Goal: Task Accomplishment & Management: Manage account settings

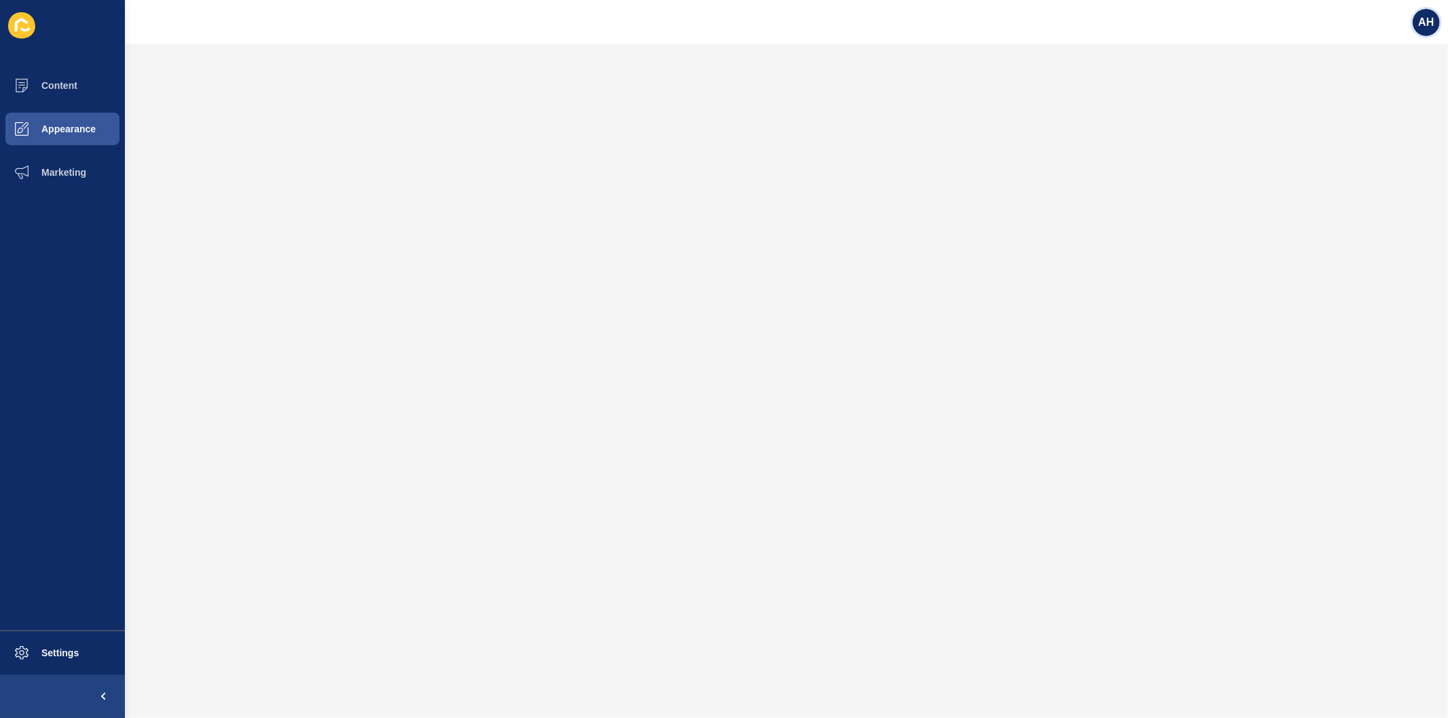
click at [1422, 27] on span "AH" at bounding box center [1426, 23] width 16 height 14
click at [1362, 115] on link "Logout" at bounding box center [1395, 113] width 100 height 30
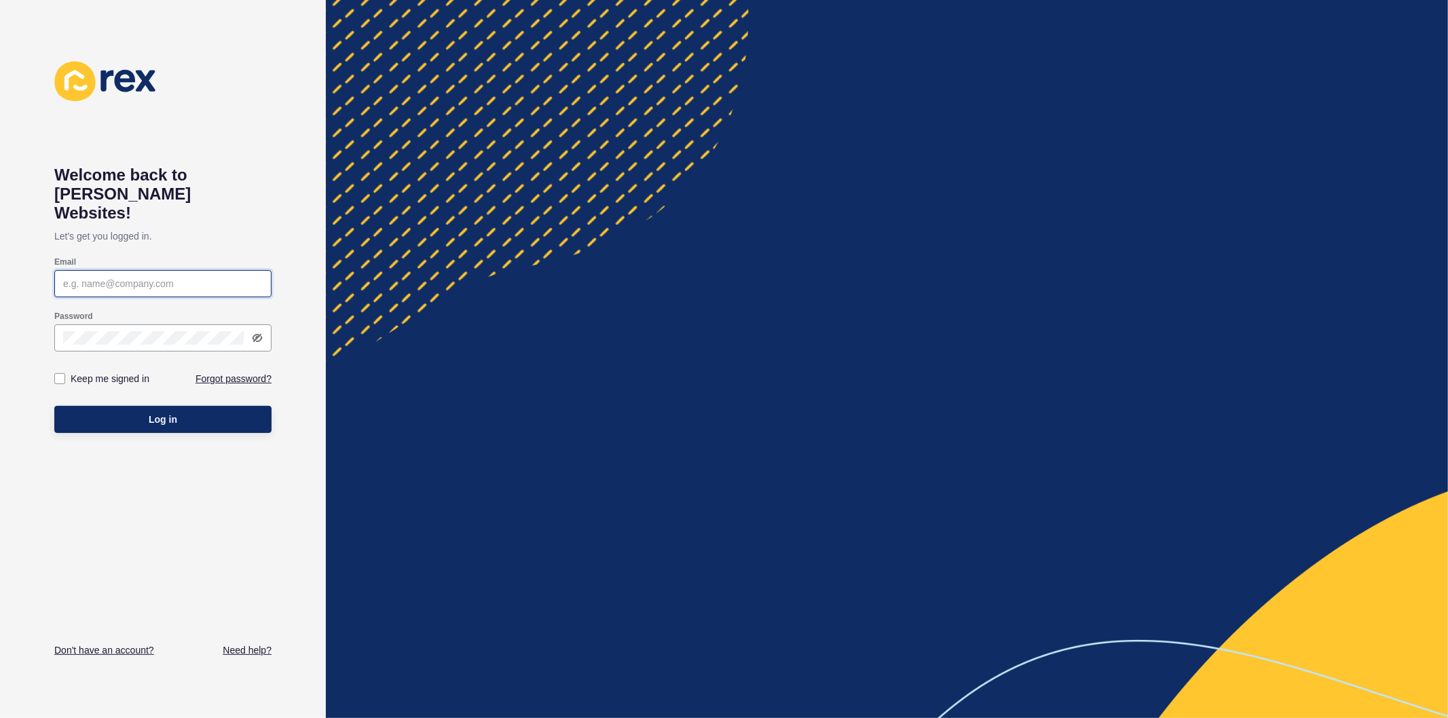
type input "[PERSON_NAME][EMAIL_ADDRESS][PERSON_NAME][DOMAIN_NAME]"
click at [73, 365] on div "Keep me signed in" at bounding box center [108, 378] width 109 height 27
click at [61, 373] on label at bounding box center [59, 378] width 11 height 11
click at [61, 375] on input "Keep me signed in" at bounding box center [61, 379] width 9 height 9
checkbox input "true"
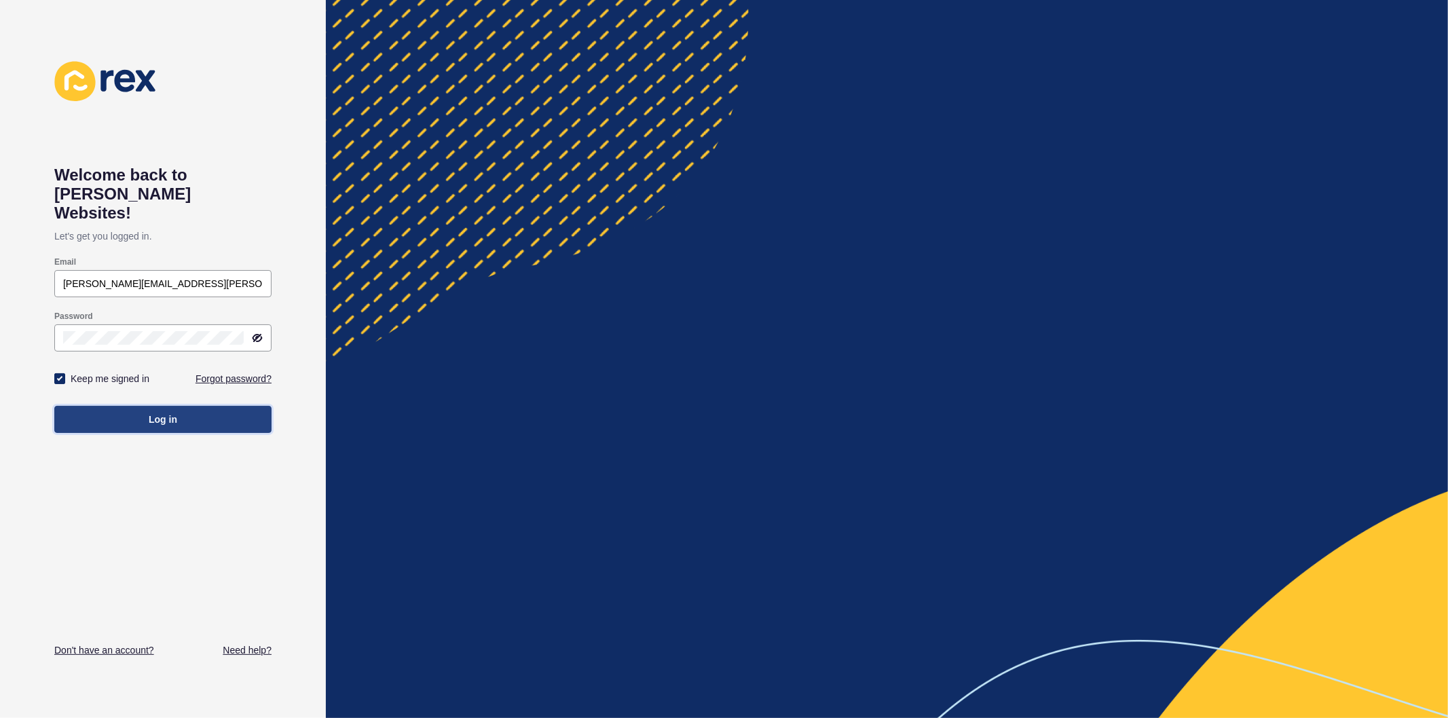
click at [141, 406] on button "Log in" at bounding box center [162, 419] width 217 height 27
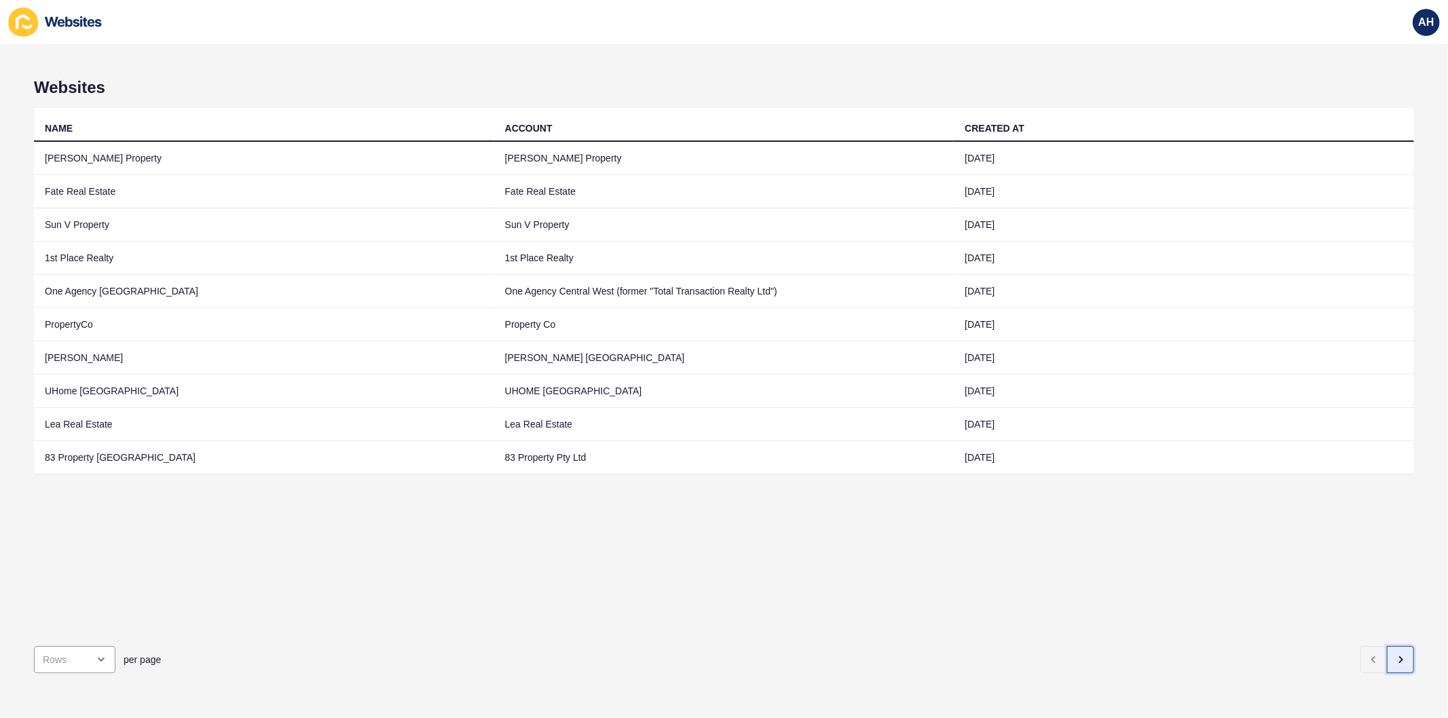
click at [1387, 658] on button "button" at bounding box center [1400, 659] width 27 height 27
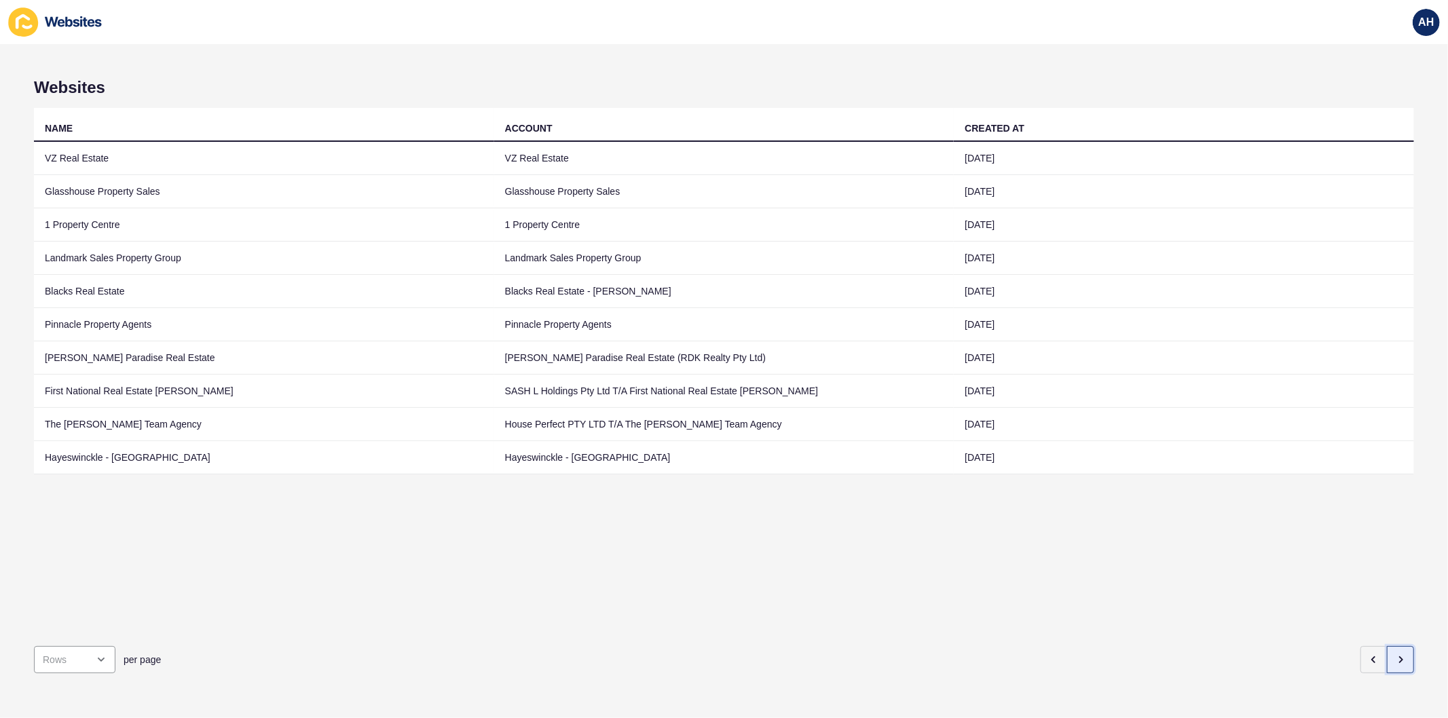
click at [1387, 658] on button "button" at bounding box center [1400, 659] width 27 height 27
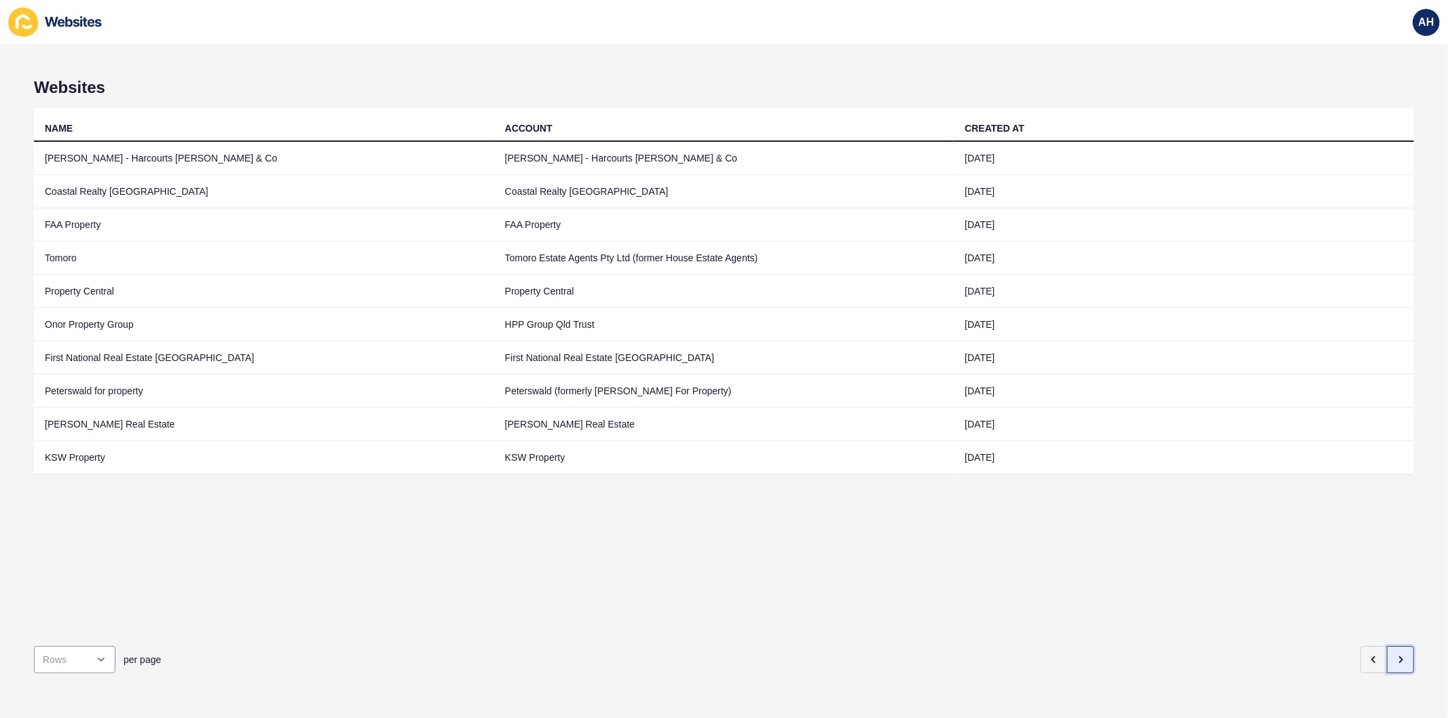
click at [1387, 649] on button "button" at bounding box center [1400, 659] width 27 height 27
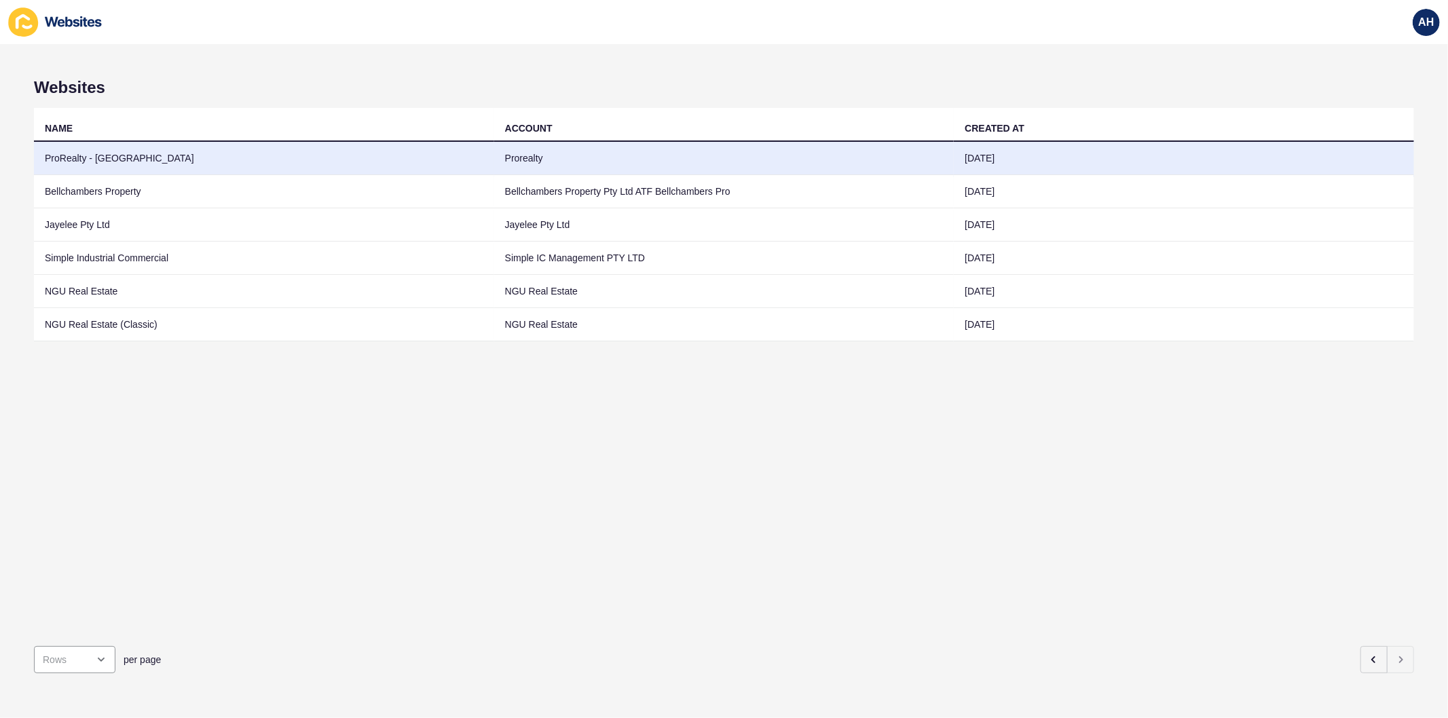
click at [605, 164] on td "Prorealty" at bounding box center [724, 158] width 460 height 33
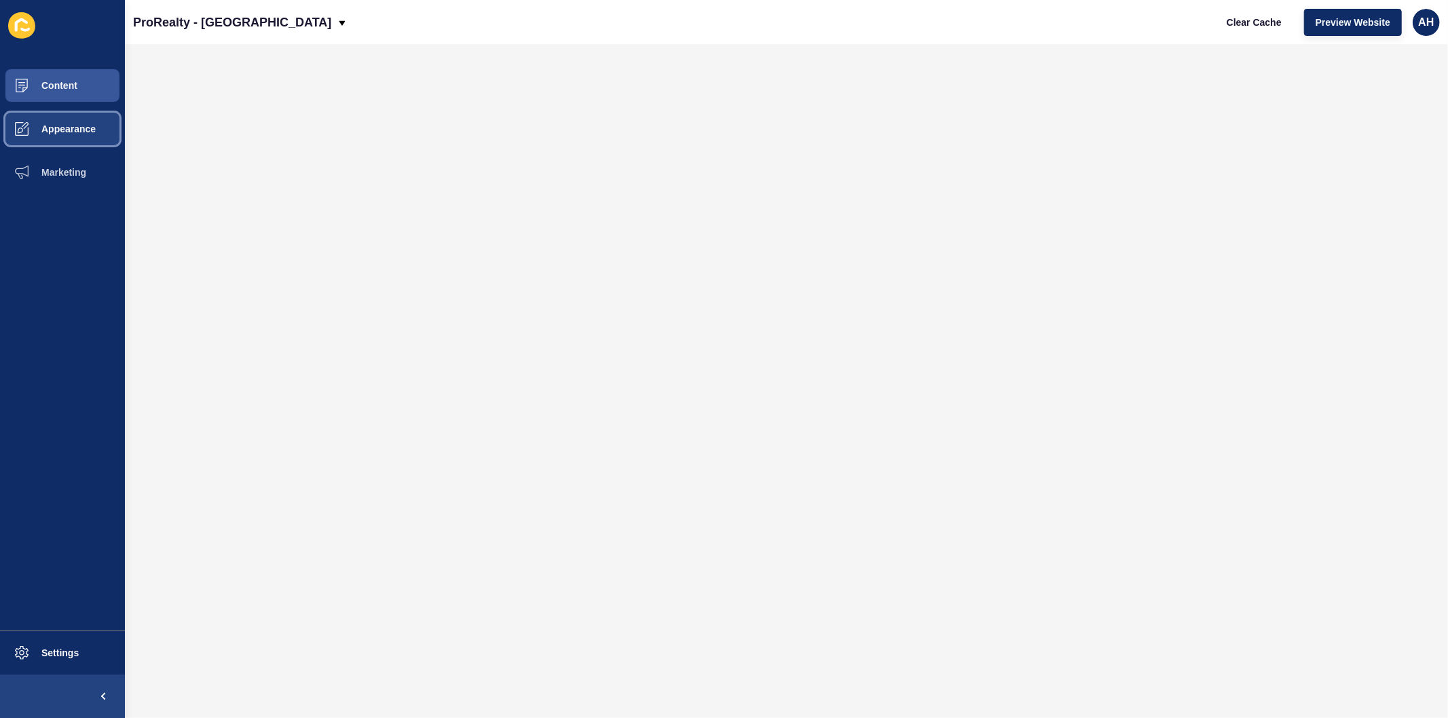
click at [43, 134] on button "Appearance" at bounding box center [62, 128] width 125 height 43
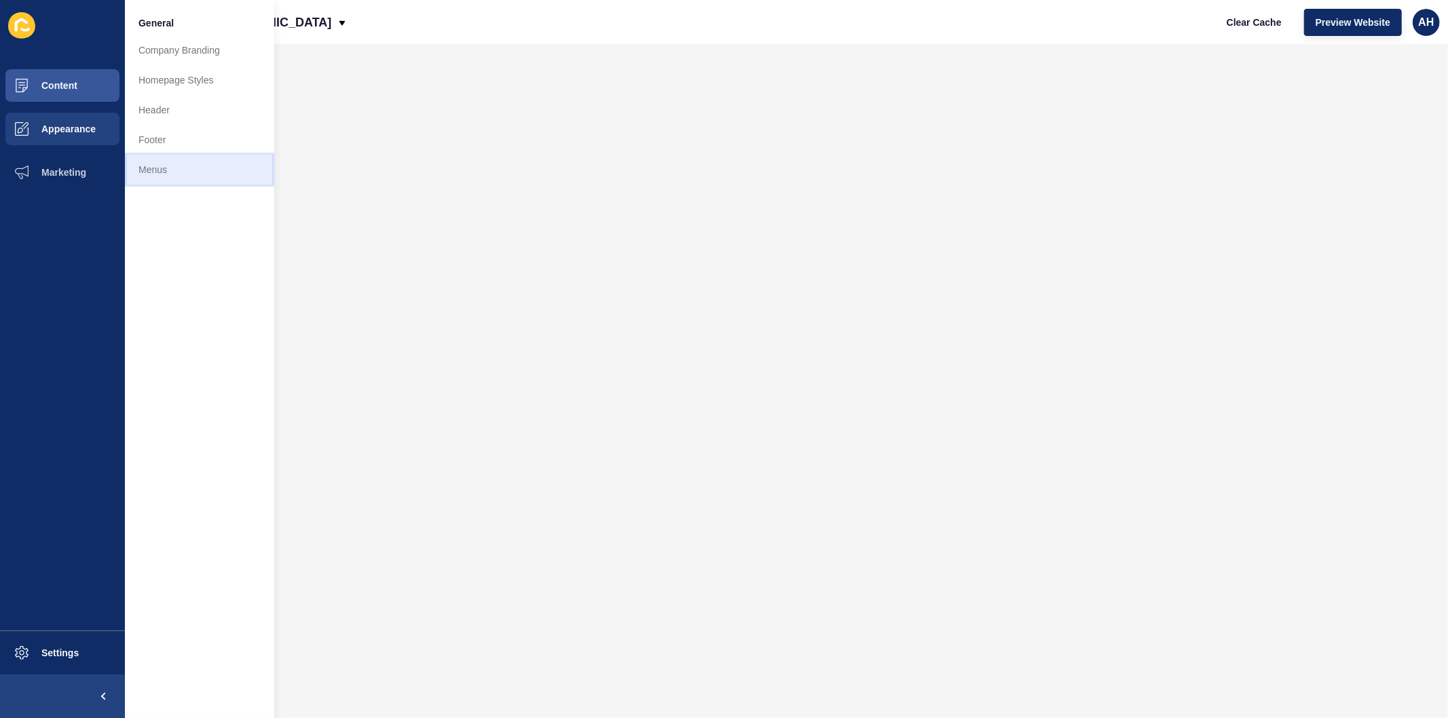
click at [158, 174] on link "Menus" at bounding box center [199, 170] width 149 height 30
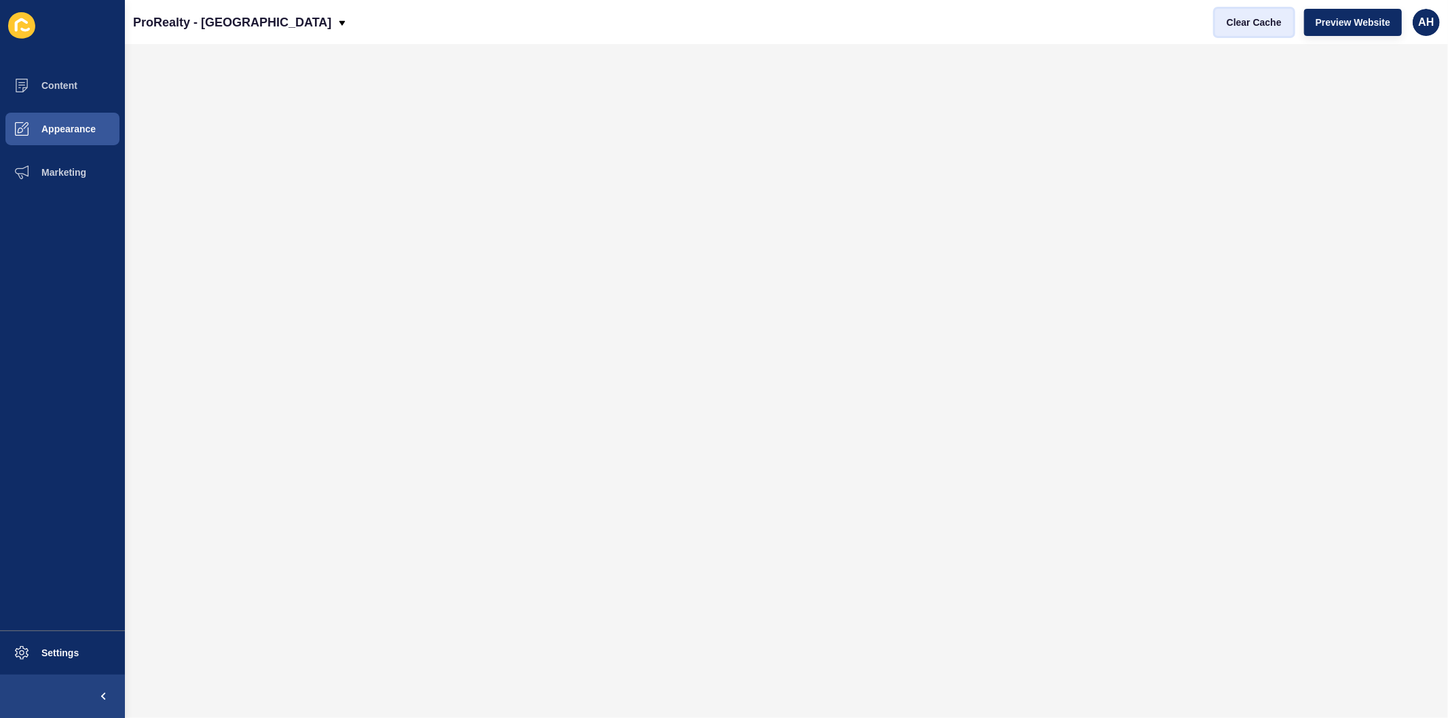
click at [1230, 28] on span "Clear Cache" at bounding box center [1254, 23] width 55 height 14
click at [64, 86] on span "Content" at bounding box center [37, 85] width 79 height 11
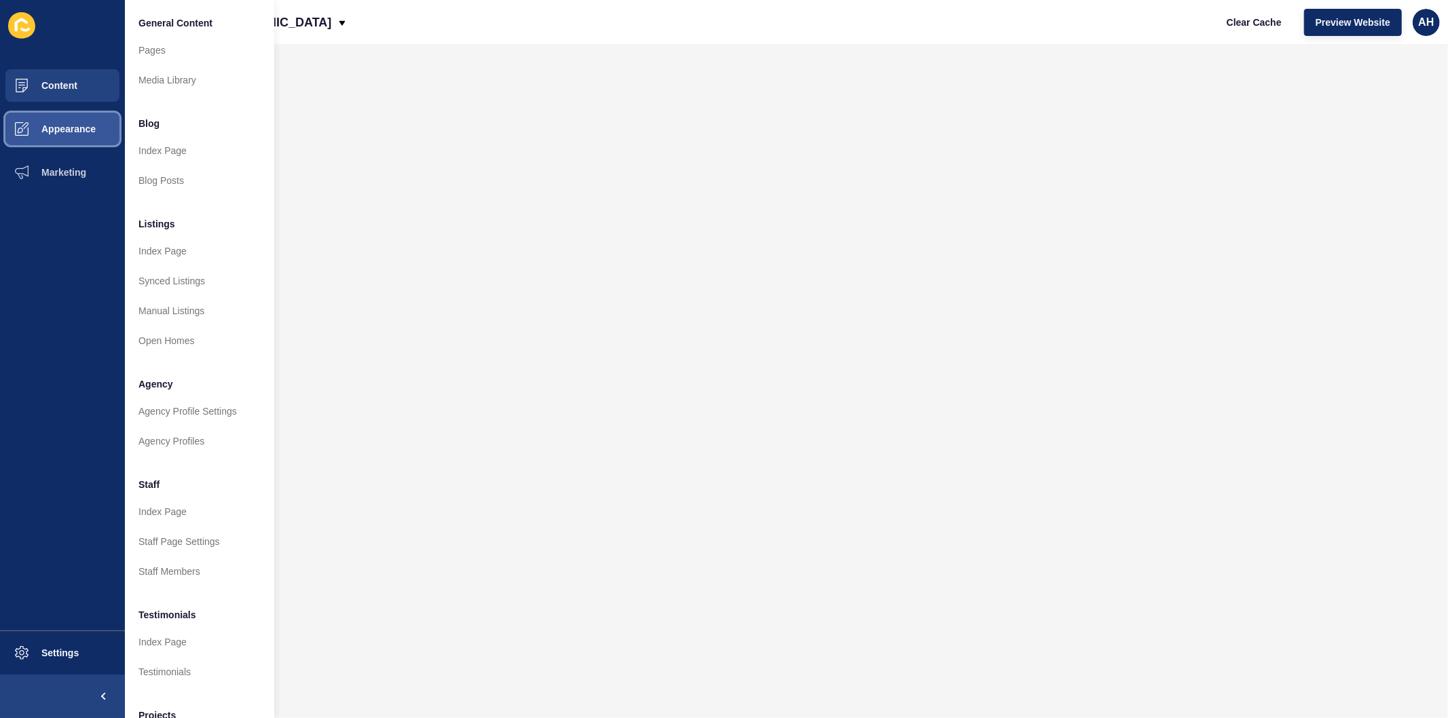
click at [52, 131] on span "Appearance" at bounding box center [47, 129] width 98 height 11
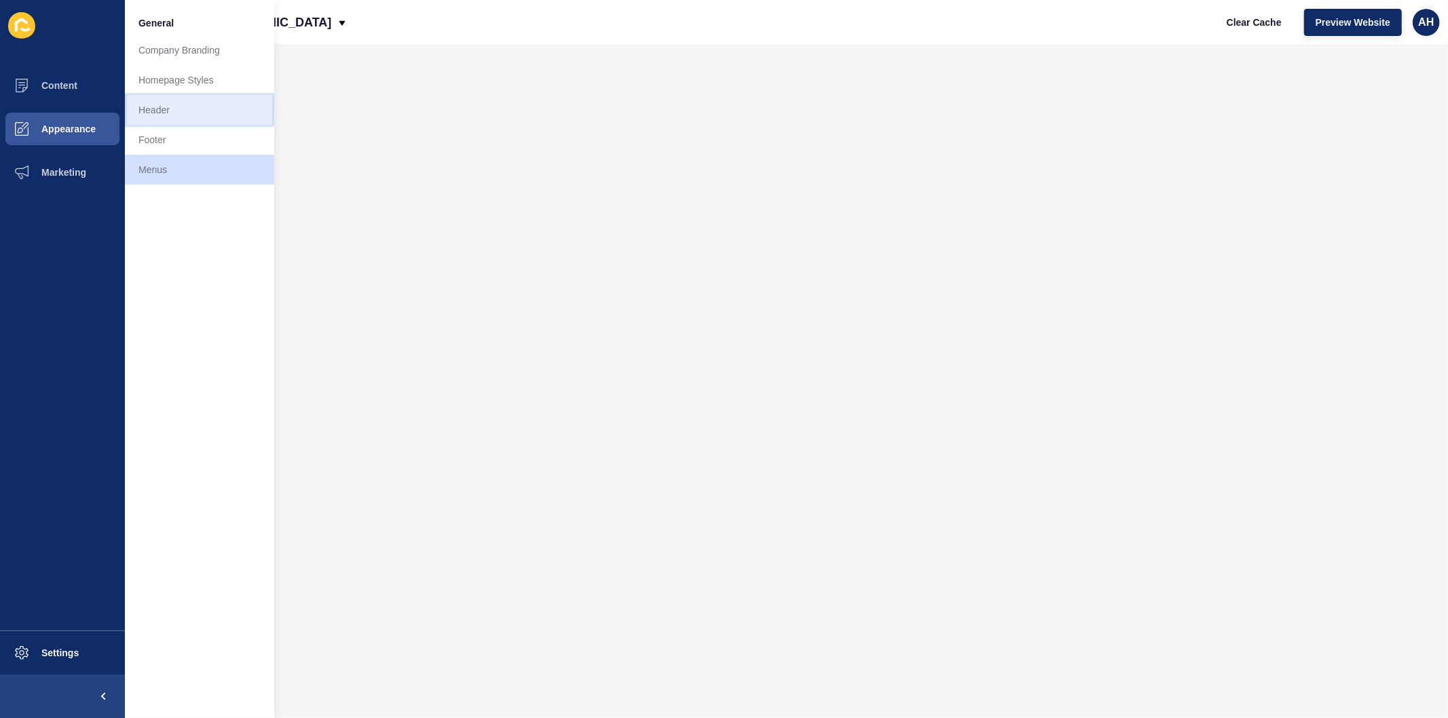
click at [180, 112] on link "Header" at bounding box center [199, 110] width 149 height 30
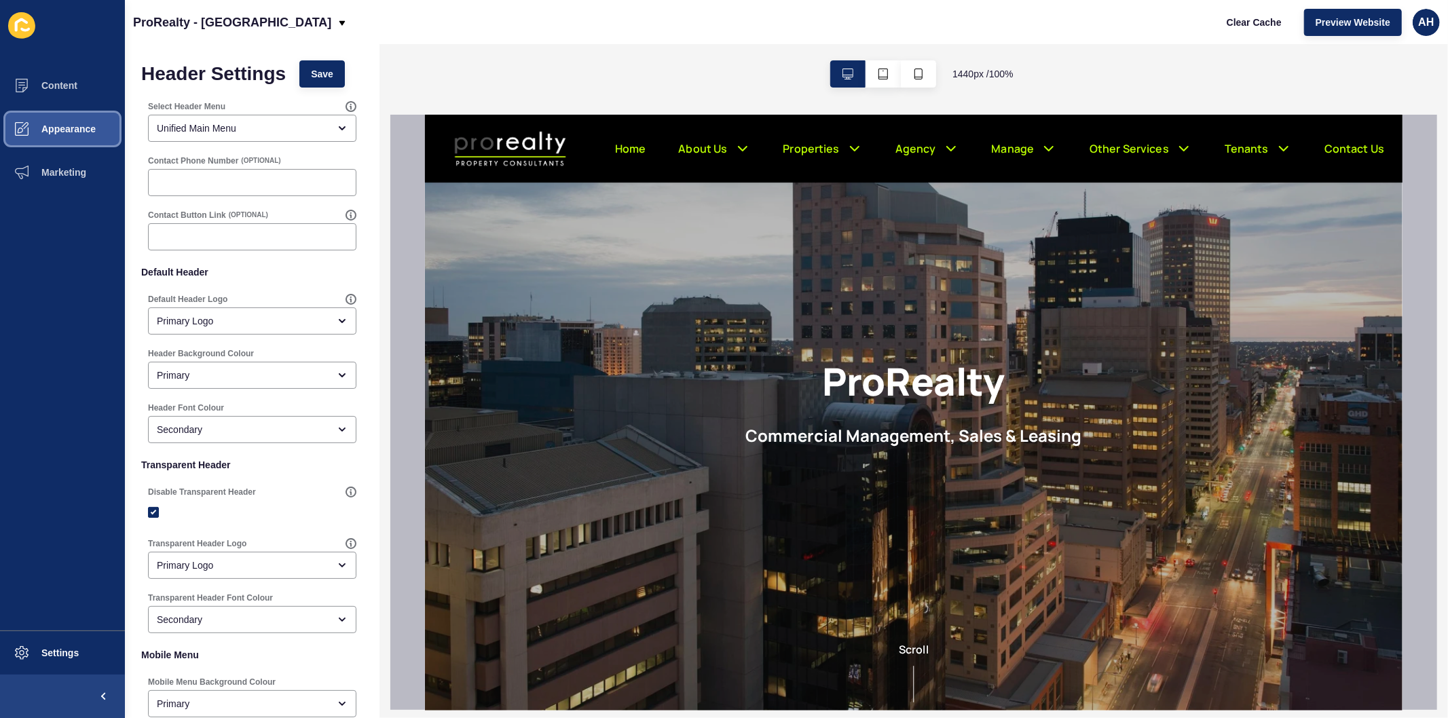
click at [48, 130] on span "Appearance" at bounding box center [47, 129] width 98 height 11
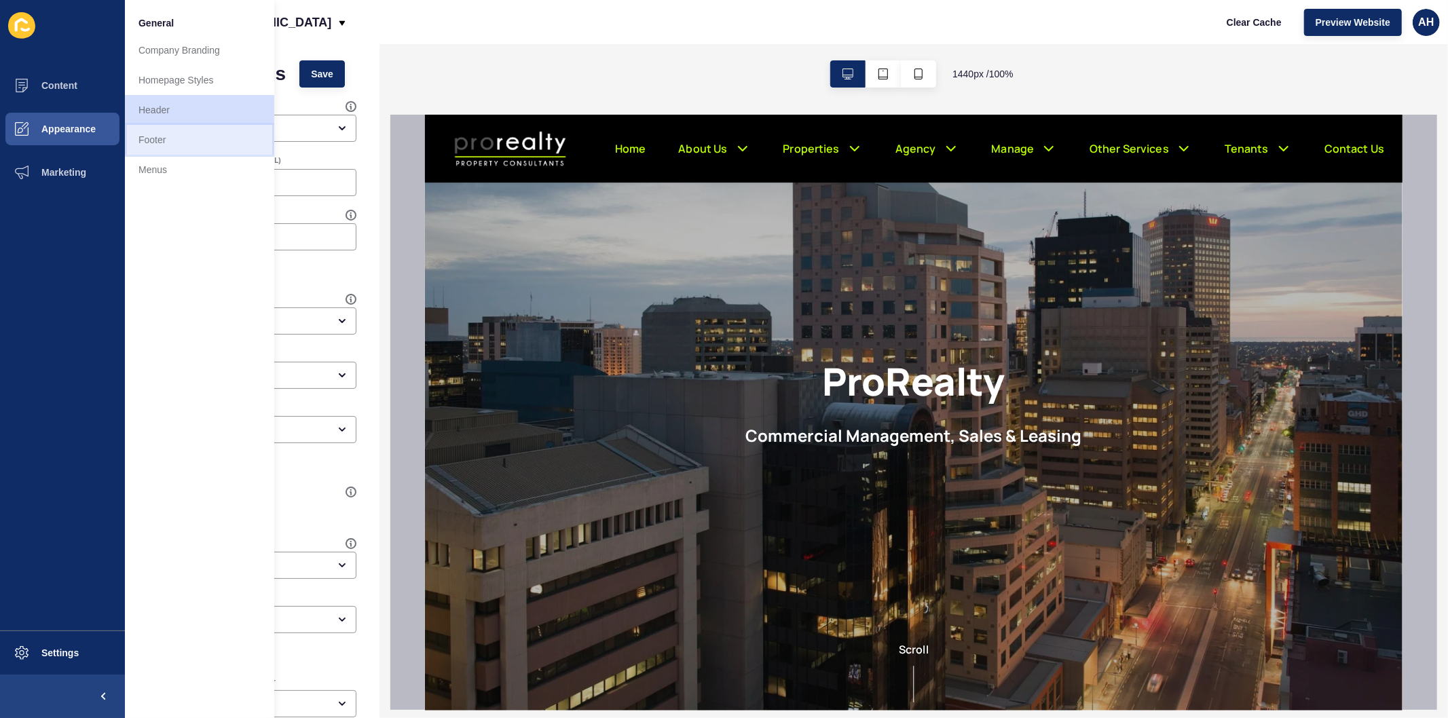
click at [163, 136] on link "Footer" at bounding box center [199, 140] width 149 height 30
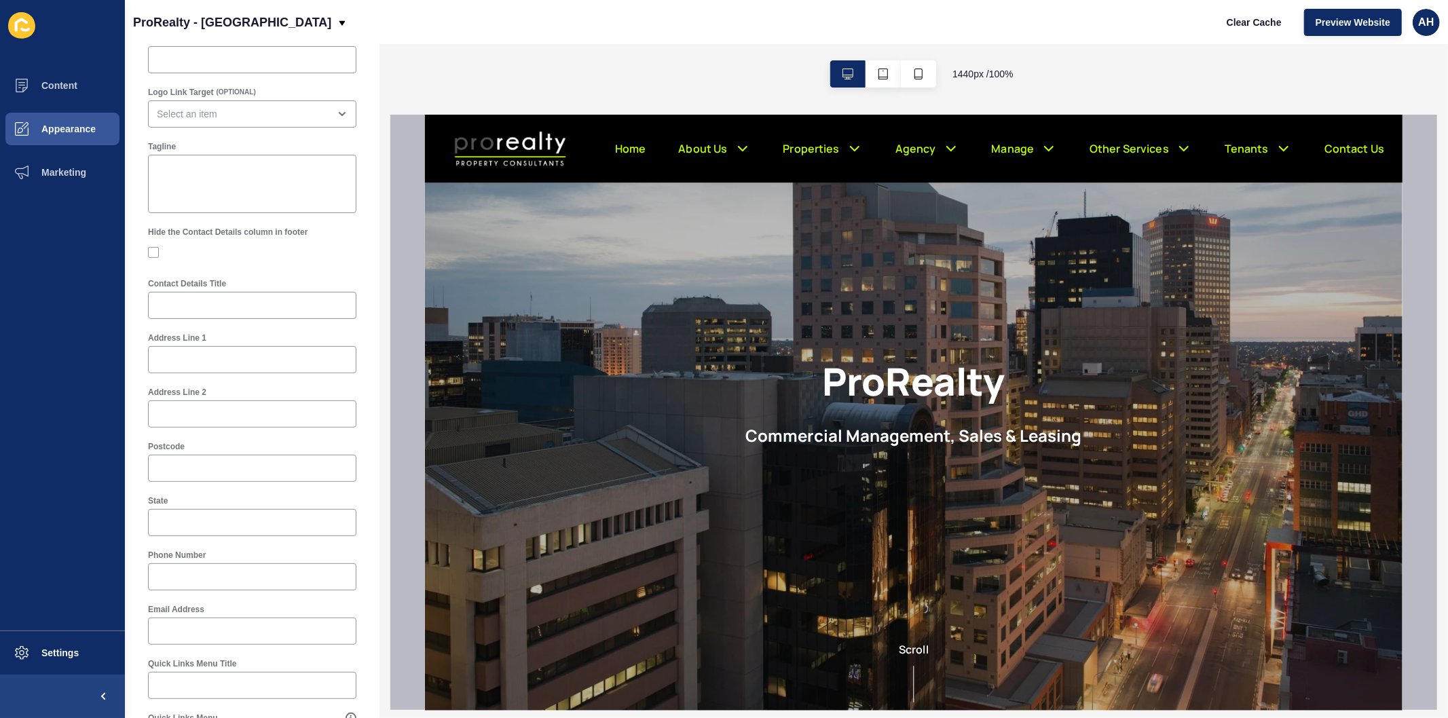
scroll to position [226, 0]
click at [210, 358] on input "Address Line 1" at bounding box center [252, 359] width 191 height 14
paste input "[STREET_ADDRESS]"
type input "[STREET_ADDRESS]"
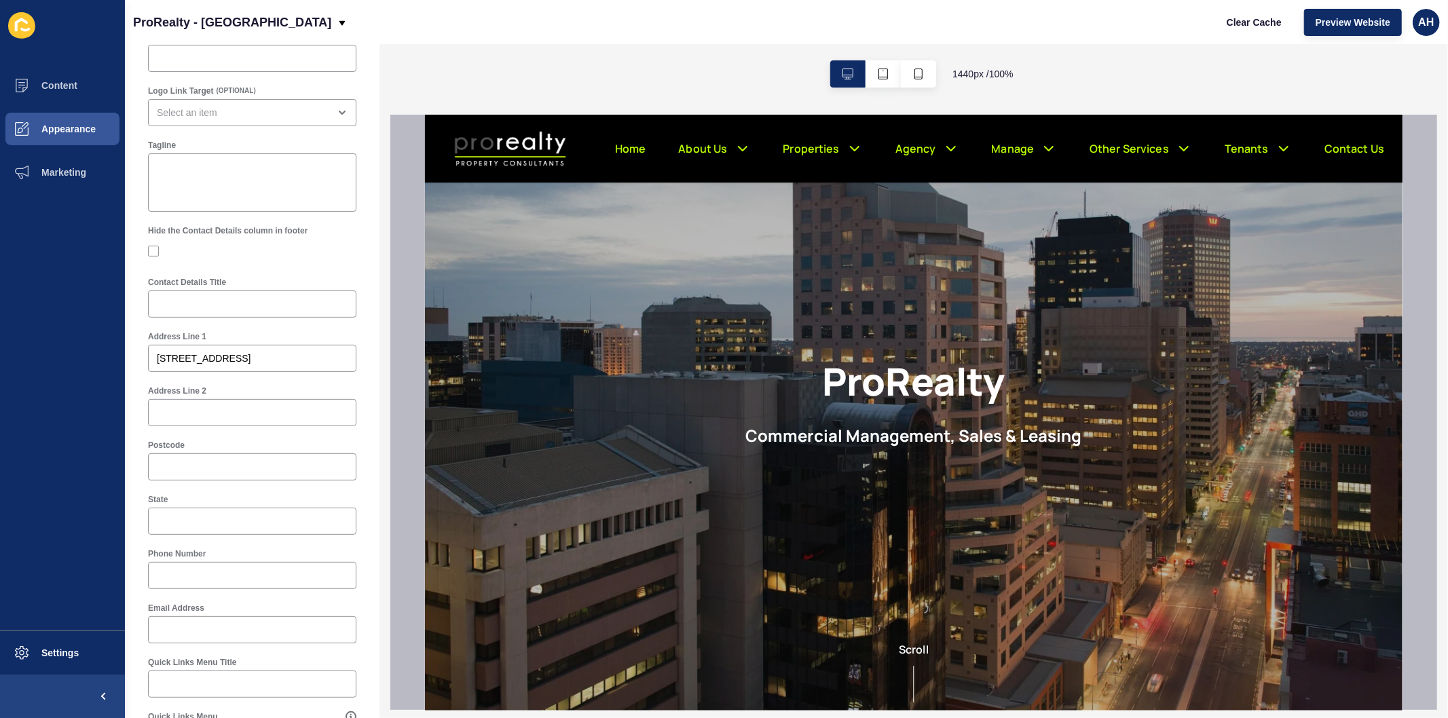
click at [189, 484] on div "Postcode" at bounding box center [252, 460] width 222 height 54
click at [187, 468] on input "Postcode" at bounding box center [252, 467] width 191 height 14
paste input "5067"
type input "5067"
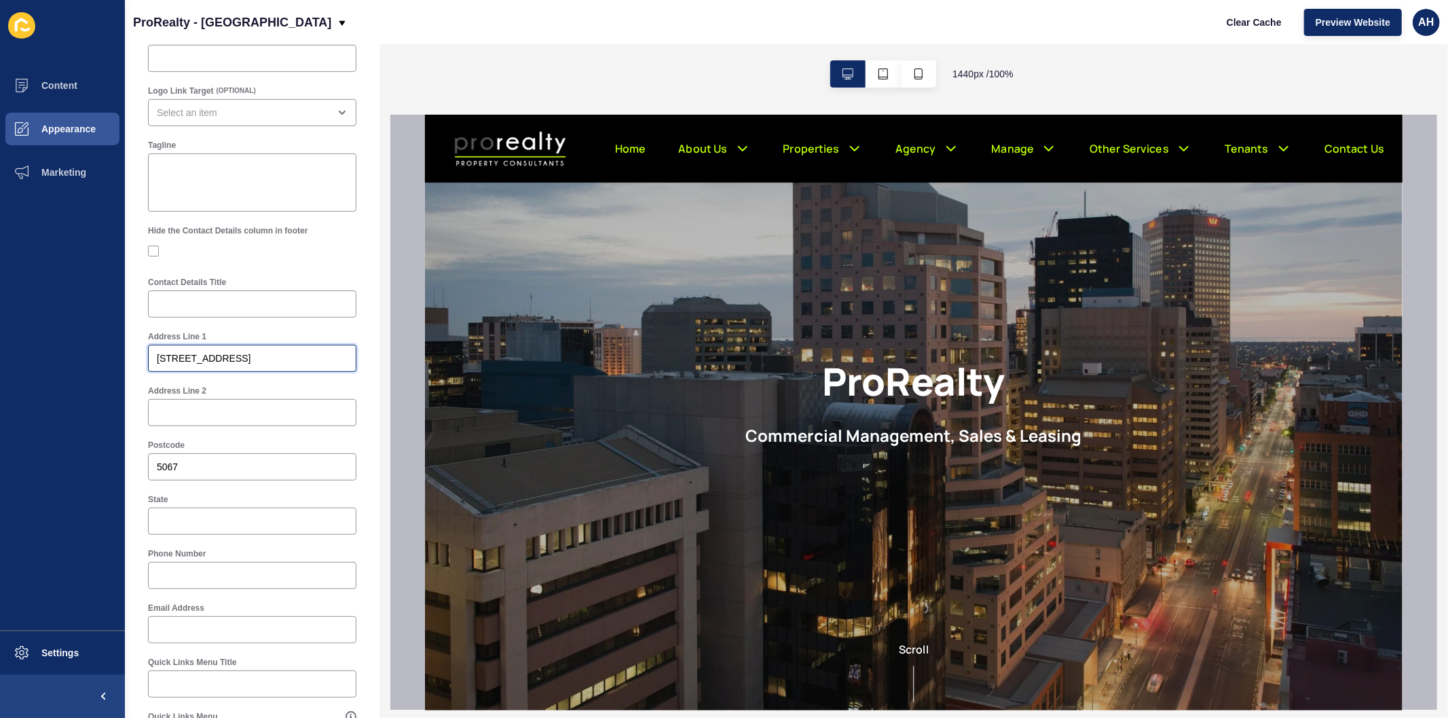
click at [197, 355] on input "[STREET_ADDRESS]" at bounding box center [252, 359] width 191 height 14
click at [276, 356] on input "[STREET_ADDRESS]" at bounding box center [252, 359] width 191 height 14
type input "[STREET_ADDRESS]"
click at [177, 413] on input "Address Line 2" at bounding box center [252, 413] width 191 height 14
paste input "Kent Town SA"
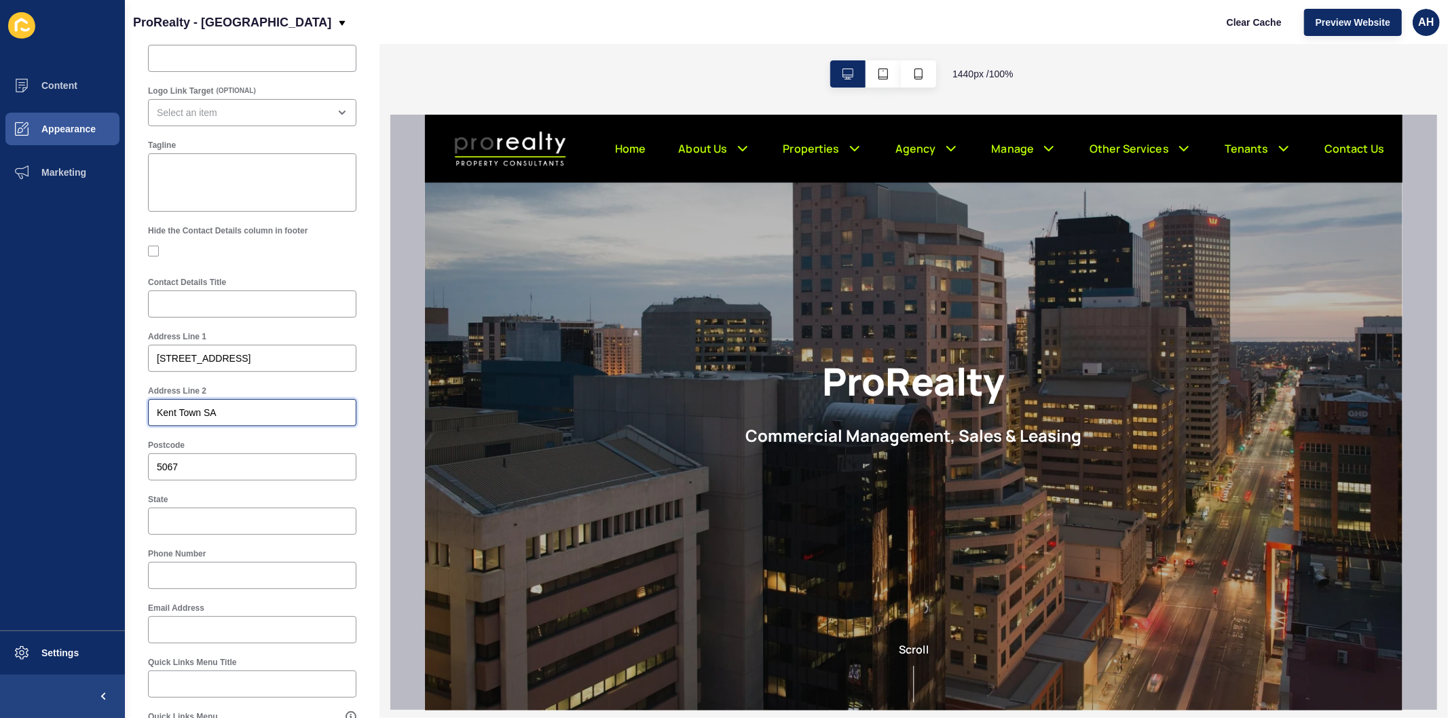
click at [232, 410] on input "Kent Town SA" at bounding box center [252, 413] width 191 height 14
type input "[GEOGRAPHIC_DATA]"
click at [202, 513] on div at bounding box center [252, 521] width 208 height 27
paste input "SA"
type input "SA"
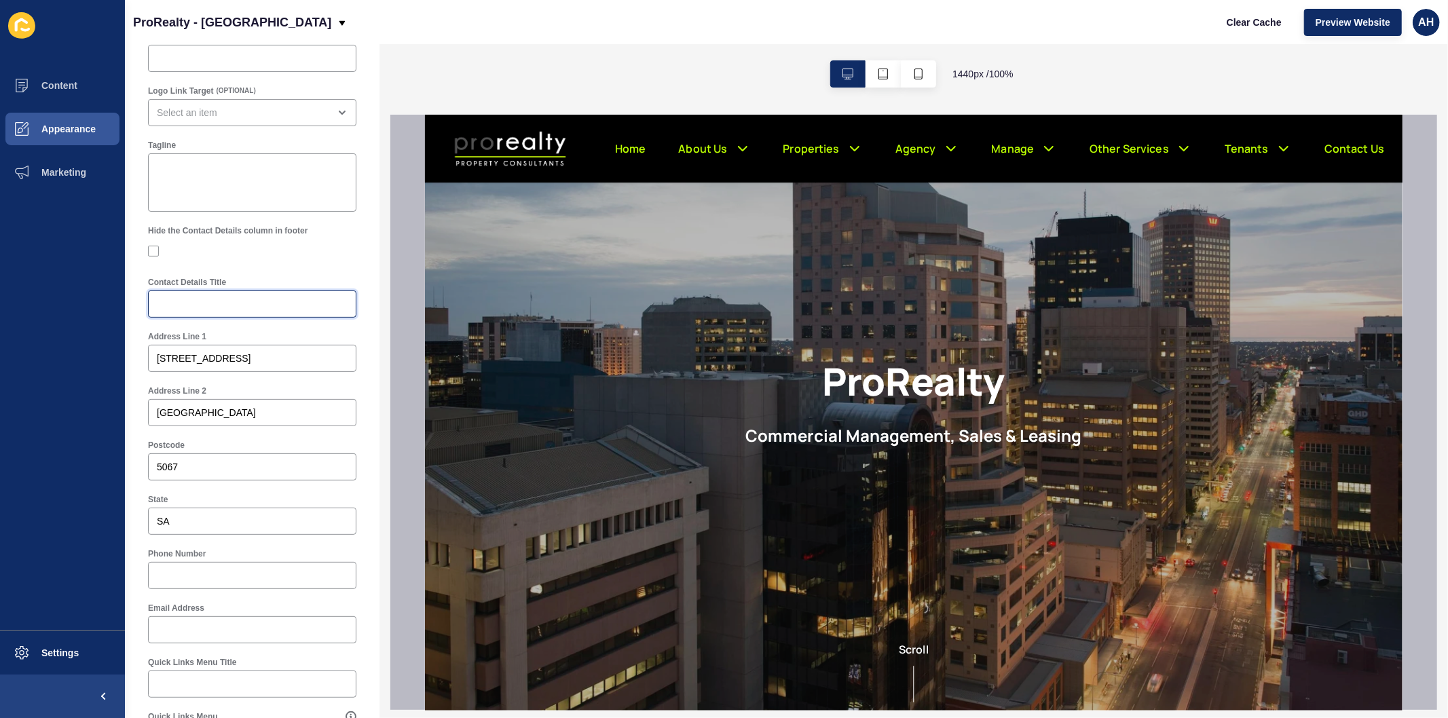
click at [233, 304] on input "Contact Details Title" at bounding box center [252, 304] width 191 height 14
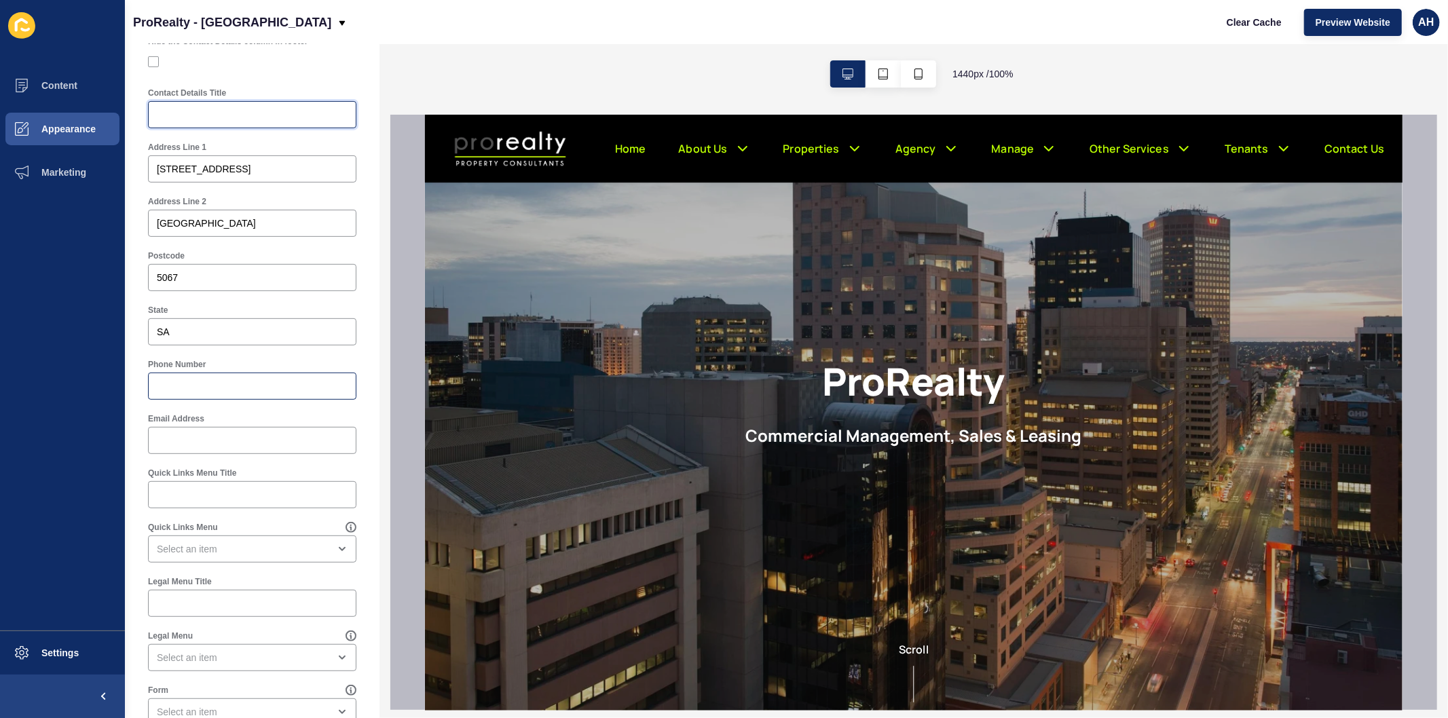
scroll to position [452, 0]
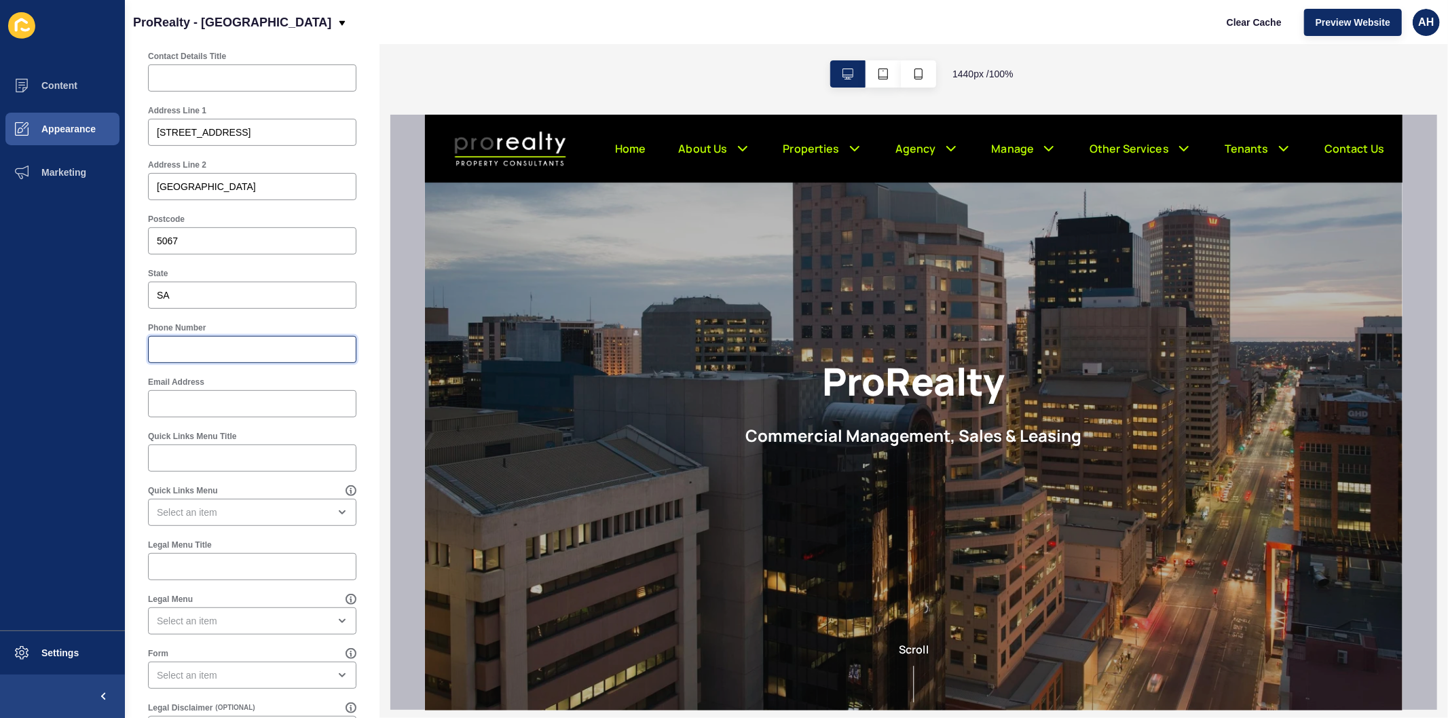
click at [247, 350] on input "Phone Number" at bounding box center [252, 350] width 191 height 14
paste input "[PHONE_NUMBER]"
click at [157, 348] on input "[PHONE_NUMBER]" at bounding box center [252, 350] width 191 height 14
type input "[PHONE_NUMBER]"
click at [238, 404] on input "Email Address" at bounding box center [252, 404] width 191 height 14
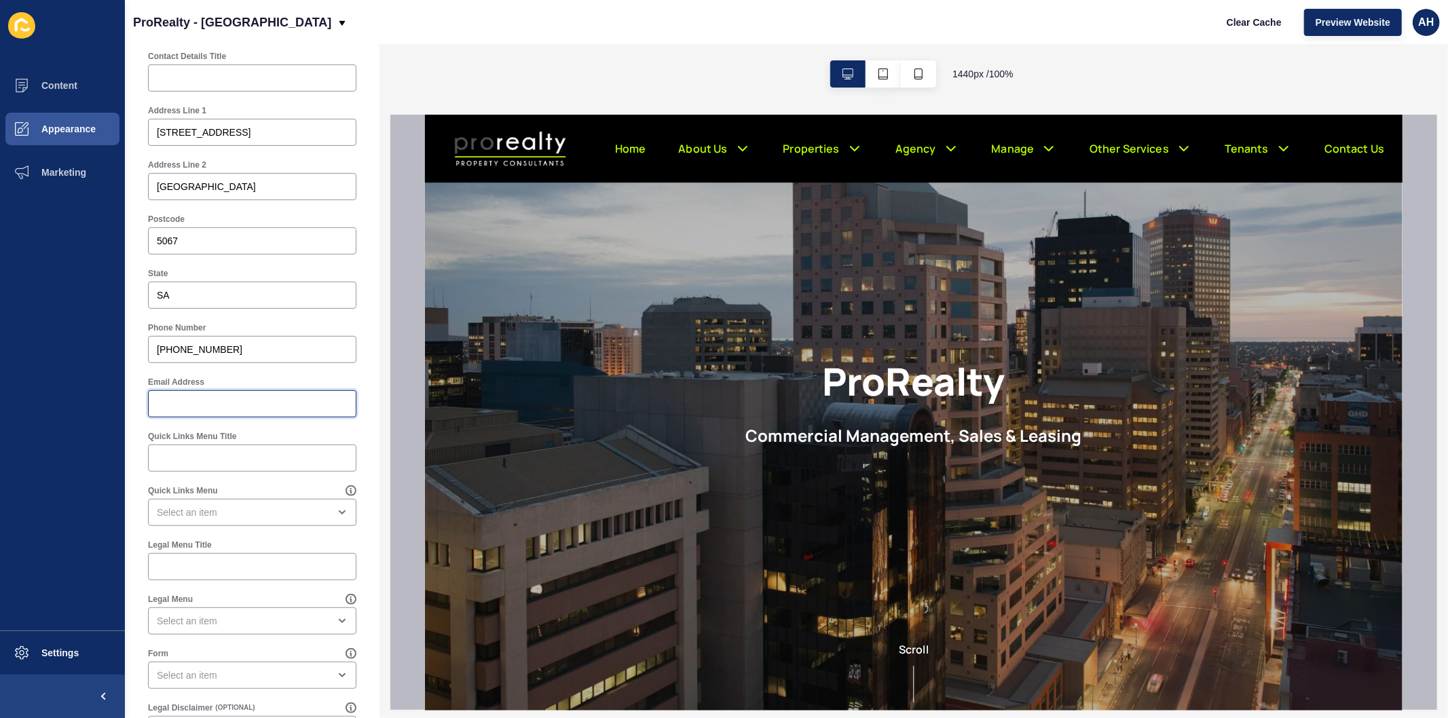
paste input "[EMAIL_ADDRESS][DOMAIN_NAME]"
type input "[EMAIL_ADDRESS][DOMAIN_NAME]"
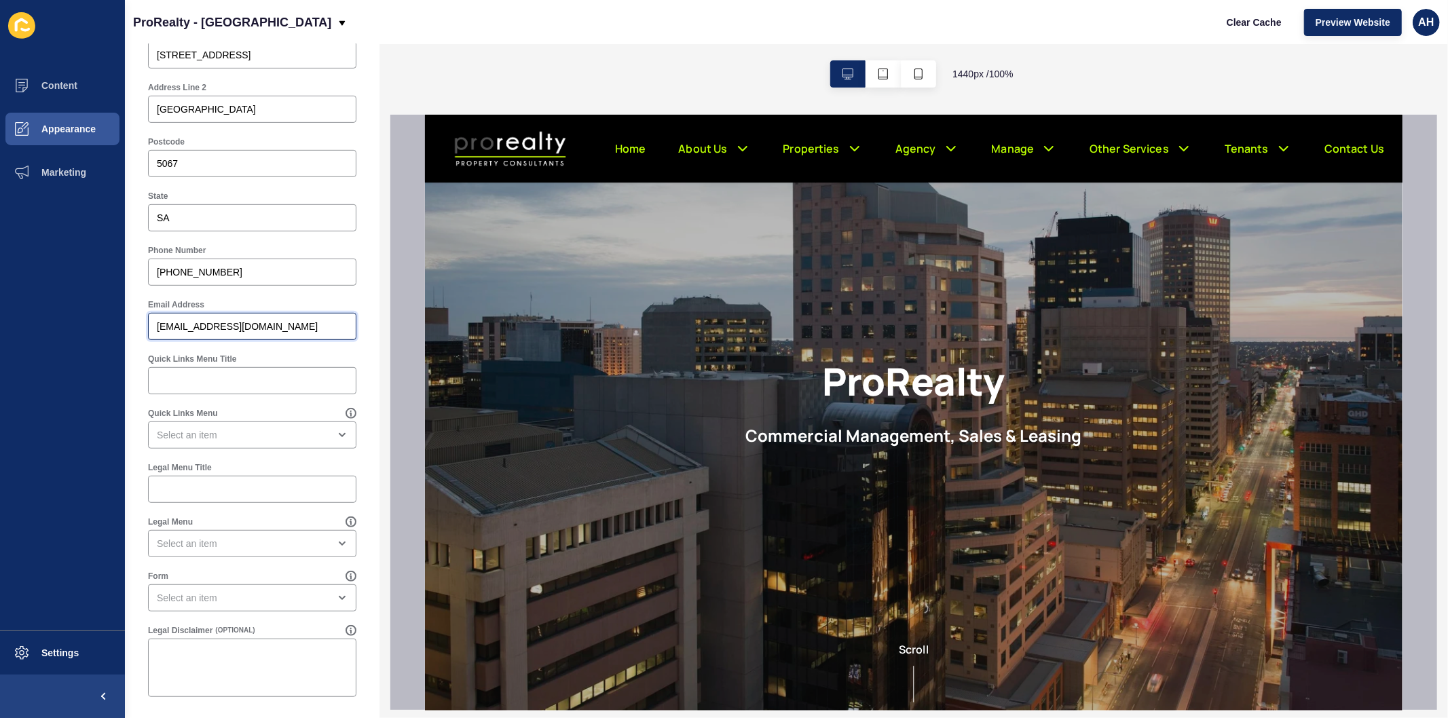
scroll to position [531, 0]
click at [263, 657] on textarea "Legal Disclaimer" at bounding box center [252, 666] width 204 height 54
paste textarea "Registered Land Agent : RLA 172 171"
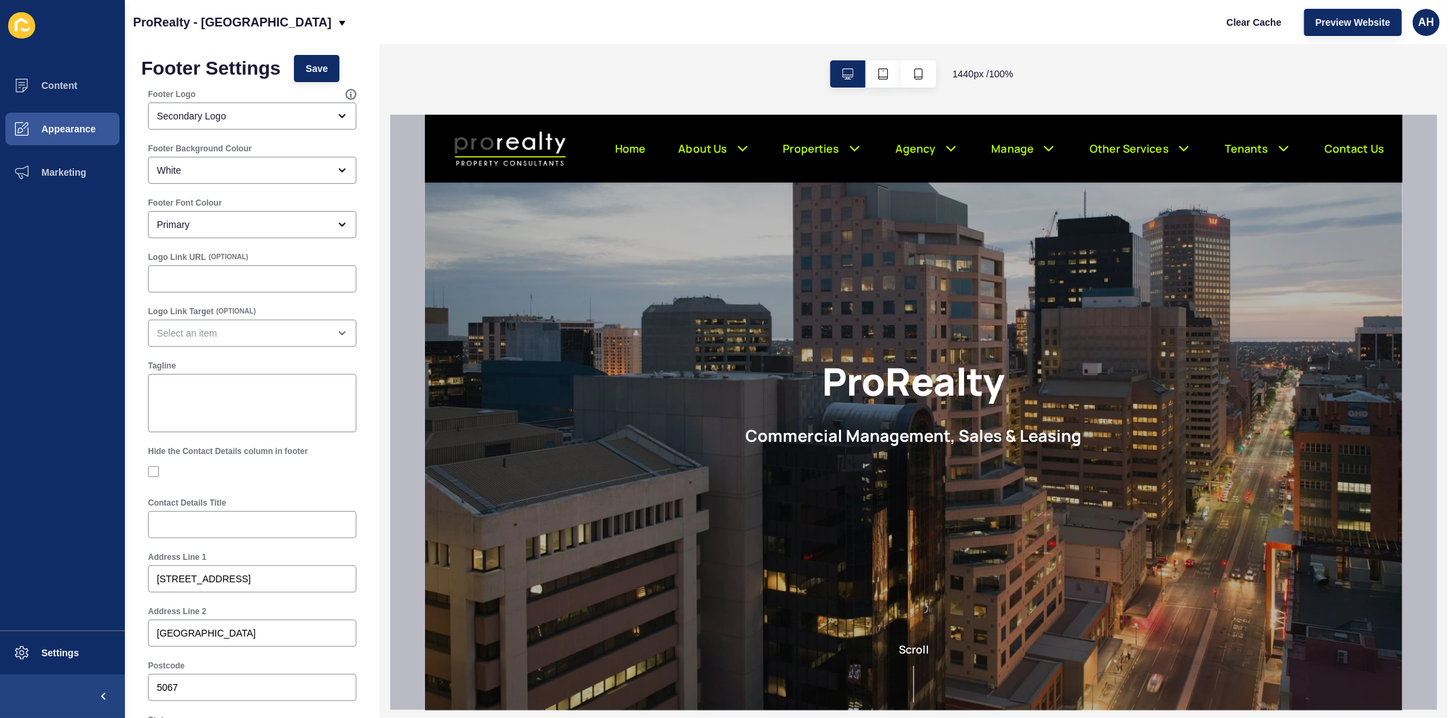
scroll to position [0, 0]
type textarea "Registered Land Agent : RLA 172 171"
click at [309, 79] on span "Save" at bounding box center [316, 74] width 22 height 14
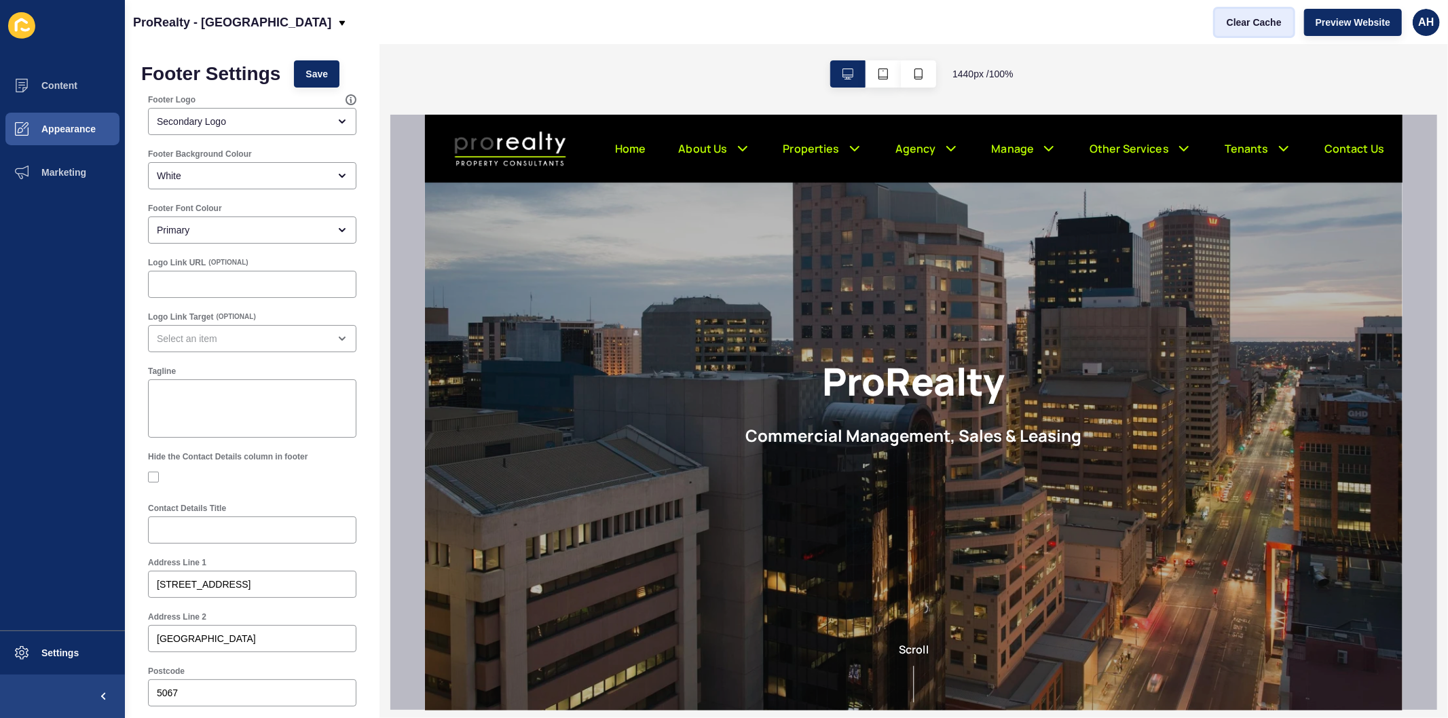
click at [1234, 22] on span "Clear Cache" at bounding box center [1254, 23] width 55 height 14
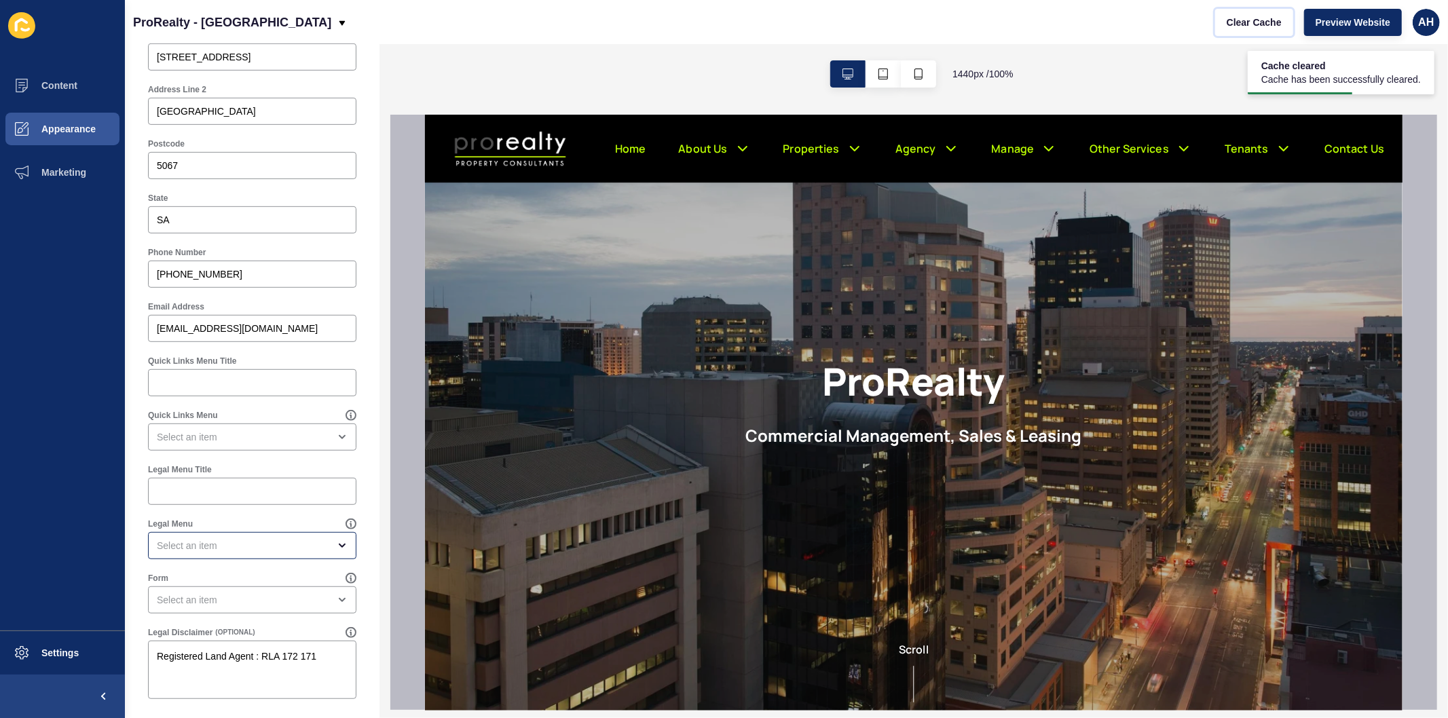
scroll to position [531, 0]
click at [77, 130] on span "Appearance" at bounding box center [47, 129] width 98 height 11
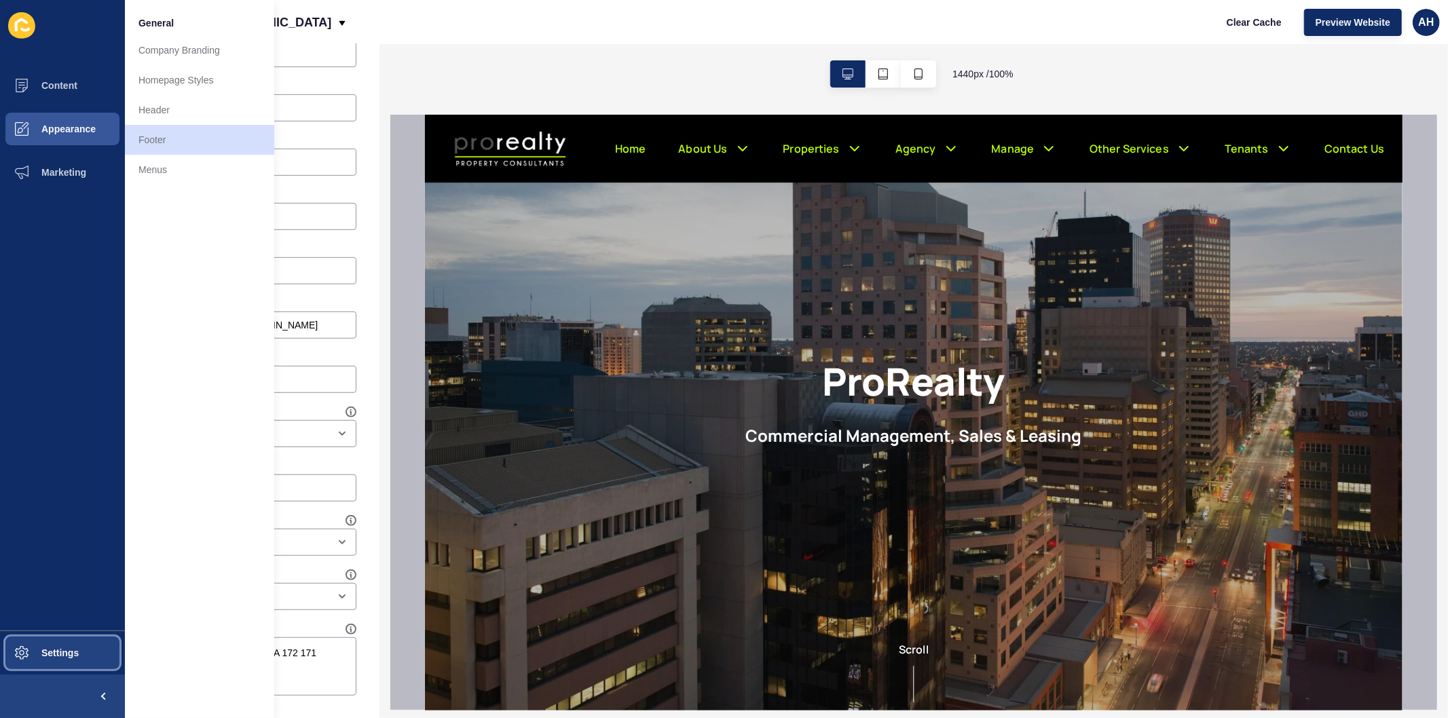
click at [41, 646] on span at bounding box center [21, 652] width 43 height 43
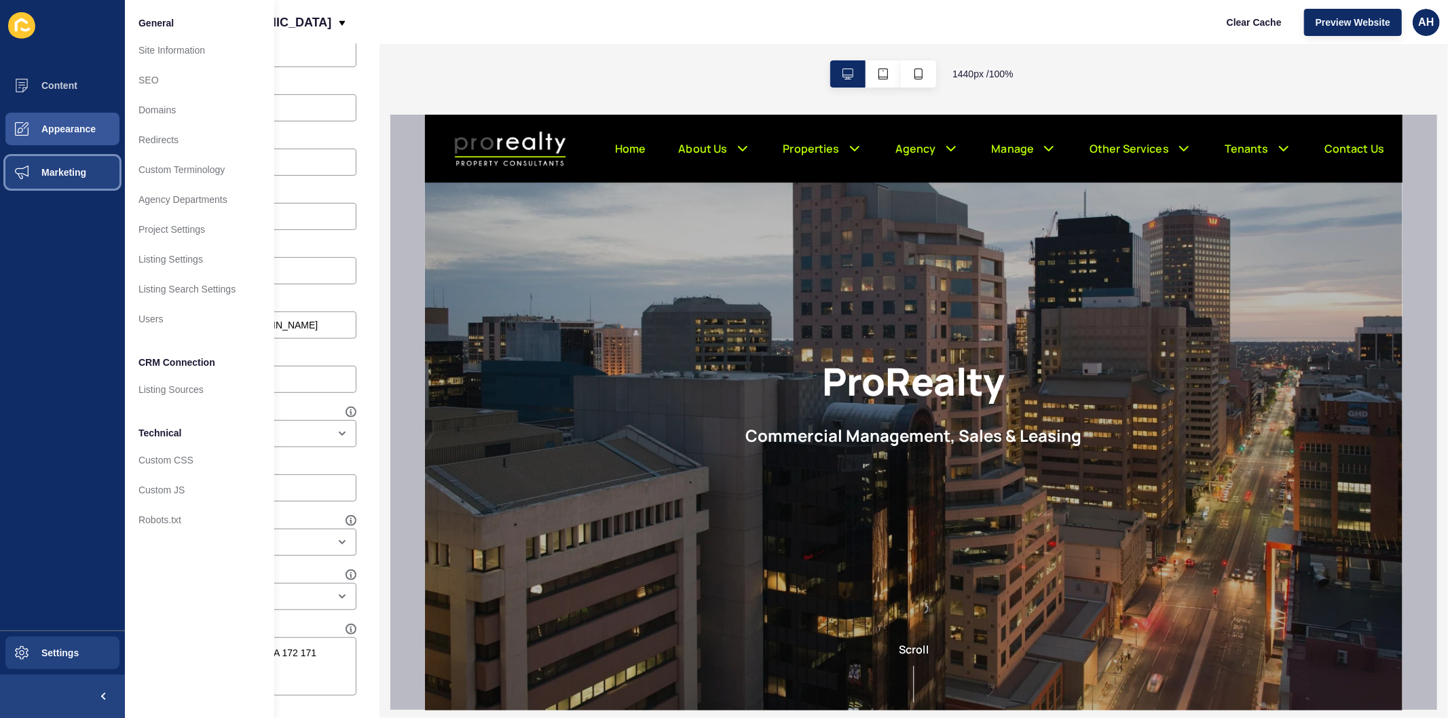
click at [55, 171] on span "Marketing" at bounding box center [42, 172] width 88 height 11
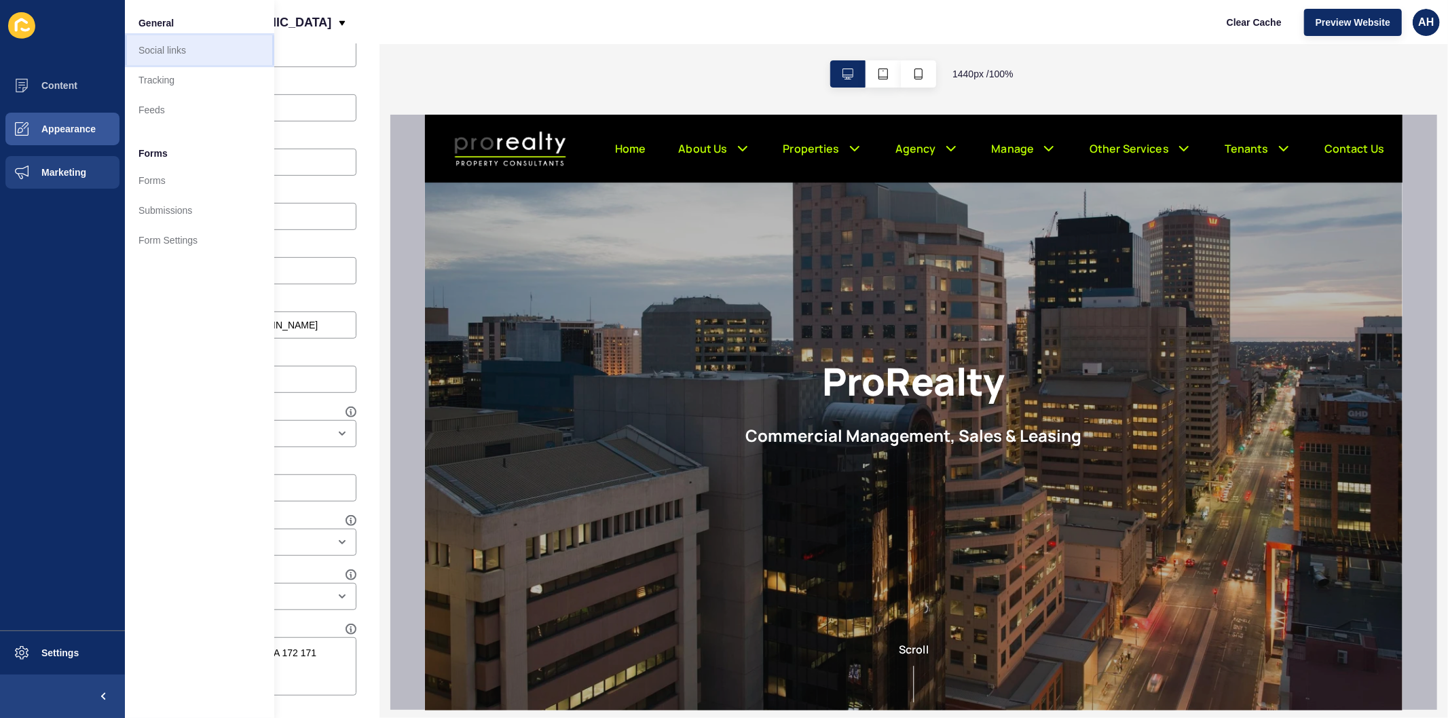
click at [163, 53] on link "Social links" at bounding box center [199, 50] width 149 height 30
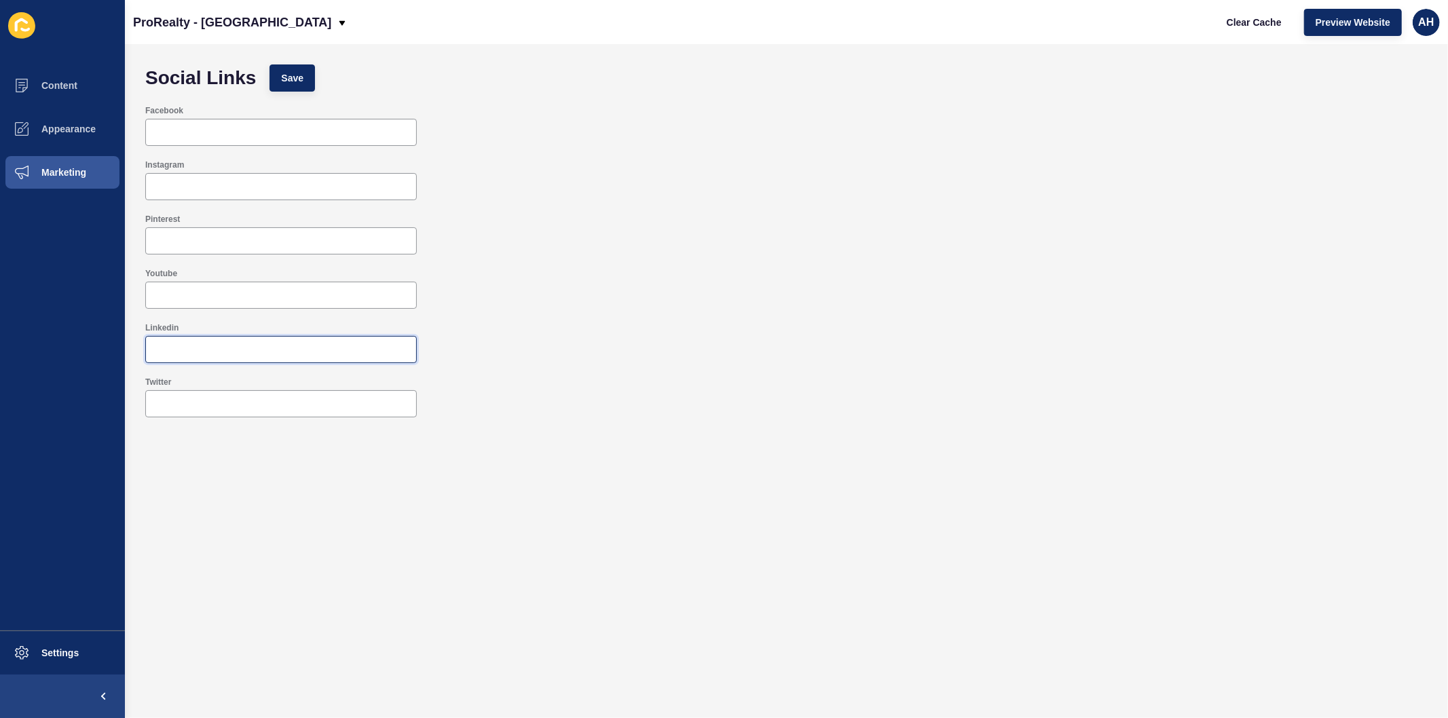
click at [219, 352] on input "Linkedin" at bounding box center [281, 350] width 254 height 14
paste input "[URL][DOMAIN_NAME]"
type input "[URL][DOMAIN_NAME]"
click at [276, 134] on input "Facebook" at bounding box center [281, 133] width 254 height 14
paste input "[URL][DOMAIN_NAME]"
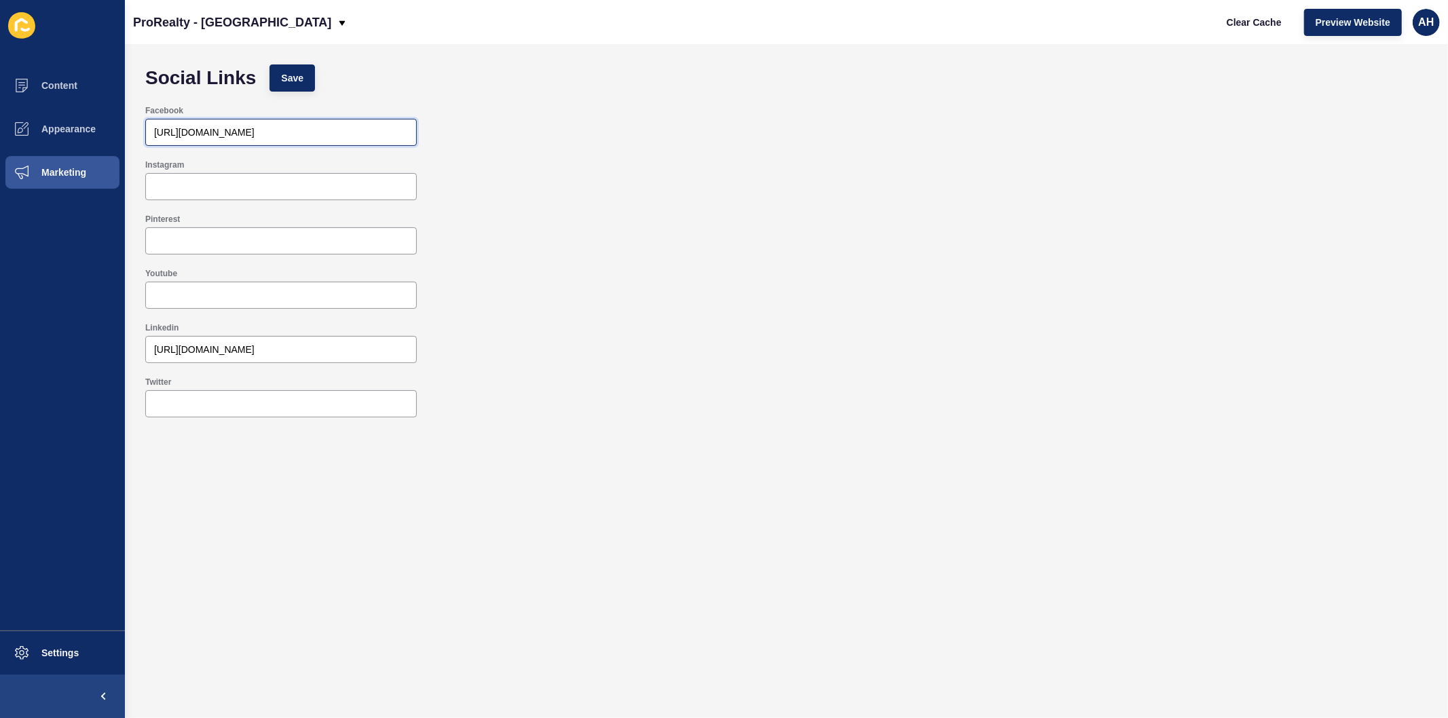
click at [154, 134] on input "[URL][DOMAIN_NAME]" at bounding box center [281, 133] width 254 height 14
click at [377, 126] on input "[URL][DOMAIN_NAME]" at bounding box center [281, 133] width 254 height 14
type input "[URL][DOMAIN_NAME]"
click at [300, 79] on span "Save" at bounding box center [292, 78] width 22 height 14
click at [1252, 22] on span "Clear Cache" at bounding box center [1254, 23] width 55 height 14
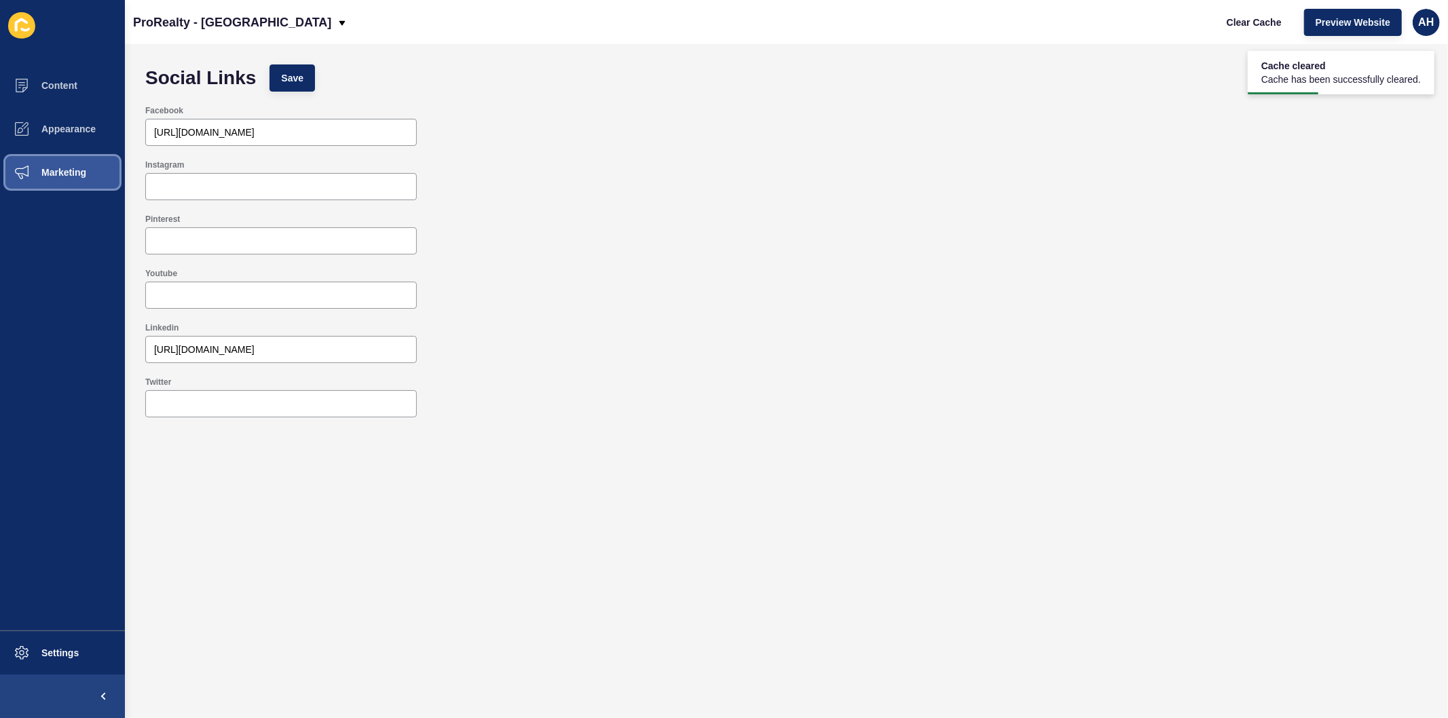
click at [39, 181] on span at bounding box center [21, 172] width 43 height 43
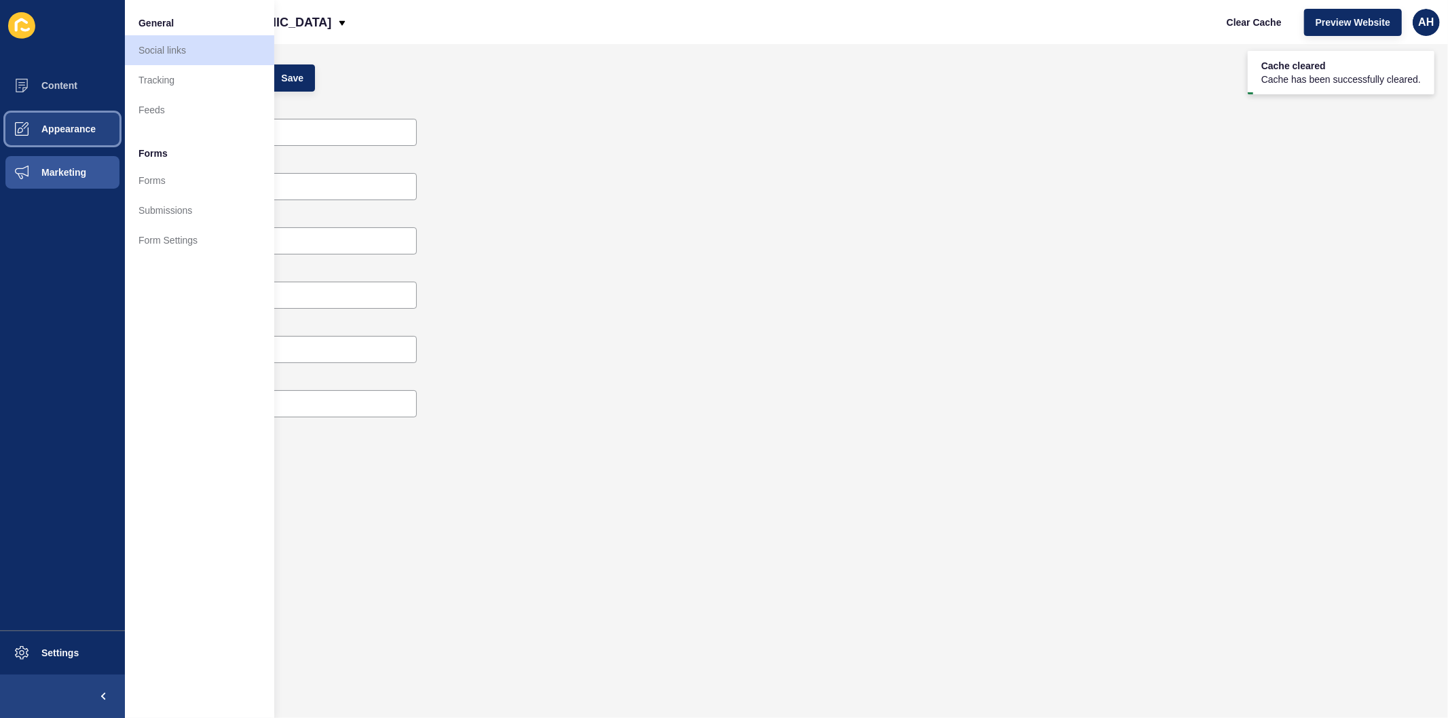
click at [58, 134] on button "Appearance" at bounding box center [62, 128] width 125 height 43
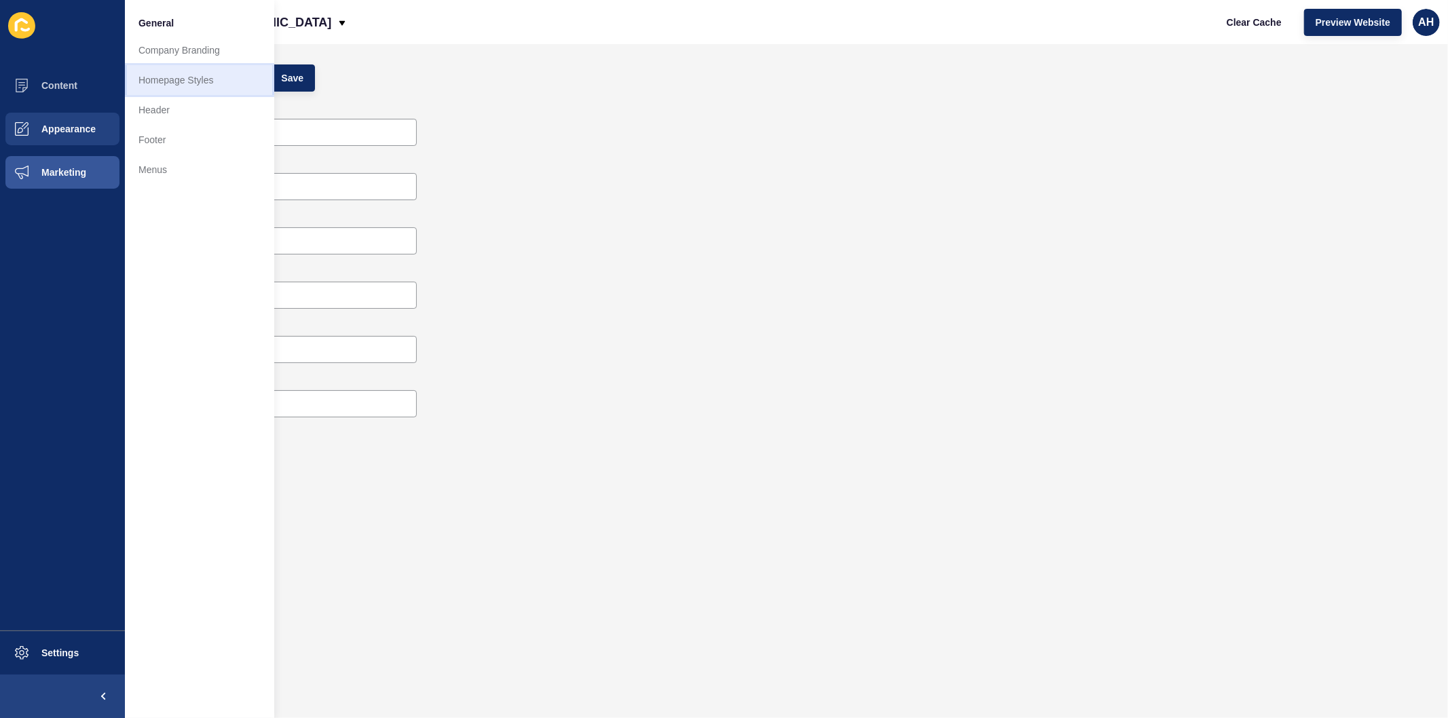
click at [200, 81] on link "Homepage Styles" at bounding box center [199, 80] width 149 height 30
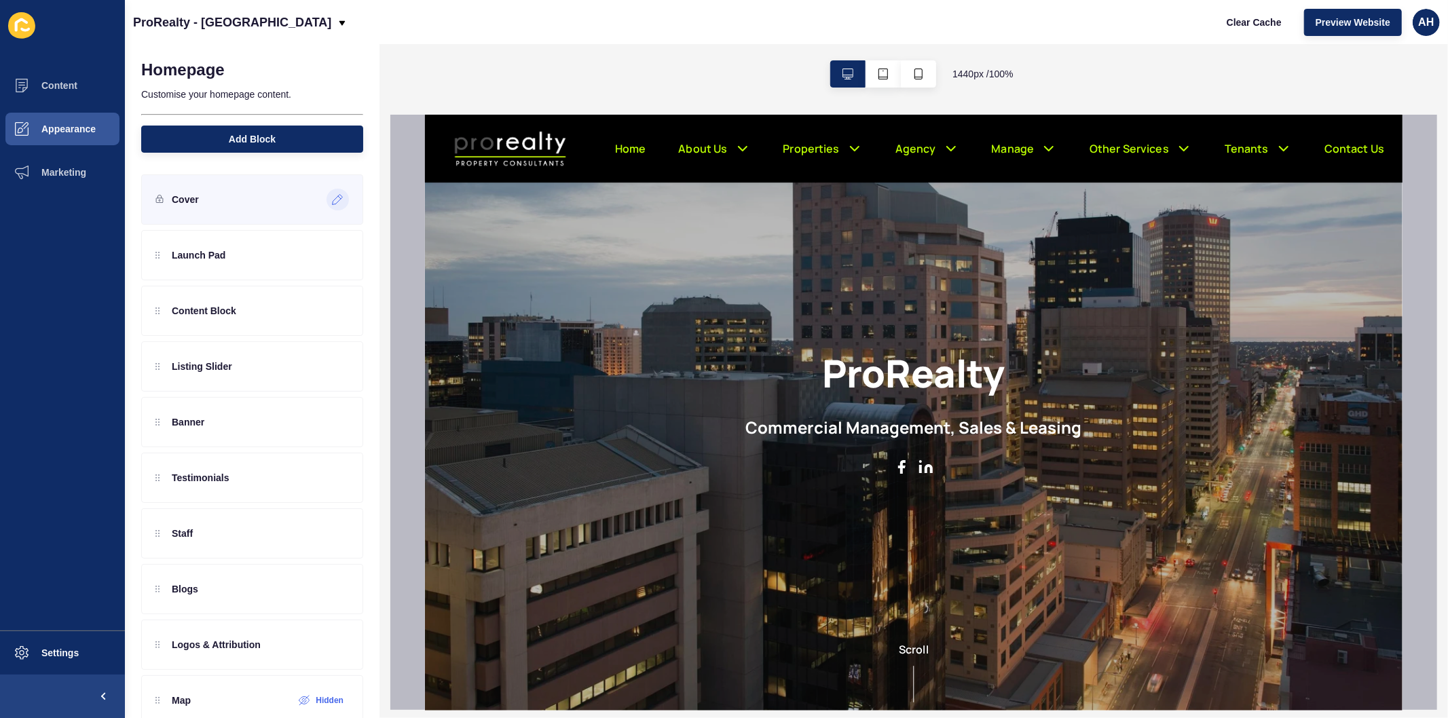
click at [332, 198] on icon at bounding box center [338, 199] width 12 height 11
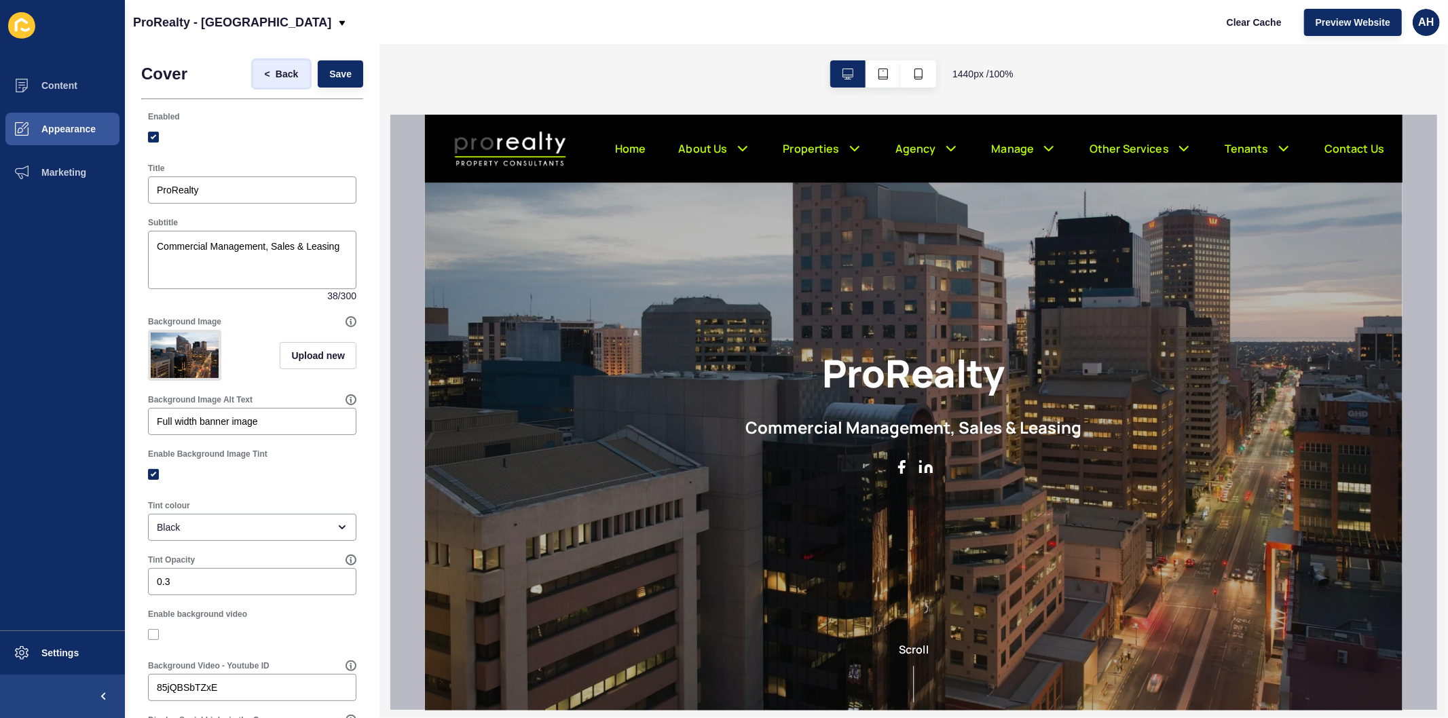
click at [265, 70] on span "<" at bounding box center [267, 74] width 5 height 14
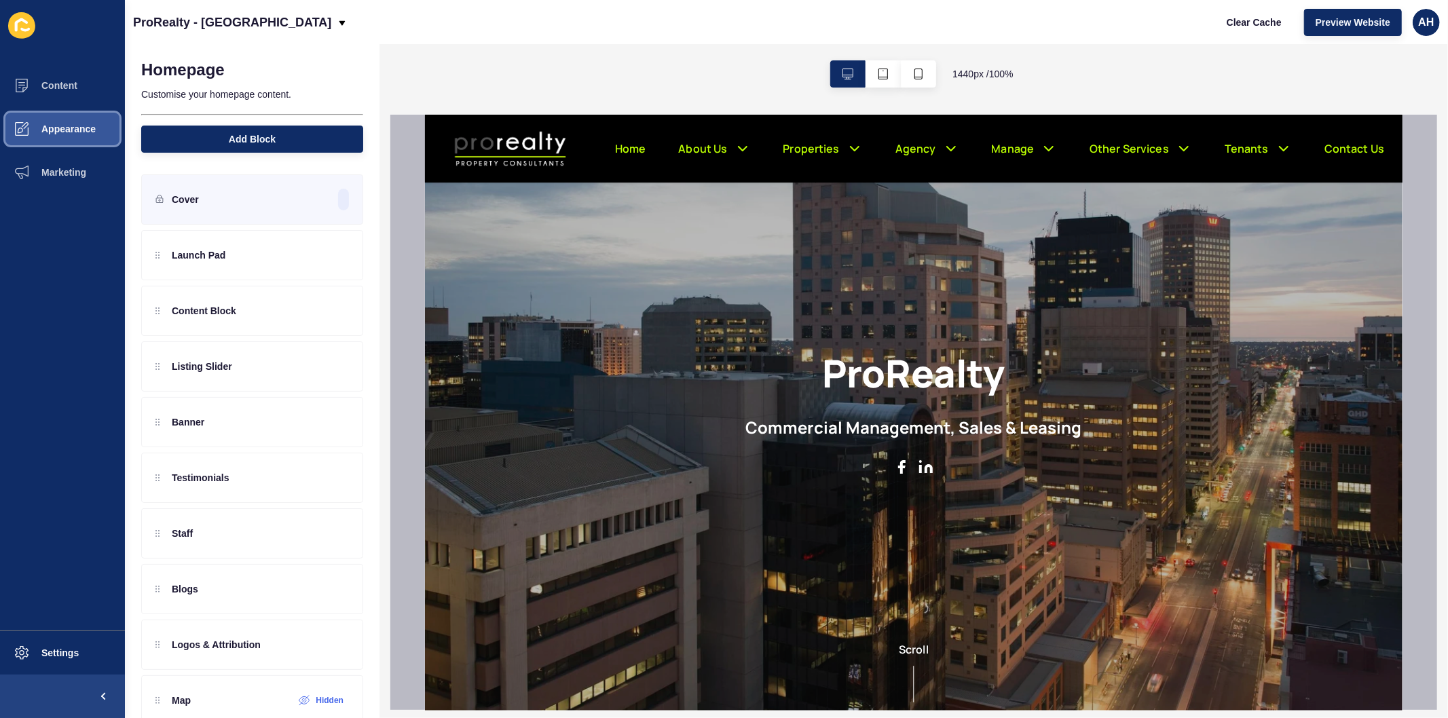
click at [86, 121] on button "Appearance" at bounding box center [62, 128] width 125 height 43
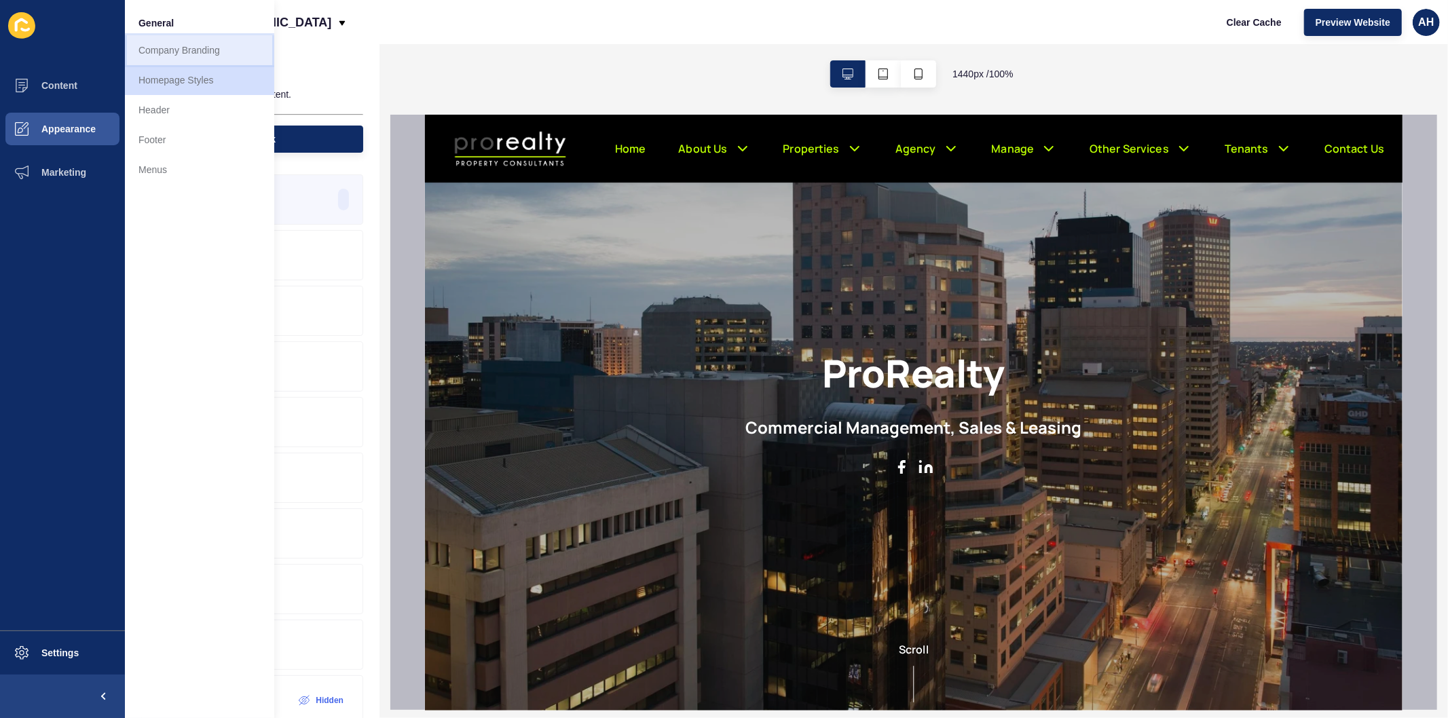
click at [201, 50] on link "Company Branding" at bounding box center [199, 50] width 149 height 30
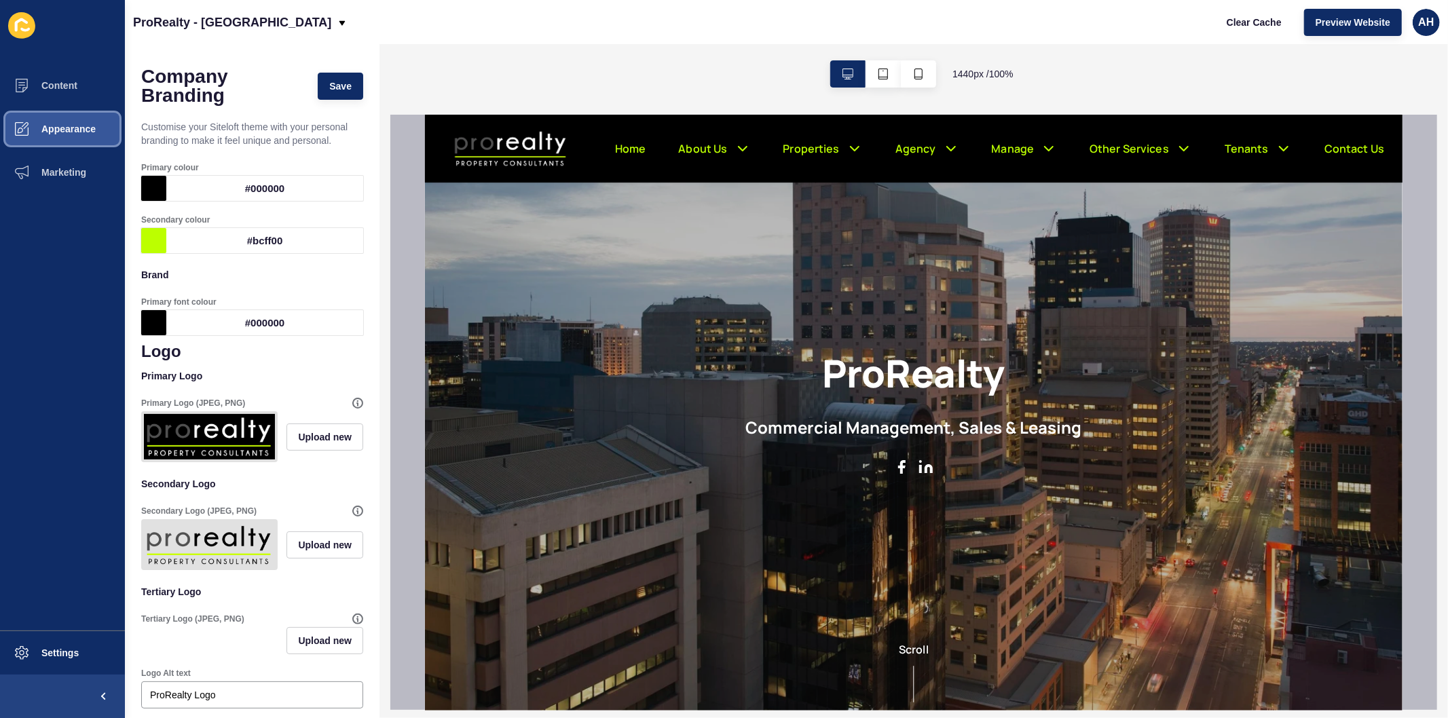
click at [82, 125] on span "Appearance" at bounding box center [47, 129] width 98 height 11
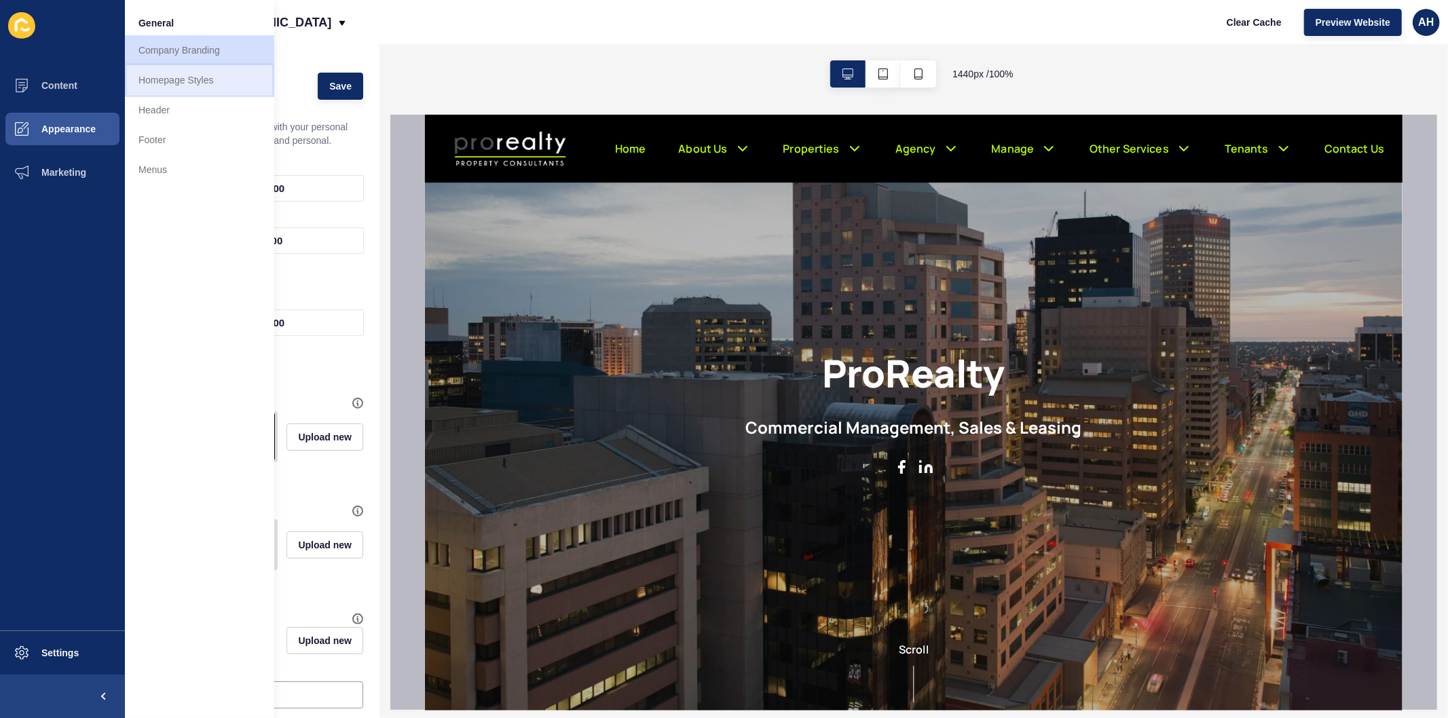
click at [161, 85] on link "Homepage Styles" at bounding box center [199, 80] width 149 height 30
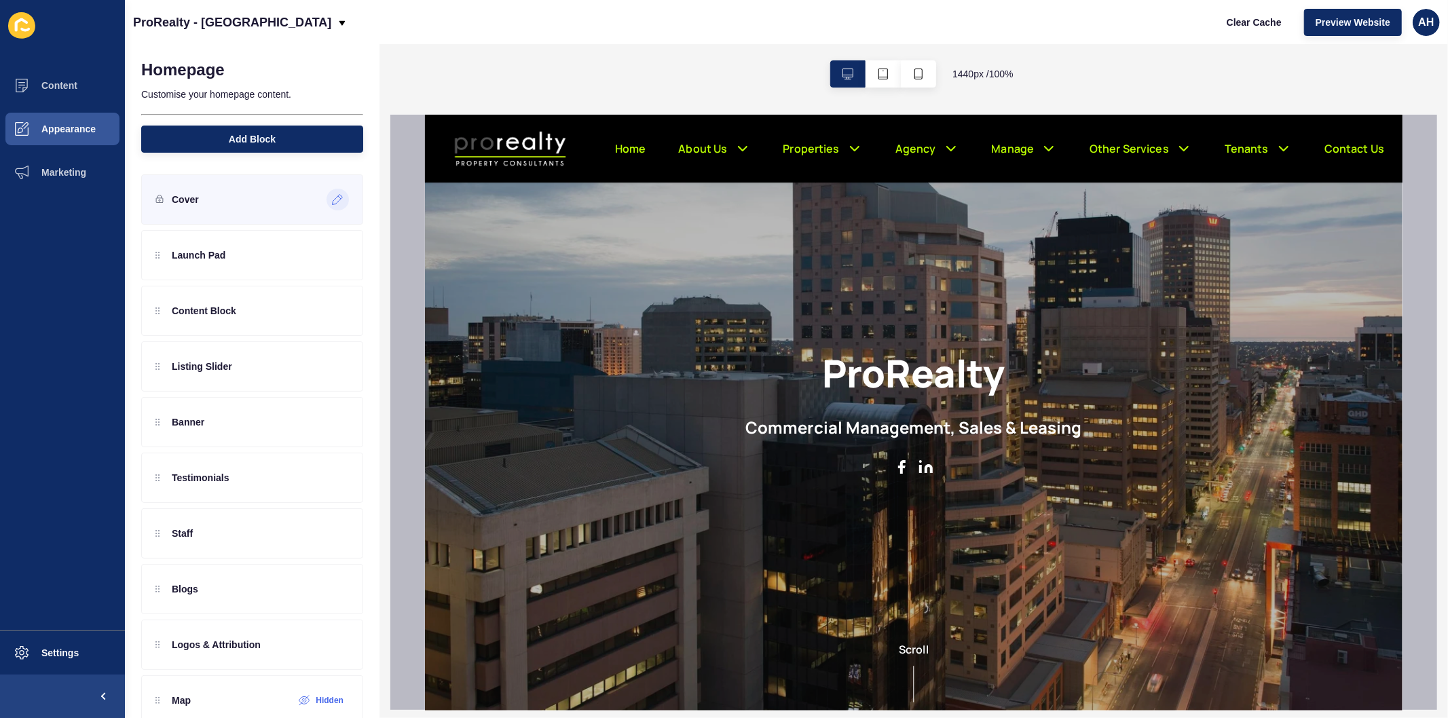
click at [333, 195] on icon at bounding box center [338, 200] width 10 height 10
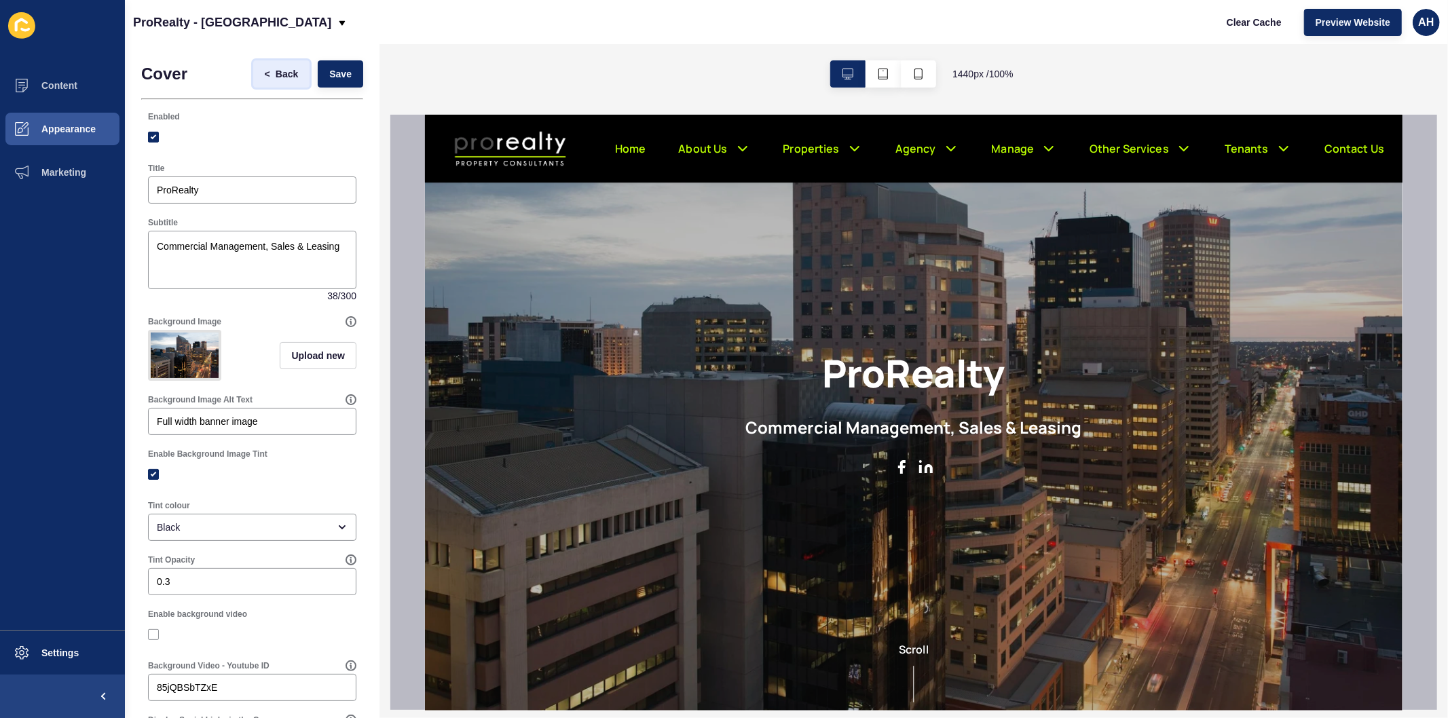
click at [277, 71] on span "Back" at bounding box center [287, 74] width 22 height 14
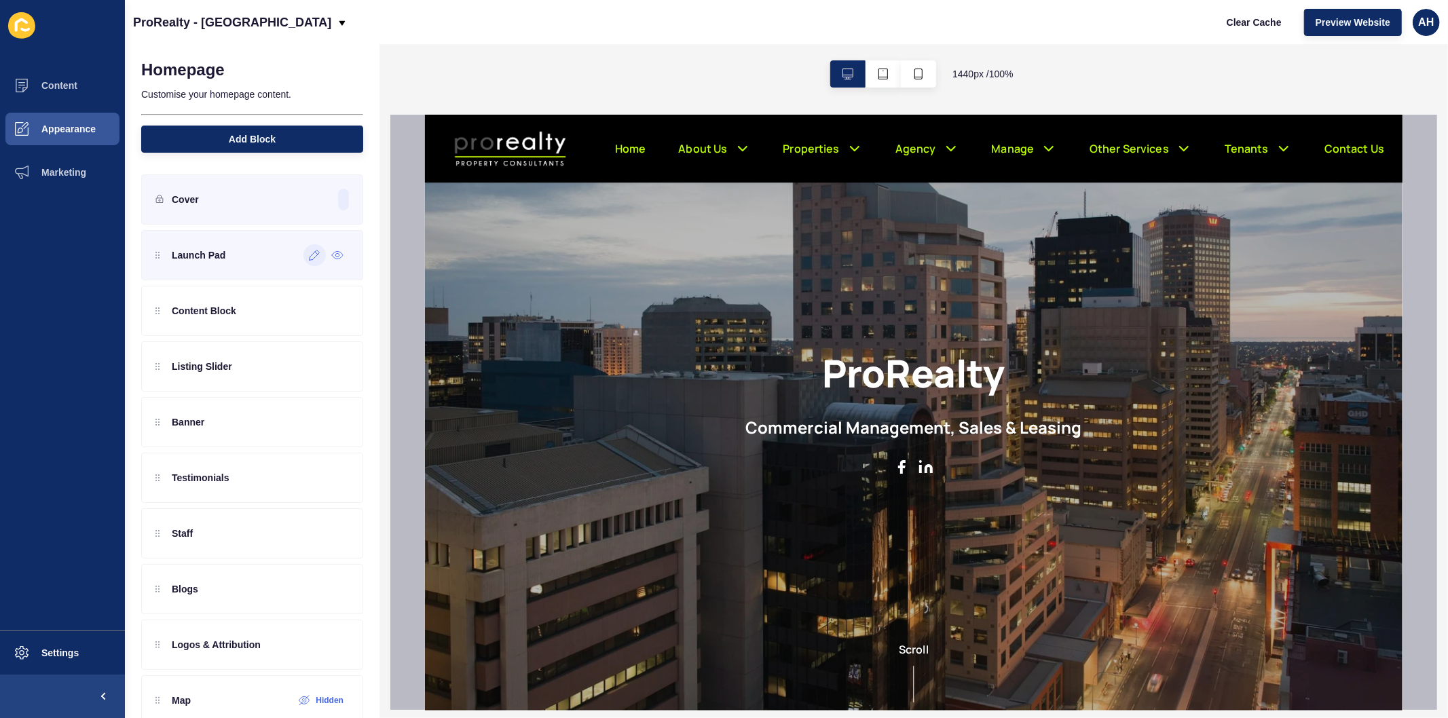
click at [309, 250] on icon at bounding box center [315, 255] width 12 height 11
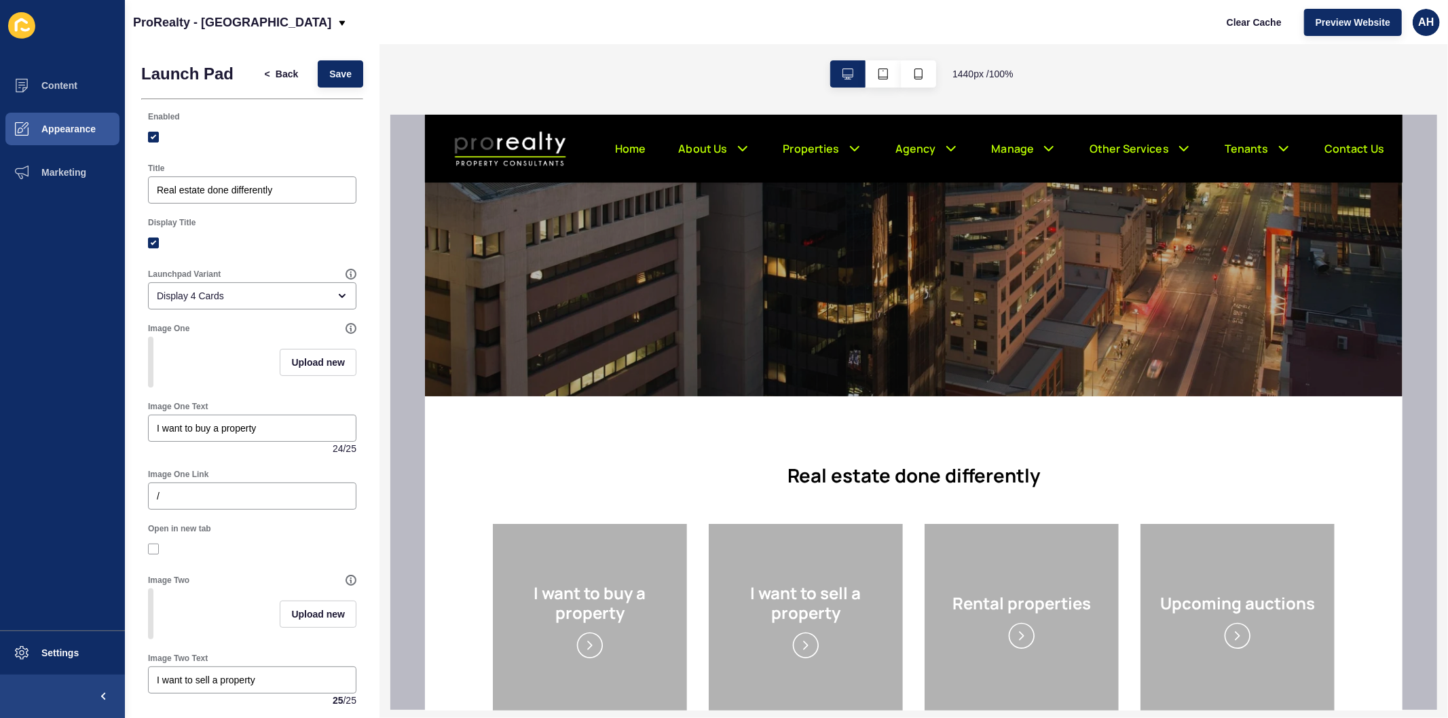
scroll to position [377, 0]
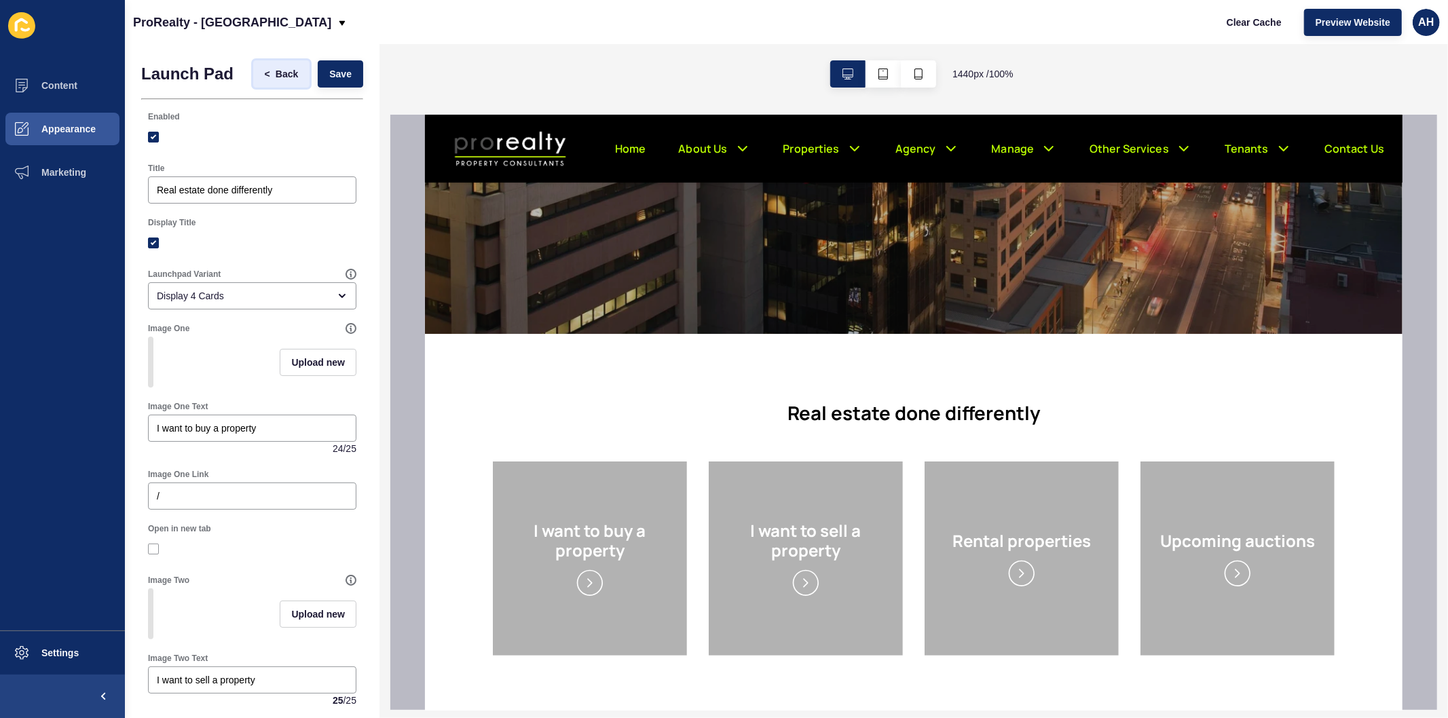
click at [276, 75] on span "Back" at bounding box center [287, 74] width 22 height 14
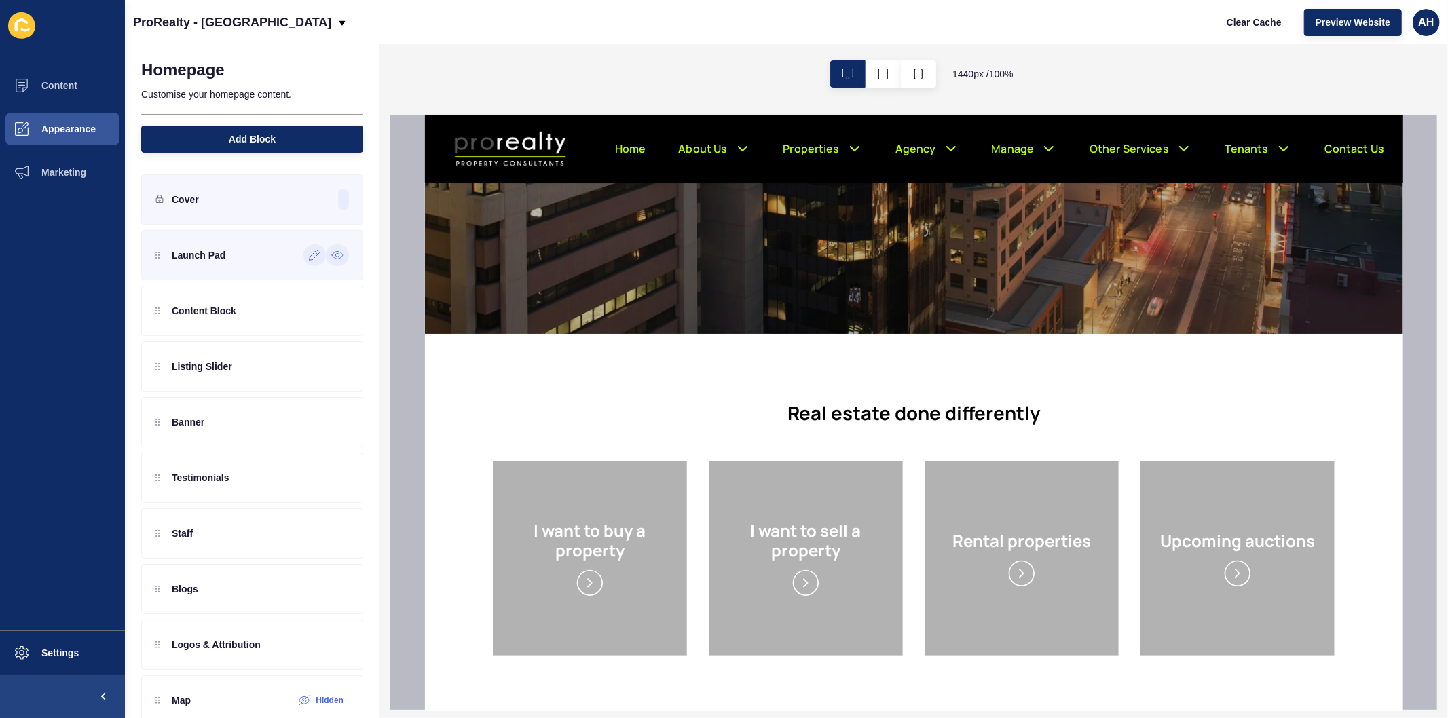
click at [331, 256] on icon at bounding box center [337, 255] width 12 height 11
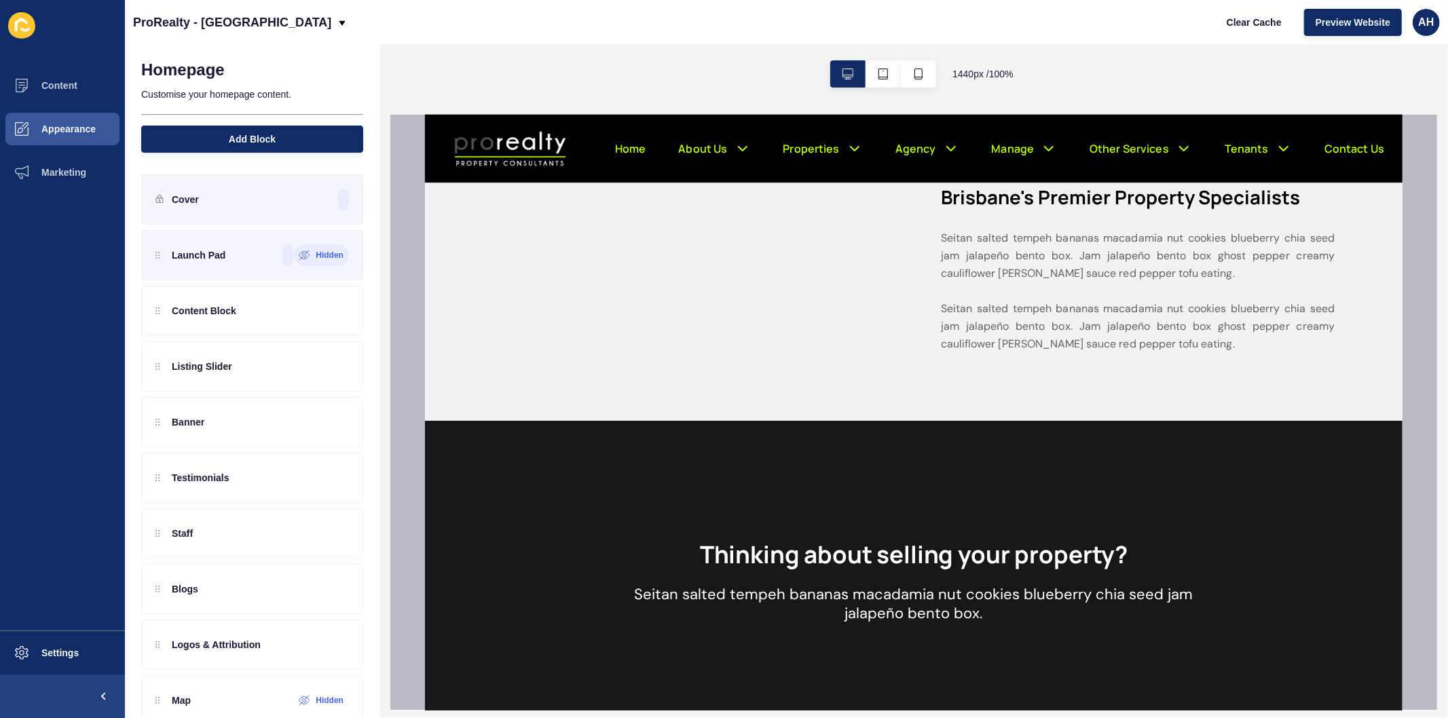
scroll to position [679, 0]
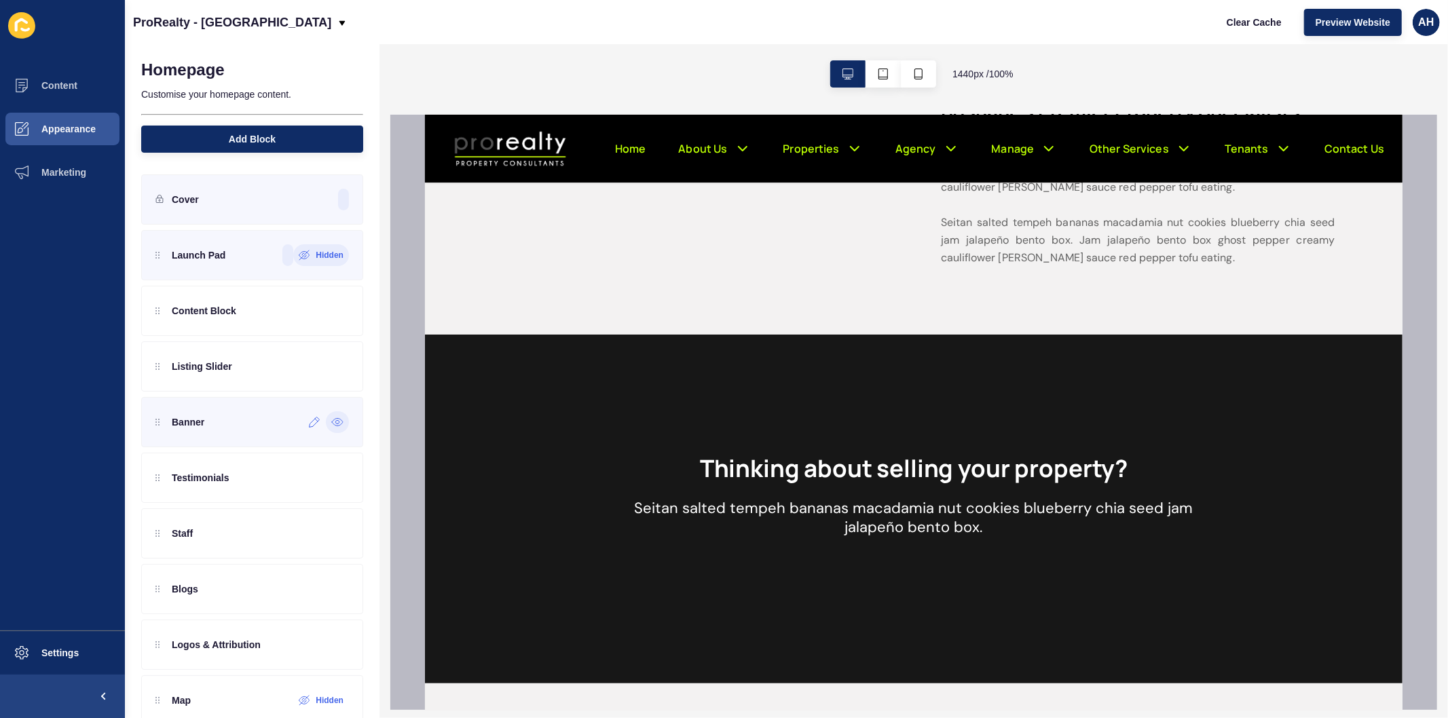
click at [331, 424] on icon at bounding box center [337, 422] width 12 height 11
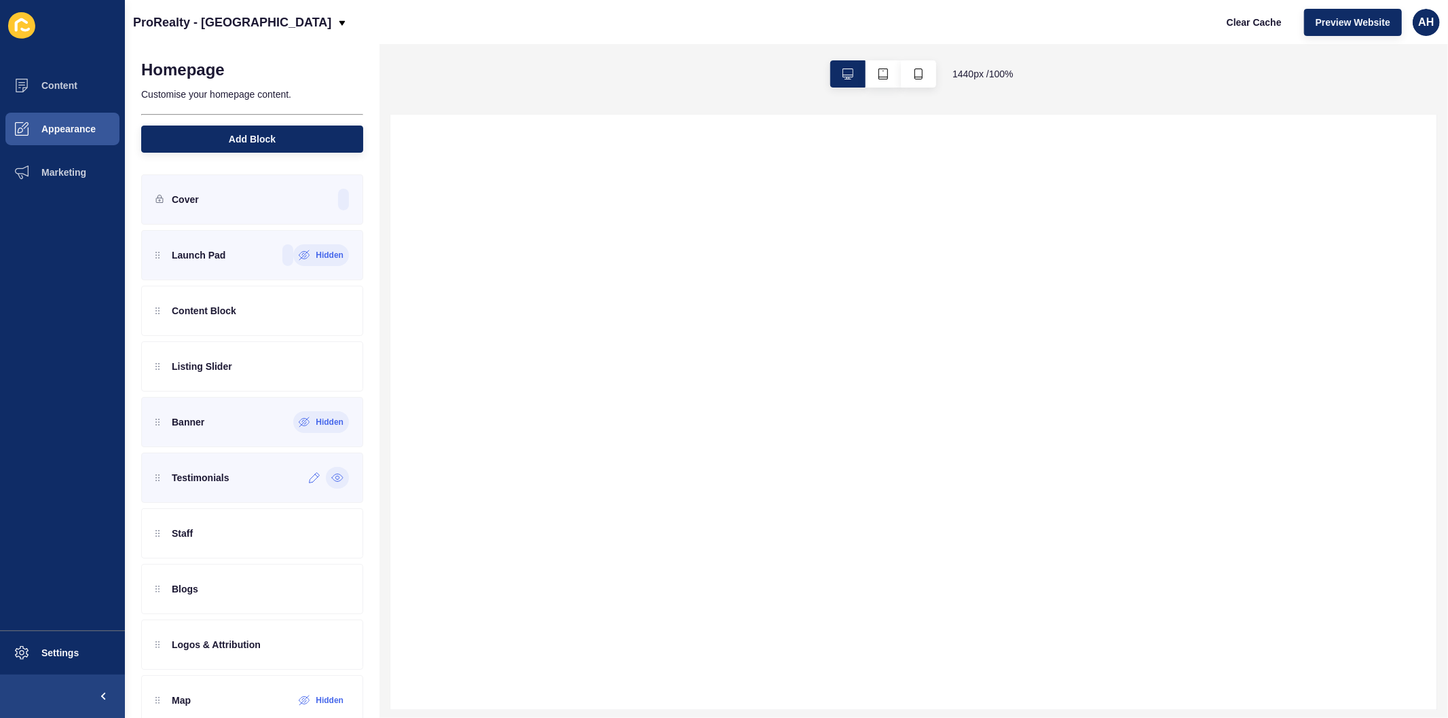
click at [331, 479] on icon at bounding box center [337, 477] width 12 height 11
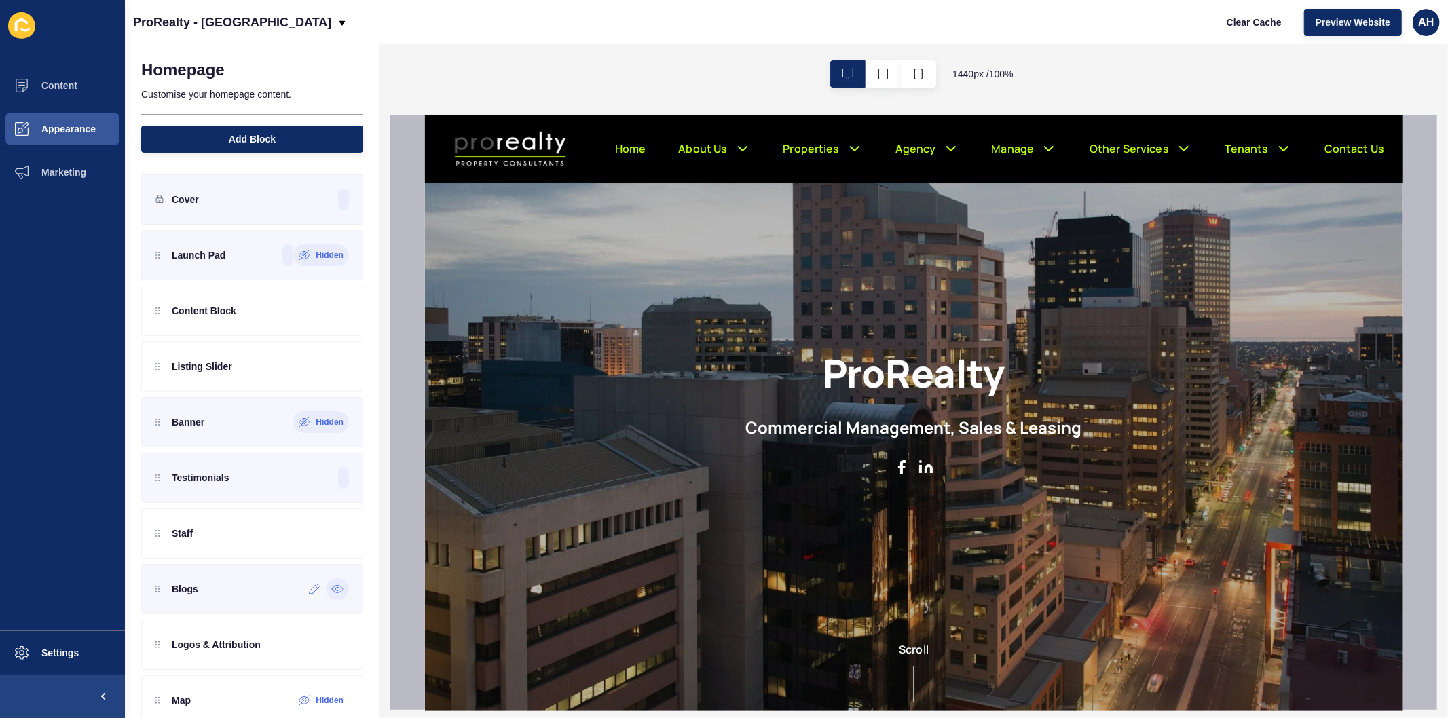
scroll to position [0, 0]
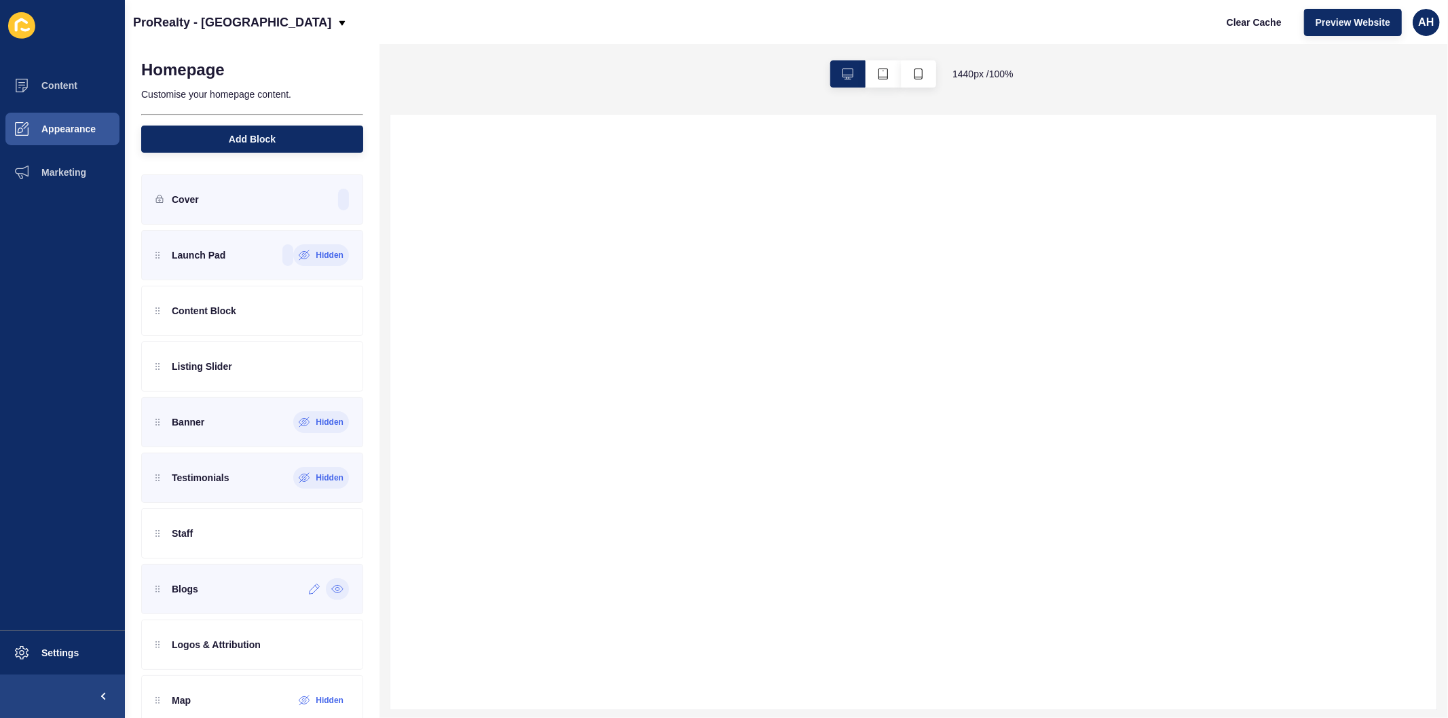
click at [331, 593] on icon at bounding box center [337, 589] width 12 height 11
click at [335, 645] on icon at bounding box center [336, 645] width 3 height 3
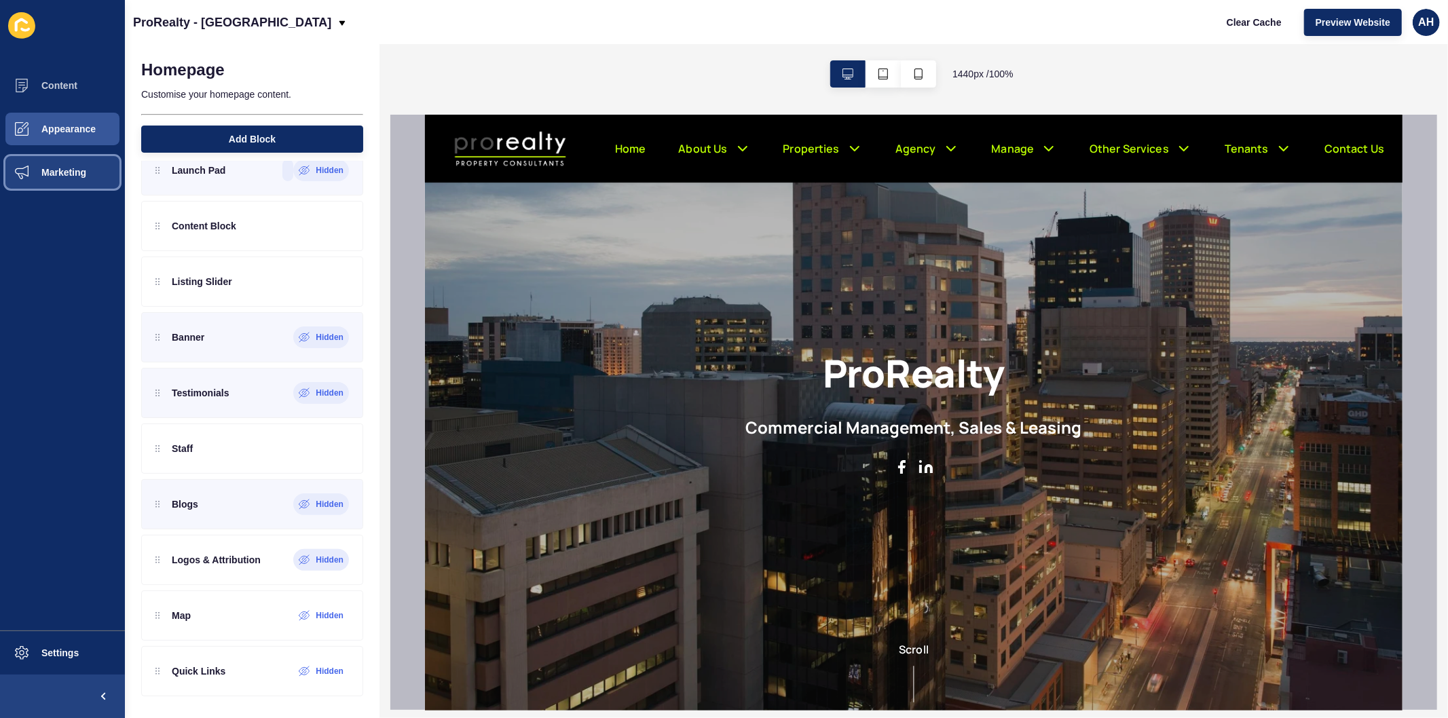
click at [55, 172] on span "Marketing" at bounding box center [42, 172] width 88 height 11
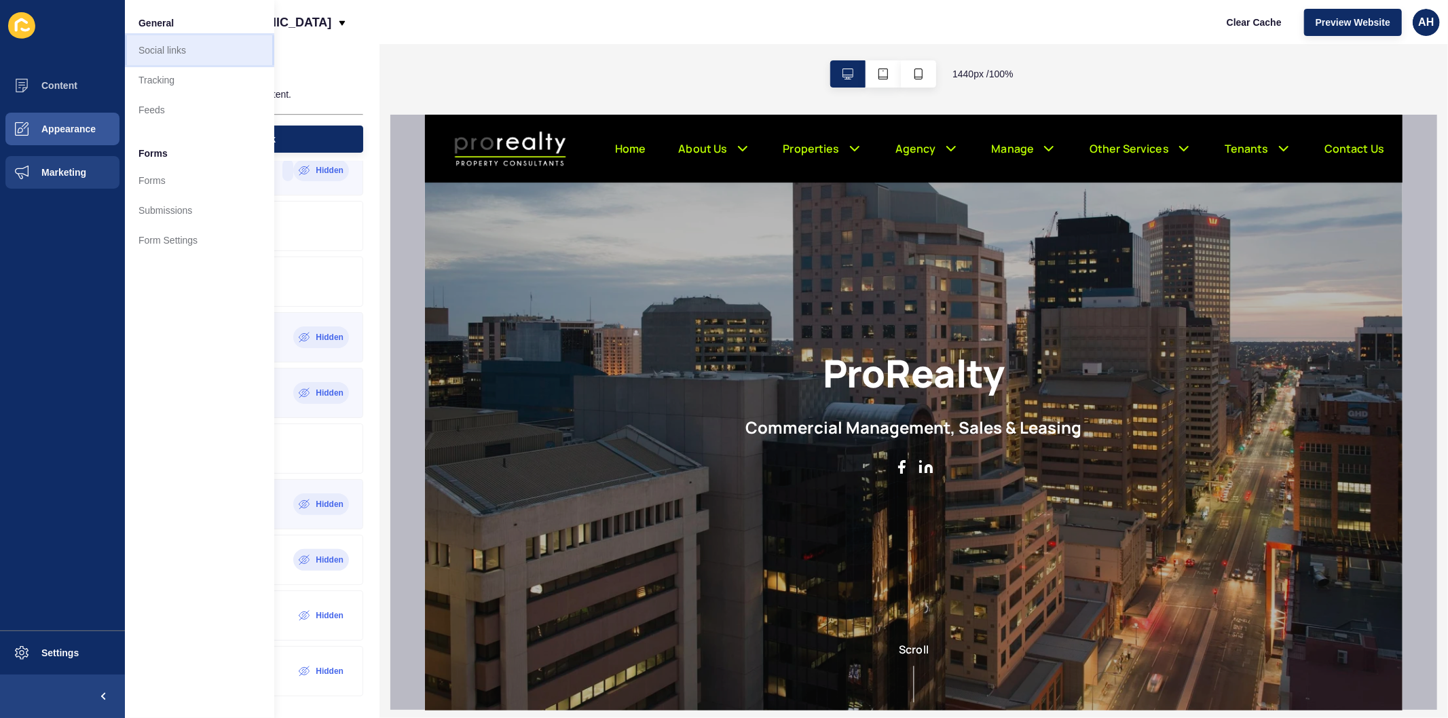
click at [175, 58] on link "Social links" at bounding box center [199, 50] width 149 height 30
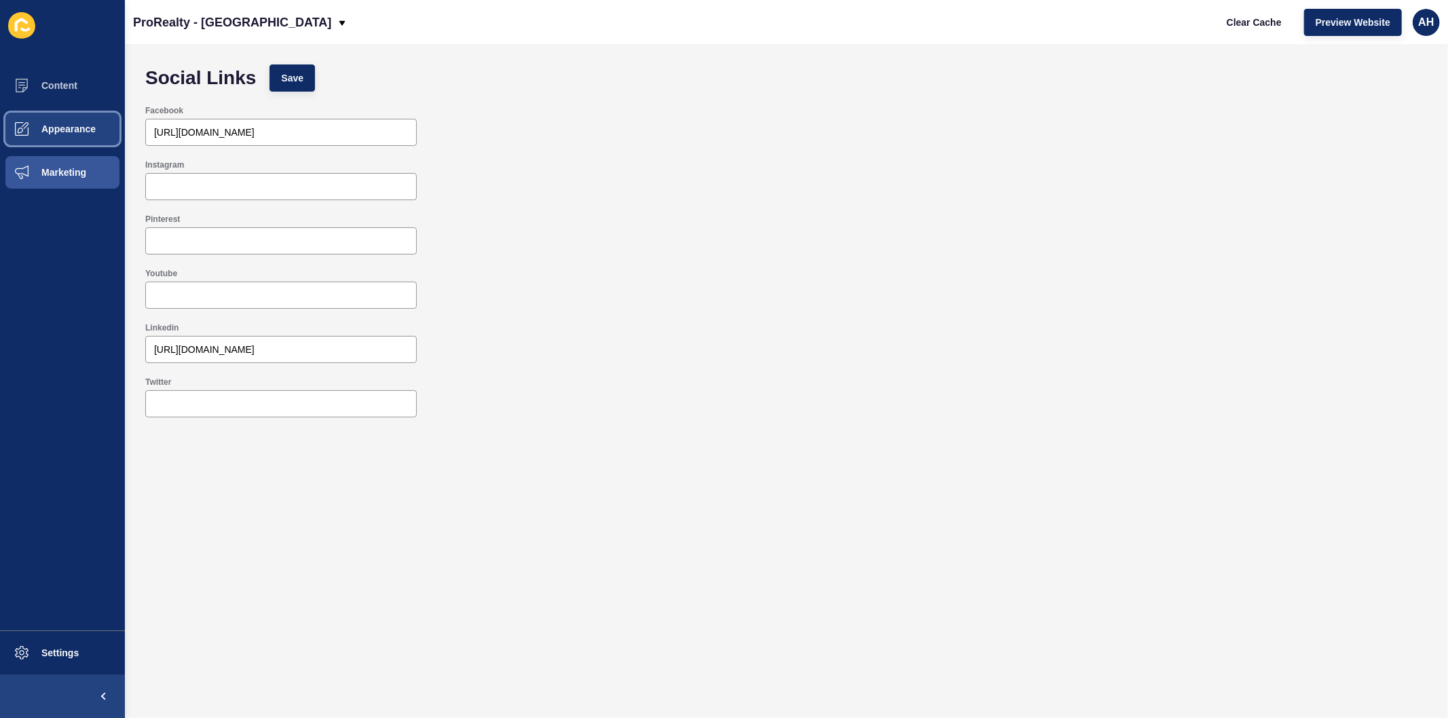
click at [58, 130] on span "Appearance" at bounding box center [47, 129] width 98 height 11
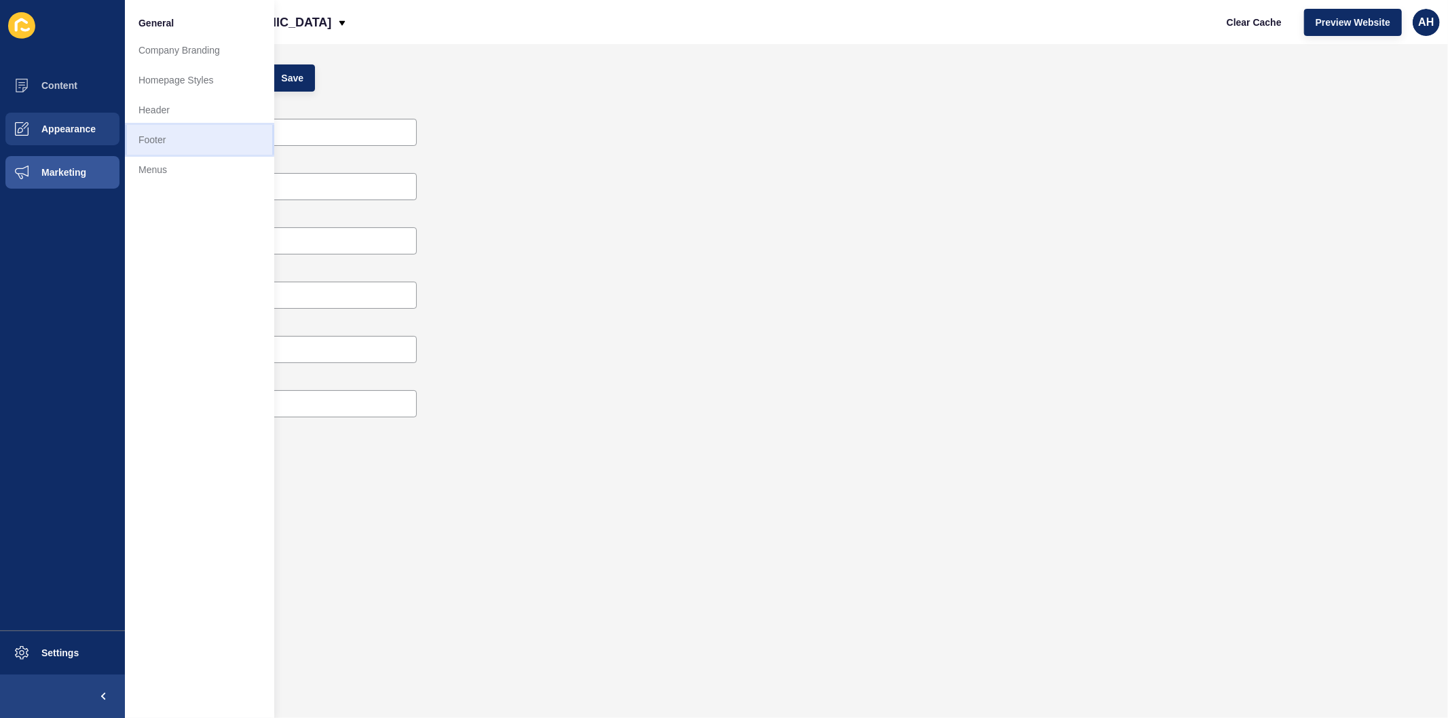
click at [178, 140] on link "Footer" at bounding box center [199, 140] width 149 height 30
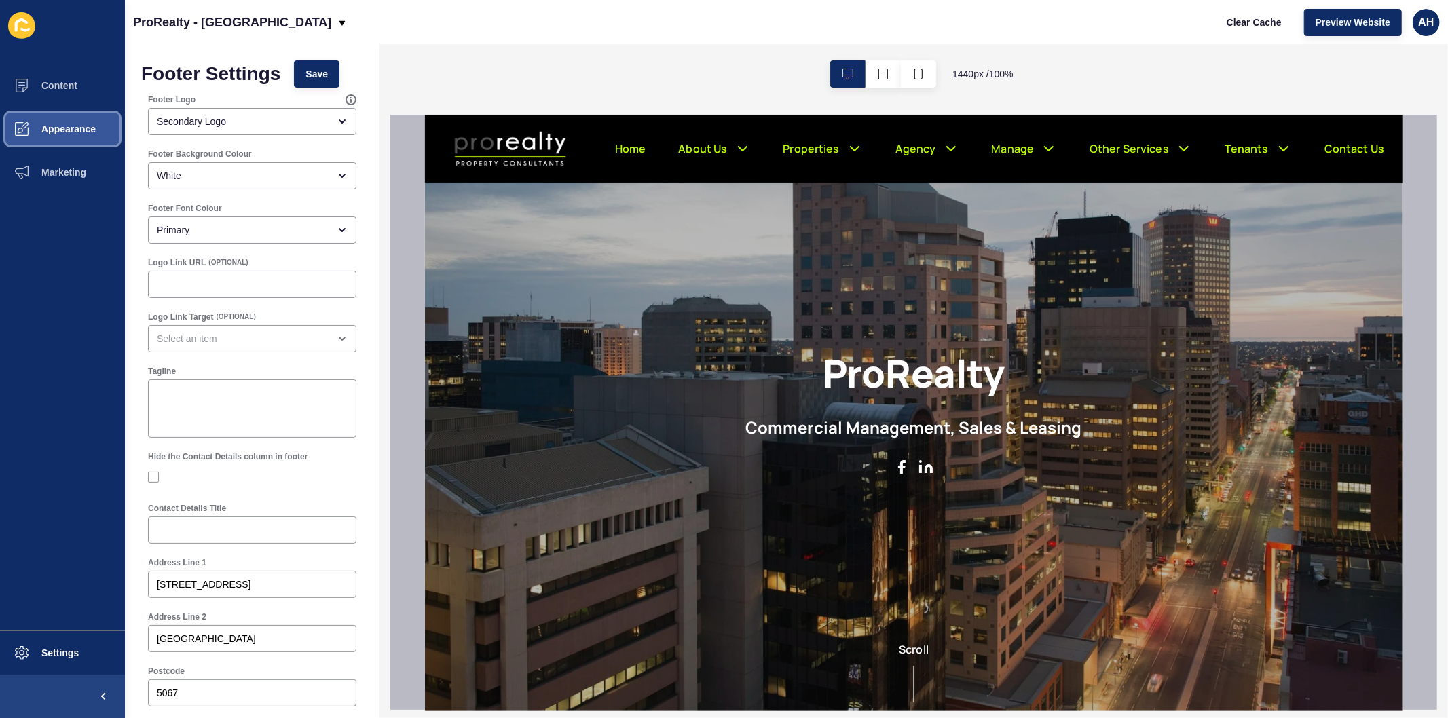
click at [72, 124] on span "Appearance" at bounding box center [47, 129] width 98 height 11
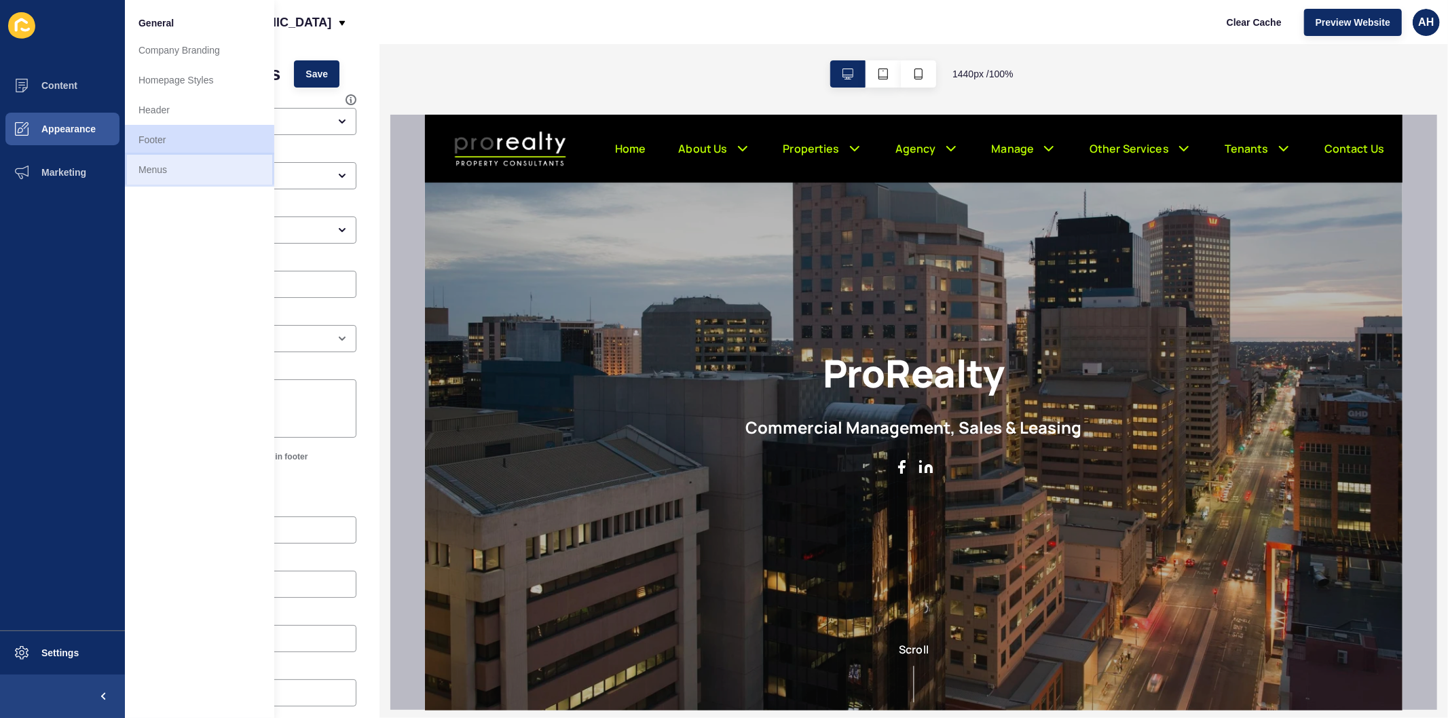
click at [172, 166] on link "Menus" at bounding box center [199, 170] width 149 height 30
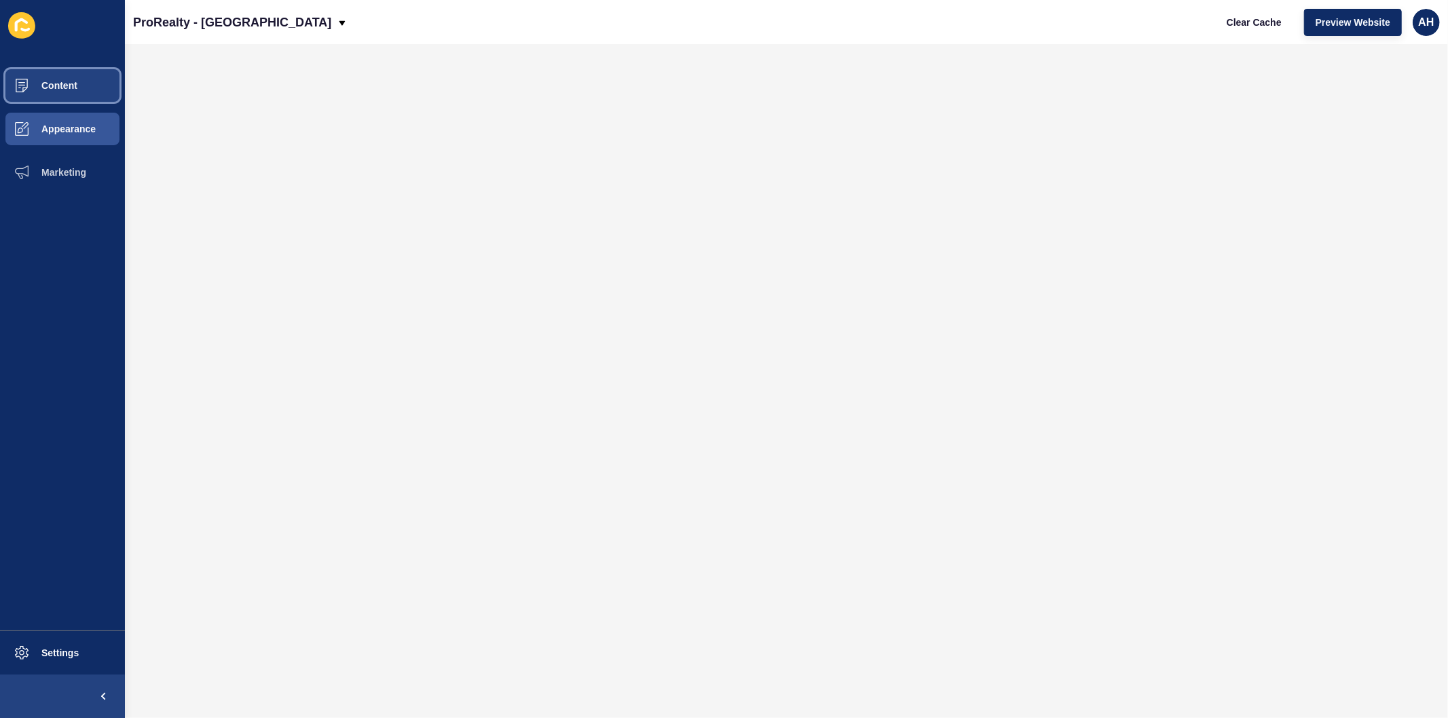
click at [50, 86] on span "Content" at bounding box center [37, 85] width 79 height 11
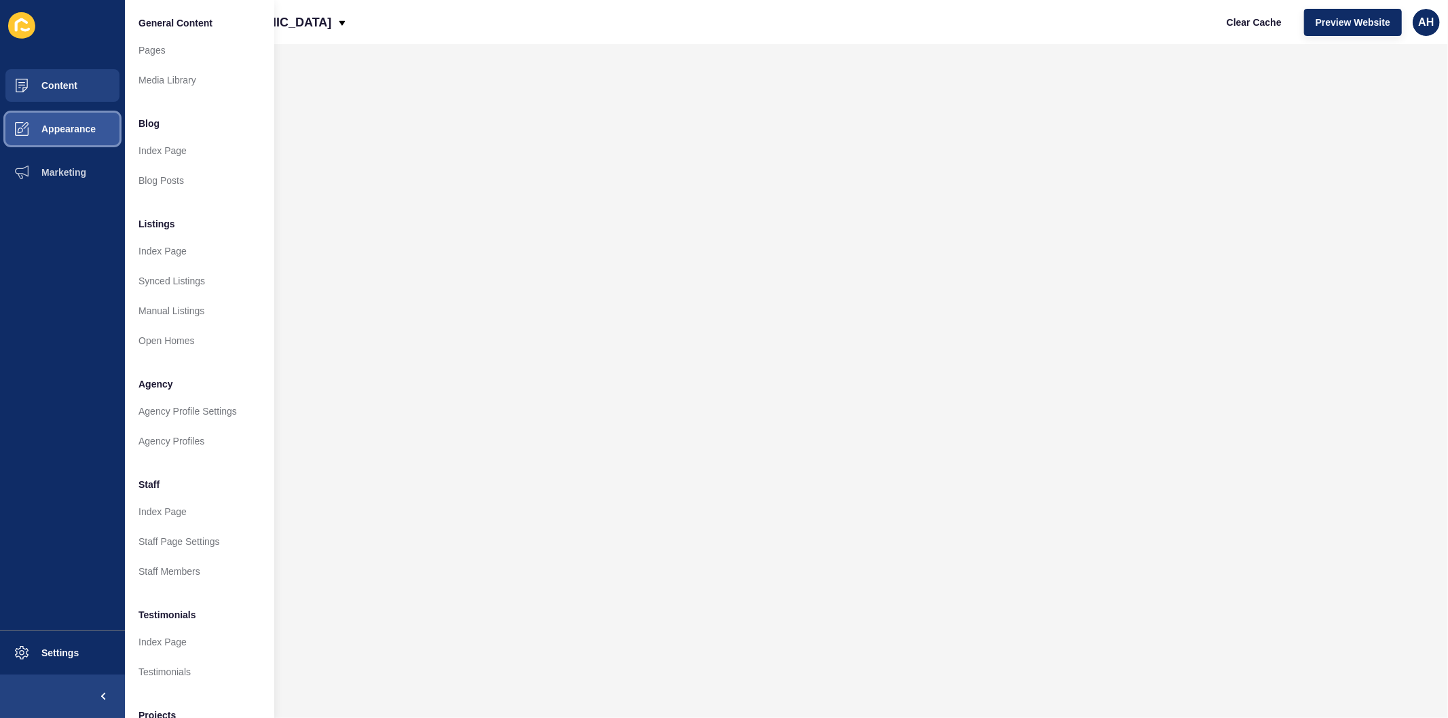
click at [67, 132] on span "Appearance" at bounding box center [47, 129] width 98 height 11
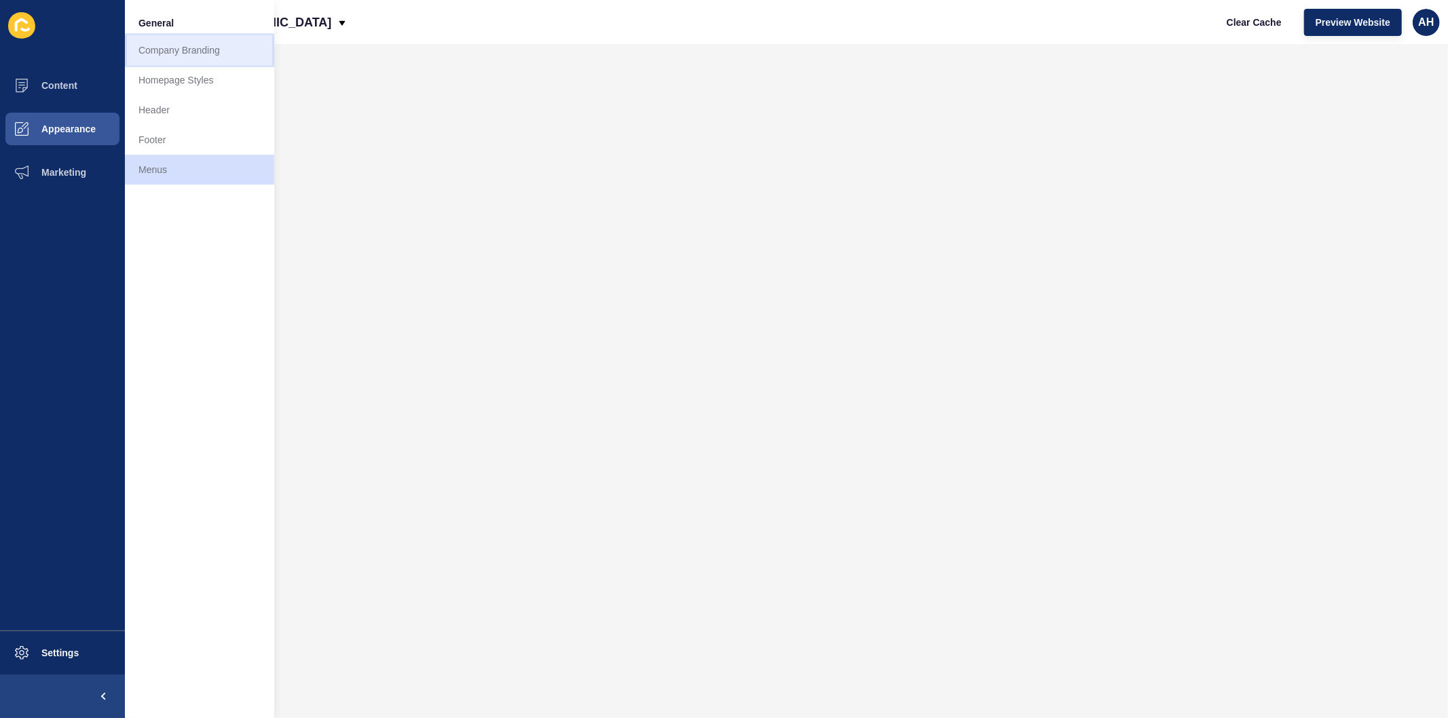
click at [163, 52] on link "Company Branding" at bounding box center [199, 50] width 149 height 30
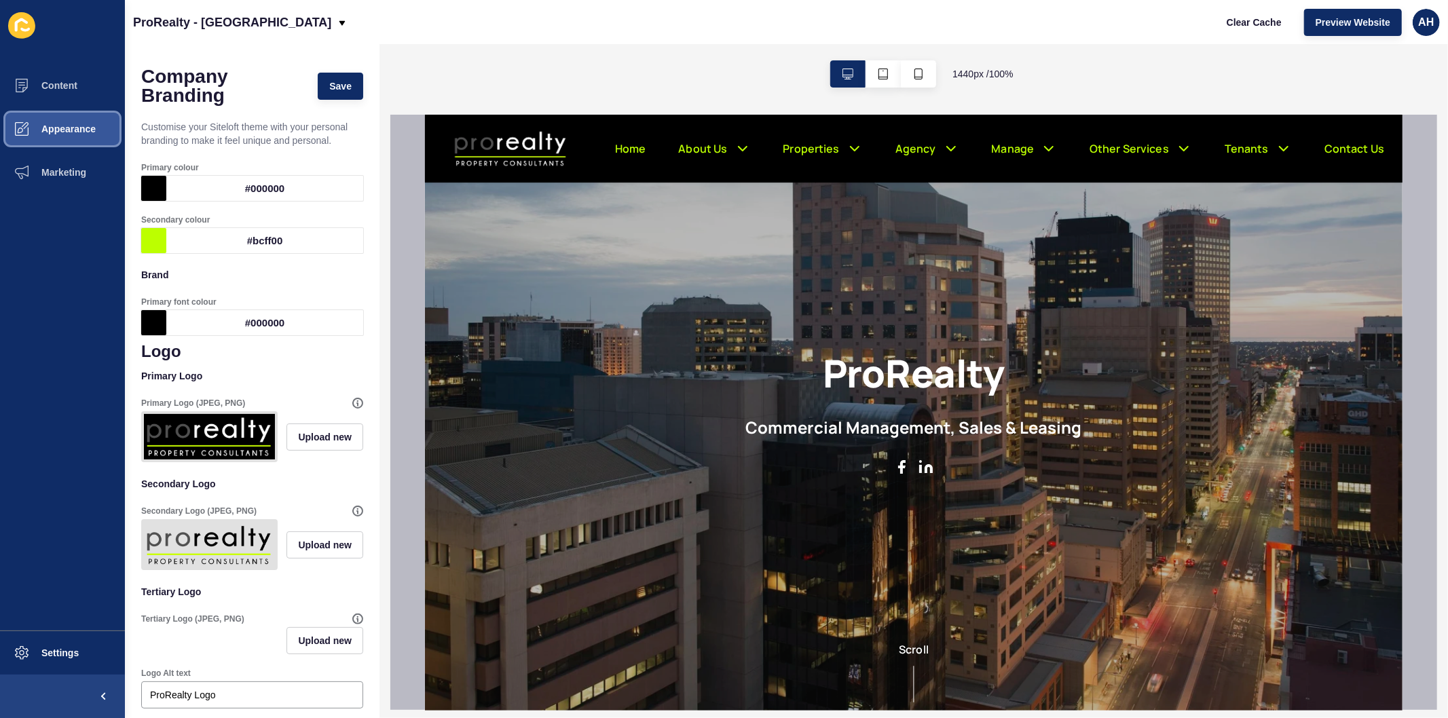
click at [61, 119] on button "Appearance" at bounding box center [62, 128] width 125 height 43
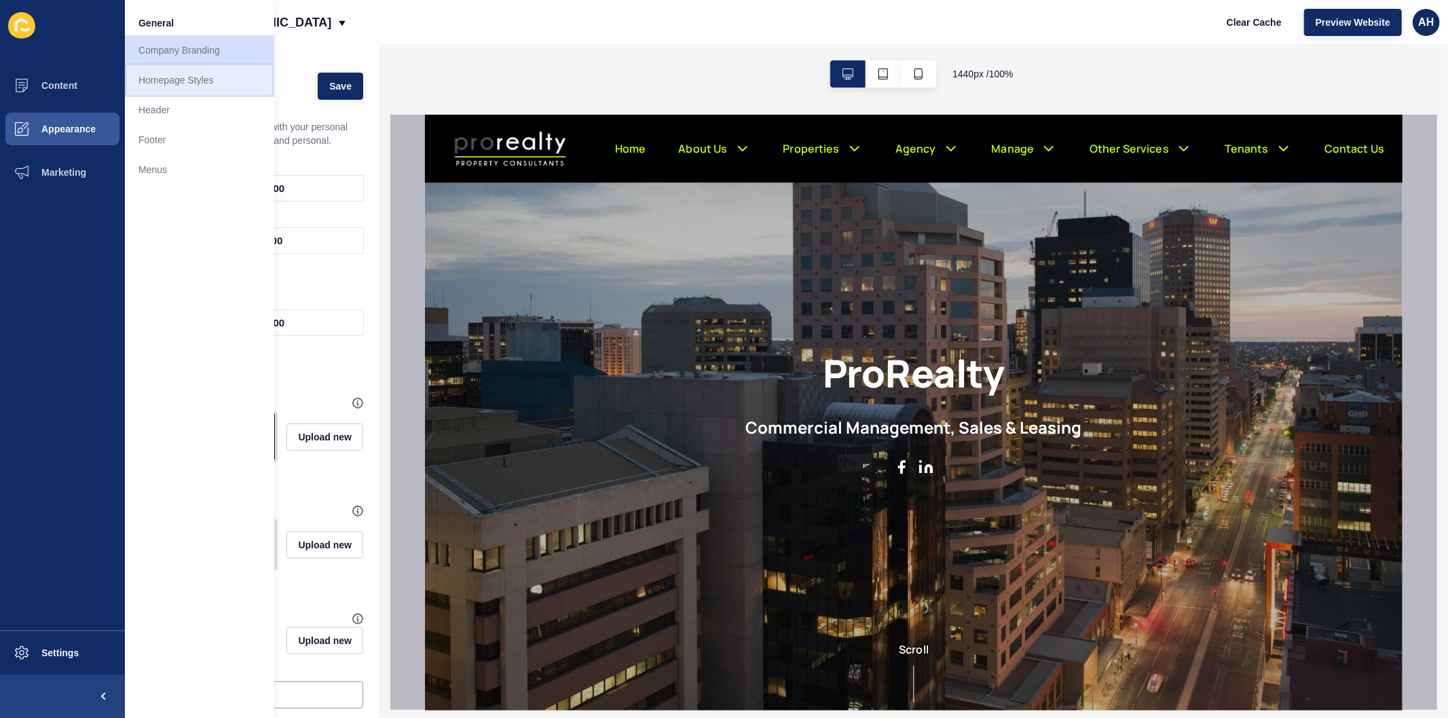
click at [189, 84] on link "Homepage Styles" at bounding box center [199, 80] width 149 height 30
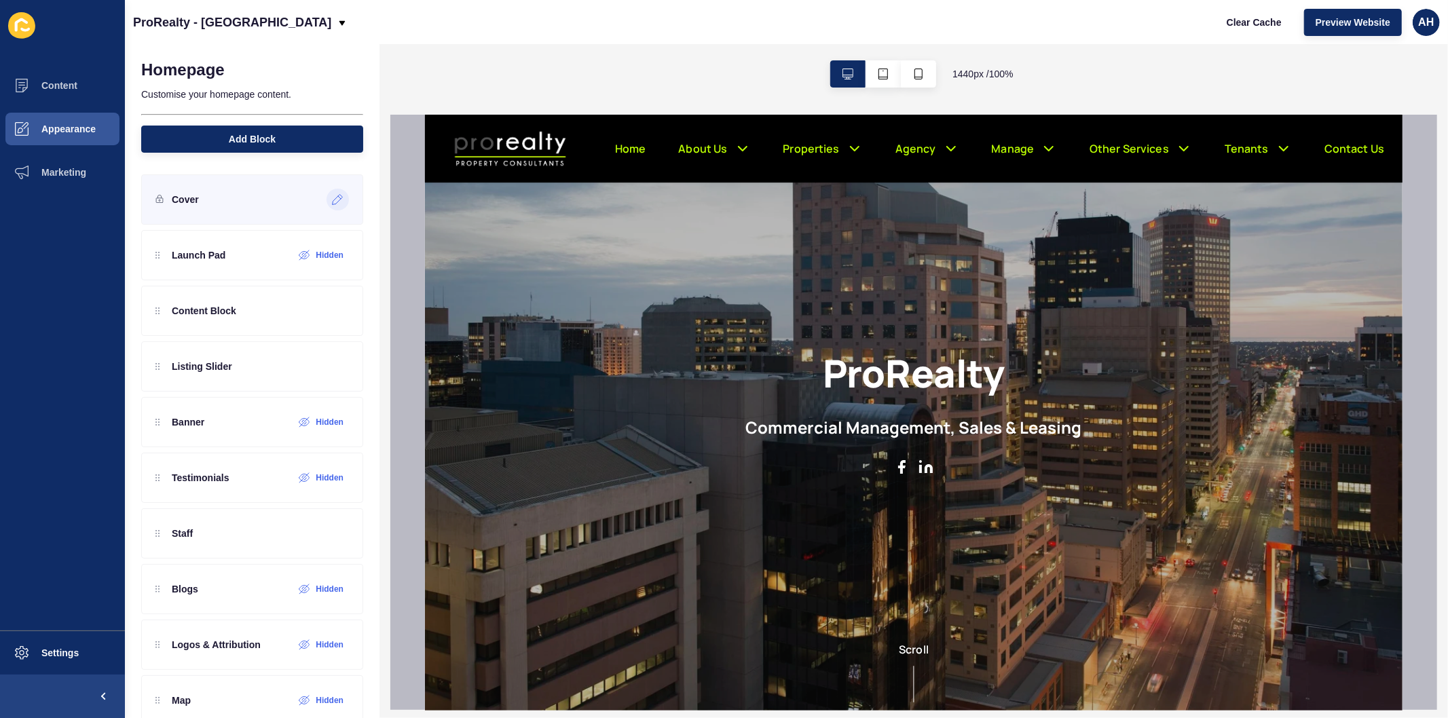
click at [333, 204] on icon at bounding box center [338, 200] width 10 height 10
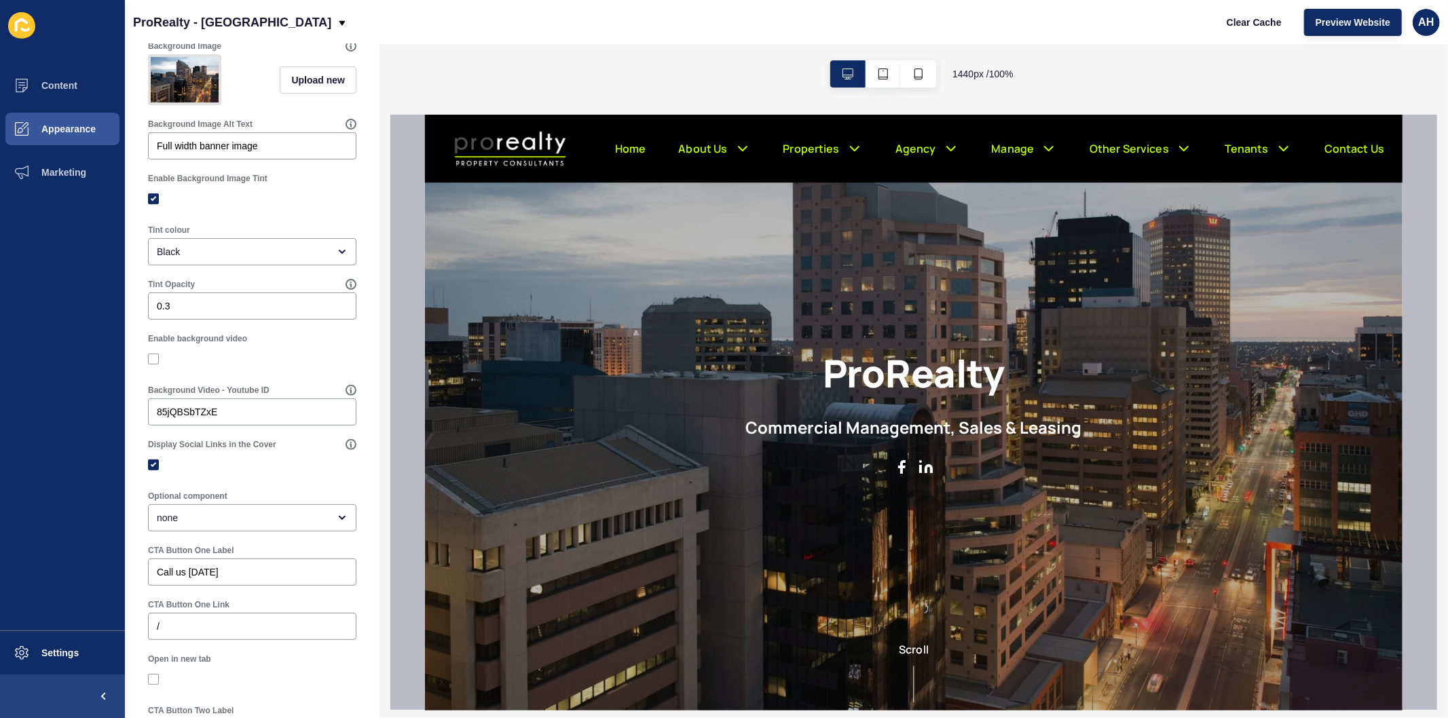
scroll to position [301, 0]
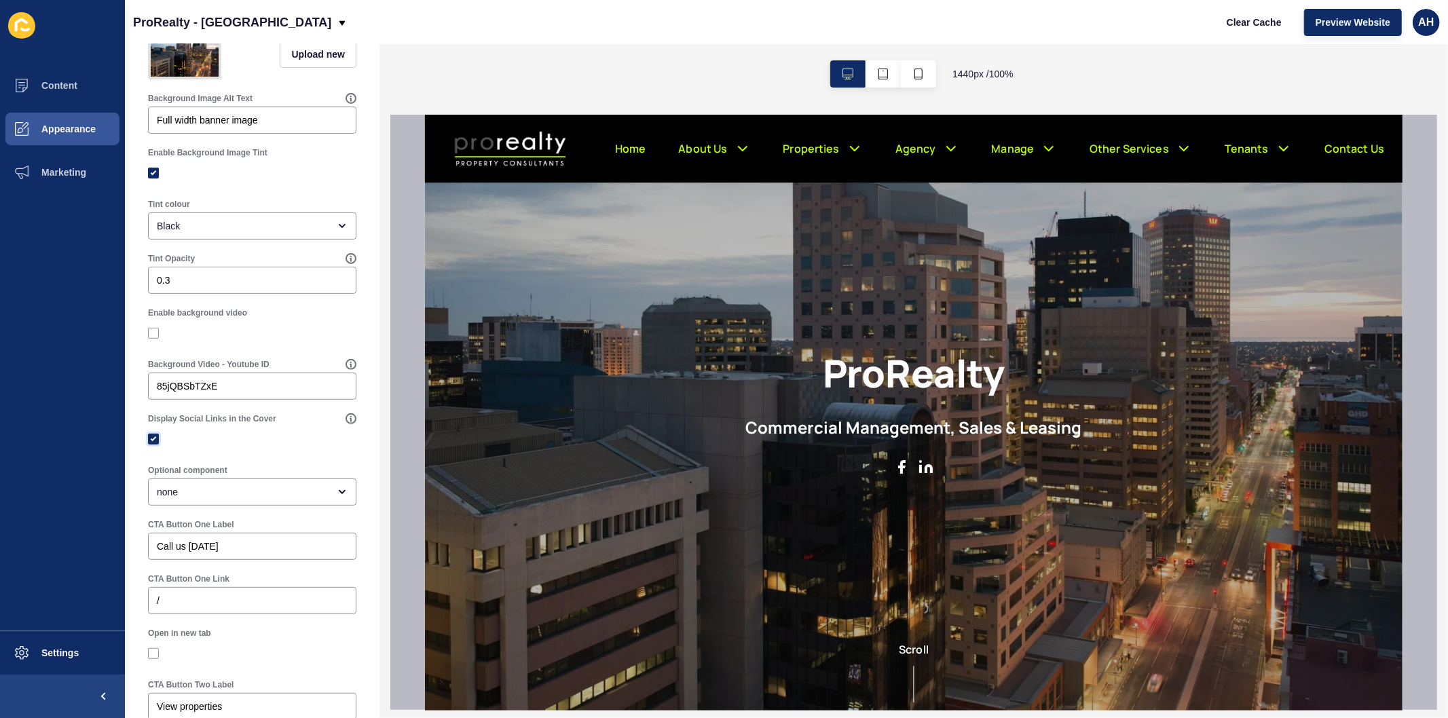
click at [151, 445] on label at bounding box center [153, 439] width 11 height 11
click at [151, 444] on input "Display Social Links in the Cover" at bounding box center [155, 439] width 9 height 9
checkbox input "false"
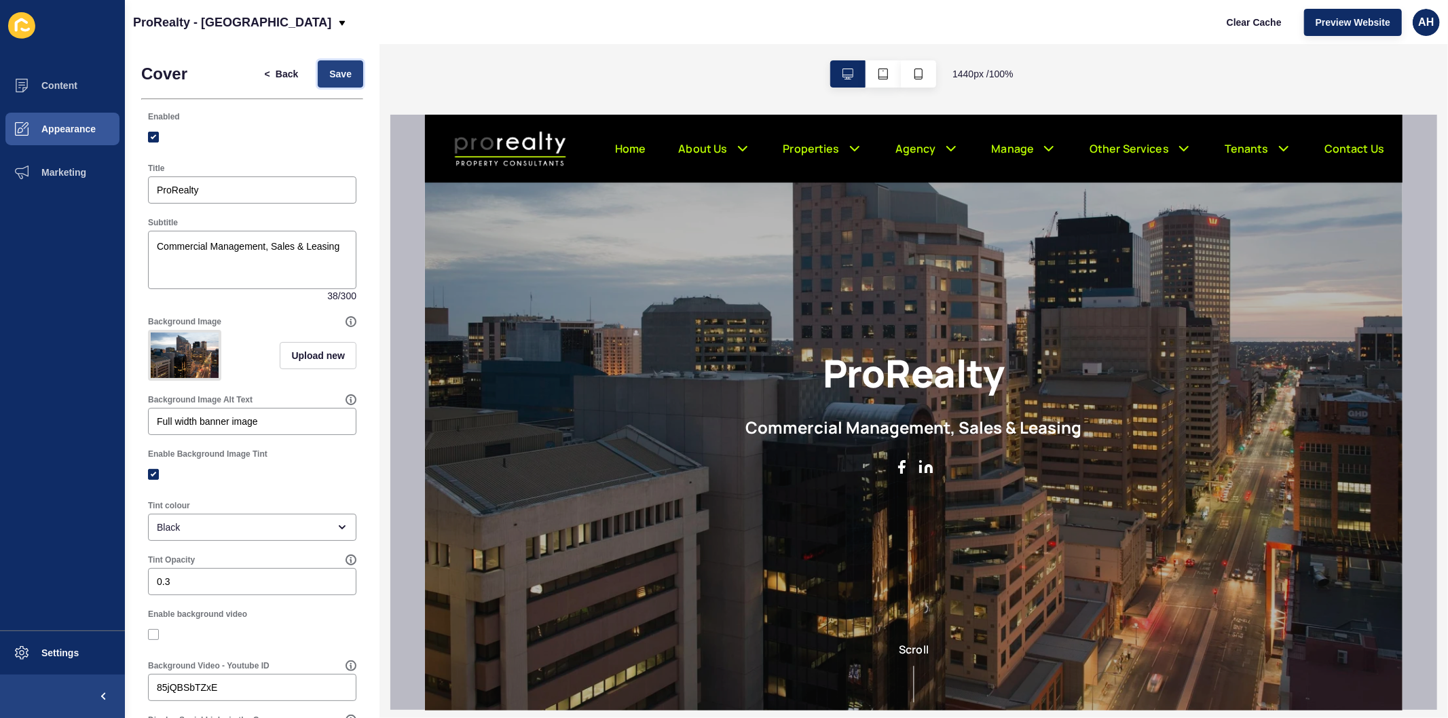
click at [338, 77] on span "Save" at bounding box center [340, 74] width 22 height 14
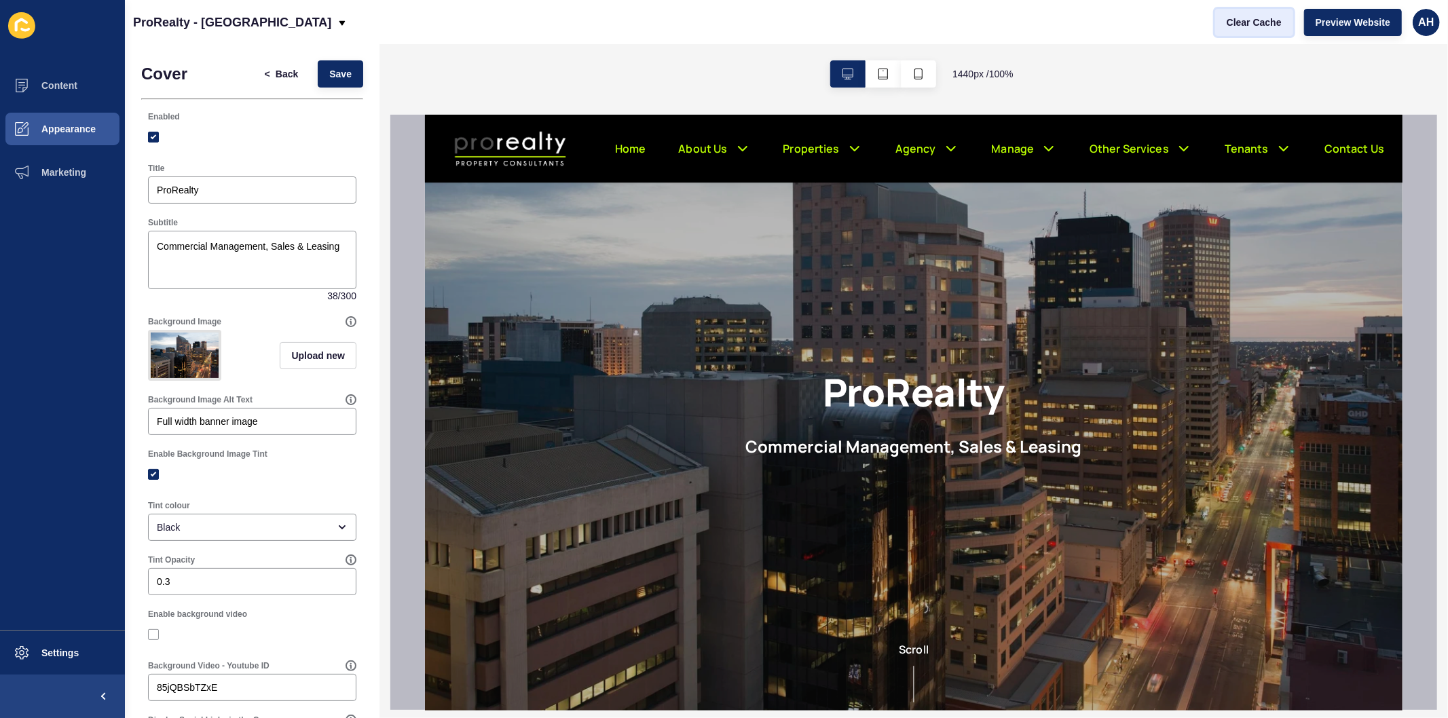
click at [1259, 16] on span "Clear Cache" at bounding box center [1254, 23] width 55 height 14
click at [276, 70] on span "Back" at bounding box center [287, 74] width 22 height 14
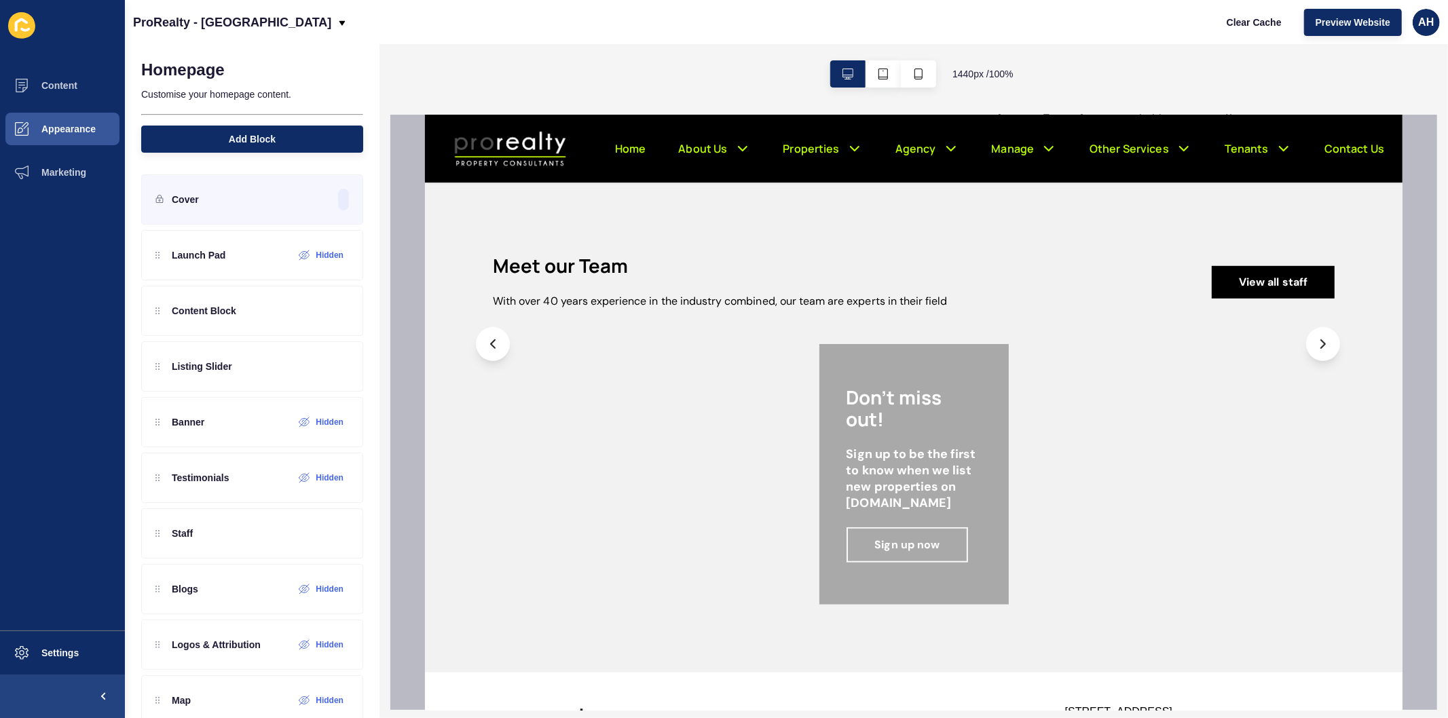
scroll to position [830, 0]
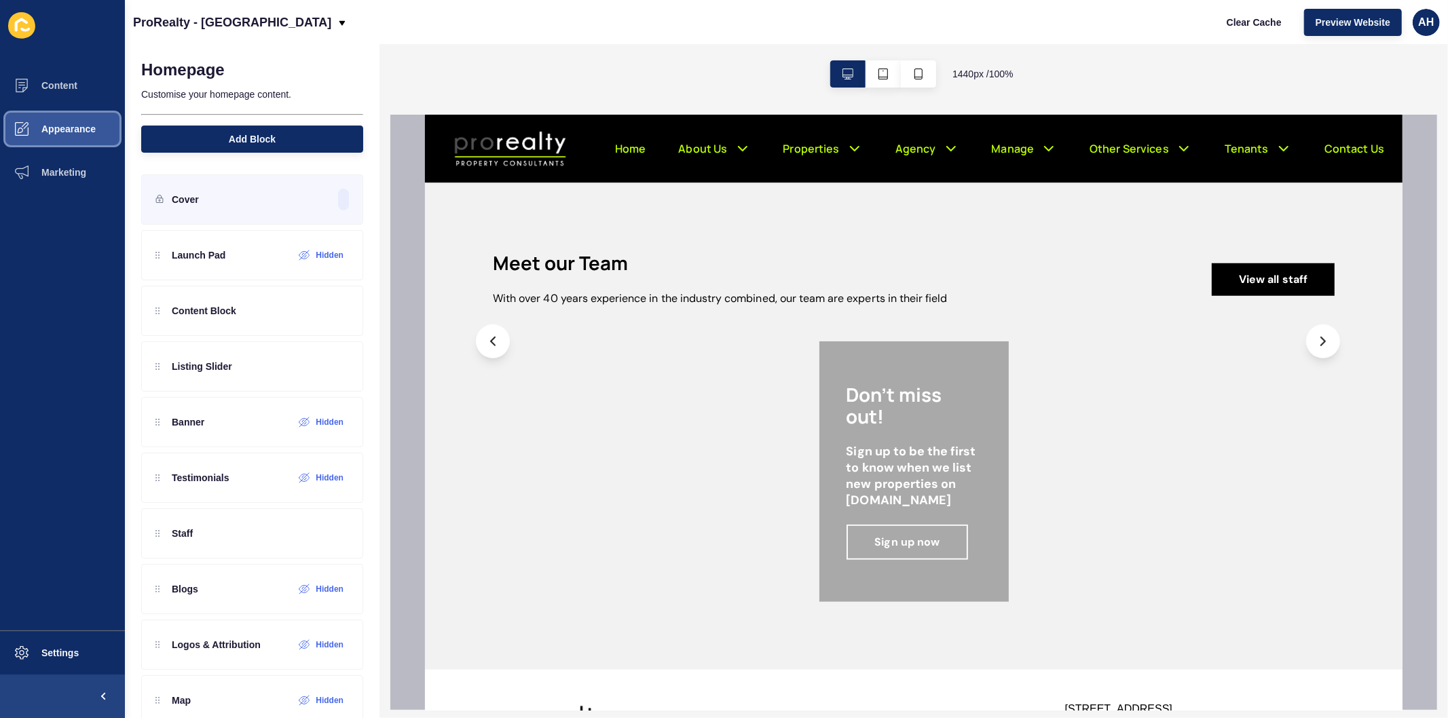
click at [71, 125] on span "Appearance" at bounding box center [47, 129] width 98 height 11
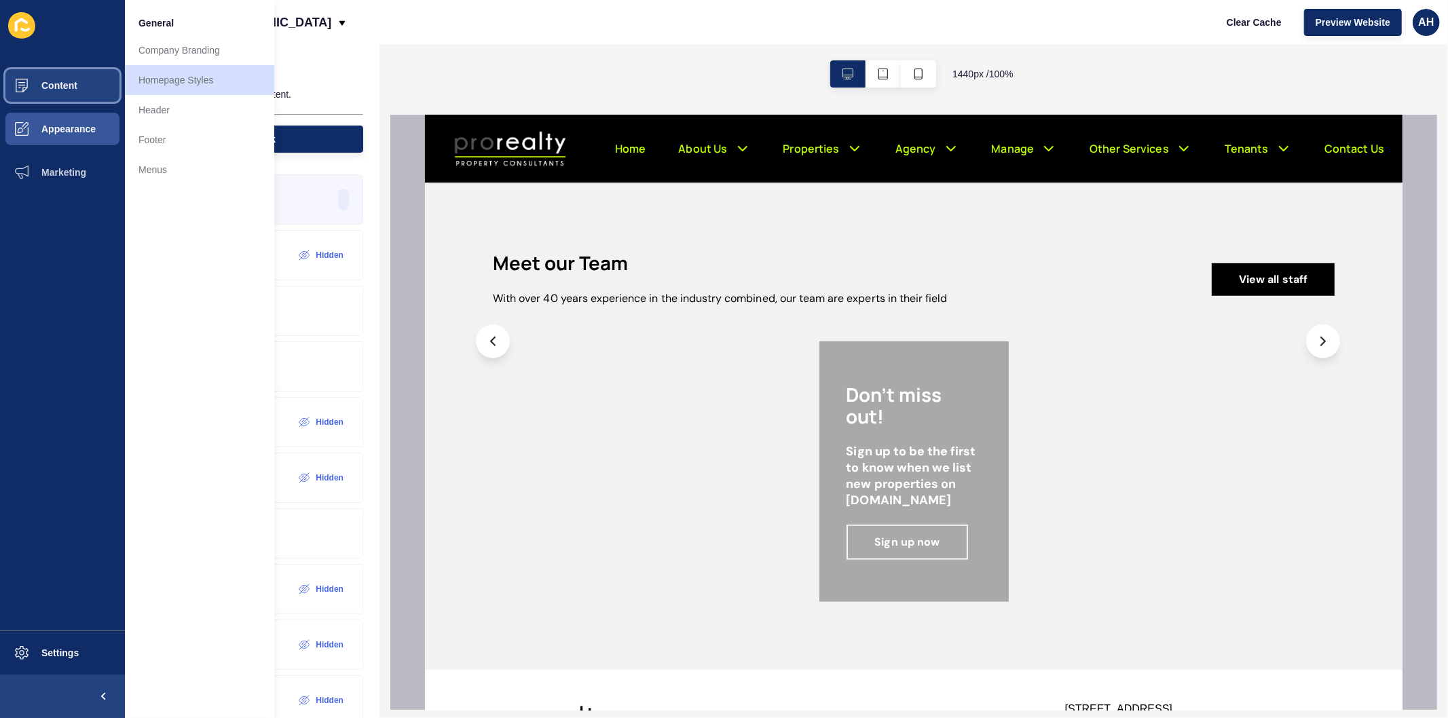
click at [71, 85] on span "Content" at bounding box center [37, 85] width 79 height 11
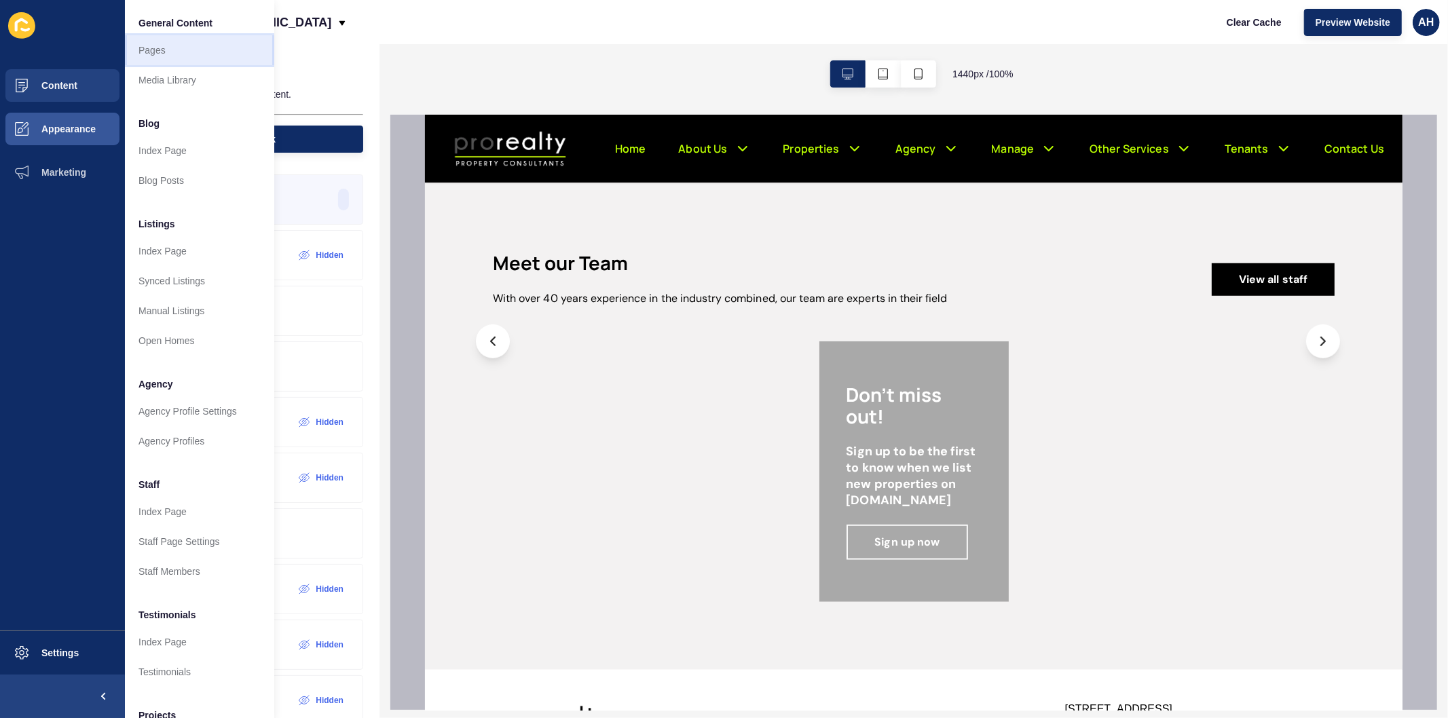
click at [170, 49] on link "Pages" at bounding box center [199, 50] width 149 height 30
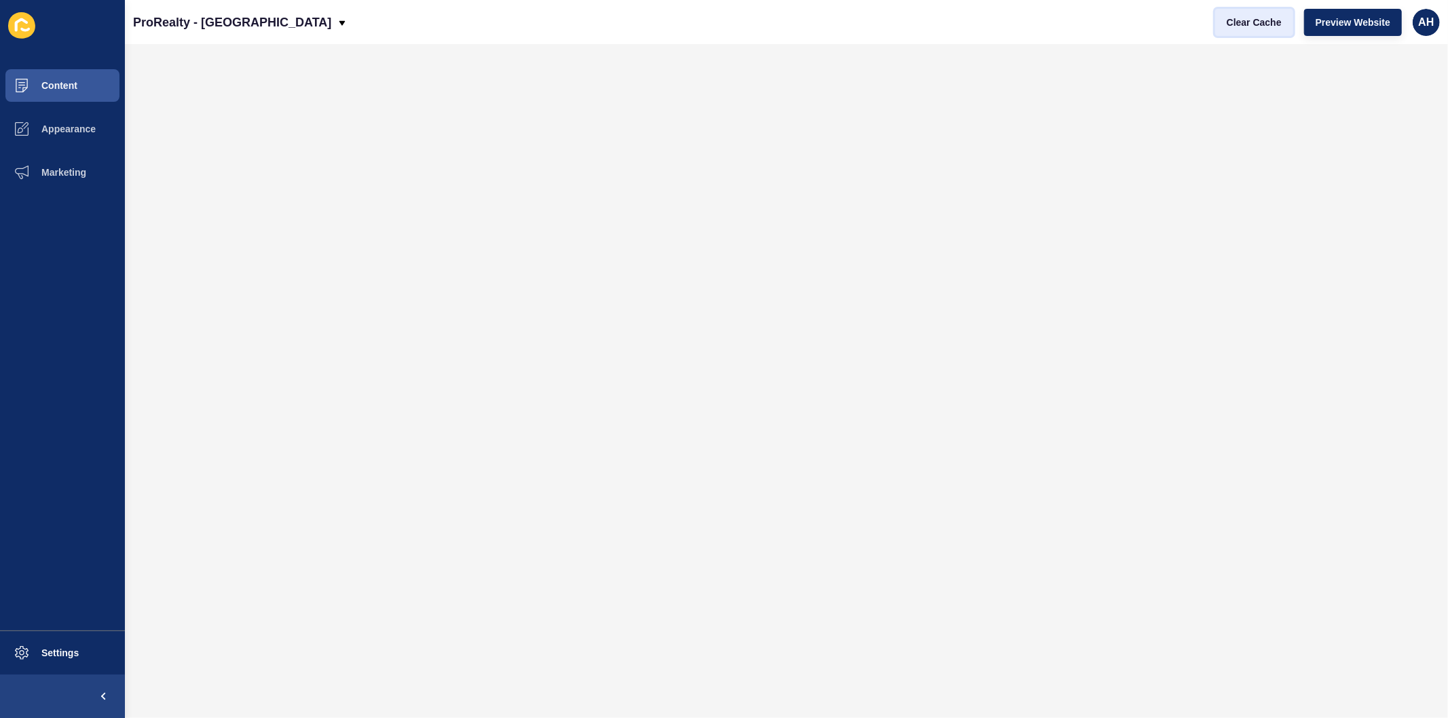
click at [1247, 22] on span "Clear Cache" at bounding box center [1254, 23] width 55 height 14
click at [66, 122] on button "Appearance" at bounding box center [62, 128] width 125 height 43
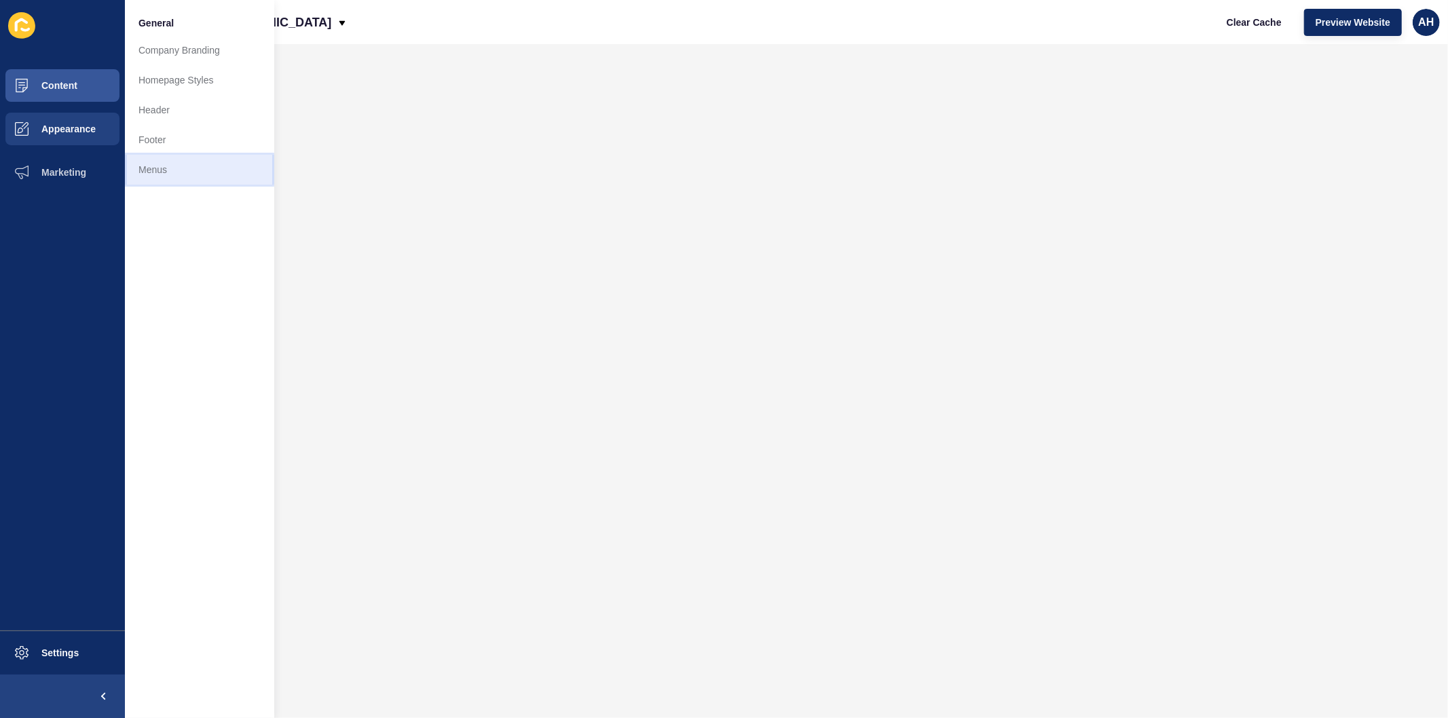
click at [141, 172] on link "Menus" at bounding box center [199, 170] width 149 height 30
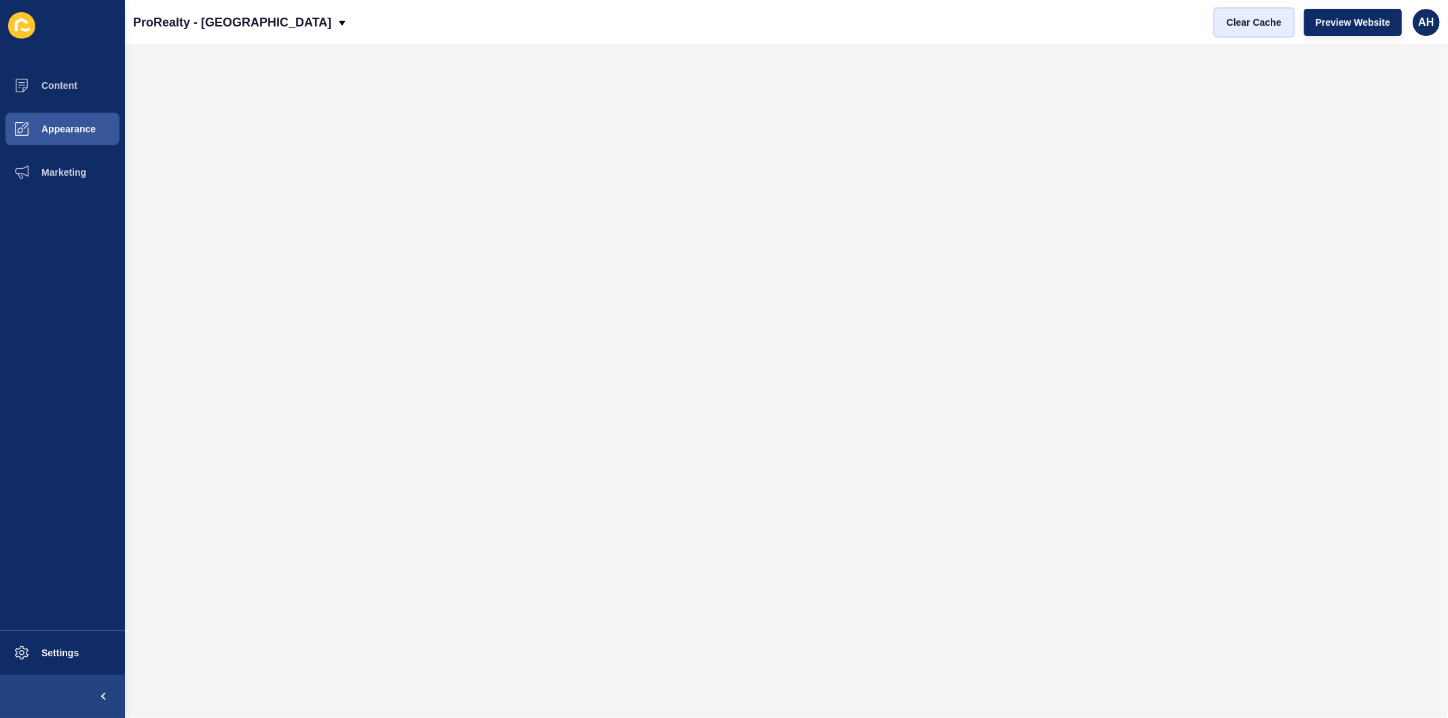
click at [1248, 22] on span "Clear Cache" at bounding box center [1254, 23] width 55 height 14
click at [48, 80] on span "Content" at bounding box center [37, 85] width 79 height 11
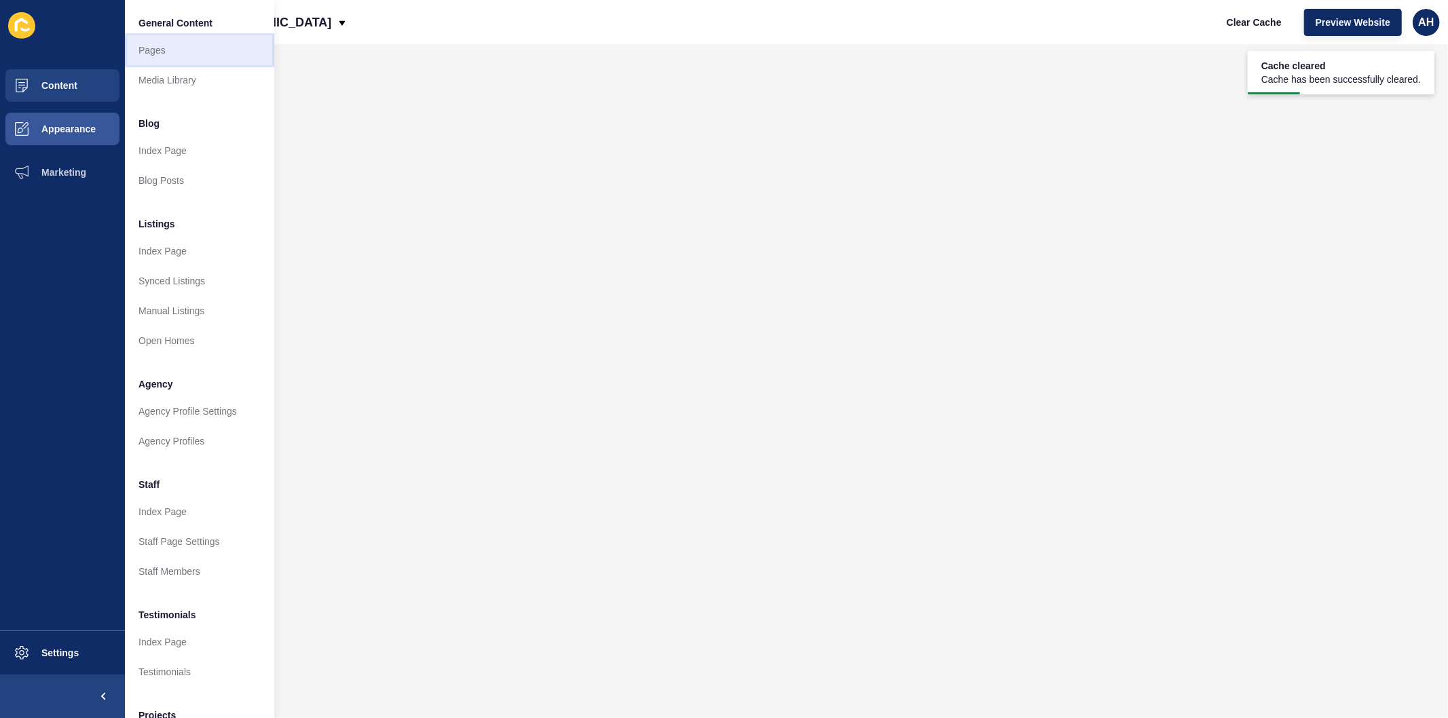
click at [153, 45] on link "Pages" at bounding box center [199, 50] width 149 height 30
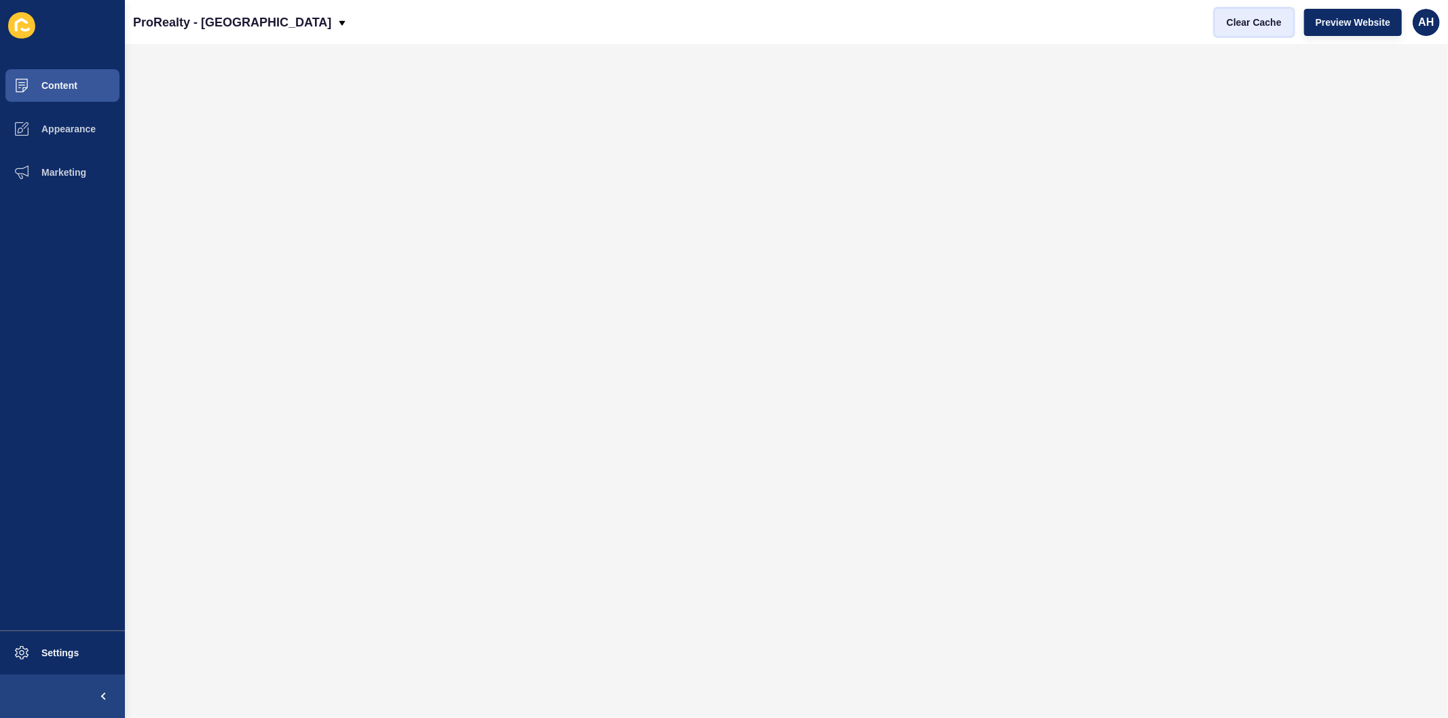
click at [1263, 16] on span "Clear Cache" at bounding box center [1254, 23] width 55 height 14
click at [1240, 23] on span "Clear Cache" at bounding box center [1254, 23] width 55 height 14
click at [1244, 26] on span "Clear Cache" at bounding box center [1254, 23] width 55 height 14
click at [58, 132] on span "Appearance" at bounding box center [47, 129] width 98 height 11
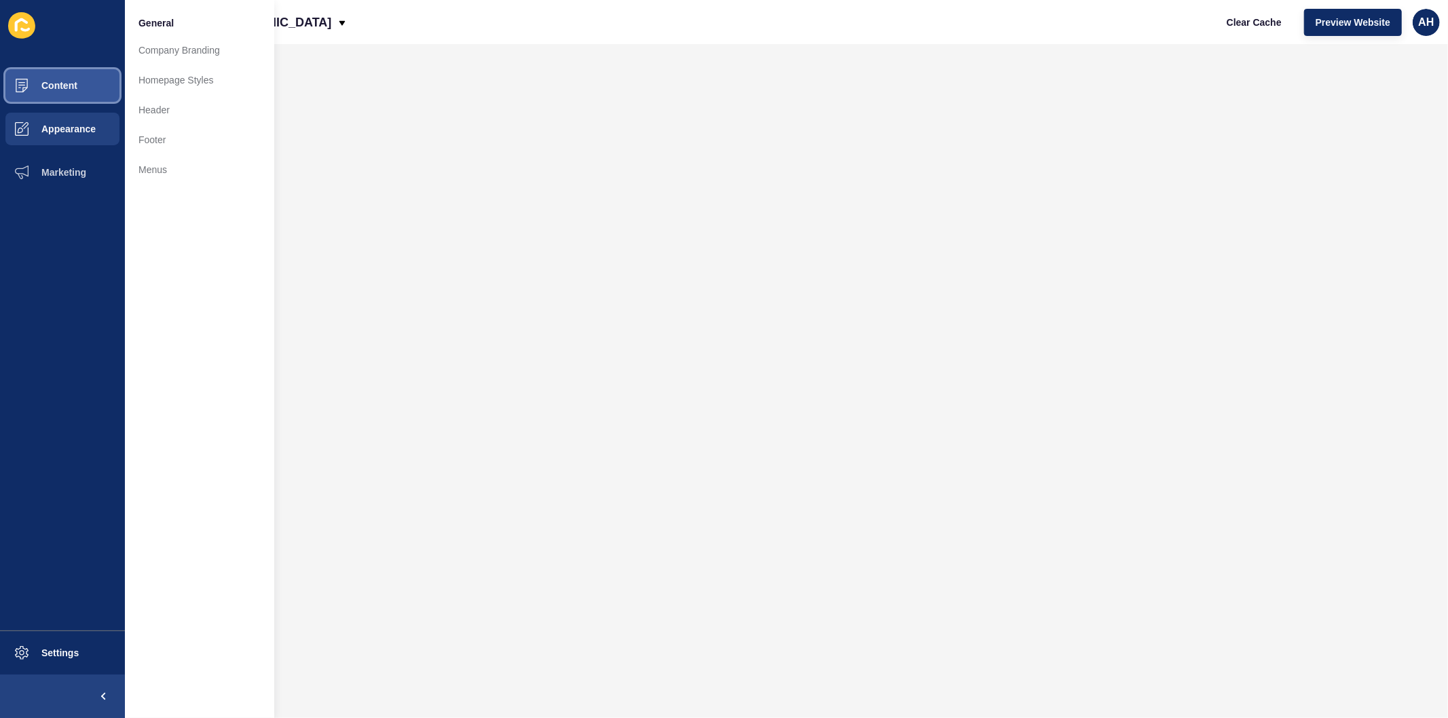
click at [66, 73] on button "Content" at bounding box center [62, 85] width 125 height 43
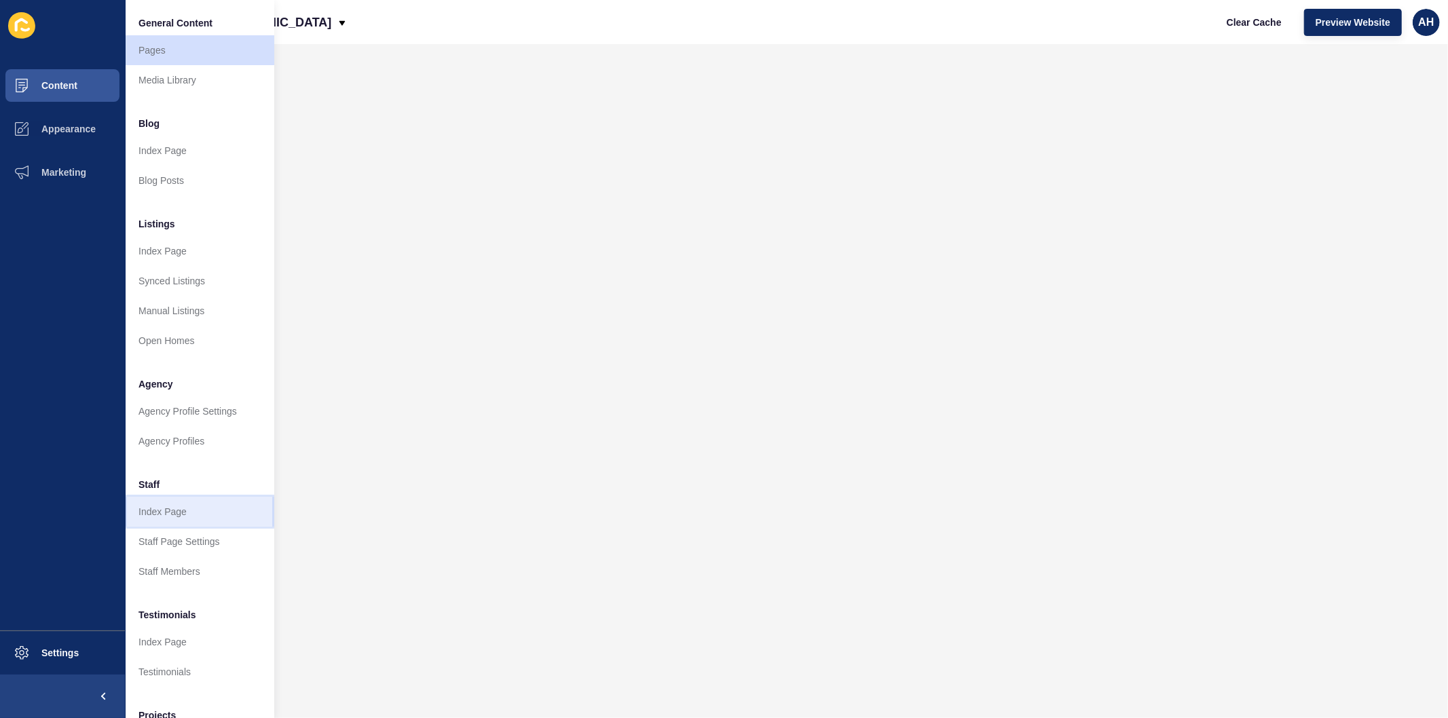
click at [201, 506] on link "Index Page" at bounding box center [199, 512] width 149 height 30
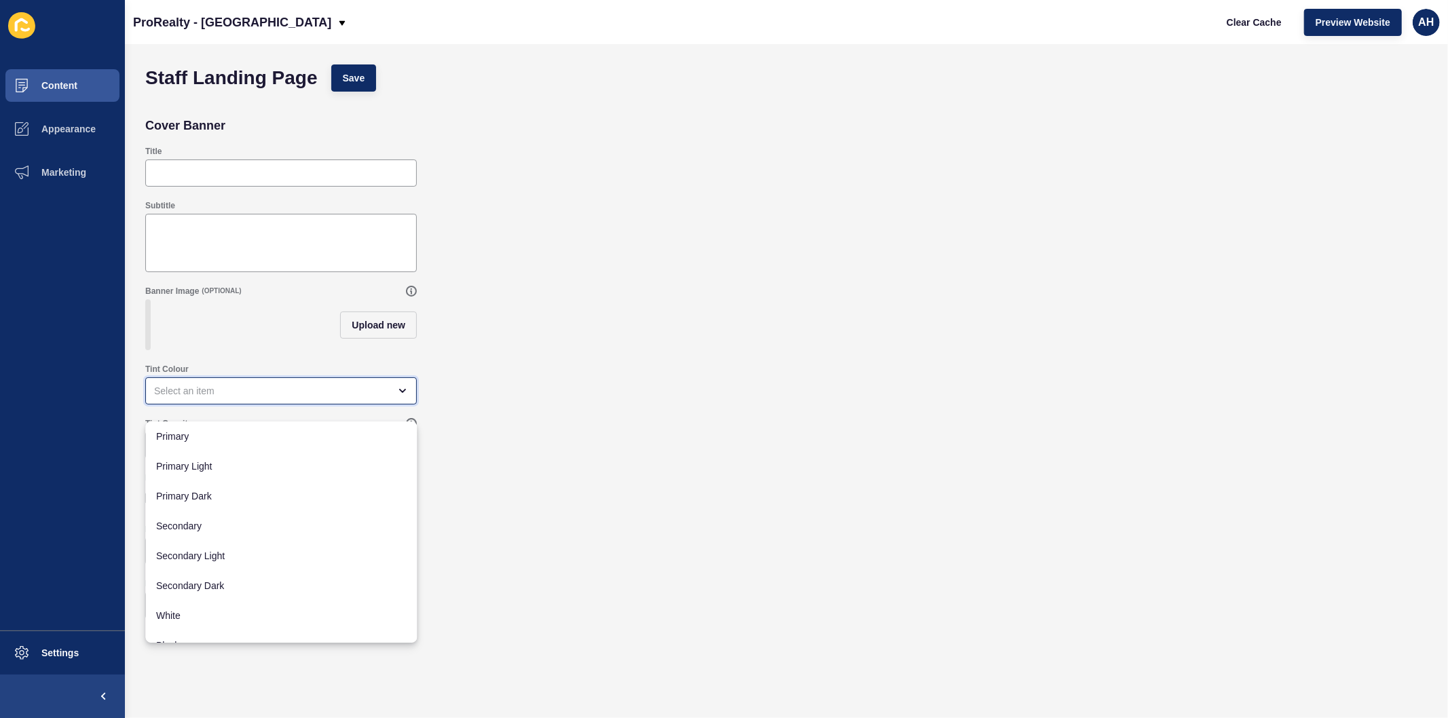
click at [306, 398] on div "close menu" at bounding box center [271, 391] width 235 height 14
click at [225, 436] on span "Primary" at bounding box center [281, 437] width 250 height 14
type input "Primary"
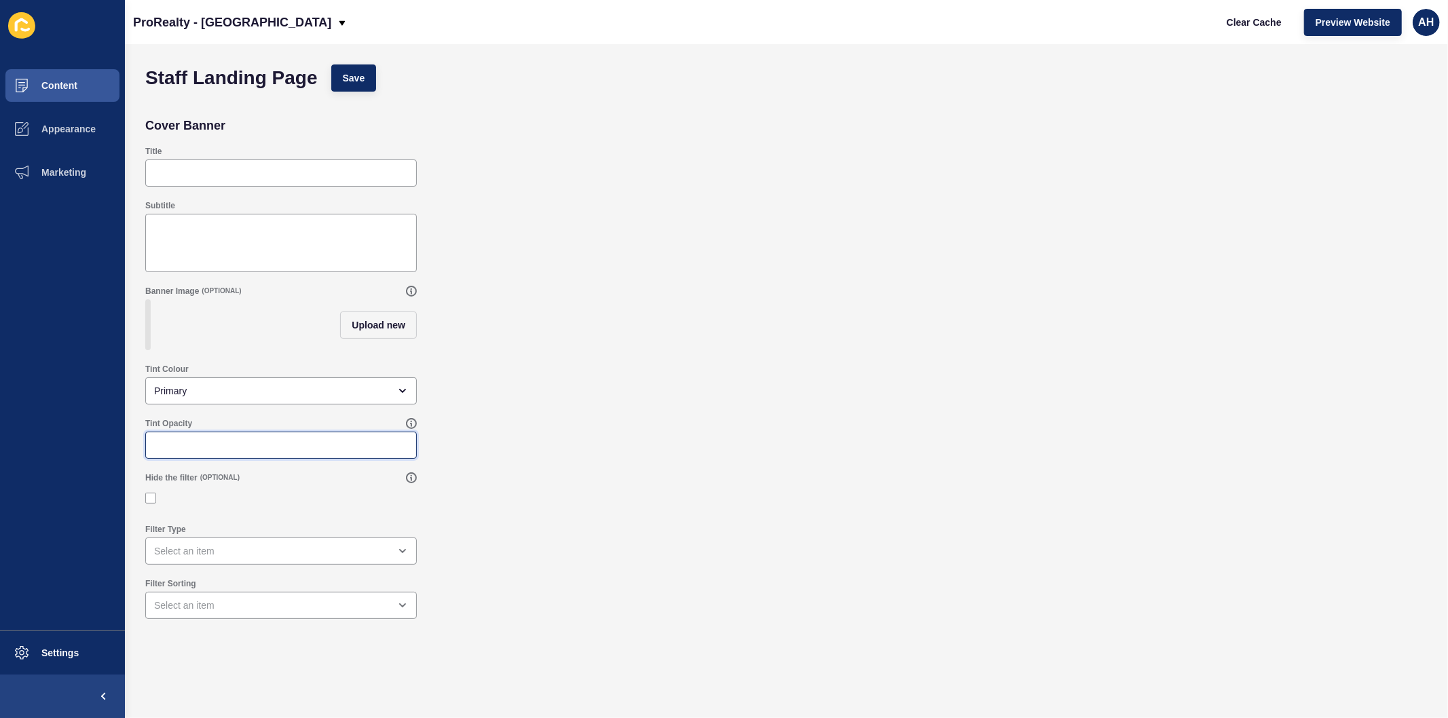
click at [223, 452] on input "Tint Opacity" at bounding box center [281, 446] width 254 height 14
type input "60"
click at [354, 80] on span "Save" at bounding box center [354, 78] width 22 height 14
click at [382, 332] on span "Upload new" at bounding box center [379, 325] width 54 height 14
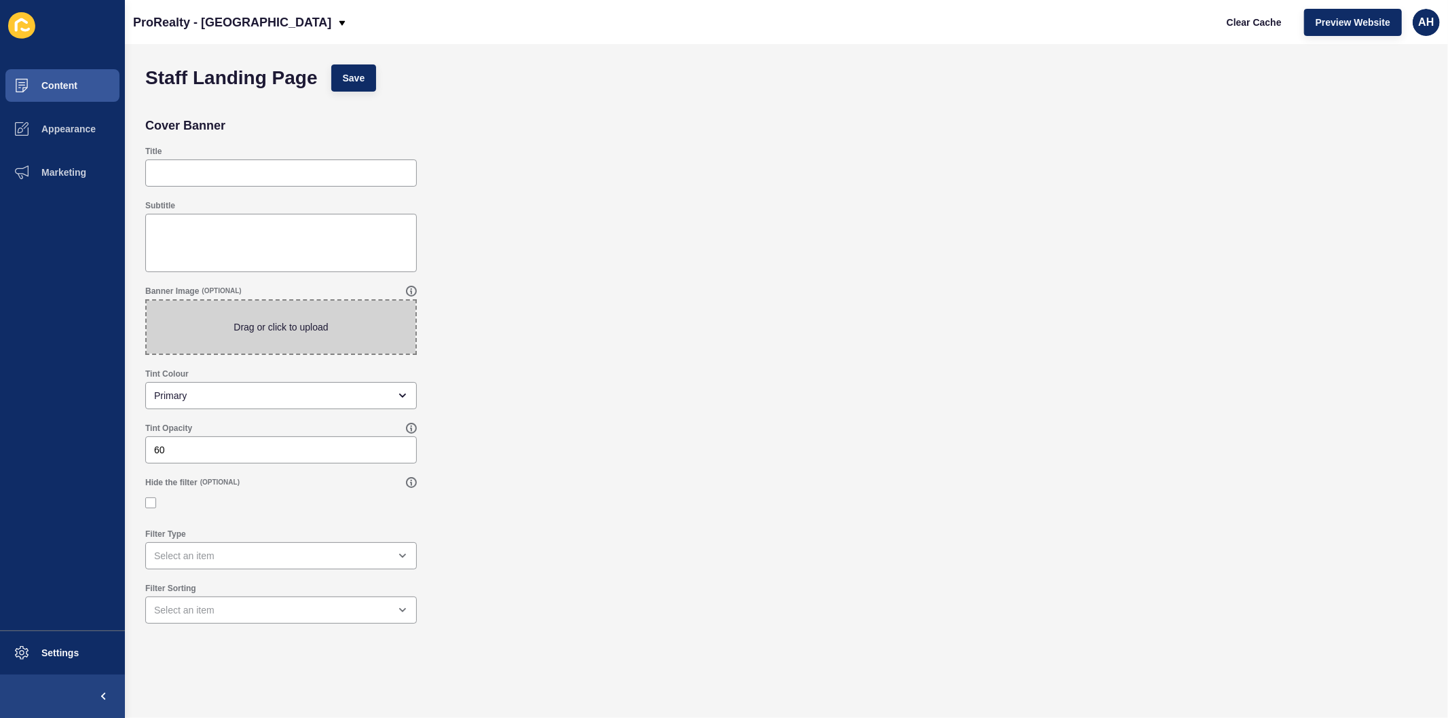
click at [272, 322] on span at bounding box center [281, 327] width 269 height 53
click at [147, 301] on input "Drag or click to upload" at bounding box center [147, 301] width 0 height 0
click at [53, 80] on span "Content" at bounding box center [37, 85] width 79 height 11
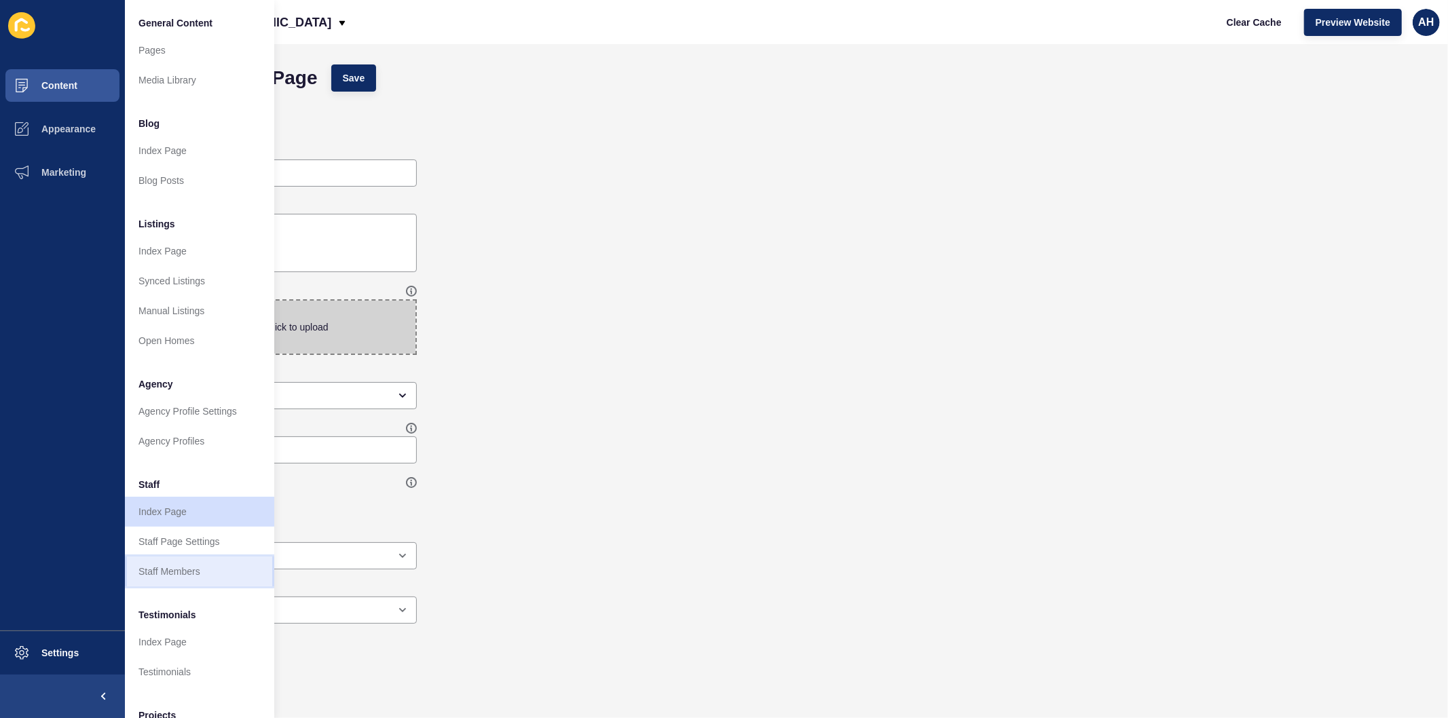
click at [174, 575] on link "Staff Members" at bounding box center [199, 572] width 149 height 30
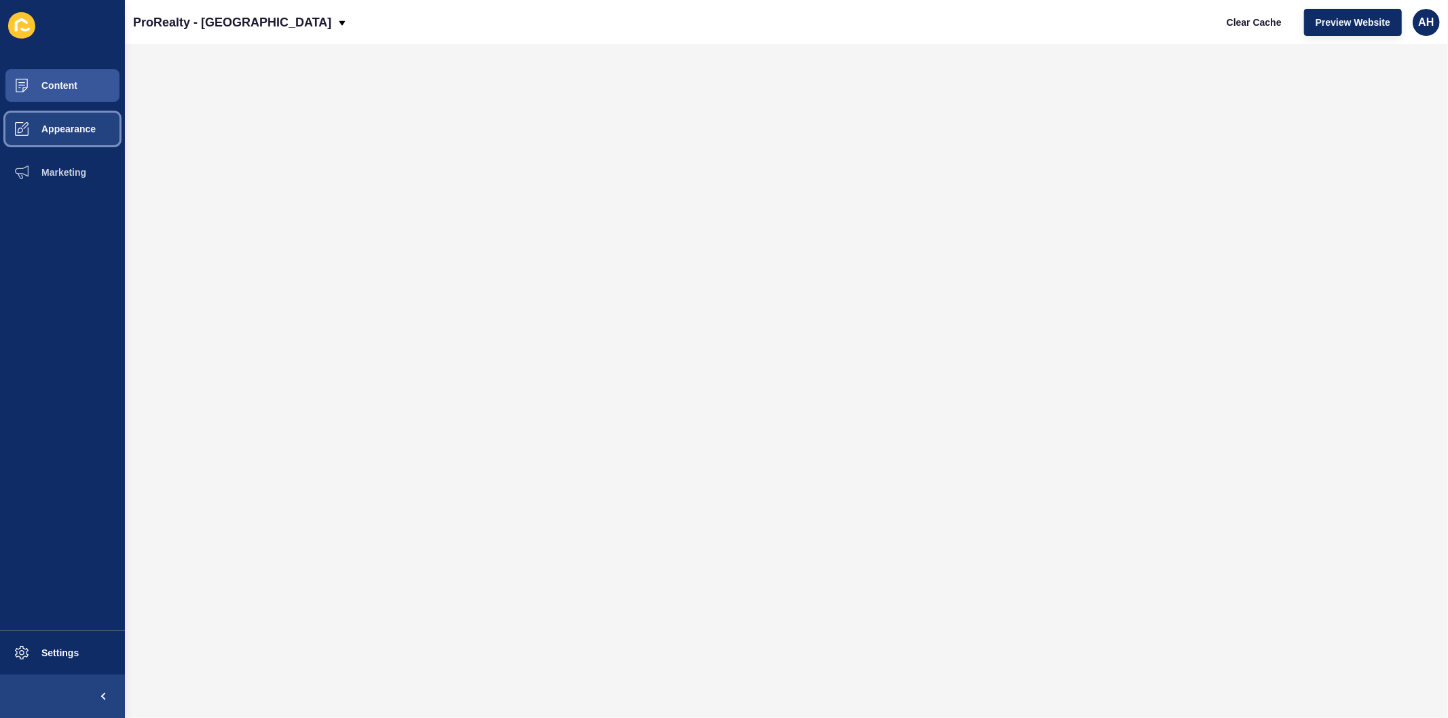
click at [62, 124] on span "Appearance" at bounding box center [47, 129] width 98 height 11
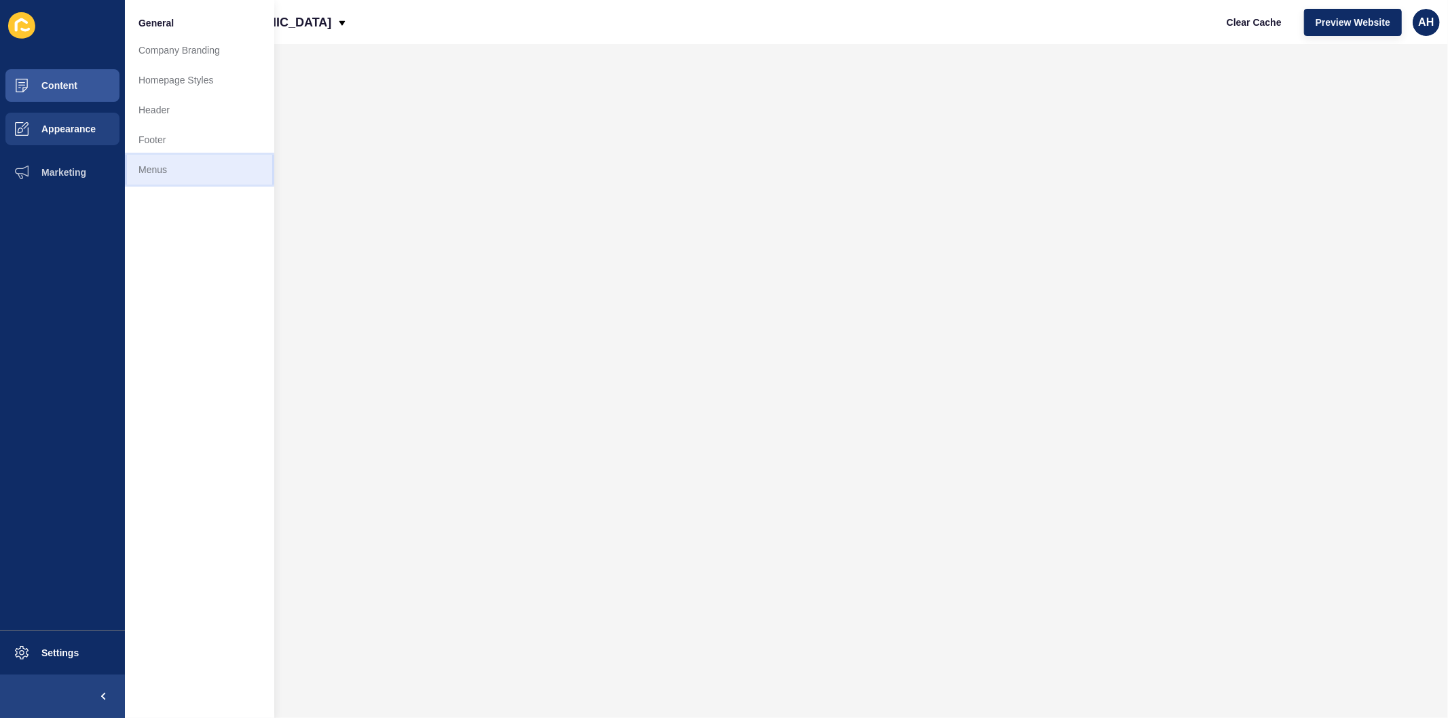
click at [179, 179] on link "Menus" at bounding box center [199, 170] width 149 height 30
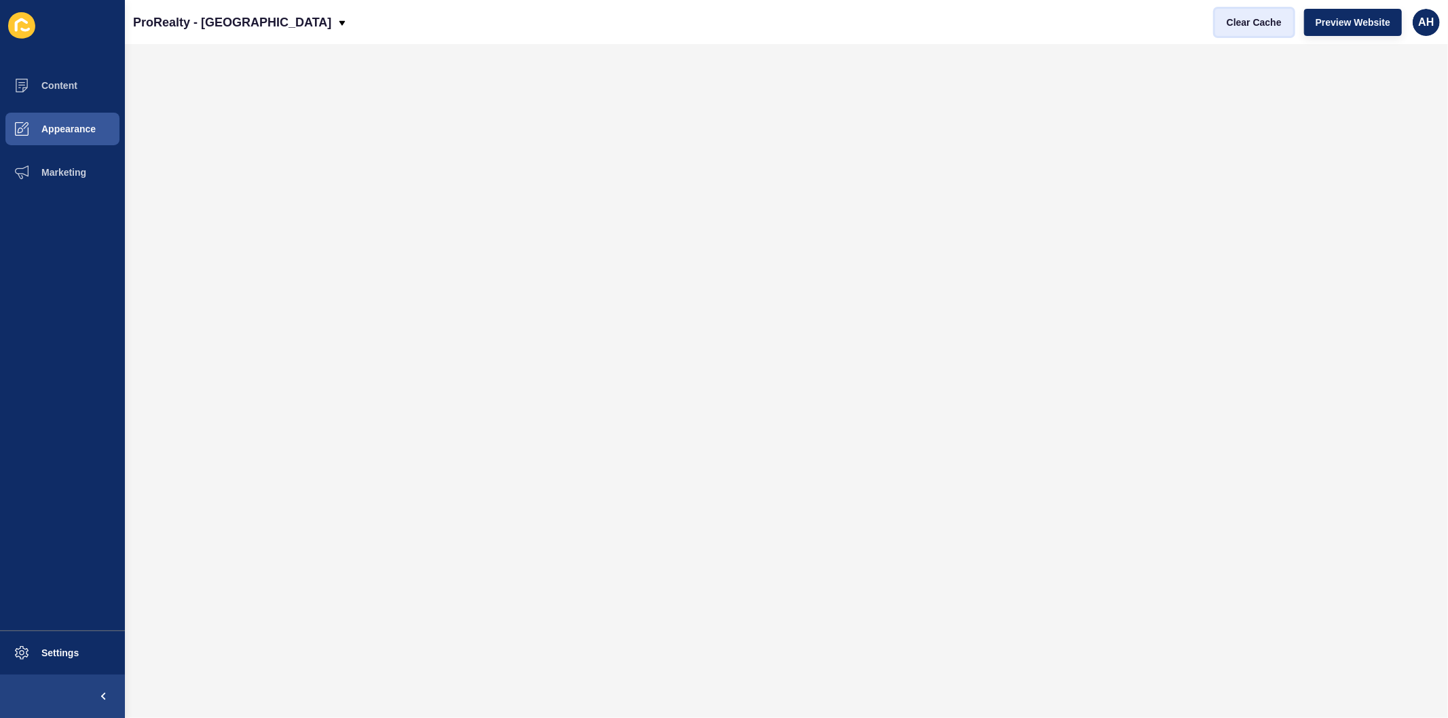
click at [1240, 23] on span "Clear Cache" at bounding box center [1254, 23] width 55 height 14
click at [62, 126] on span "Appearance" at bounding box center [47, 129] width 98 height 11
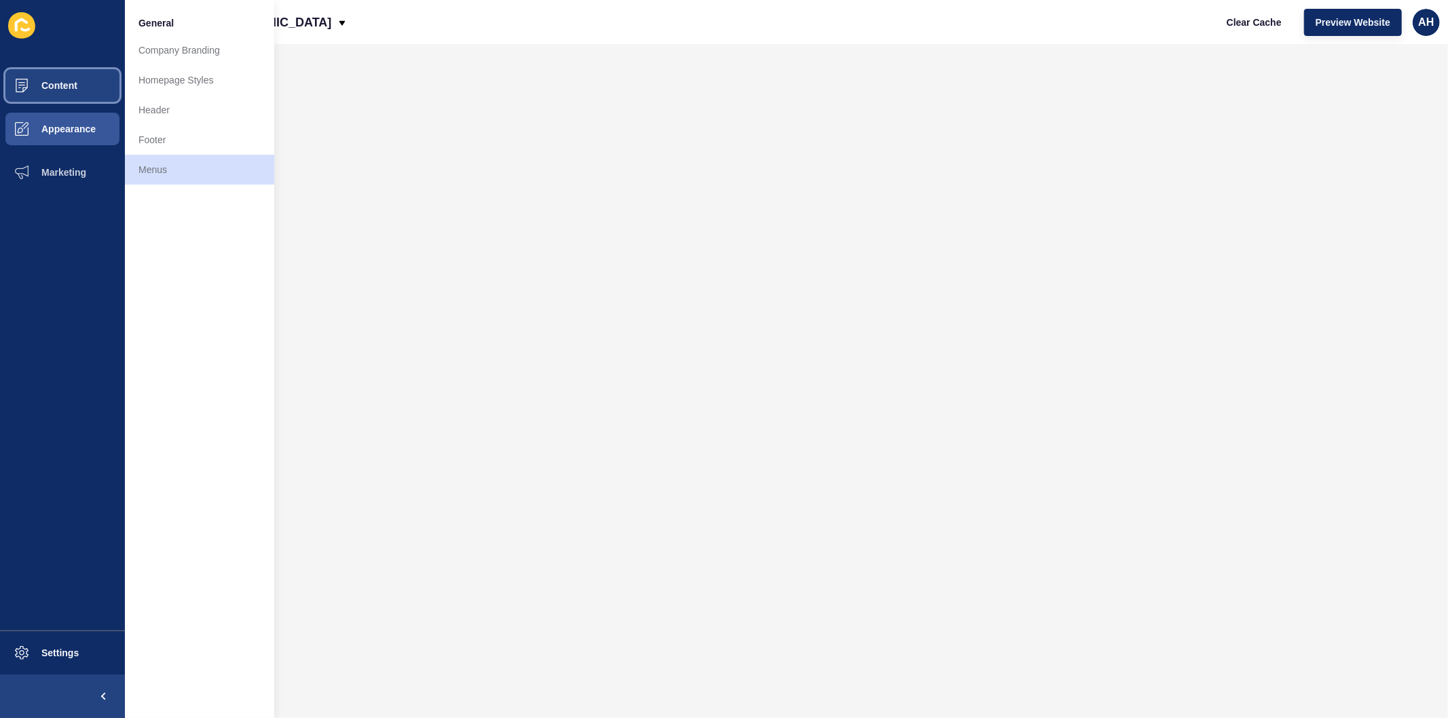
click at [92, 77] on button "Content" at bounding box center [62, 85] width 125 height 43
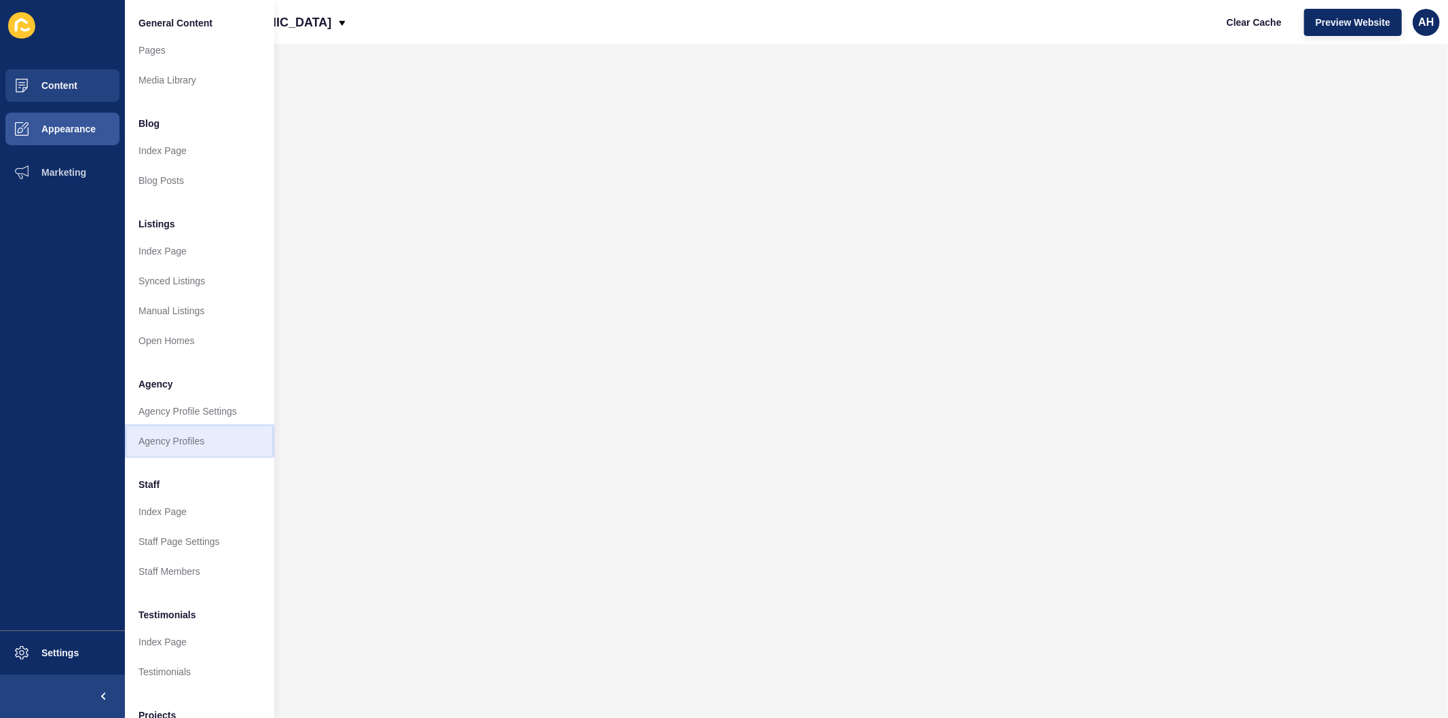
click at [170, 432] on link "Agency Profiles" at bounding box center [199, 441] width 149 height 30
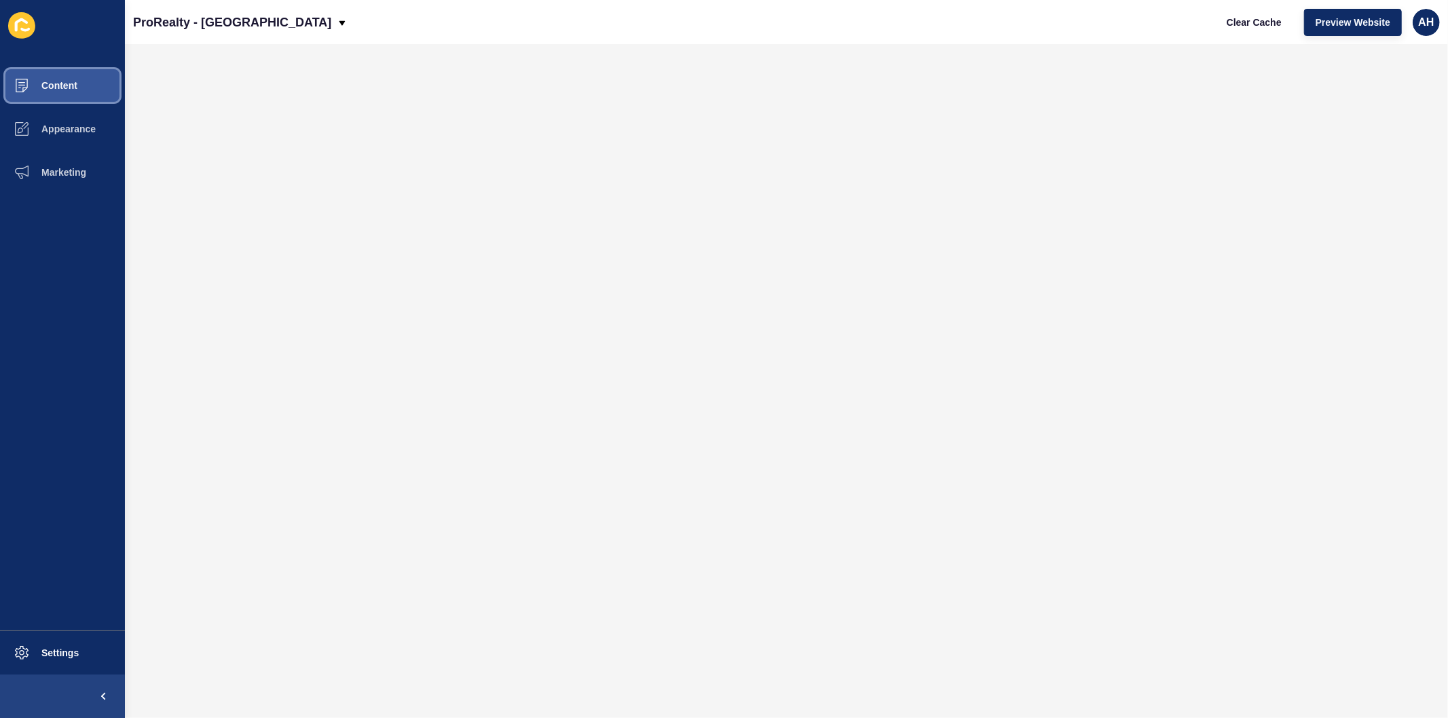
click at [66, 82] on span "Content" at bounding box center [37, 85] width 79 height 11
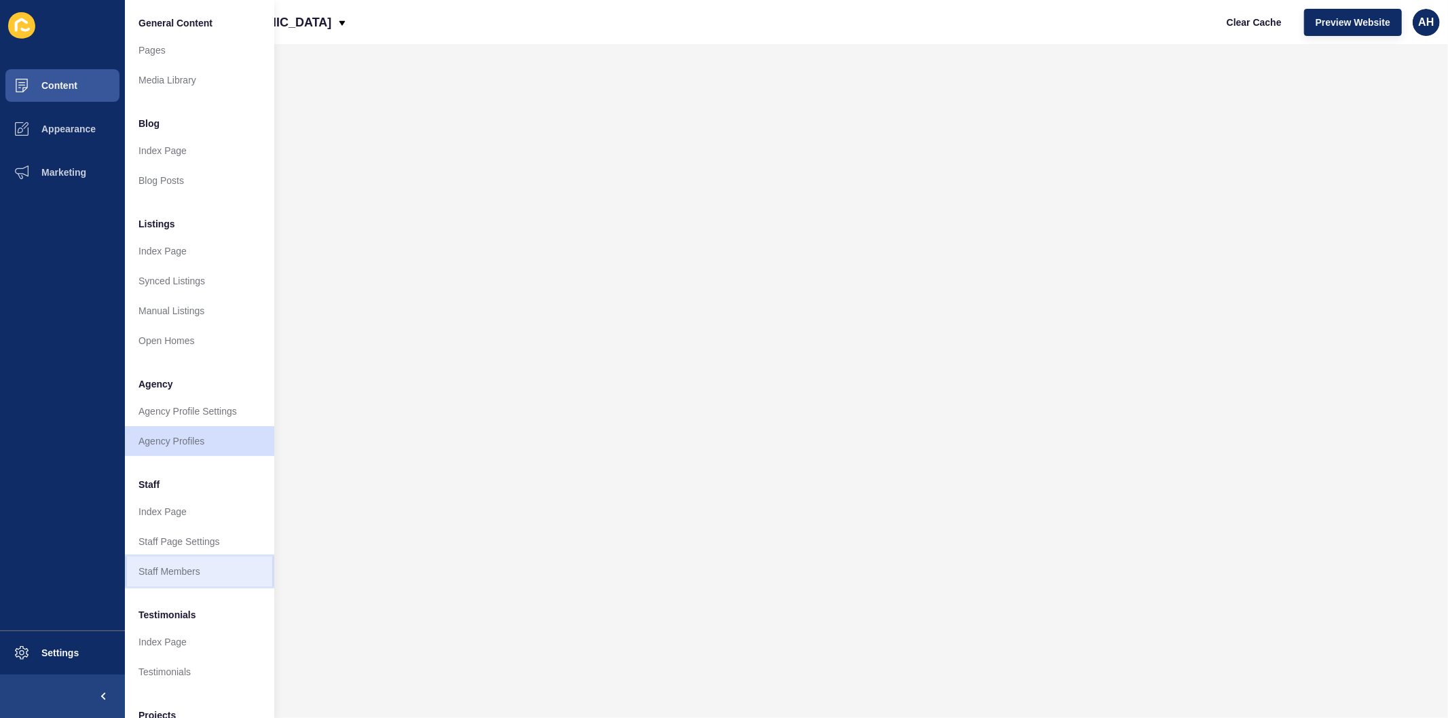
click at [177, 569] on link "Staff Members" at bounding box center [199, 572] width 149 height 30
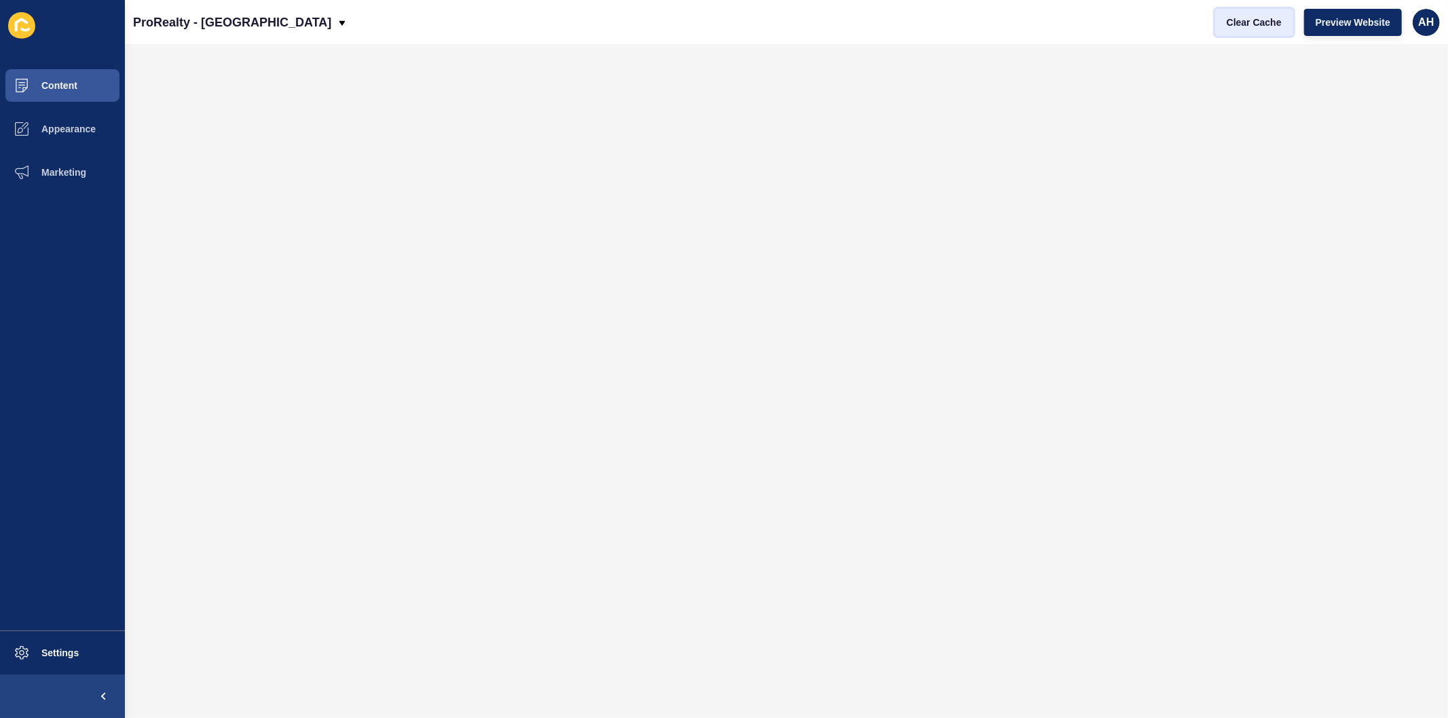
click at [1258, 22] on span "Clear Cache" at bounding box center [1254, 23] width 55 height 14
click at [65, 86] on span "Content" at bounding box center [37, 85] width 79 height 11
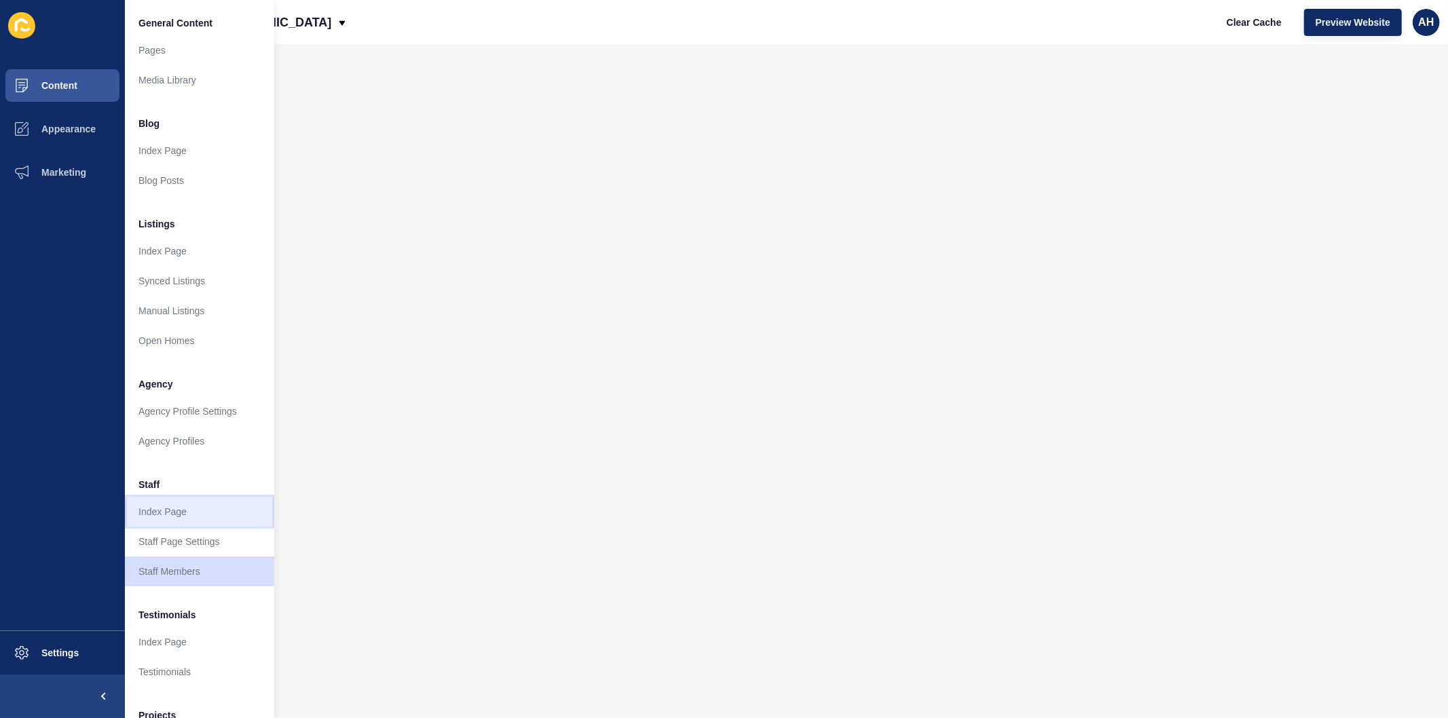
click at [170, 506] on link "Index Page" at bounding box center [199, 512] width 149 height 30
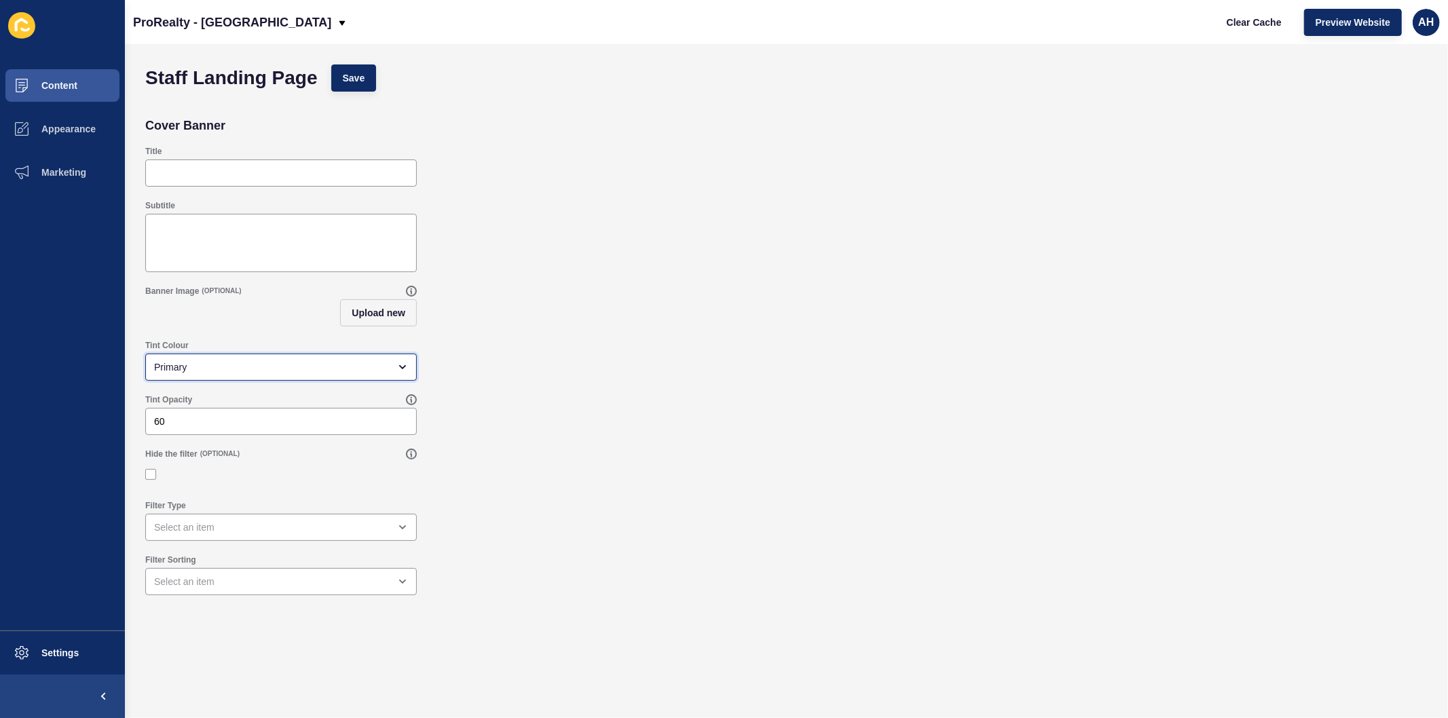
click at [242, 371] on div "Primary" at bounding box center [271, 367] width 235 height 14
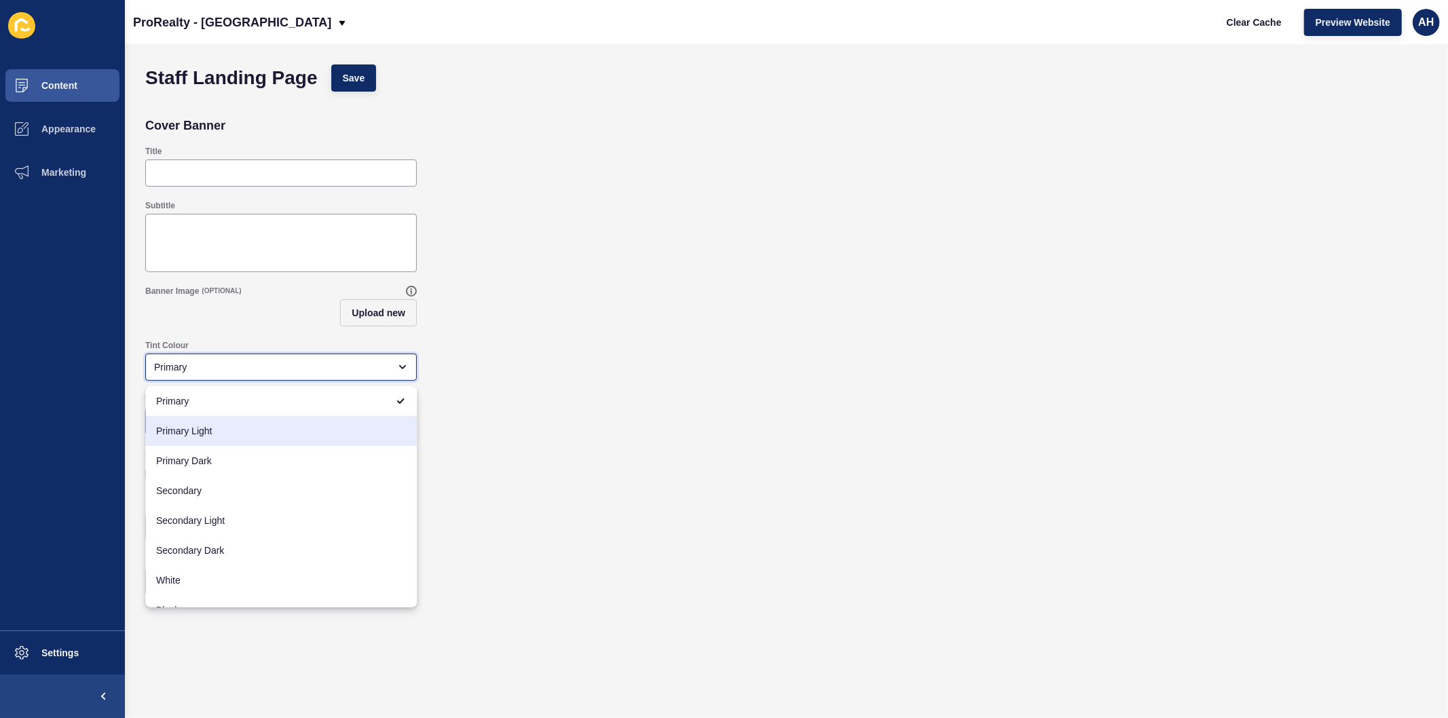
click at [234, 426] on span "Primary Light" at bounding box center [281, 431] width 250 height 14
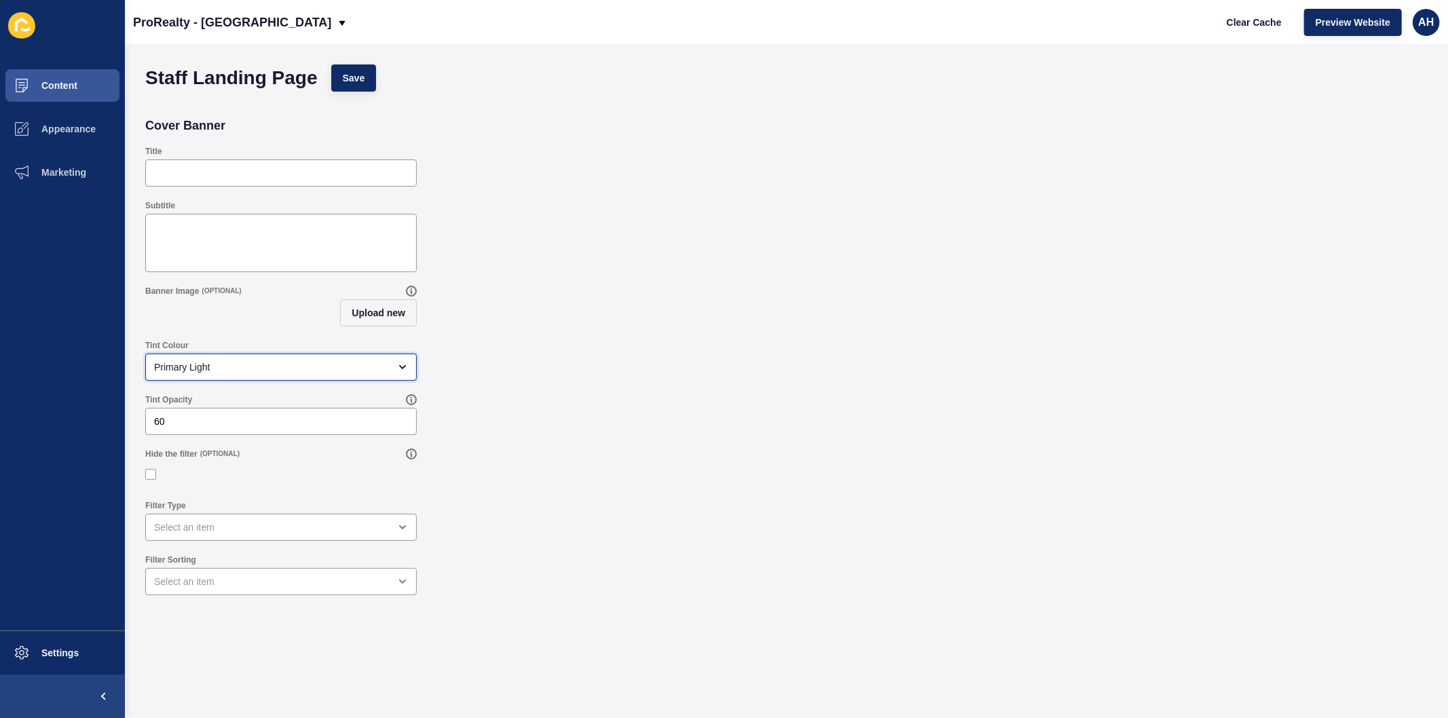
click at [234, 365] on div "Primary Light" at bounding box center [271, 367] width 235 height 14
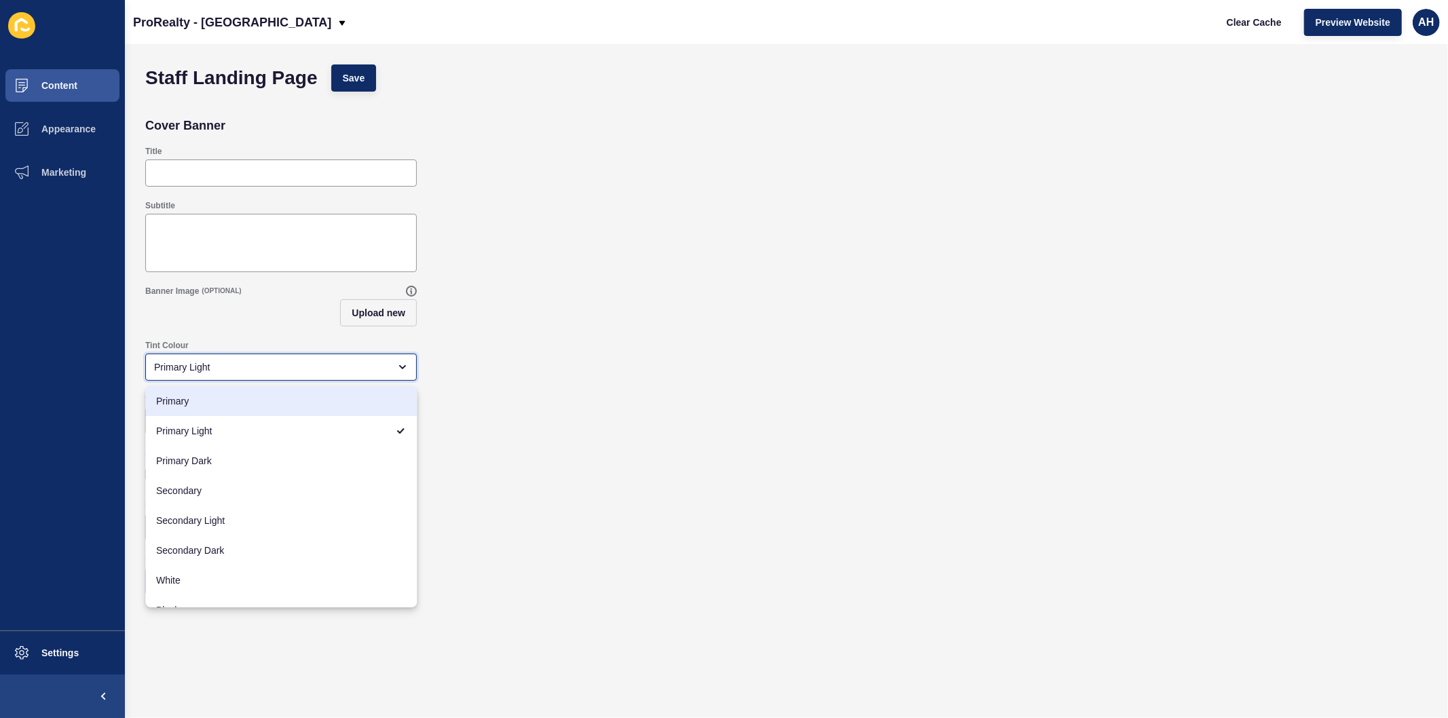
click at [224, 398] on span "Primary" at bounding box center [281, 401] width 250 height 14
type input "Primary"
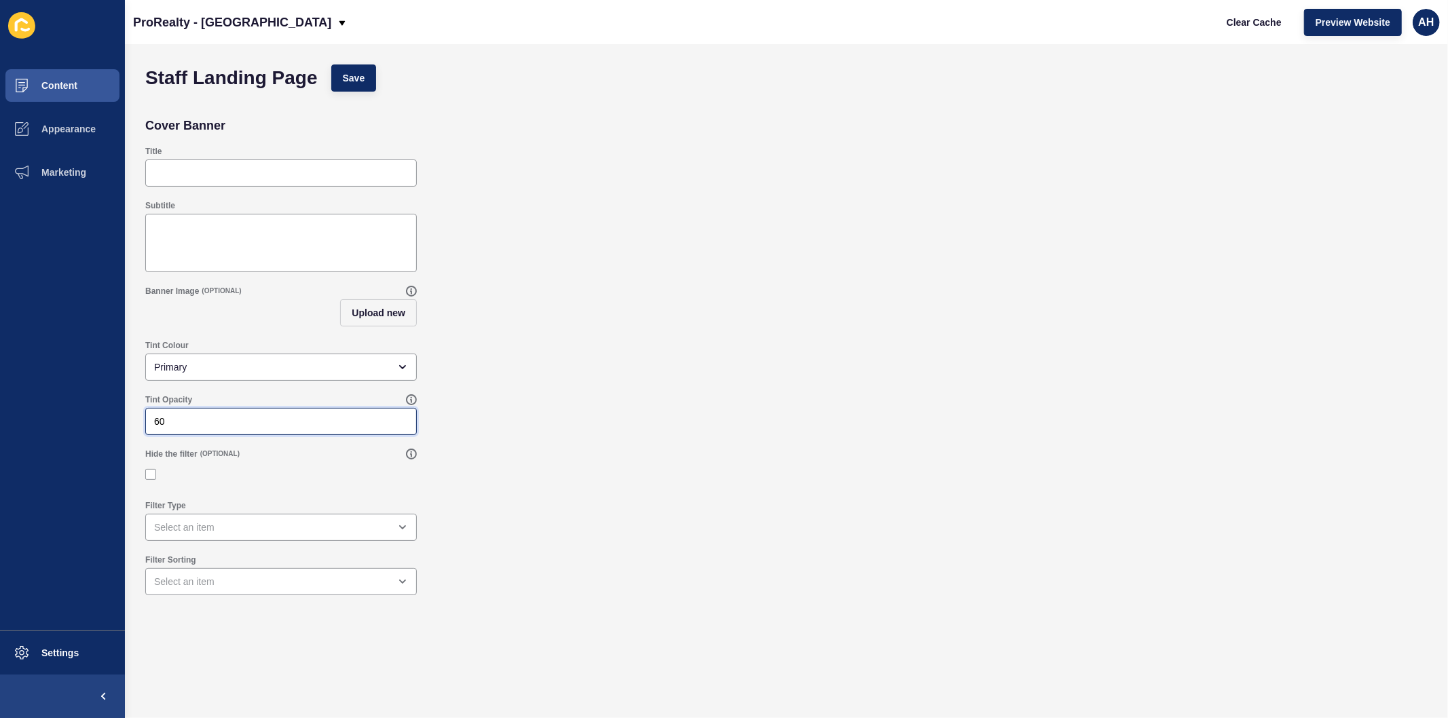
drag, startPoint x: 185, startPoint y: 419, endPoint x: 126, endPoint y: 412, distance: 59.4
click at [126, 412] on div "Staff Landing Page Save Cover Banner Title Subtitle Banner Image (OPTIONAL) Upl…" at bounding box center [786, 381] width 1323 height 674
type input "10"
click at [360, 86] on button "Save" at bounding box center [353, 77] width 45 height 27
click at [302, 365] on div "Primary" at bounding box center [271, 367] width 235 height 14
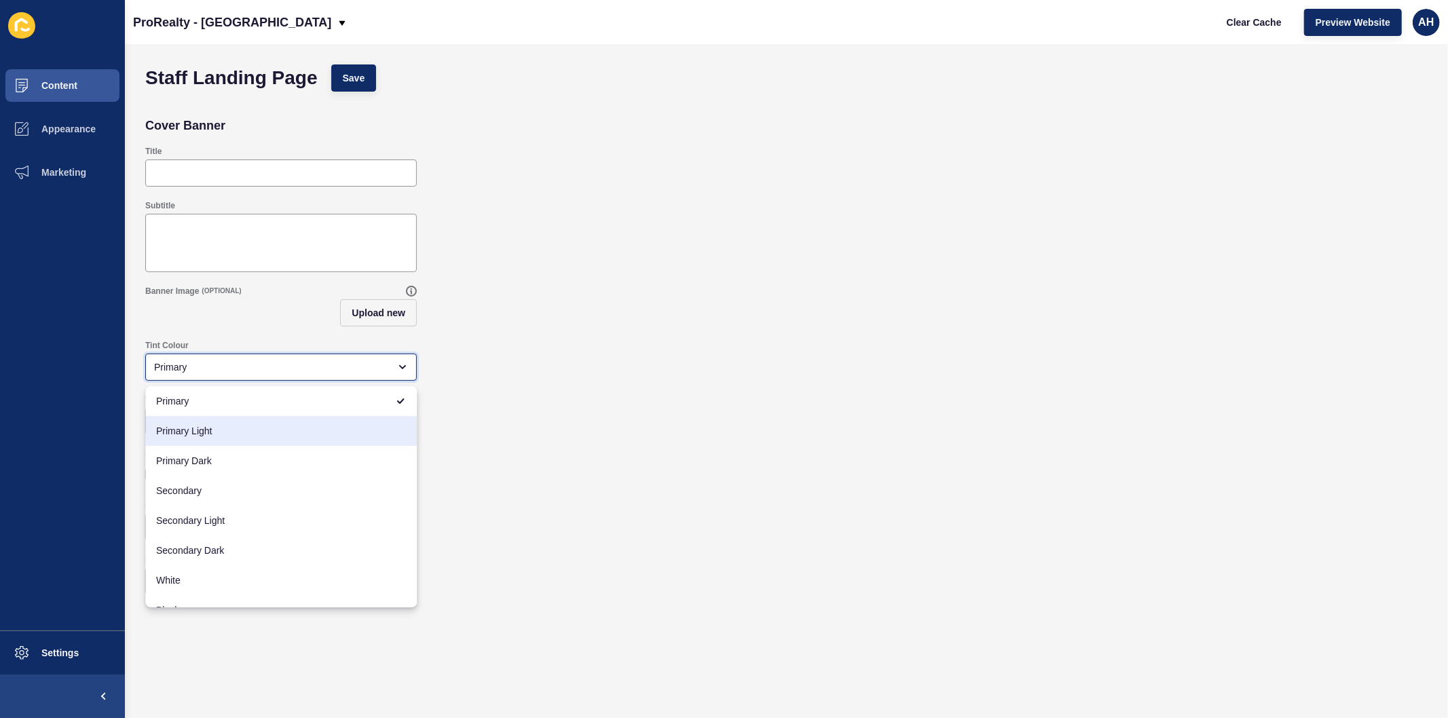
click at [243, 435] on span "Primary Light" at bounding box center [281, 431] width 250 height 14
type input "Primary Light"
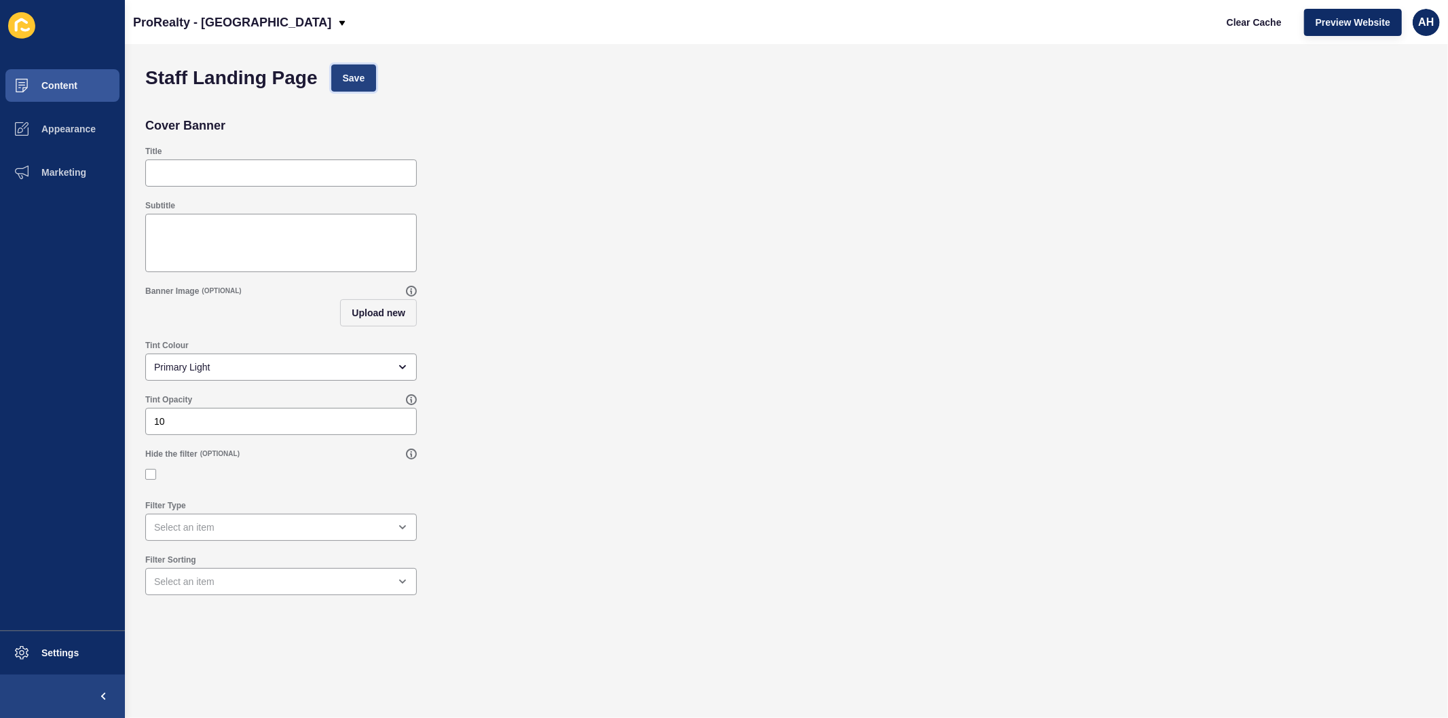
click at [353, 78] on span "Save" at bounding box center [354, 78] width 22 height 14
click at [1251, 23] on span "Clear Cache" at bounding box center [1254, 23] width 55 height 14
drag, startPoint x: 178, startPoint y: 418, endPoint x: 117, endPoint y: 403, distance: 62.2
click at [117, 403] on div "Content Appearance Marketing Settings ProRealty - KENT TOWN Clear Cache Preview…" at bounding box center [724, 359] width 1448 height 718
click at [345, 88] on button "Save" at bounding box center [353, 77] width 45 height 27
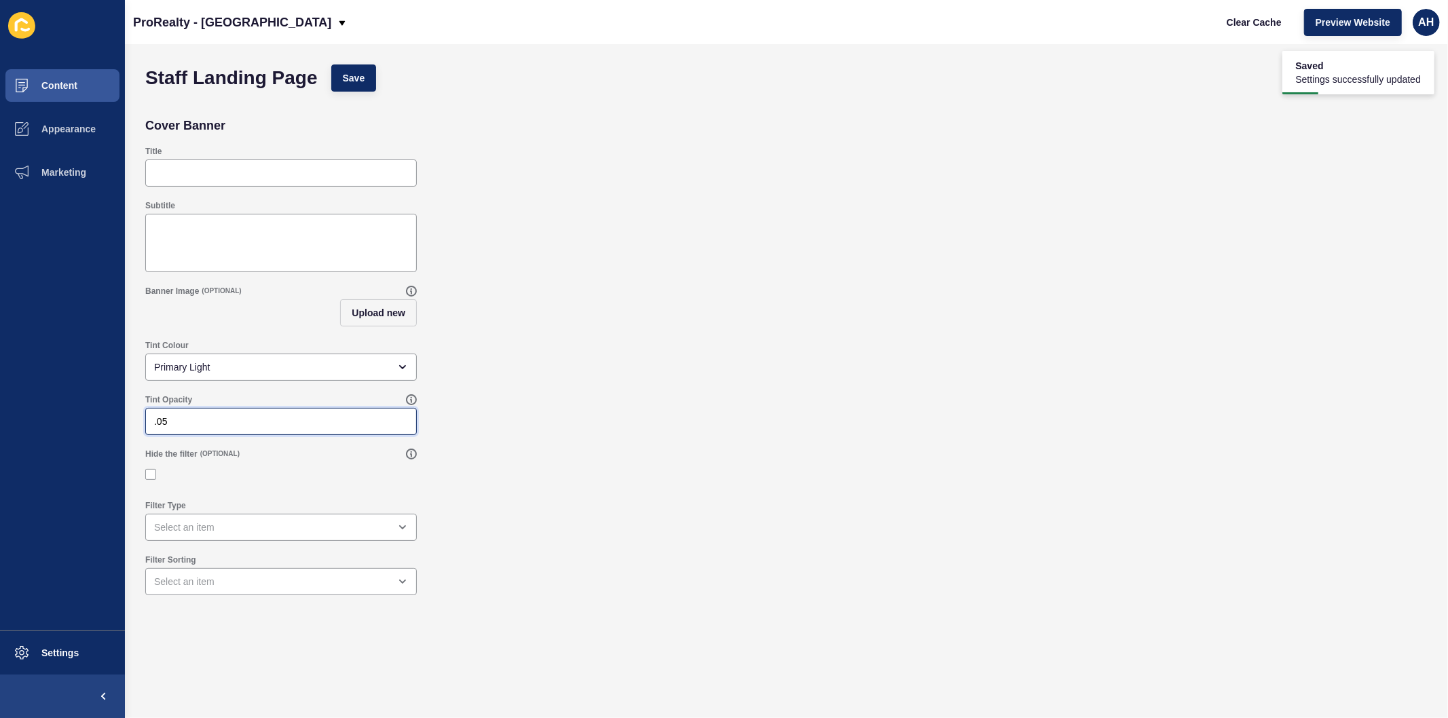
drag, startPoint x: 168, startPoint y: 418, endPoint x: 159, endPoint y: 417, distance: 8.9
click at [159, 417] on input ".05" at bounding box center [281, 422] width 254 height 14
click at [353, 68] on button "Save" at bounding box center [353, 77] width 45 height 27
click at [187, 415] on input ".30" at bounding box center [281, 422] width 254 height 14
type input ".3"
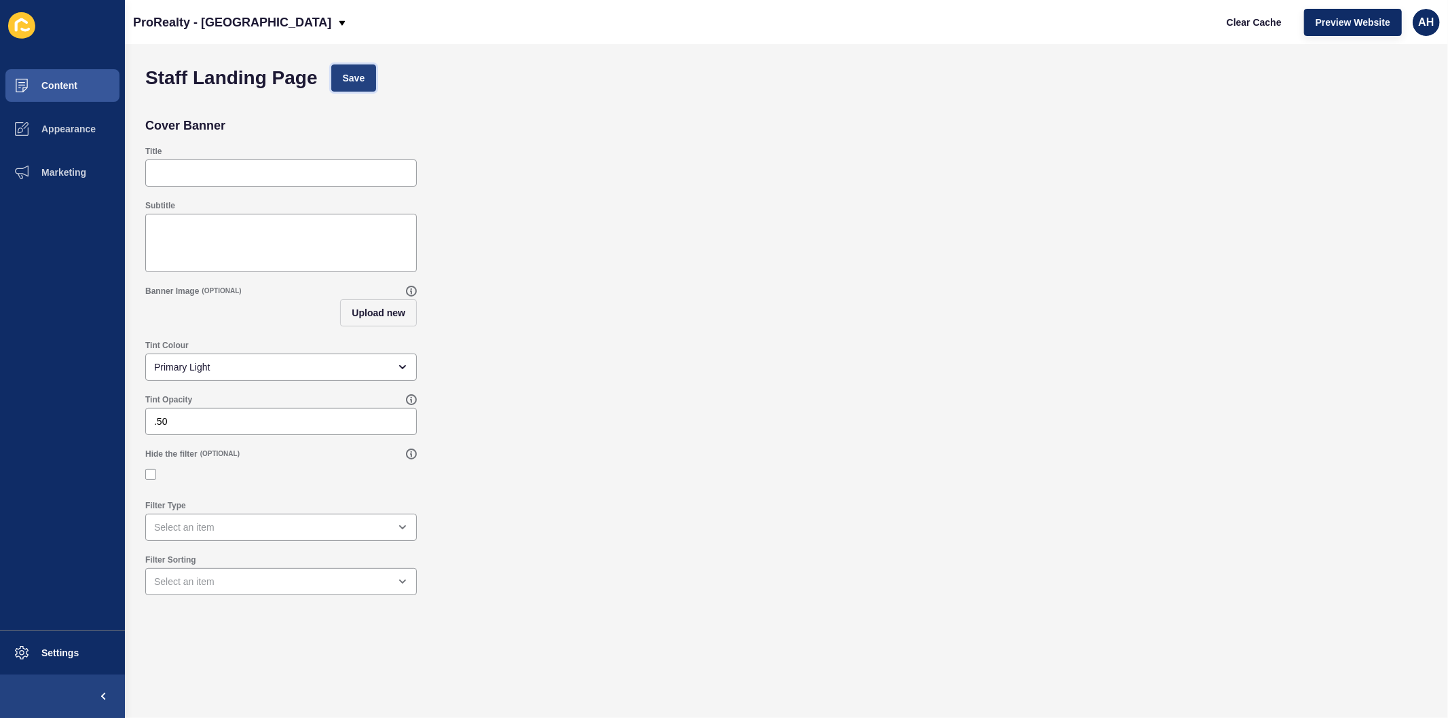
click at [344, 85] on button "Save" at bounding box center [353, 77] width 45 height 27
click at [195, 422] on input ".50" at bounding box center [281, 422] width 254 height 14
type input ".5"
type input ".70"
click at [348, 81] on span "Save" at bounding box center [354, 78] width 22 height 14
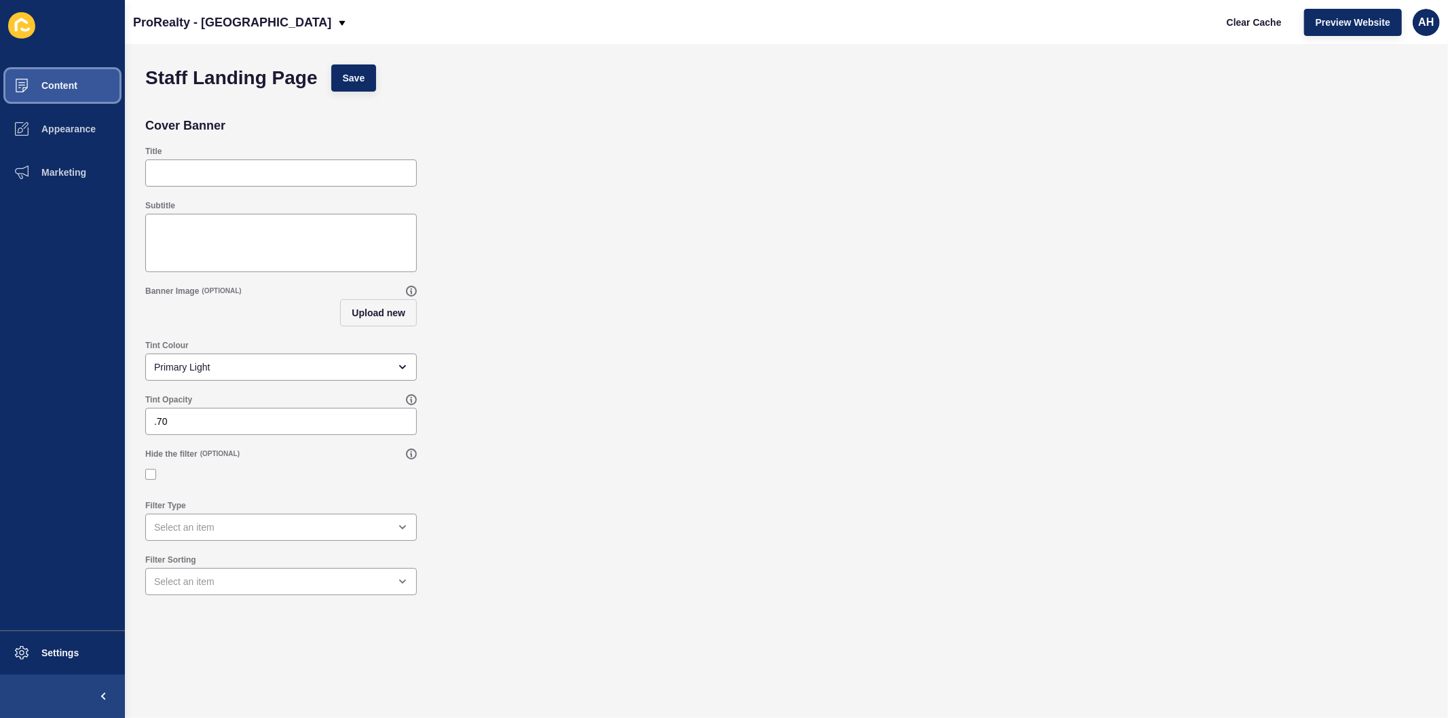
click at [63, 80] on span "Content" at bounding box center [37, 85] width 79 height 11
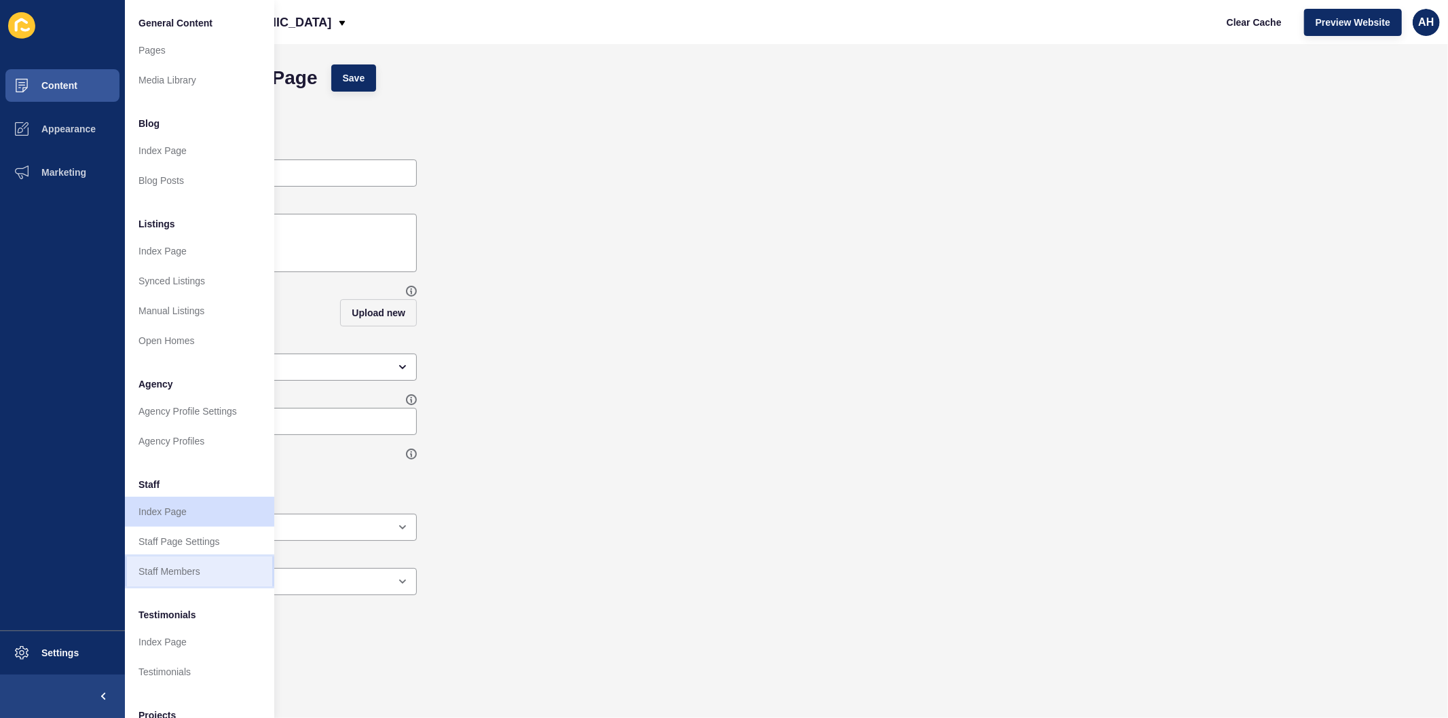
click at [177, 576] on link "Staff Members" at bounding box center [199, 572] width 149 height 30
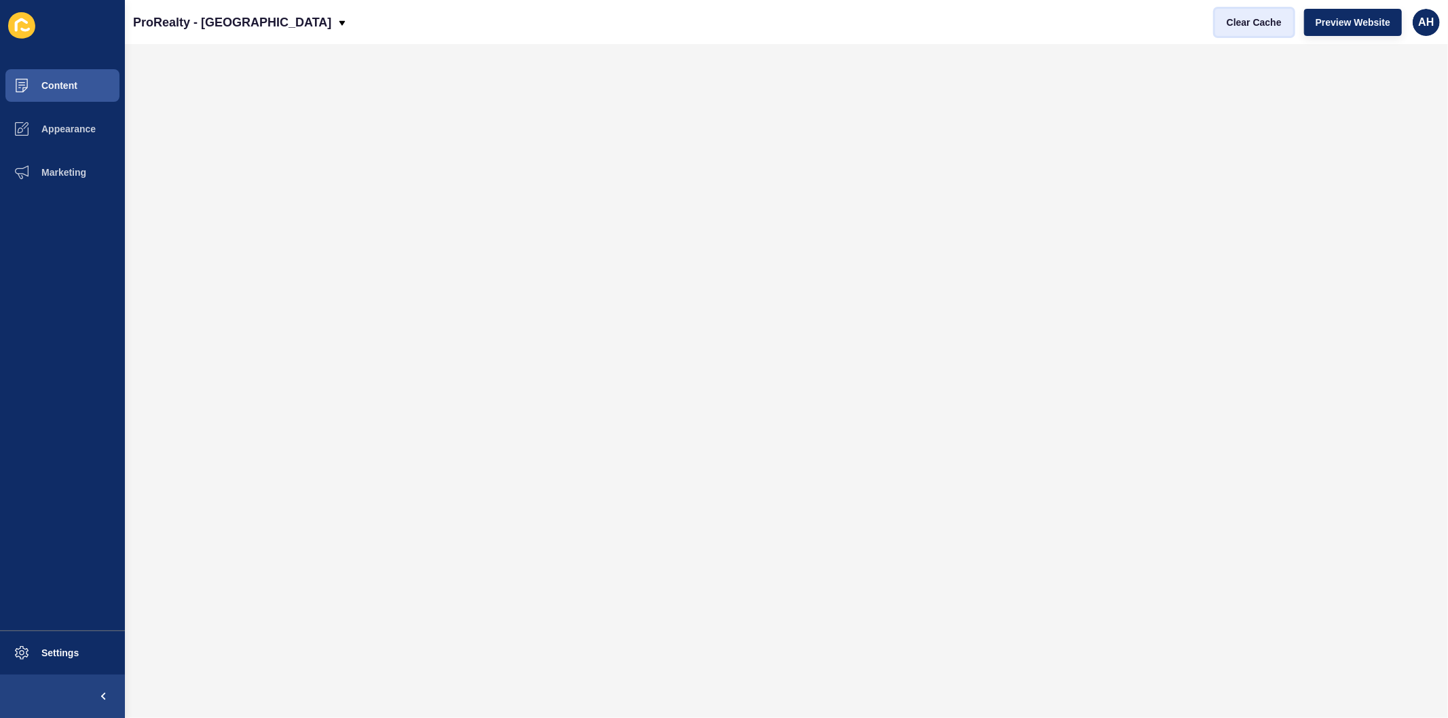
click at [1240, 16] on span "Clear Cache" at bounding box center [1254, 23] width 55 height 14
click at [1245, 24] on span "Clear Cache" at bounding box center [1254, 23] width 55 height 14
click at [1231, 20] on span "Clear Cache" at bounding box center [1254, 23] width 55 height 14
click at [1237, 22] on span "Clear Cache" at bounding box center [1254, 23] width 55 height 14
click at [1234, 18] on span "Clear Cache" at bounding box center [1254, 23] width 55 height 14
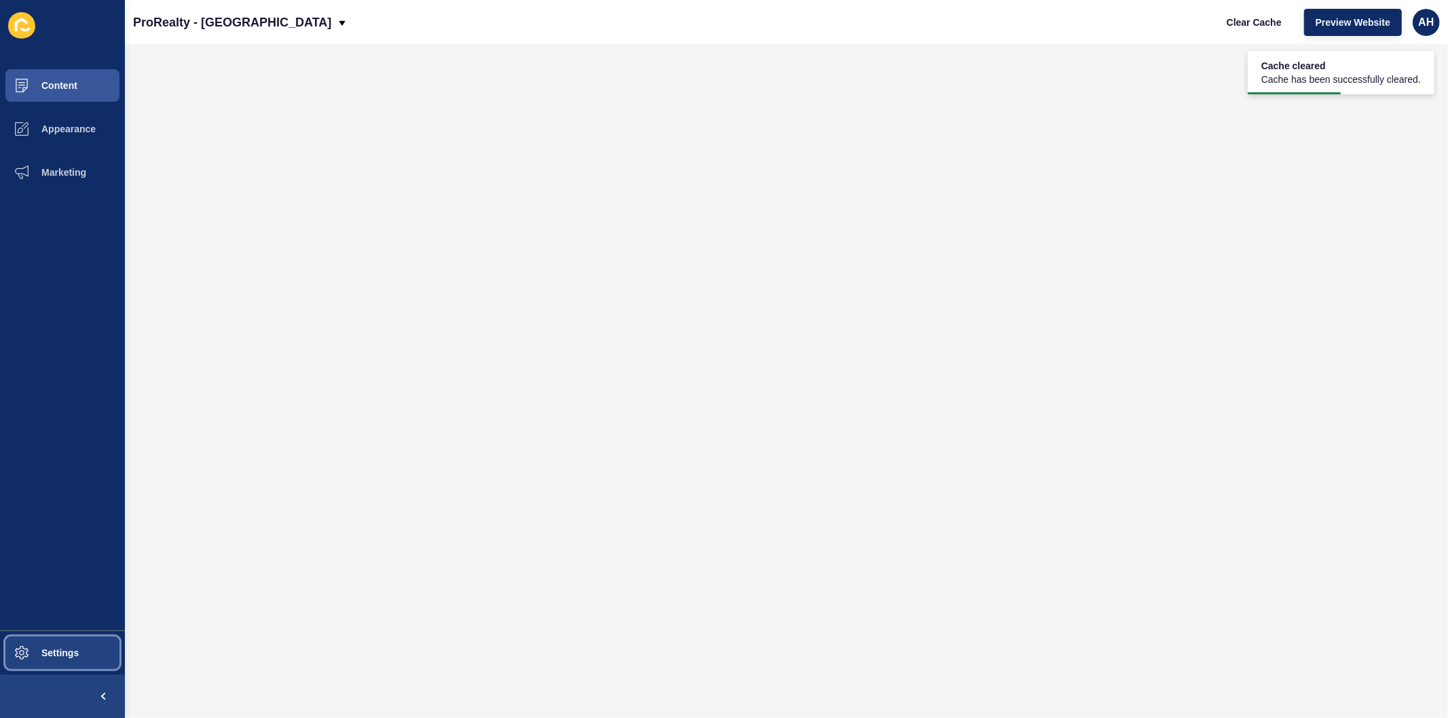
click at [43, 661] on button "Settings" at bounding box center [62, 652] width 125 height 43
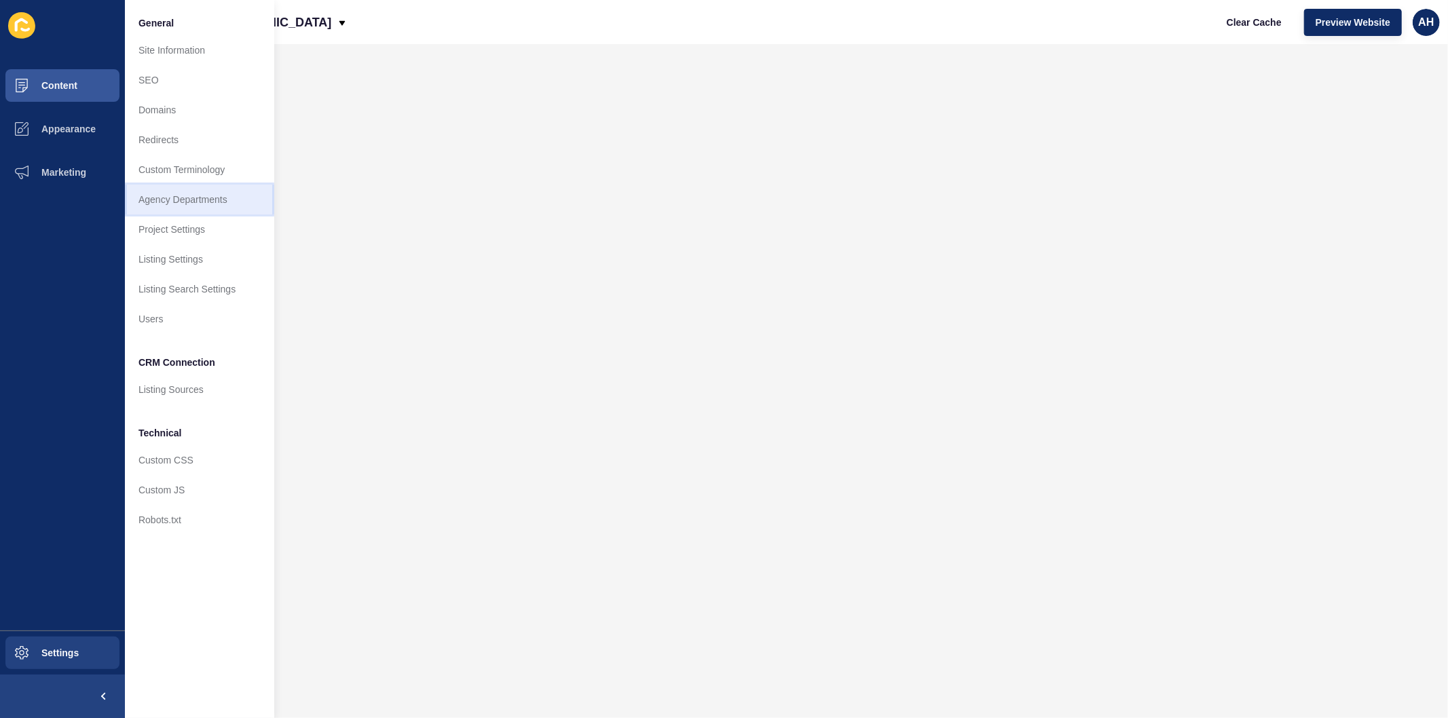
click at [227, 204] on link "Agency Departments" at bounding box center [199, 200] width 149 height 30
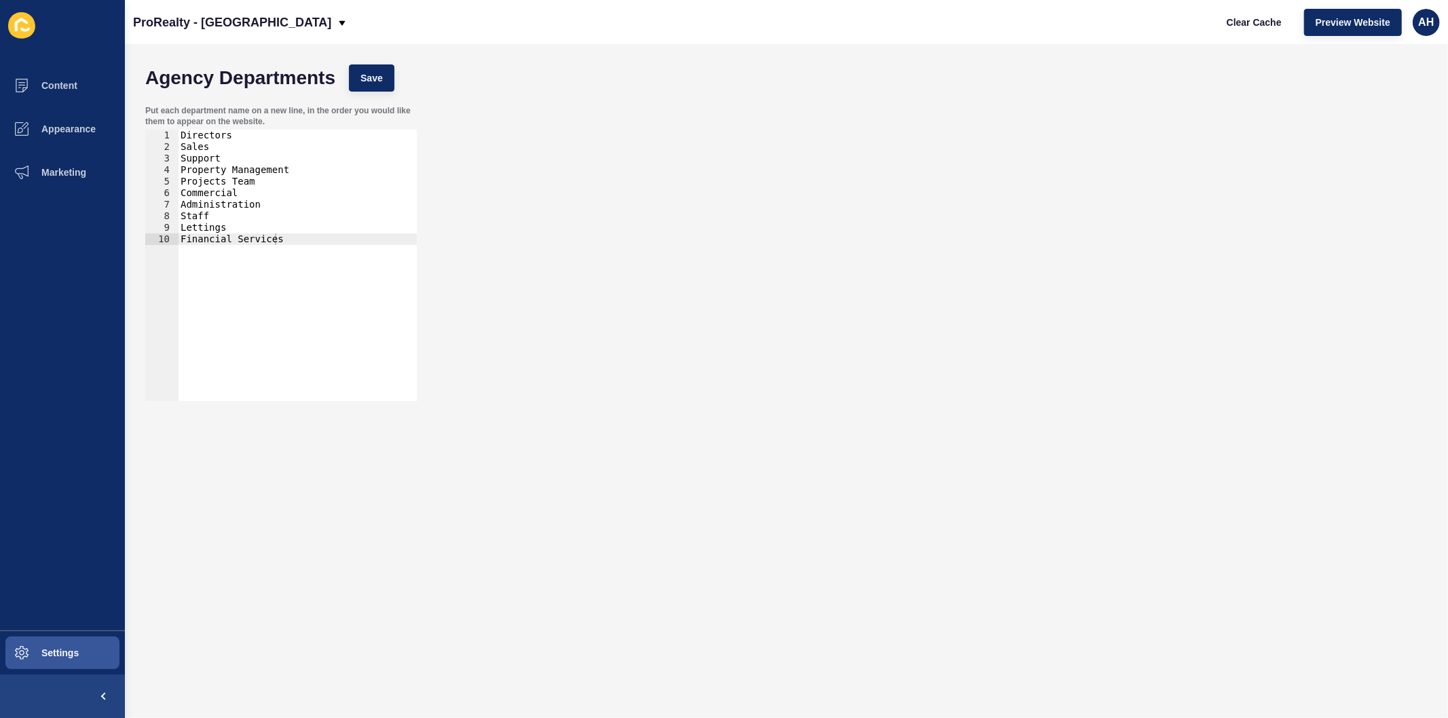
click at [163, 240] on div "10" at bounding box center [161, 240] width 33 height 12
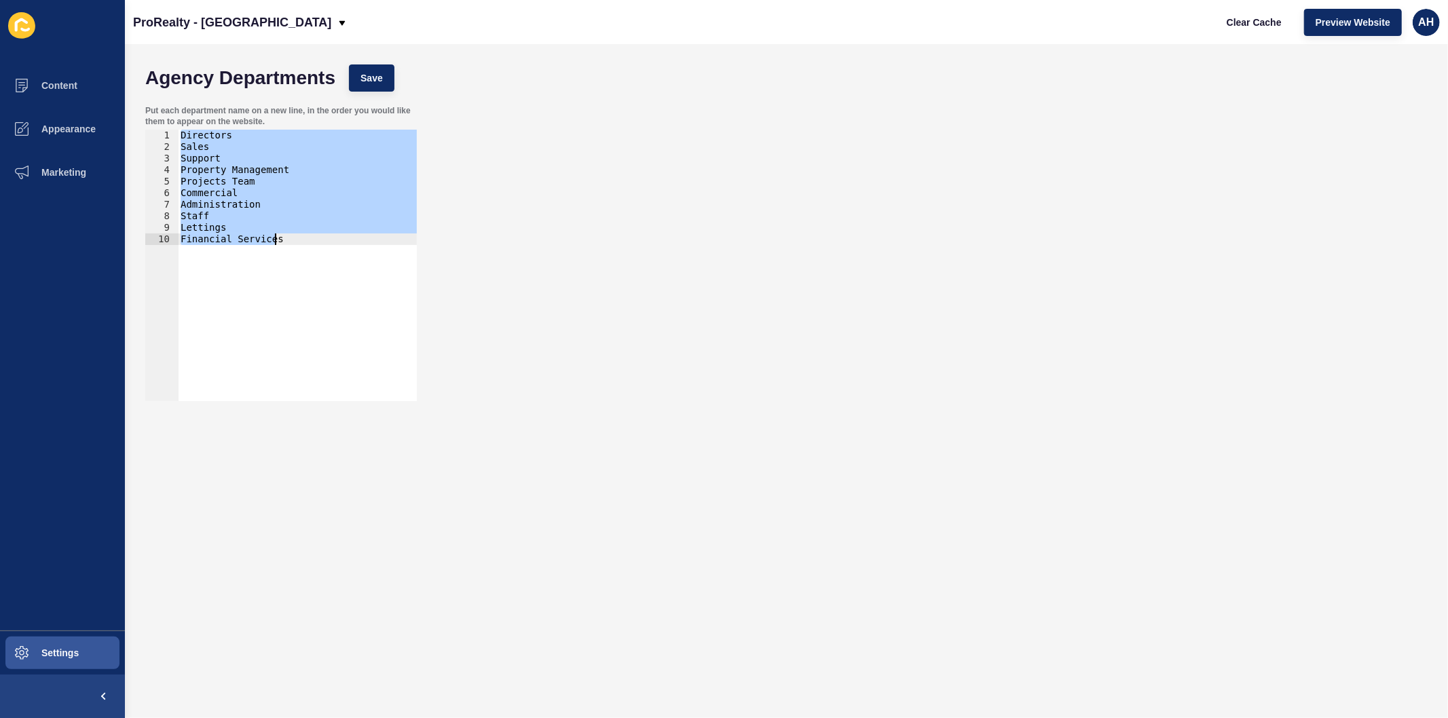
click at [191, 269] on div "Directors Sales Support Property Management Projects Team Commercial Administra…" at bounding box center [297, 266] width 239 height 272
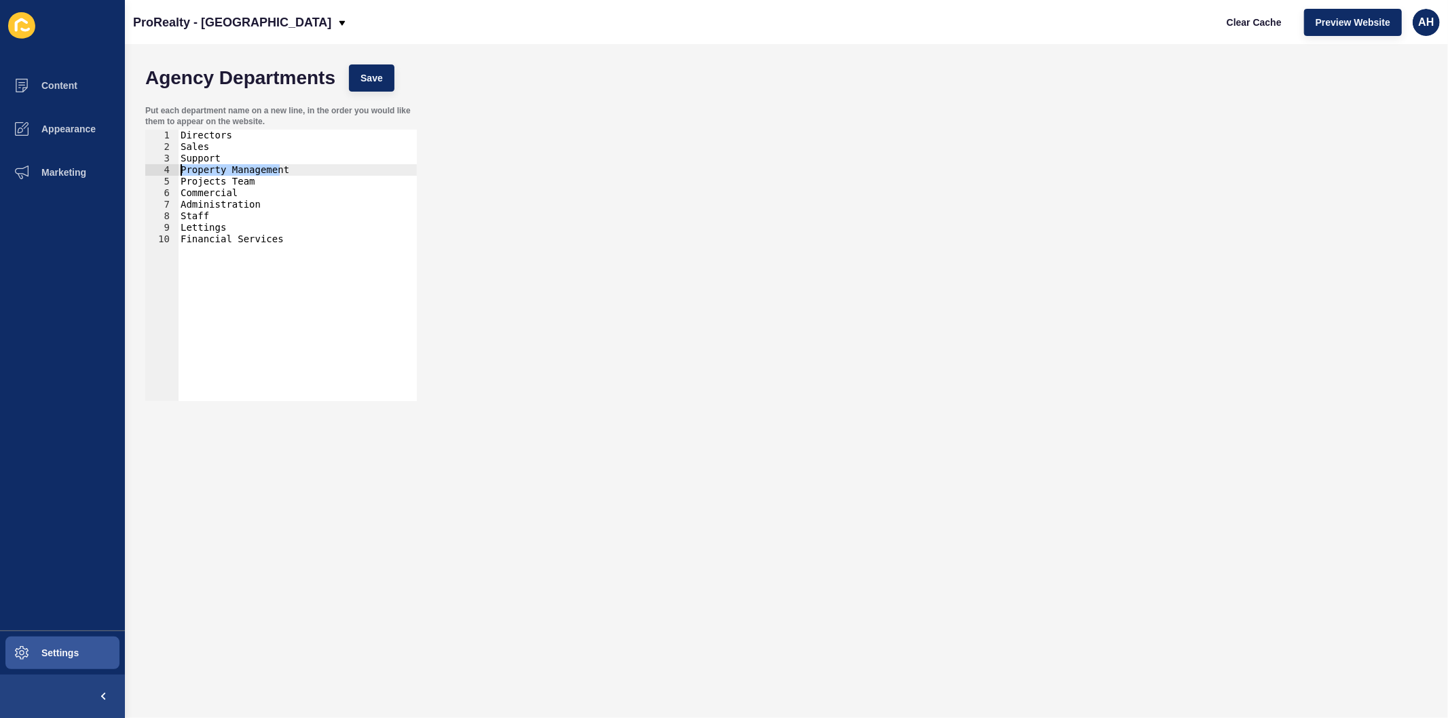
drag, startPoint x: 281, startPoint y: 171, endPoint x: 181, endPoint y: 171, distance: 100.5
click at [181, 171] on div "Directors Sales Support Property Management Projects Team Commercial Administra…" at bounding box center [297, 277] width 239 height 295
type textarea "Property Management"
drag, startPoint x: 235, startPoint y: 156, endPoint x: 178, endPoint y: 158, distance: 57.1
click at [178, 158] on div "1 2 3 4 5 6 7 8 9 10 Directors Sales Support Projects Team Commercial Administr…" at bounding box center [281, 266] width 272 height 272
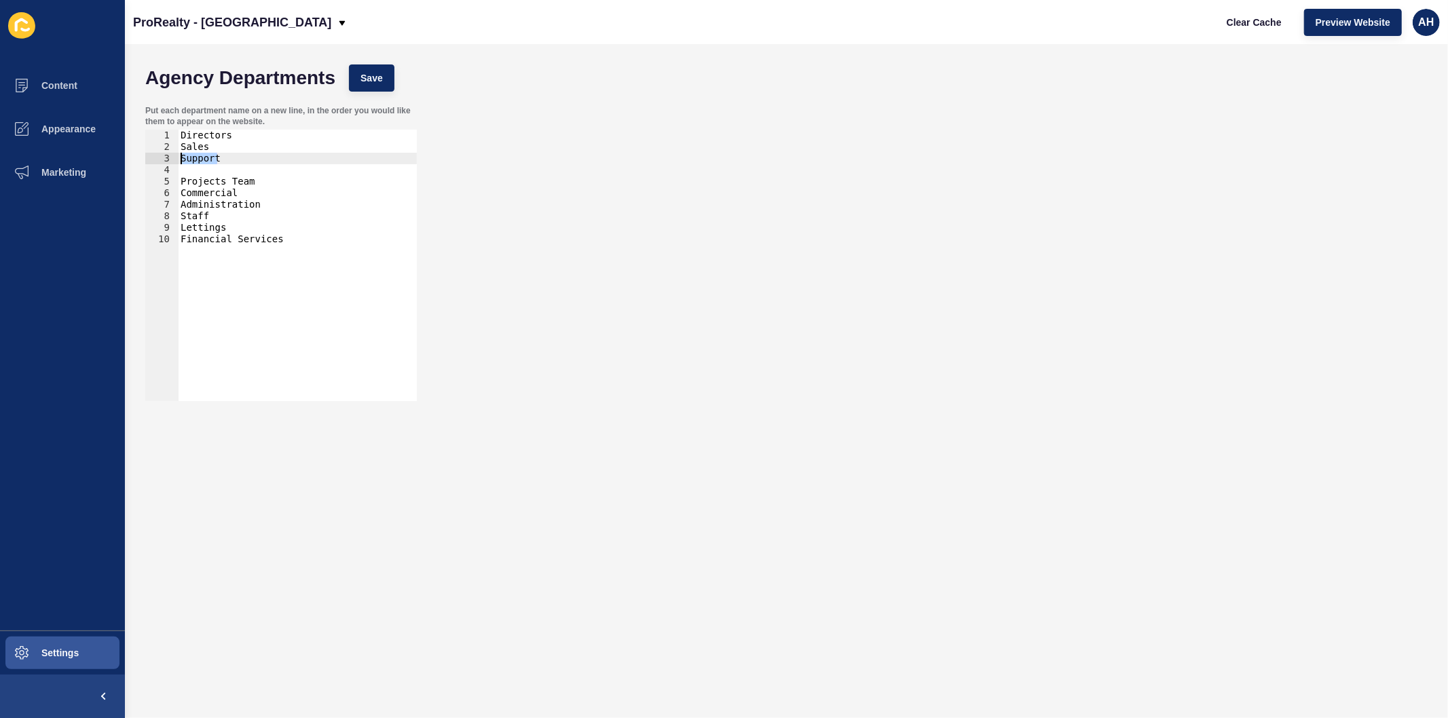
paste textarea "Property Managemen"
type textarea "Property Management"
click at [191, 170] on div "Directors Sales Property Management Projects Team Commercial Administration Sta…" at bounding box center [297, 277] width 239 height 295
type textarea "Support"
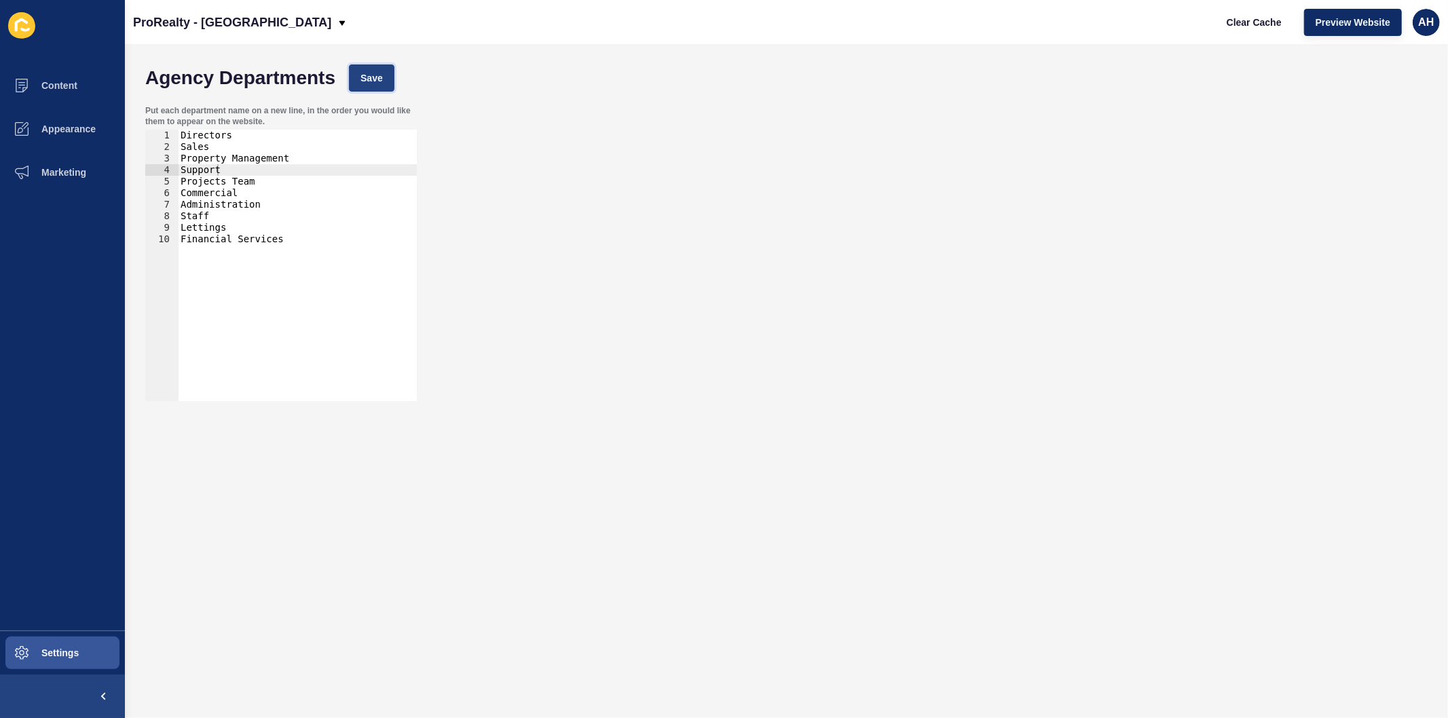
click at [361, 71] on span "Save" at bounding box center [371, 78] width 22 height 14
click at [1231, 21] on span "Clear Cache" at bounding box center [1254, 23] width 55 height 14
click at [64, 122] on button "Appearance" at bounding box center [62, 128] width 125 height 43
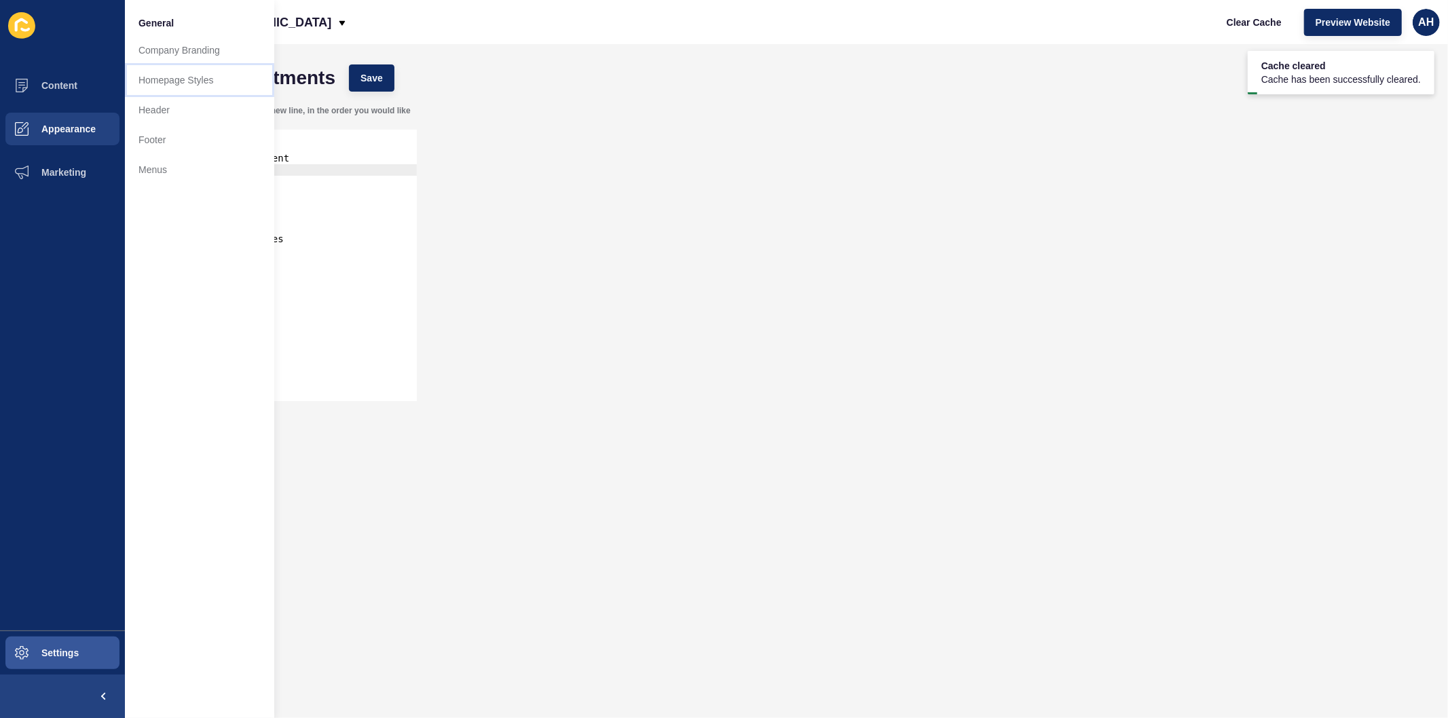
click at [165, 75] on link "Homepage Styles" at bounding box center [199, 80] width 149 height 30
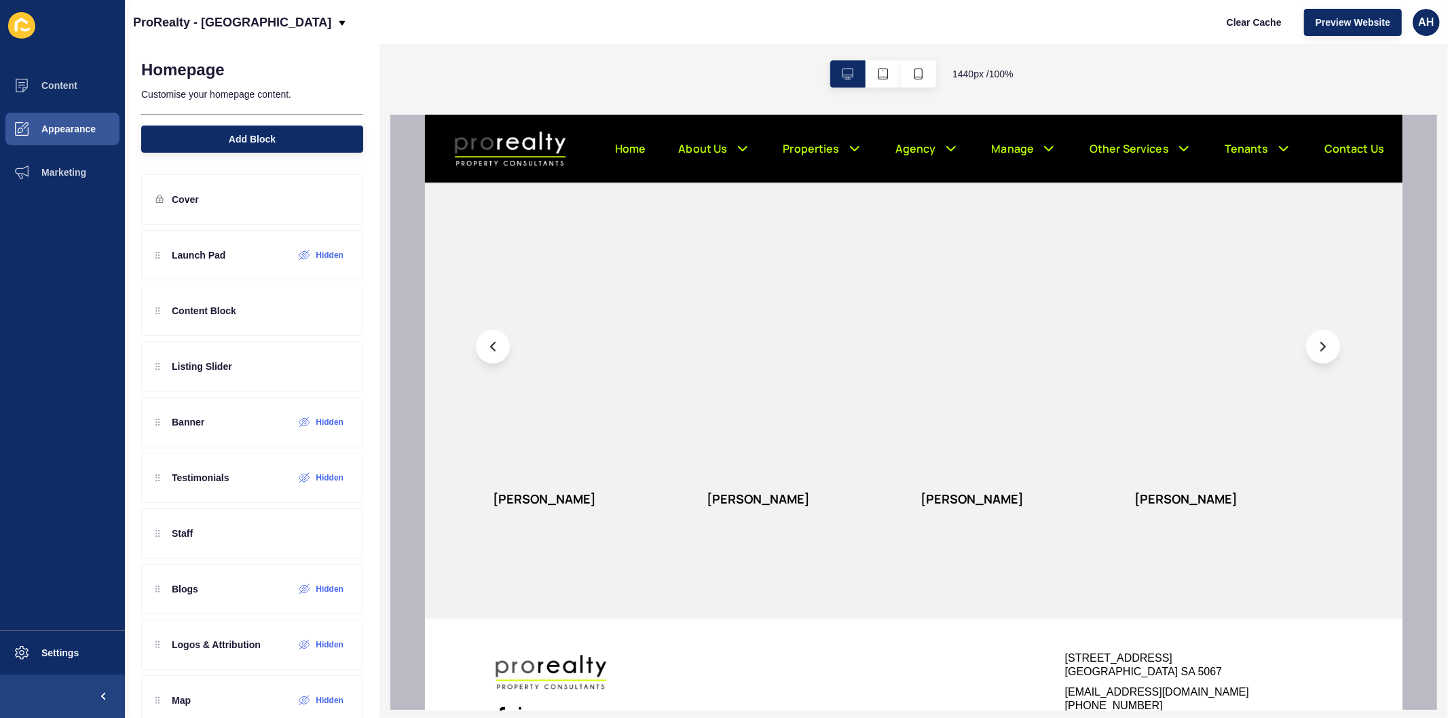
scroll to position [789, 0]
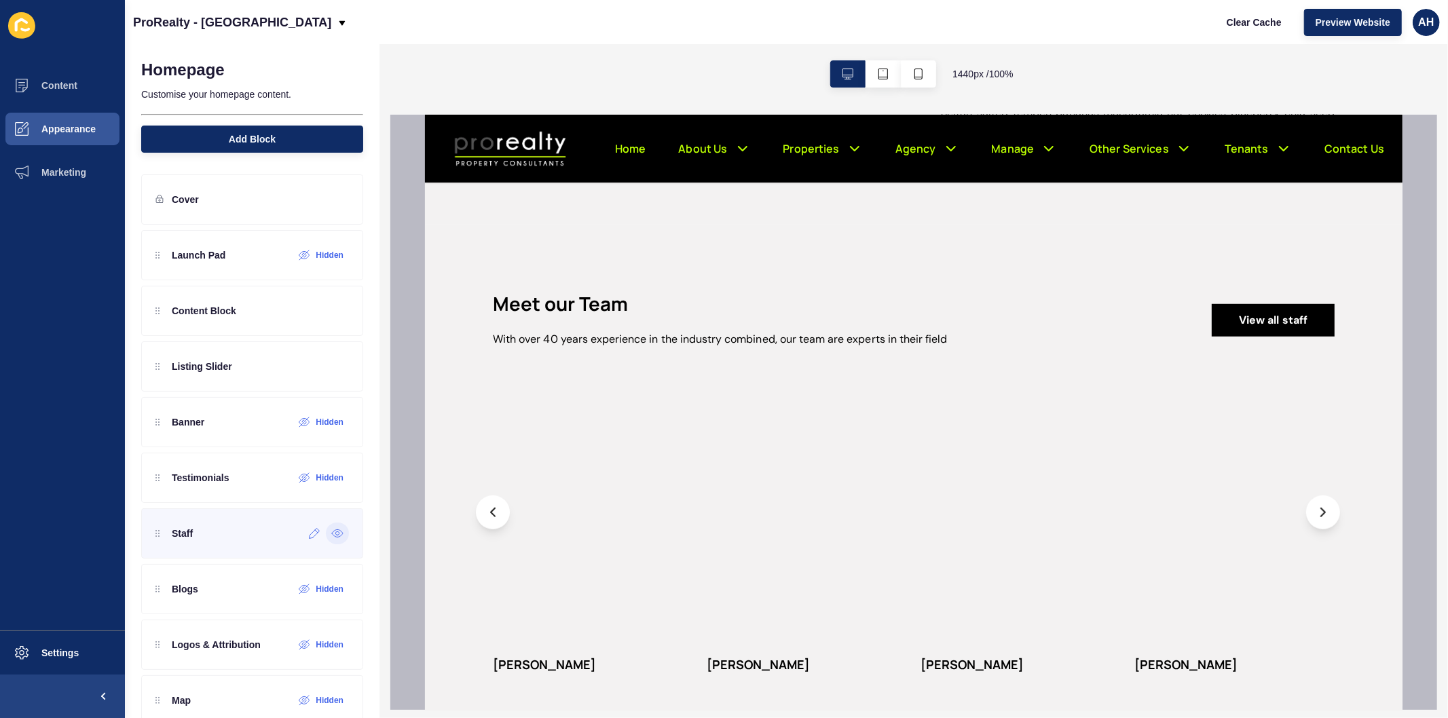
click at [331, 538] on icon at bounding box center [337, 533] width 12 height 11
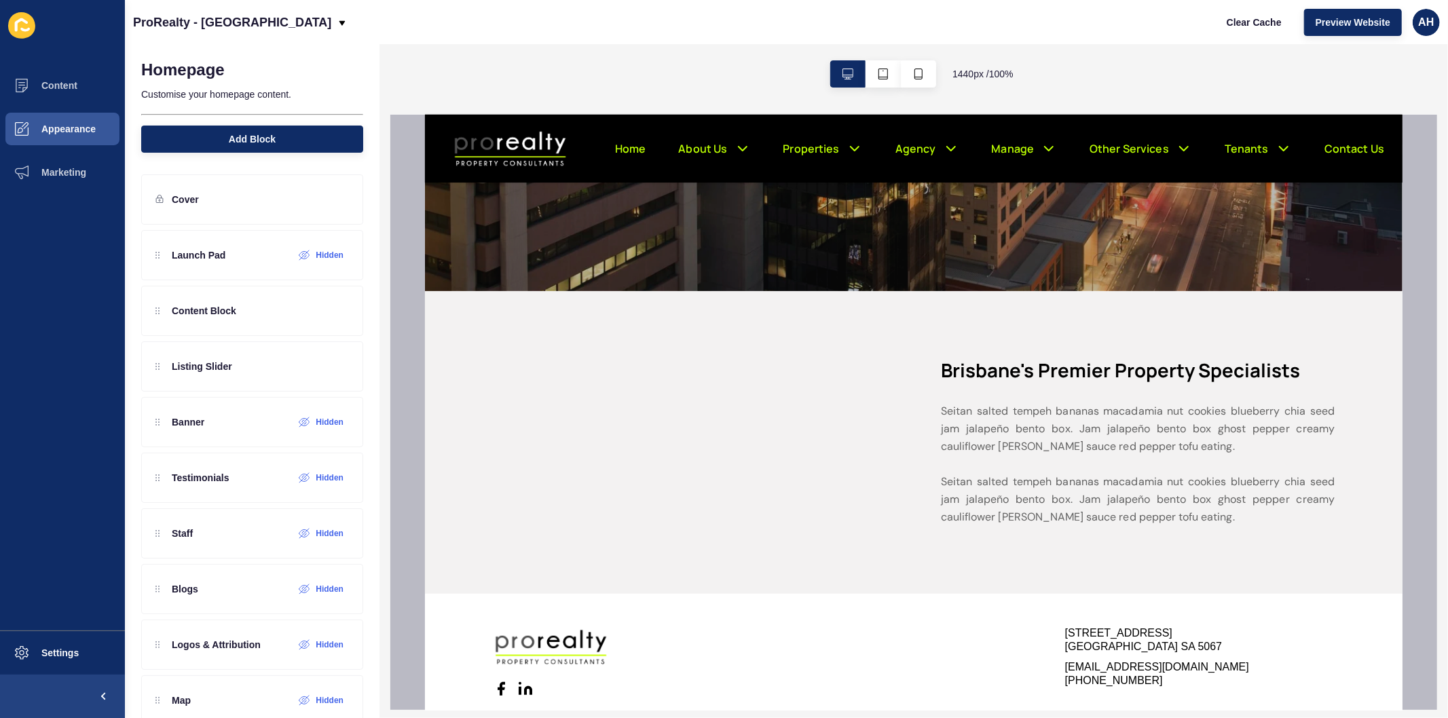
scroll to position [396, 0]
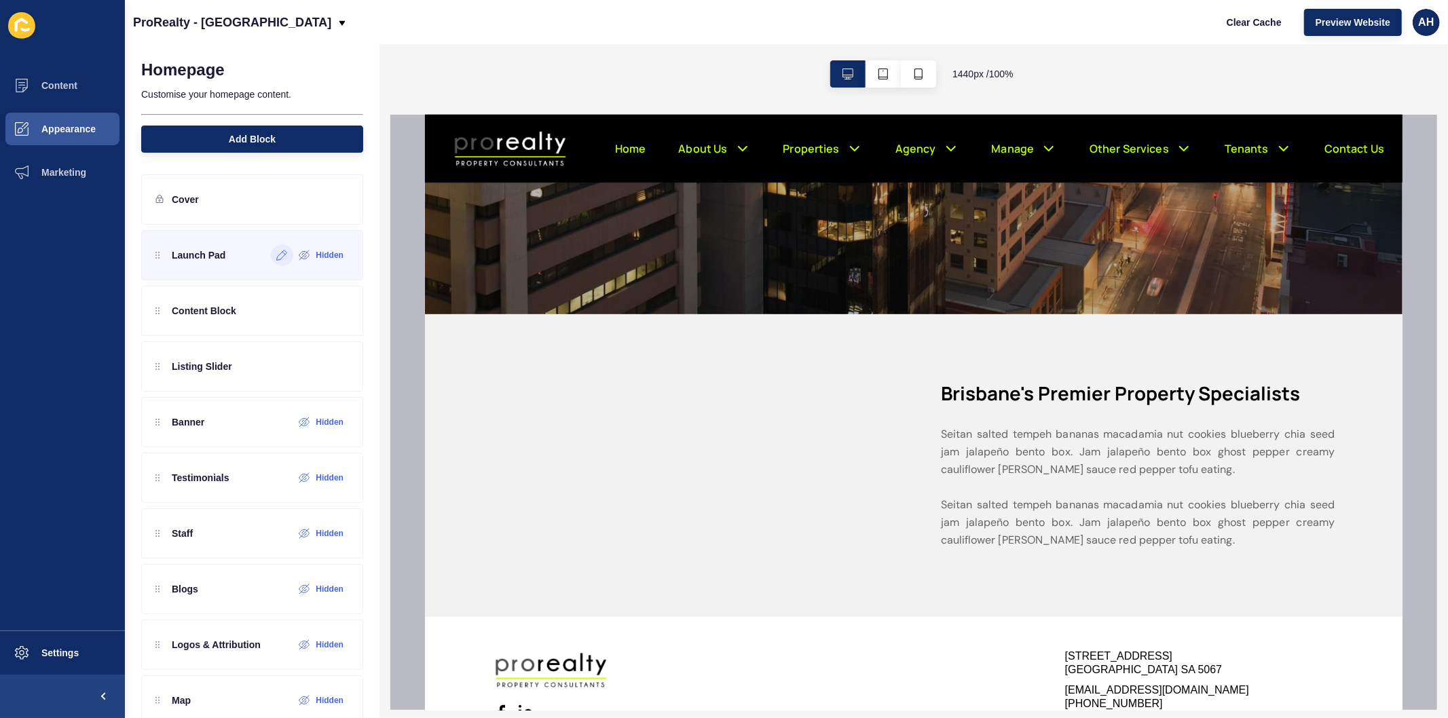
click at [276, 255] on icon at bounding box center [282, 255] width 12 height 11
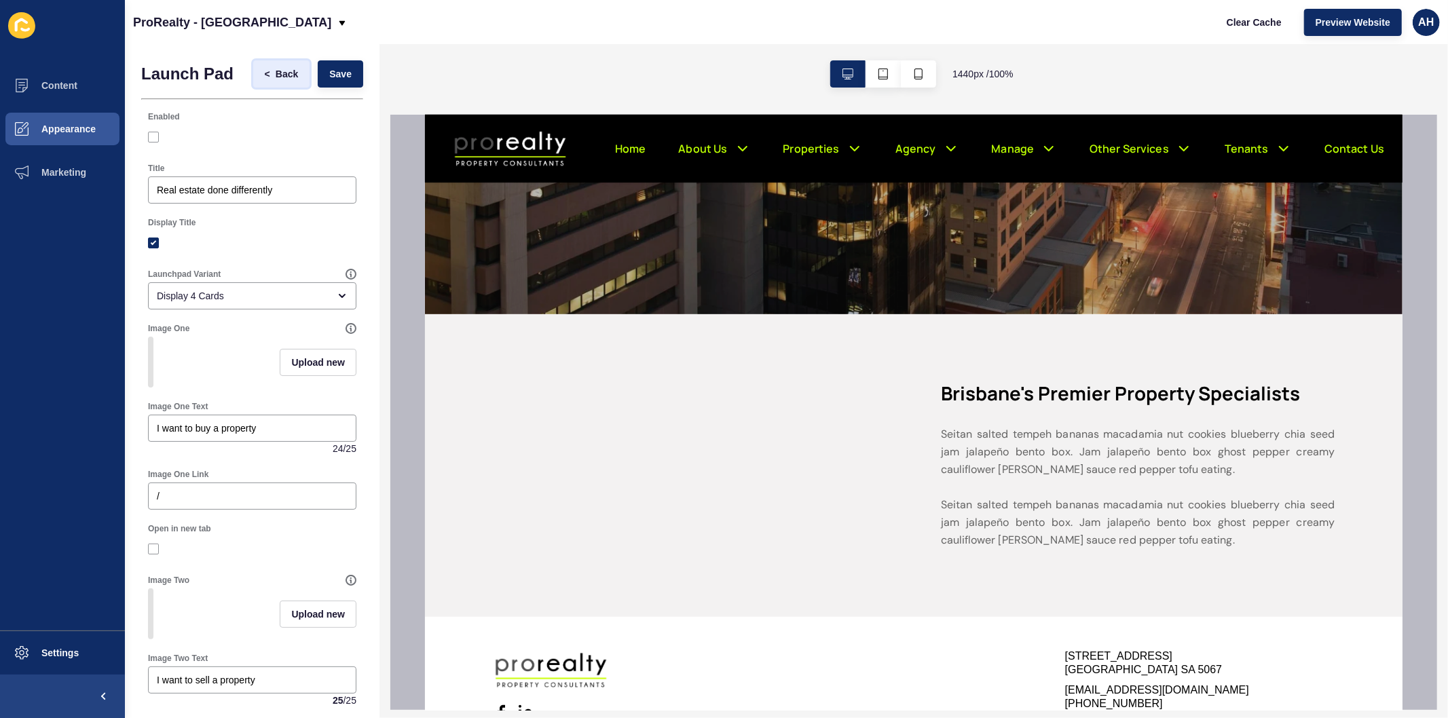
click at [286, 68] on span "Back" at bounding box center [287, 74] width 22 height 14
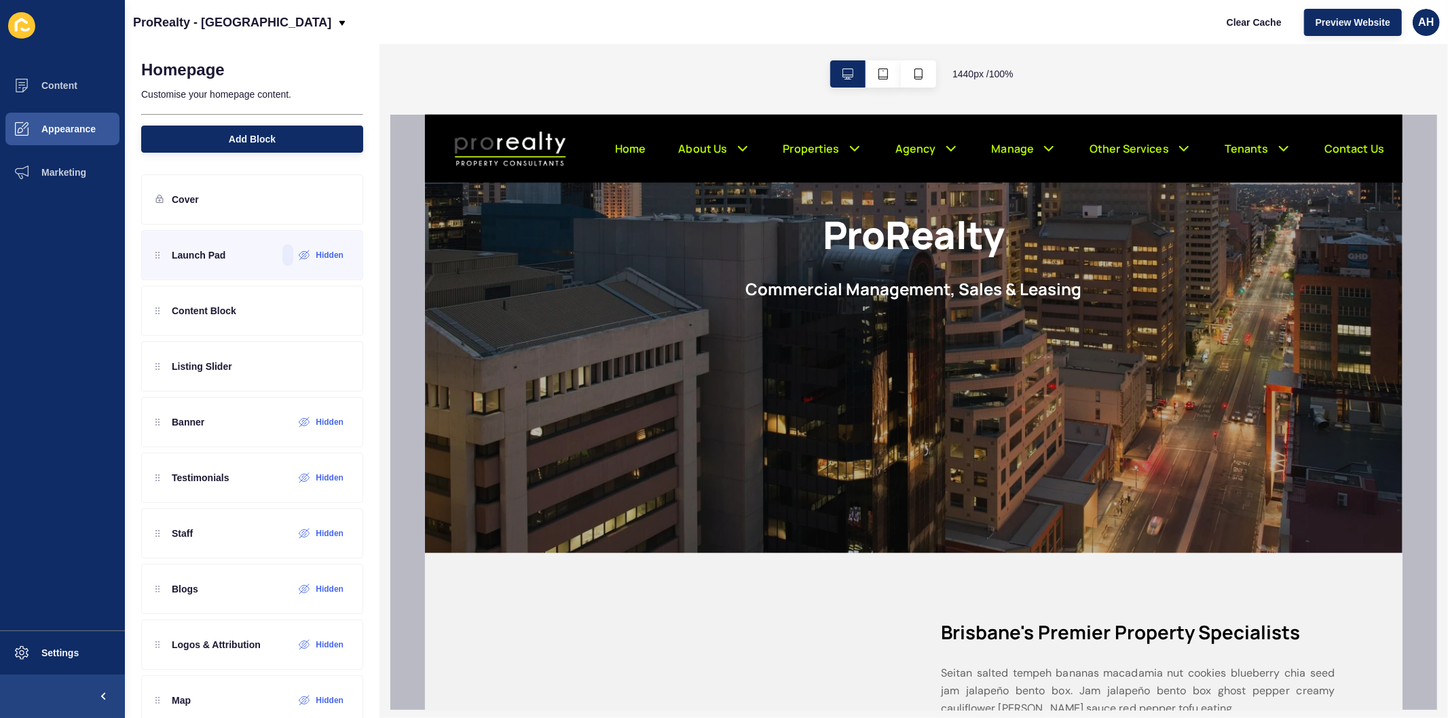
scroll to position [0, 0]
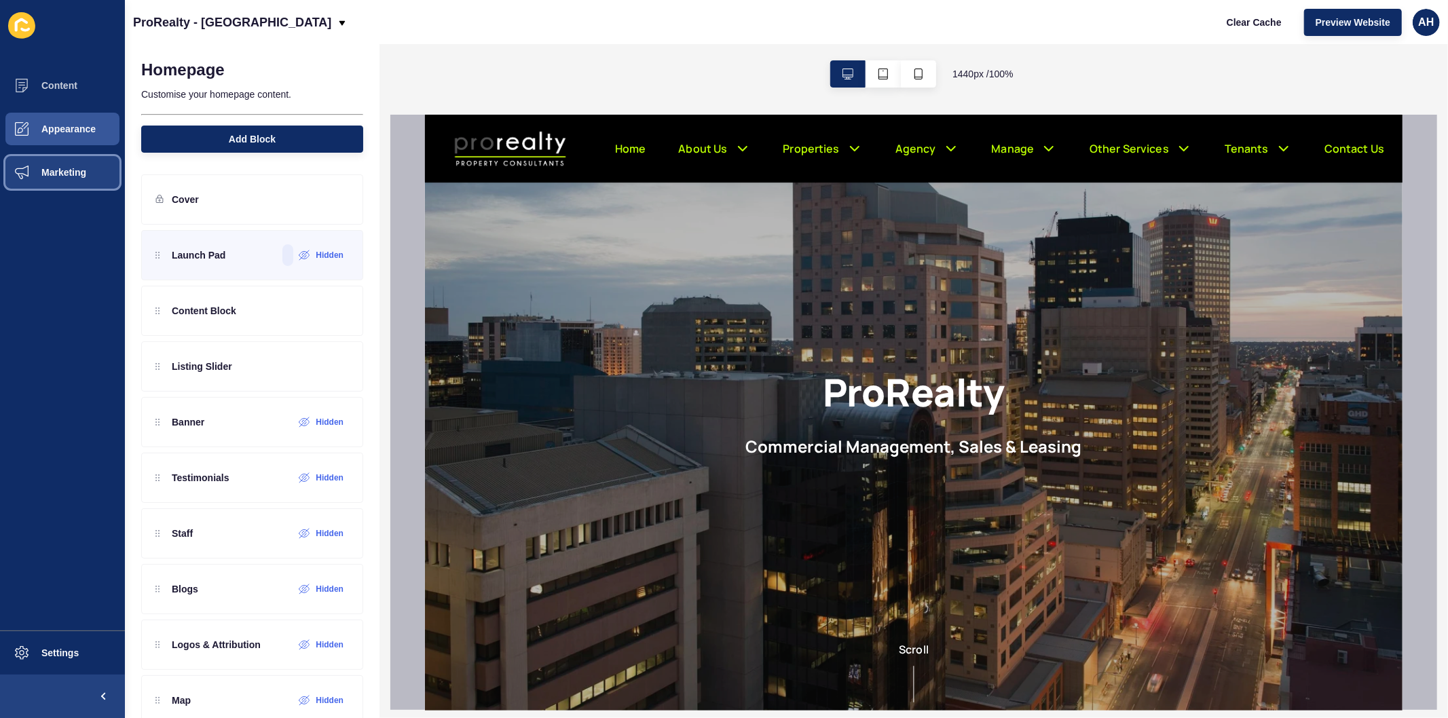
click at [63, 167] on span "Marketing" at bounding box center [42, 172] width 88 height 11
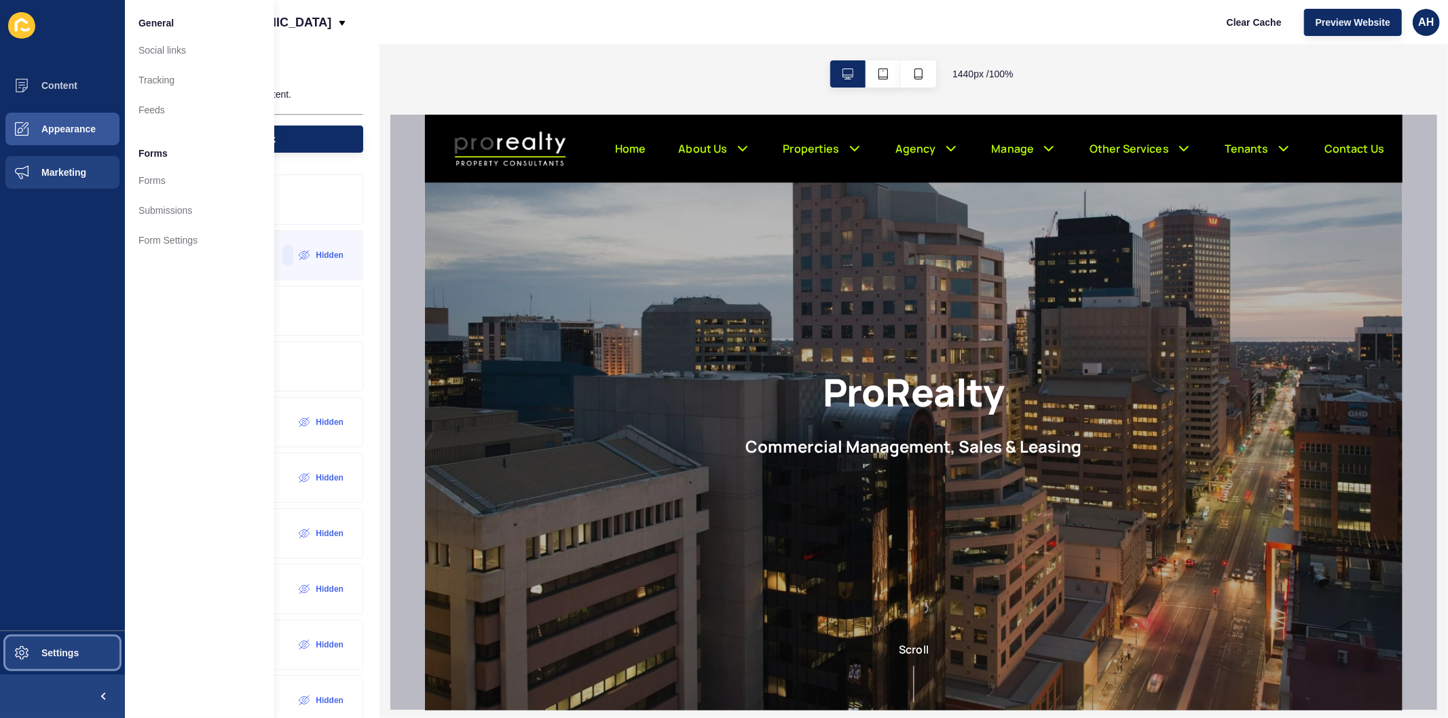
click at [45, 654] on span "Settings" at bounding box center [38, 653] width 81 height 11
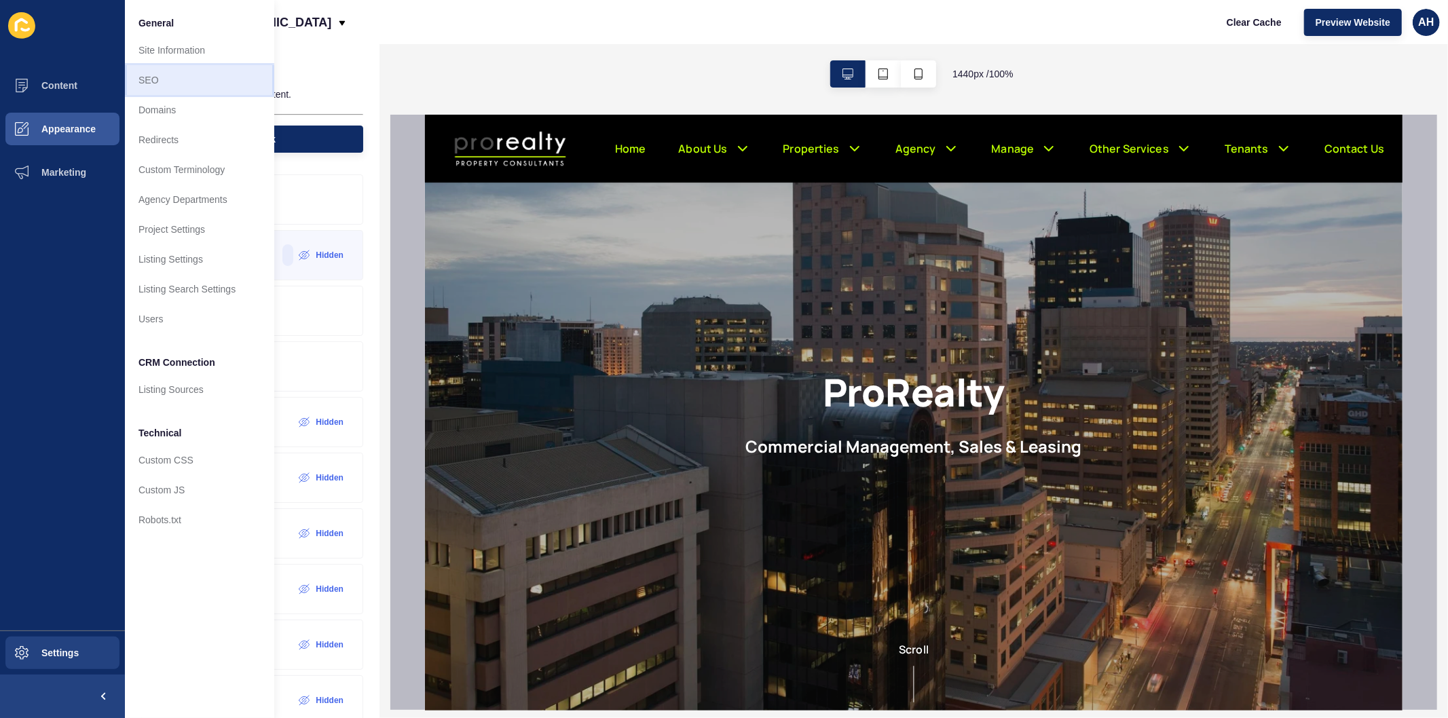
click at [187, 83] on link "SEO" at bounding box center [199, 80] width 149 height 30
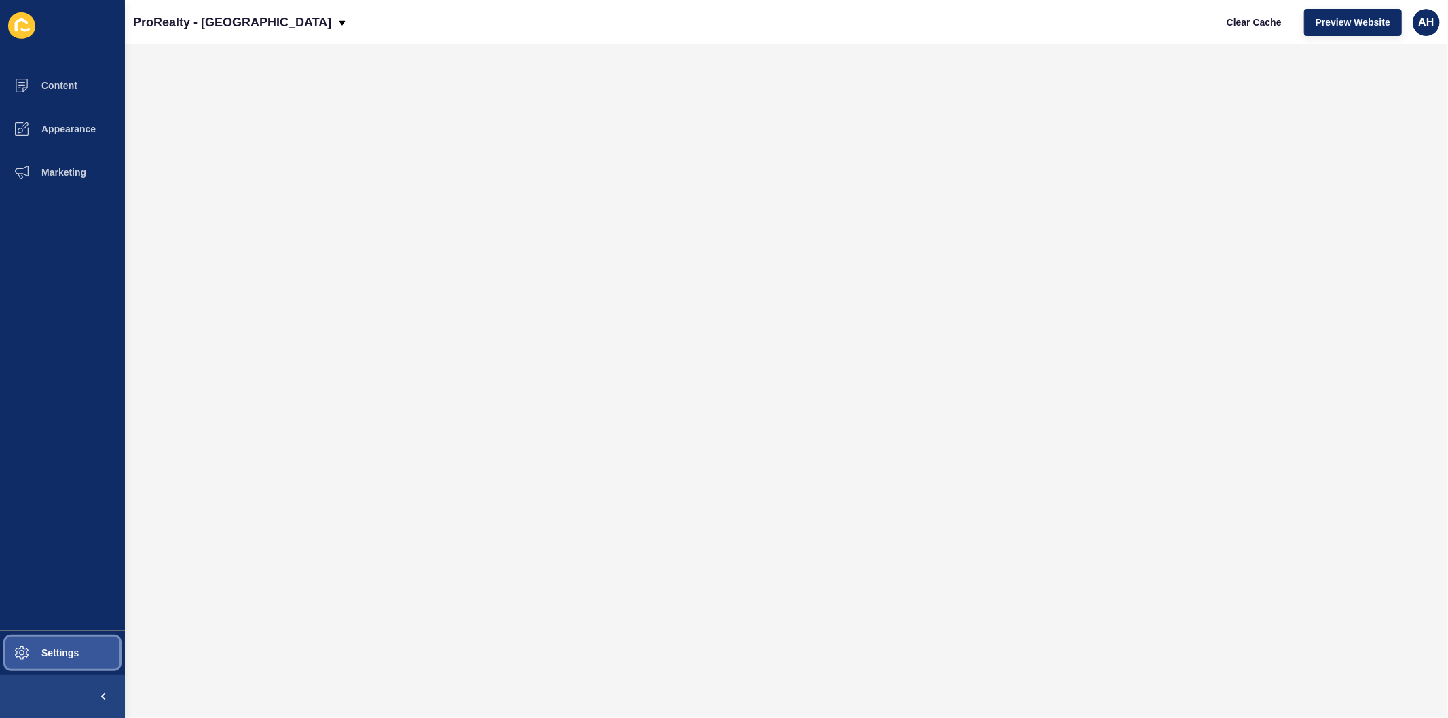
click at [42, 656] on span "Settings" at bounding box center [38, 653] width 81 height 11
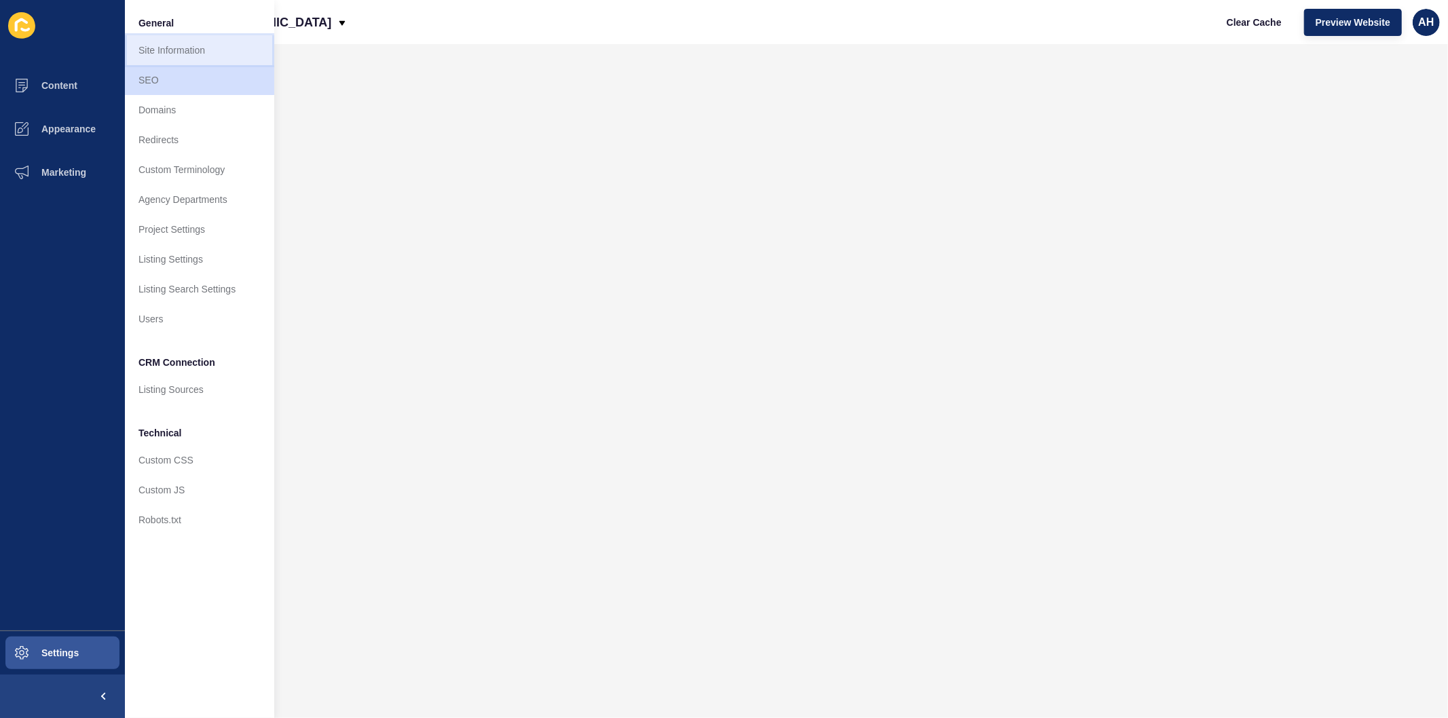
click at [189, 52] on link "Site Information" at bounding box center [199, 50] width 149 height 30
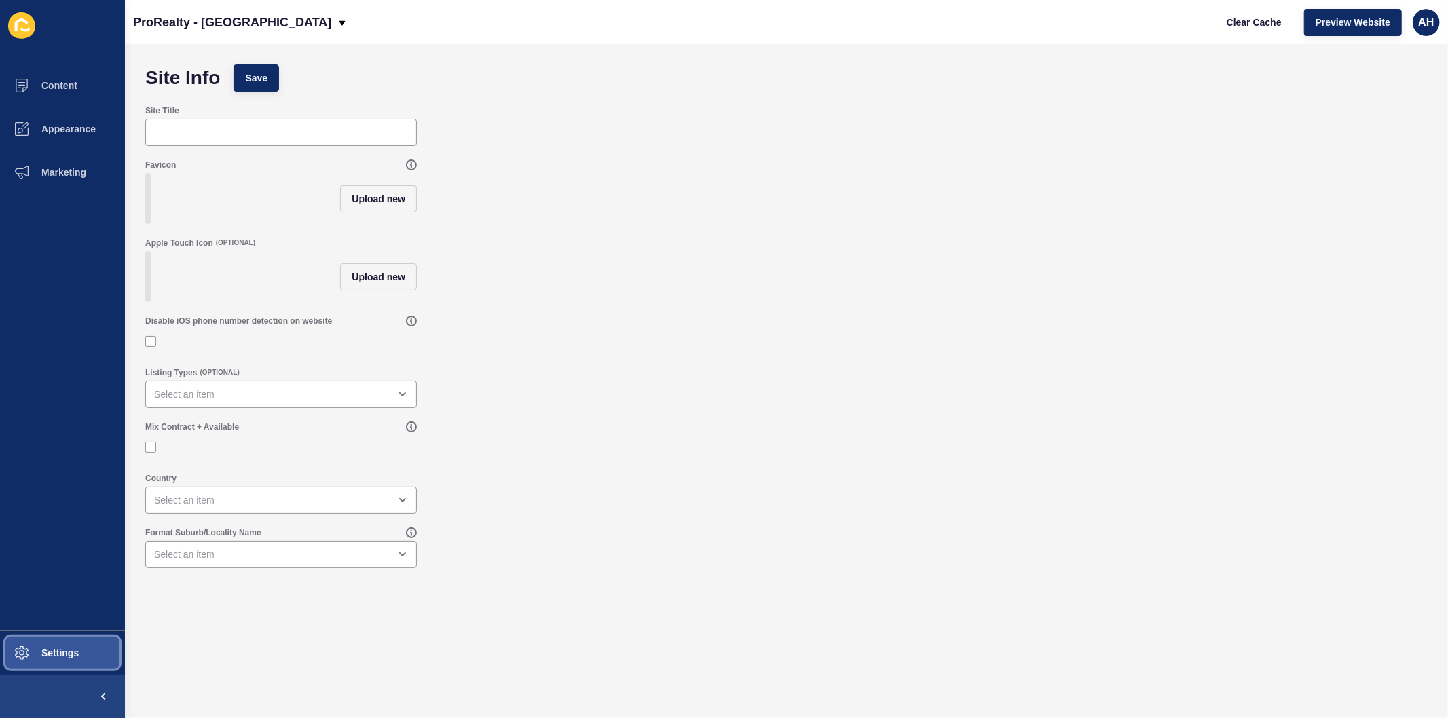
click at [32, 652] on span "Settings" at bounding box center [38, 653] width 81 height 11
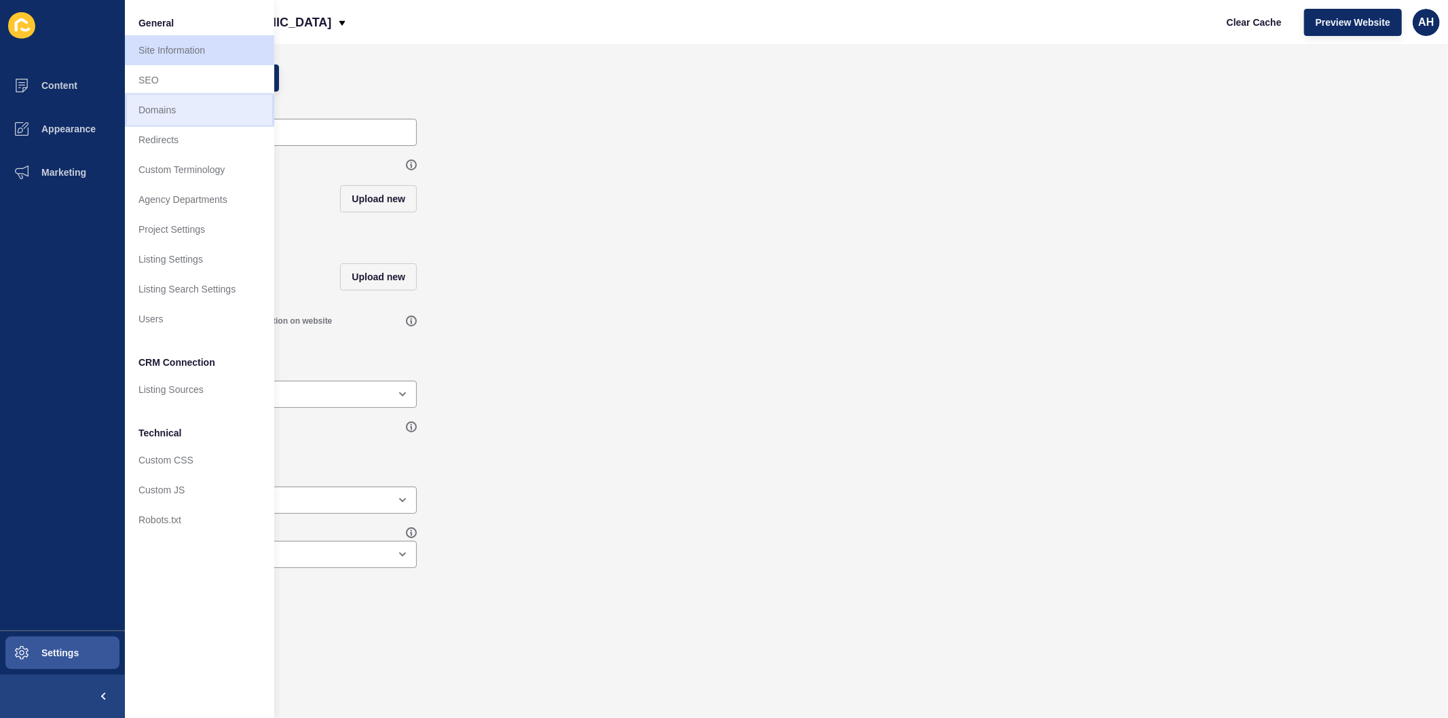
click at [182, 111] on link "Domains" at bounding box center [199, 110] width 149 height 30
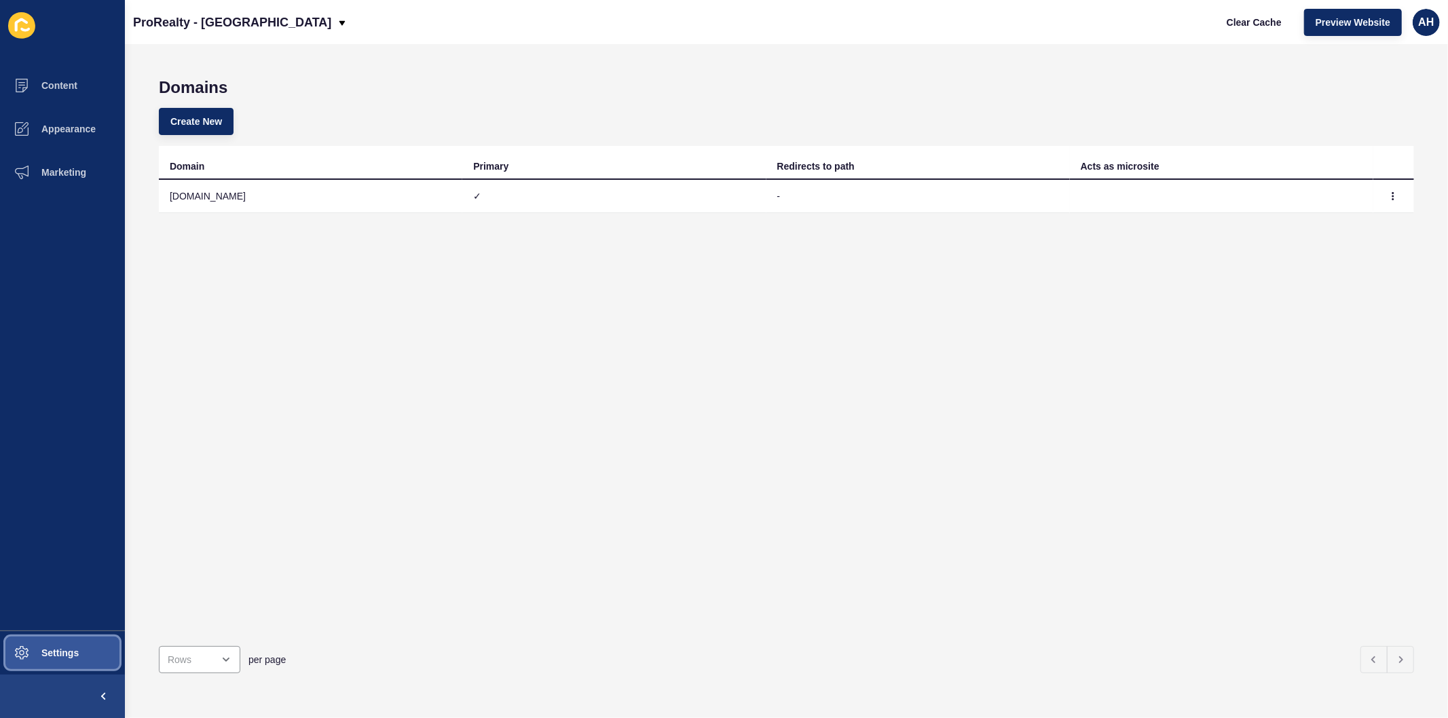
click at [49, 652] on span "Settings" at bounding box center [38, 653] width 81 height 11
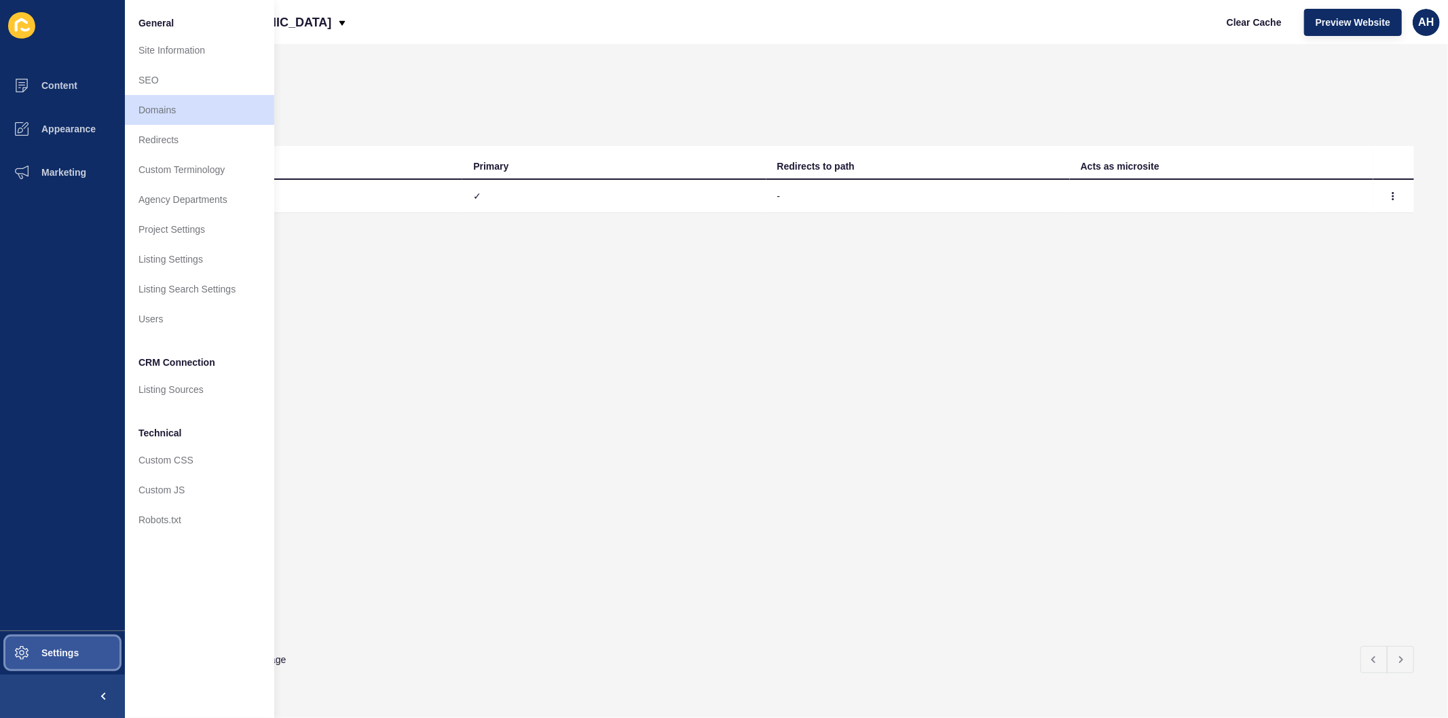
click at [56, 656] on span "Settings" at bounding box center [38, 653] width 81 height 11
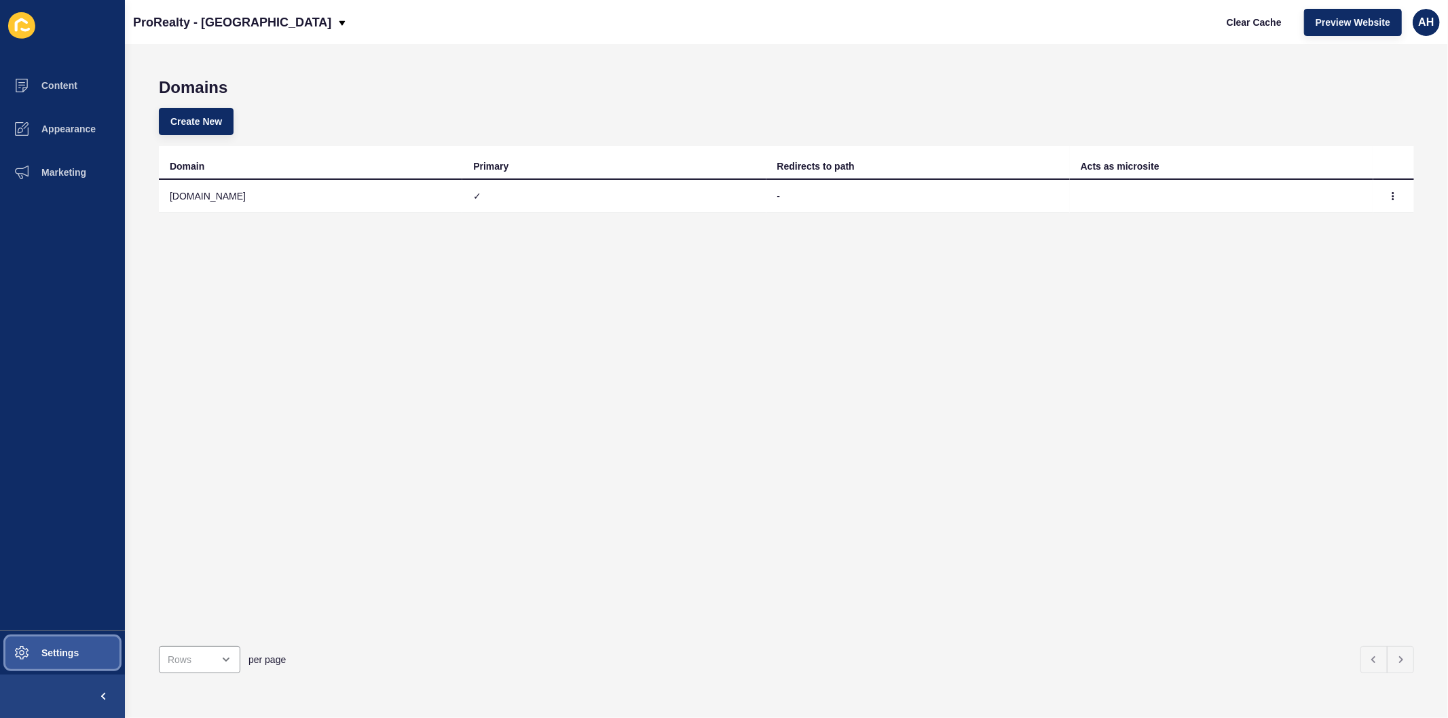
click at [56, 656] on span "Settings" at bounding box center [38, 653] width 81 height 11
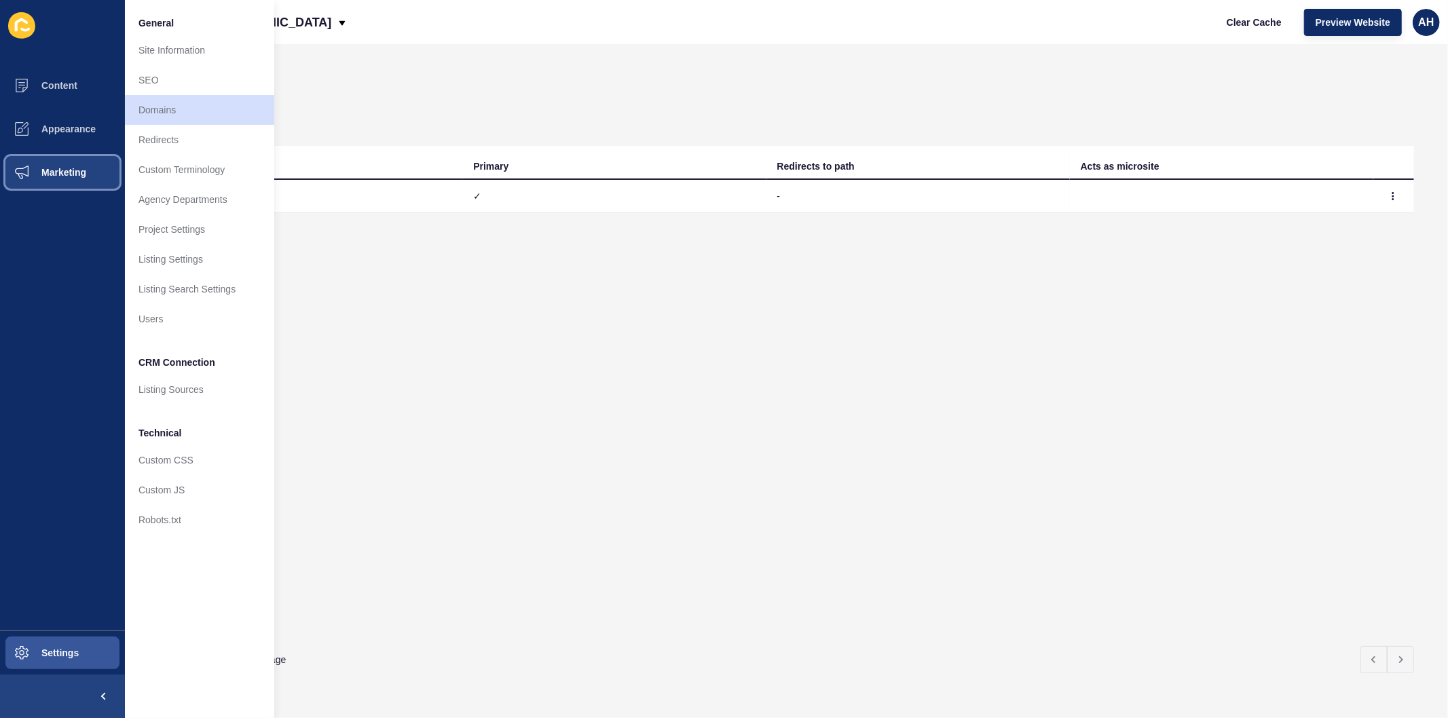
click at [56, 157] on button "Marketing" at bounding box center [62, 172] width 125 height 43
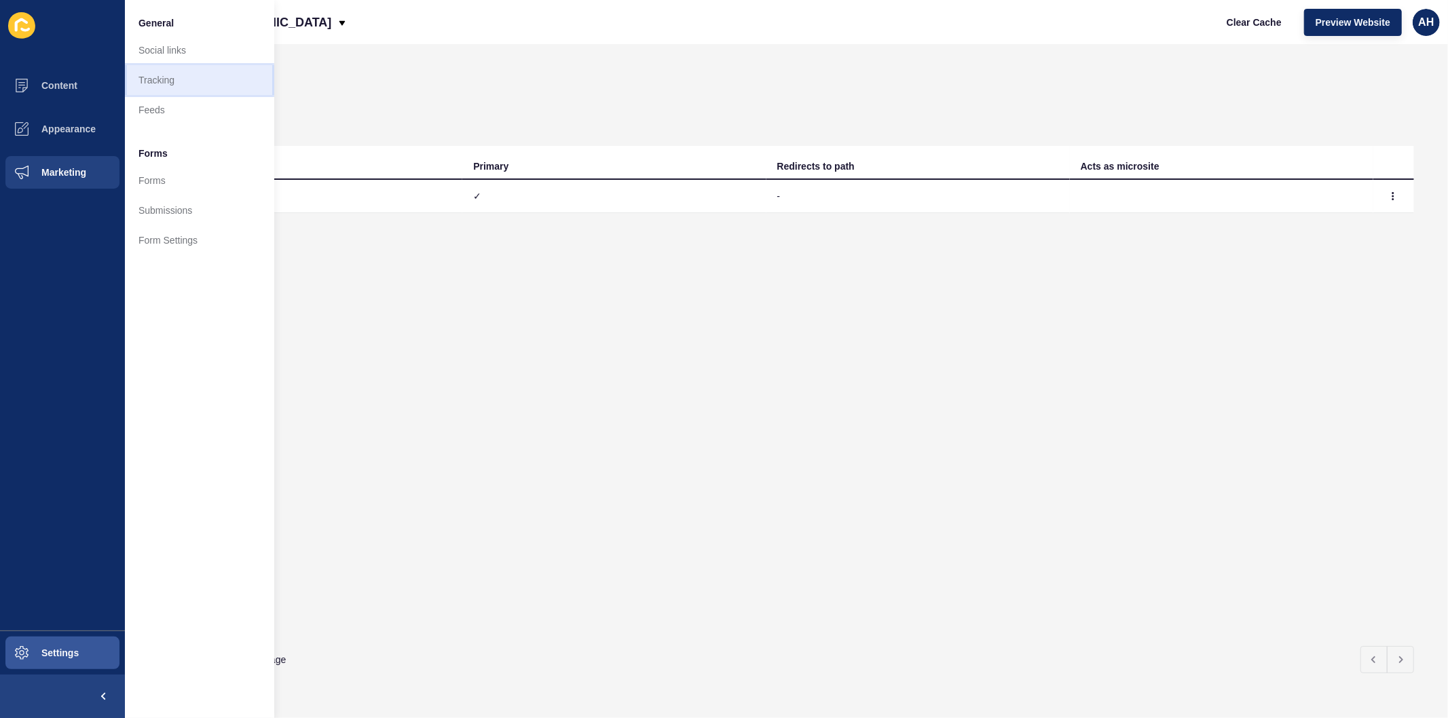
click at [179, 81] on link "Tracking" at bounding box center [199, 80] width 149 height 30
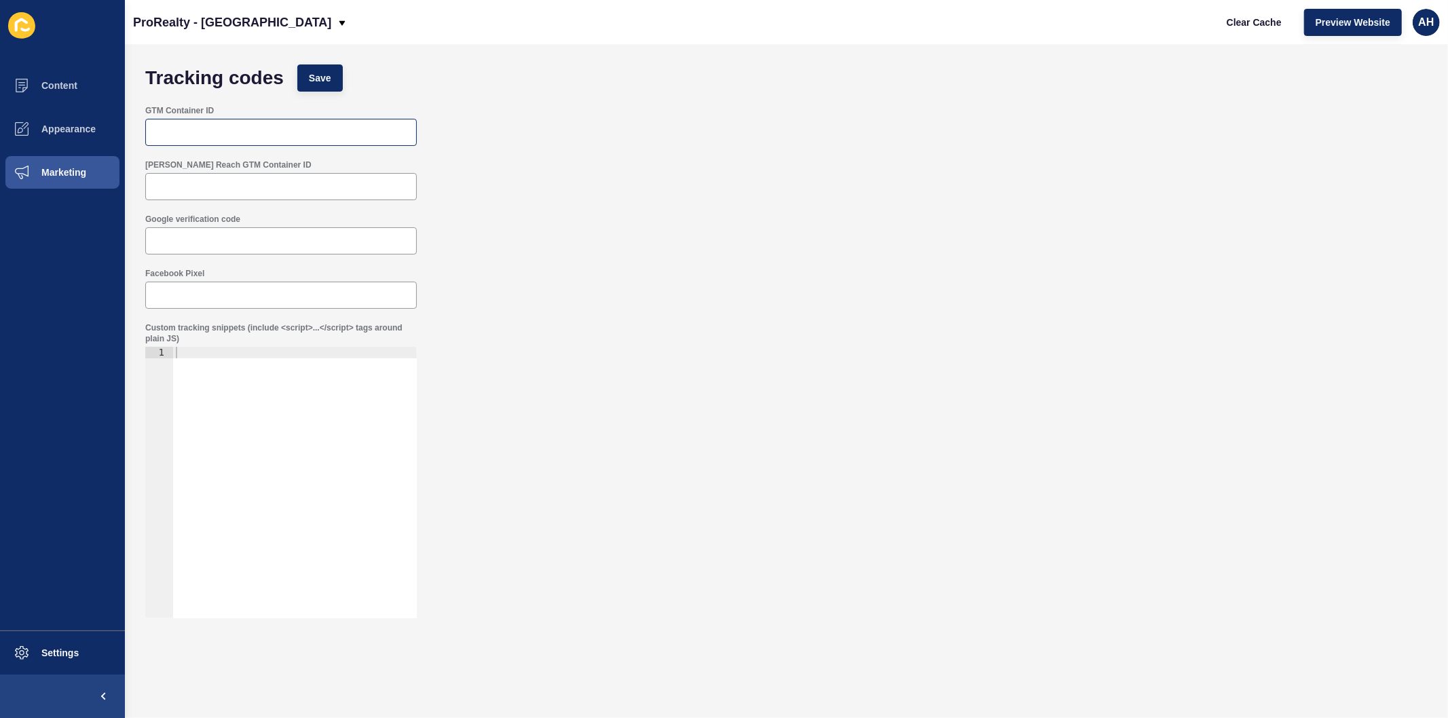
click at [208, 139] on div at bounding box center [281, 132] width 272 height 27
paste input "GTM-WMBF9G"
type input "GTM-WMBF9G"
click at [330, 76] on span "Save" at bounding box center [320, 78] width 22 height 14
click at [61, 76] on button "Content" at bounding box center [62, 85] width 125 height 43
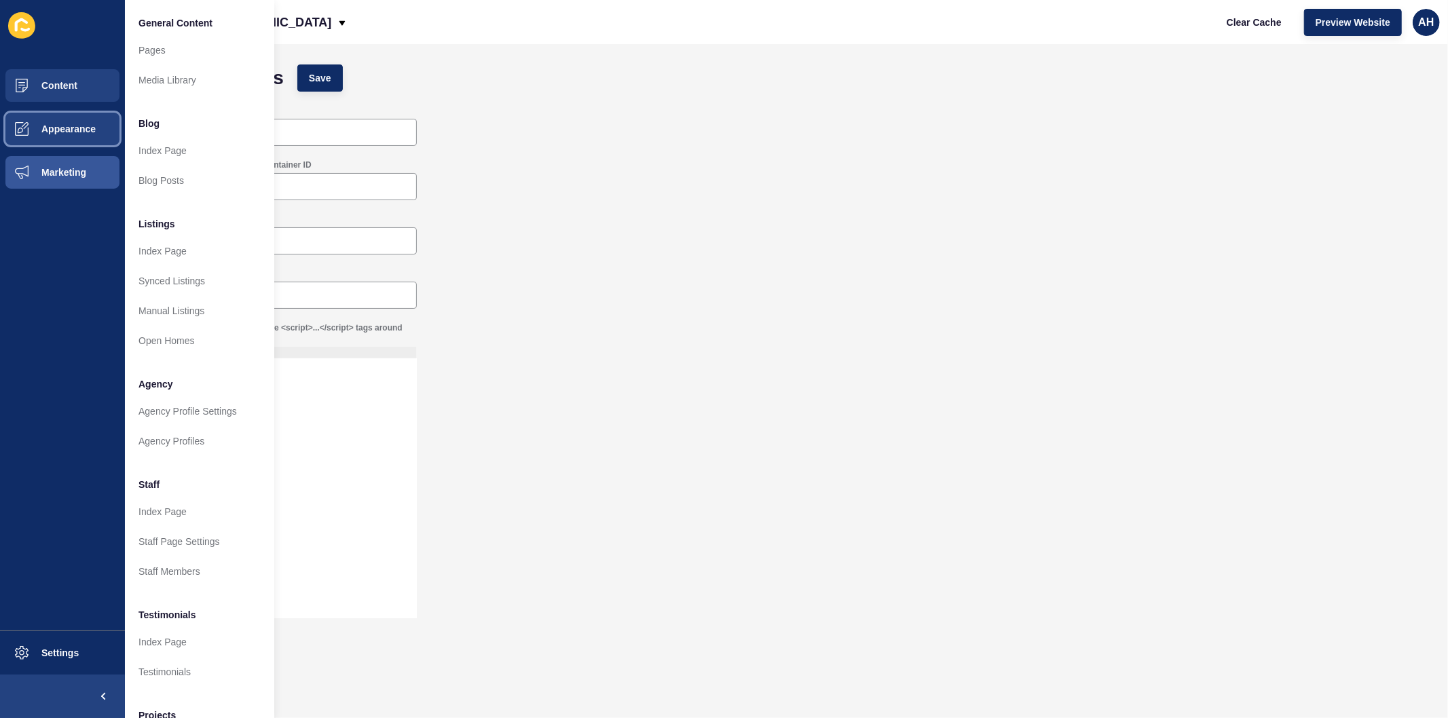
click at [86, 120] on button "Appearance" at bounding box center [62, 128] width 125 height 43
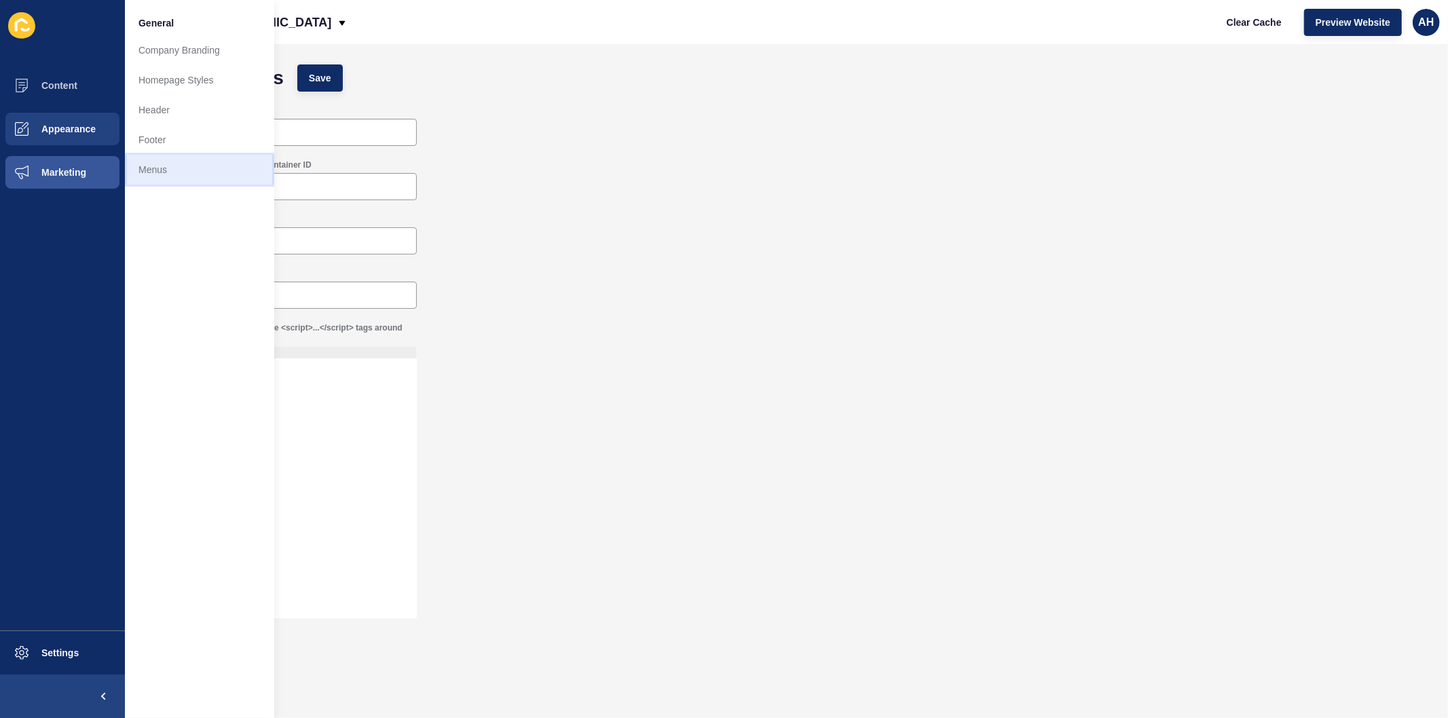
click at [181, 167] on link "Menus" at bounding box center [199, 170] width 149 height 30
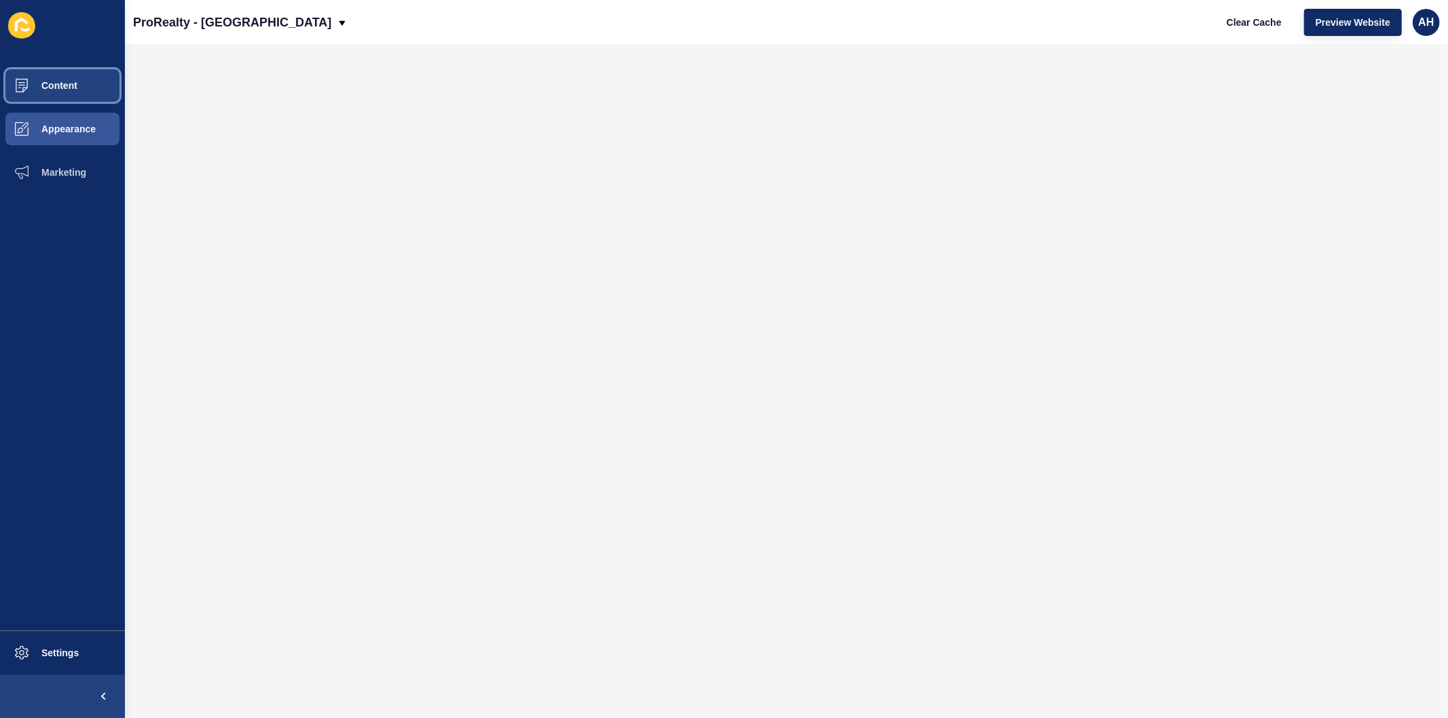
click at [53, 92] on button "Content" at bounding box center [62, 85] width 125 height 43
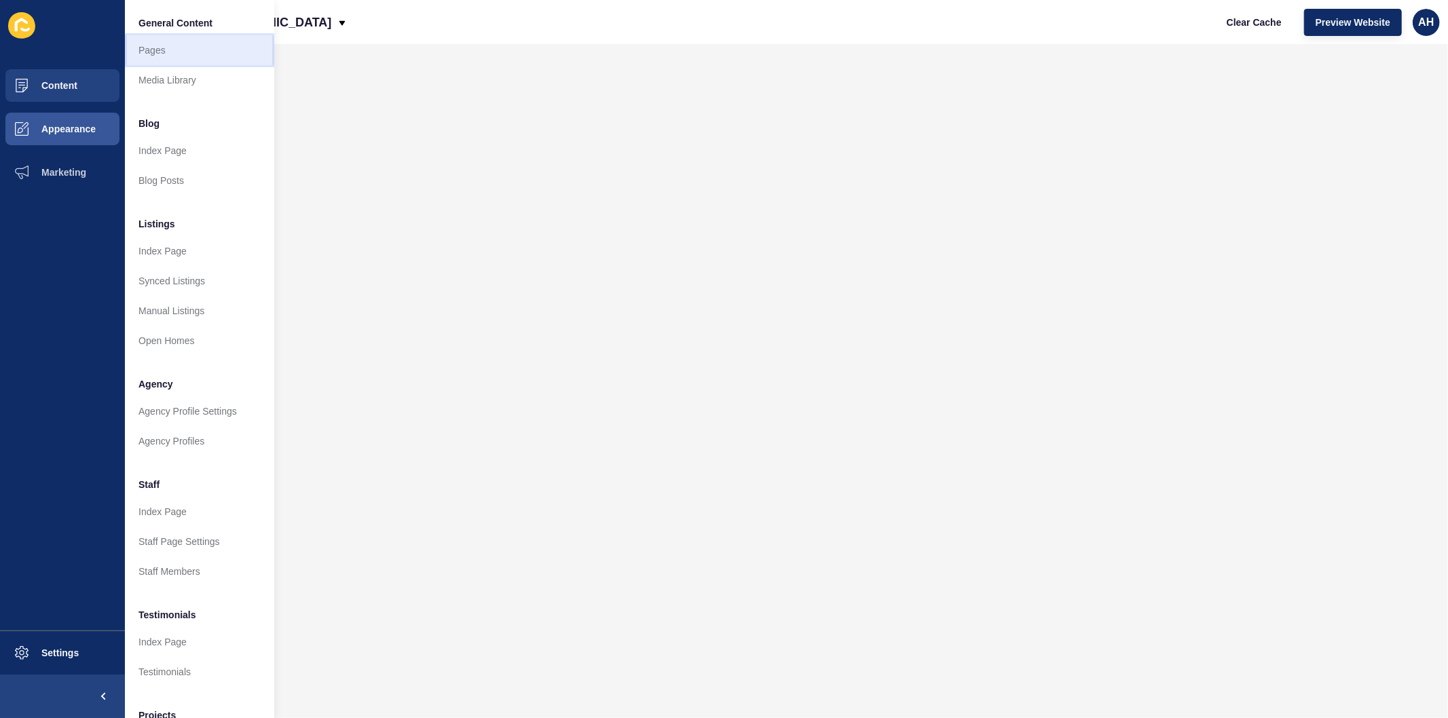
click at [146, 50] on link "Pages" at bounding box center [199, 50] width 149 height 30
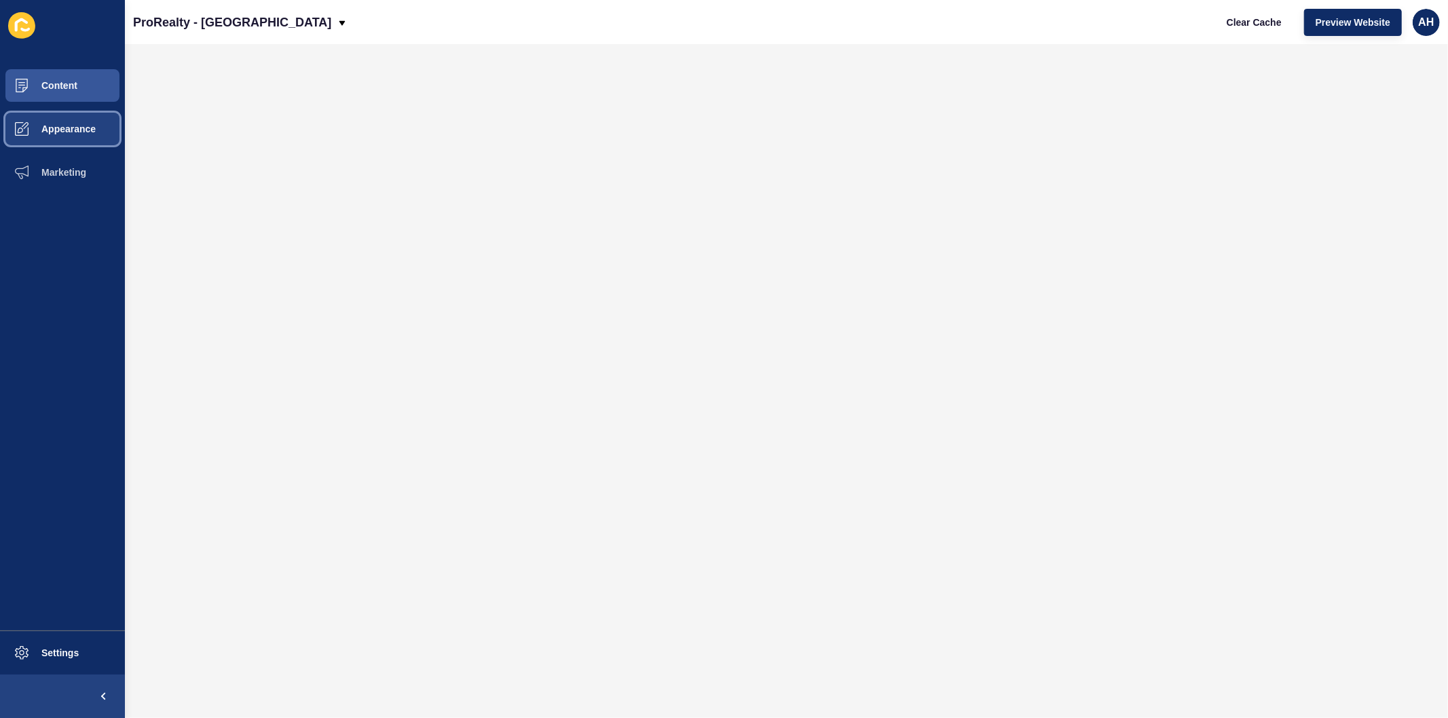
click at [50, 122] on button "Appearance" at bounding box center [62, 128] width 125 height 43
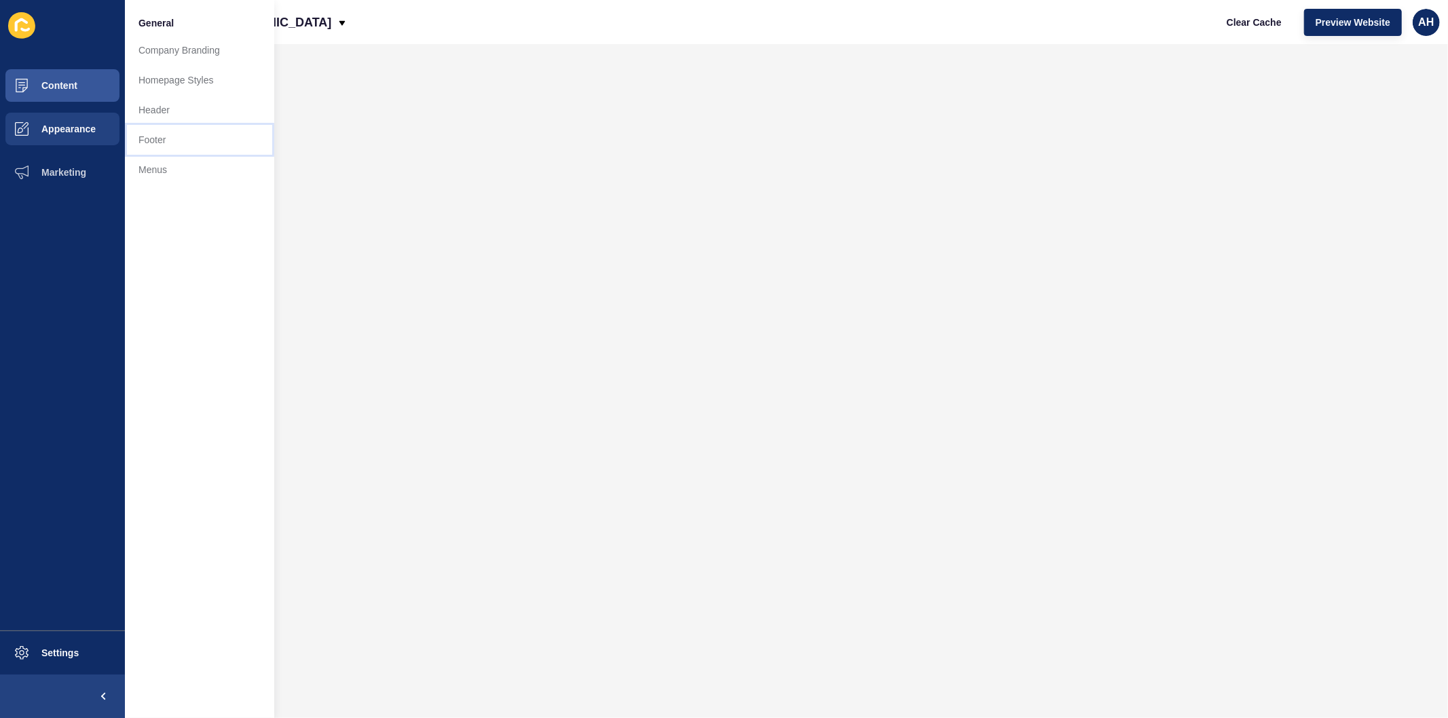
click at [160, 131] on link "Footer" at bounding box center [199, 140] width 149 height 30
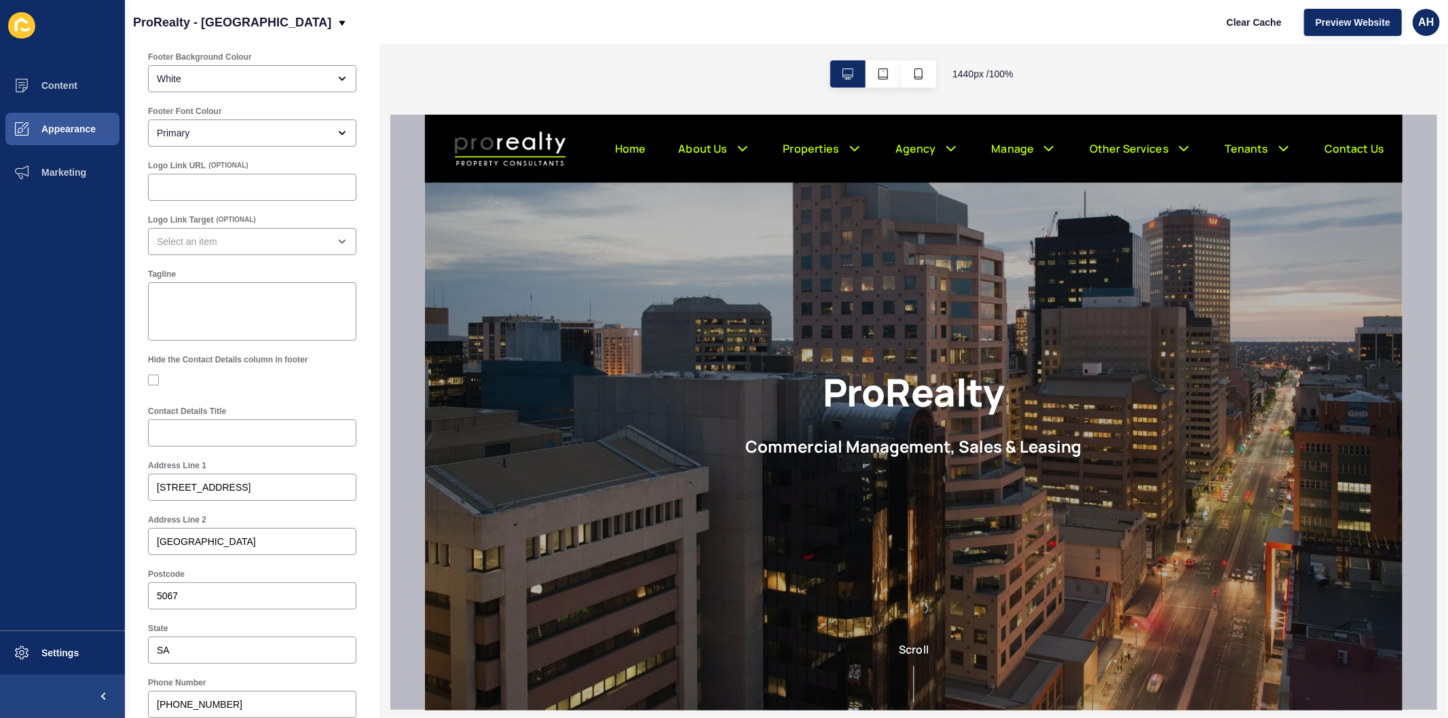
scroll to position [527, 0]
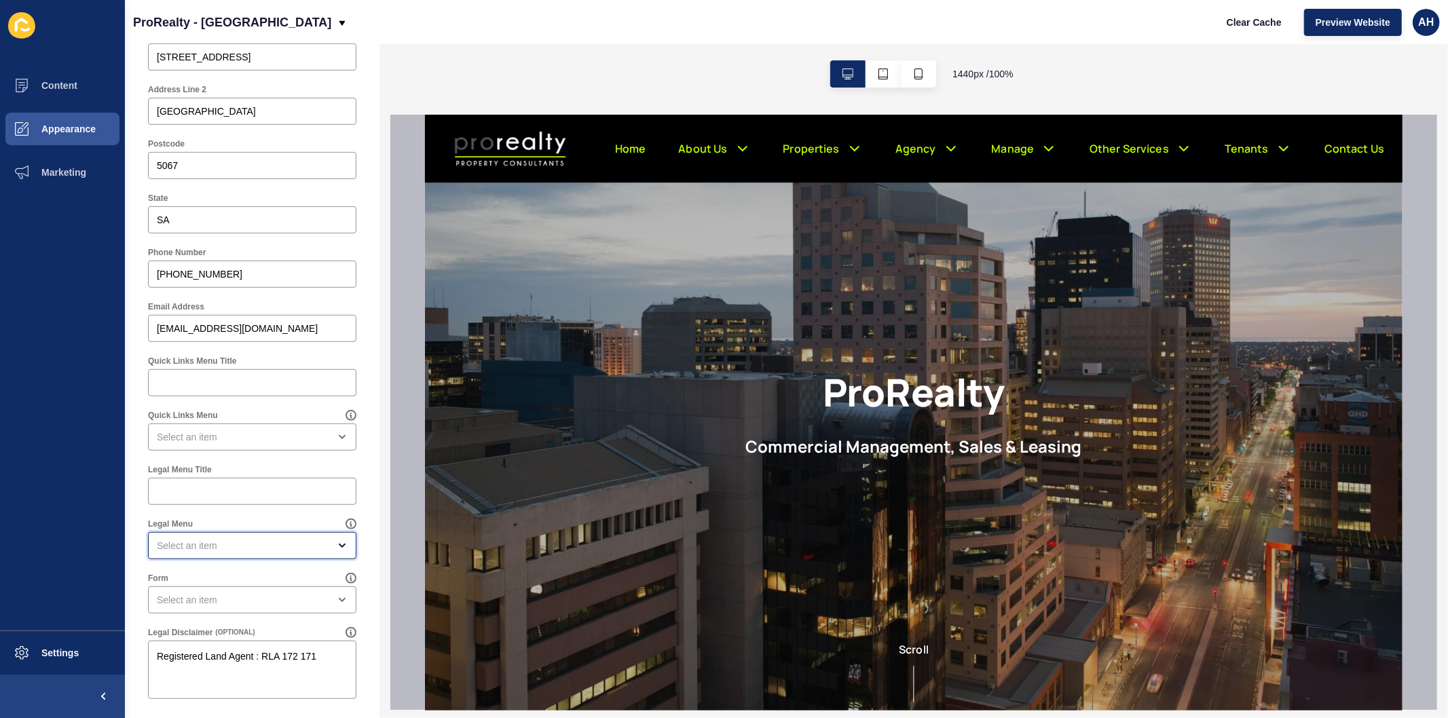
click at [211, 539] on div "open menu" at bounding box center [243, 546] width 172 height 14
click at [208, 577] on span "Legal Menu" at bounding box center [246, 579] width 175 height 14
type input "Legal Menu"
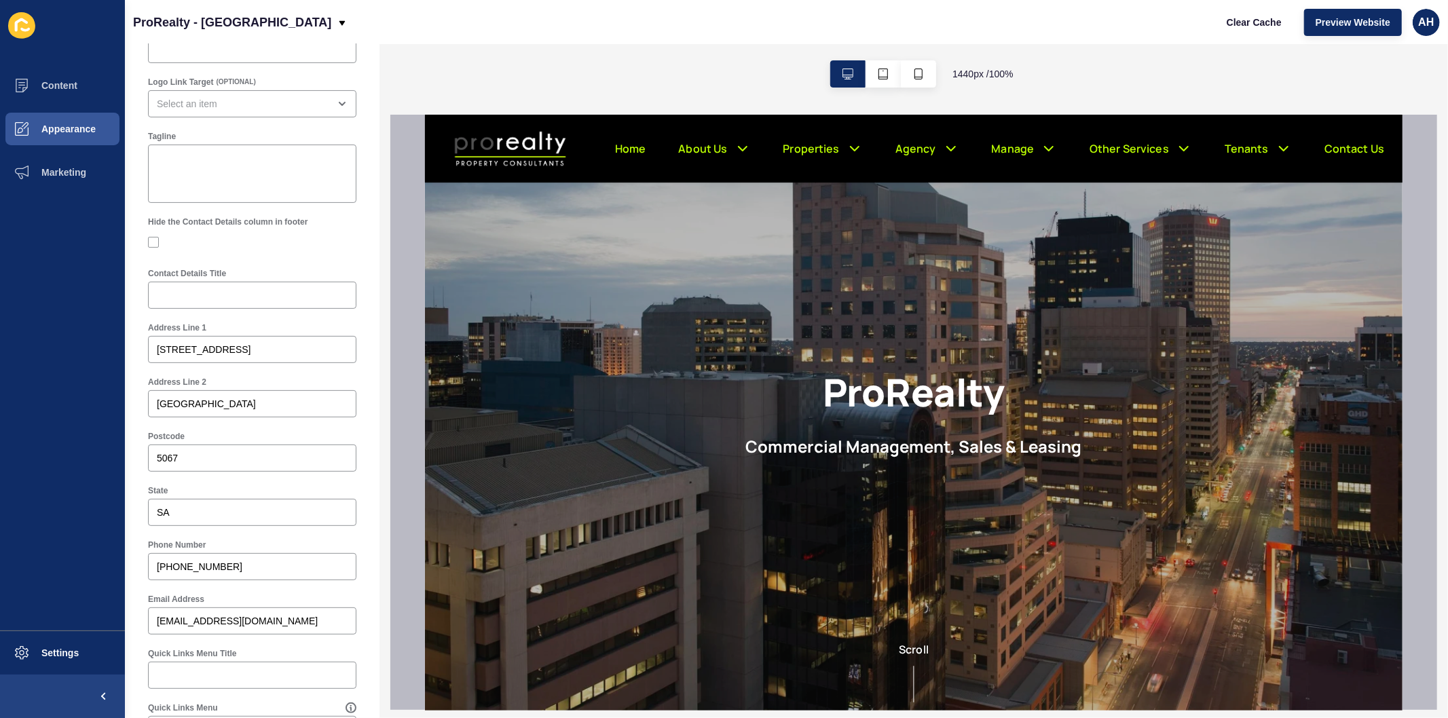
scroll to position [0, 0]
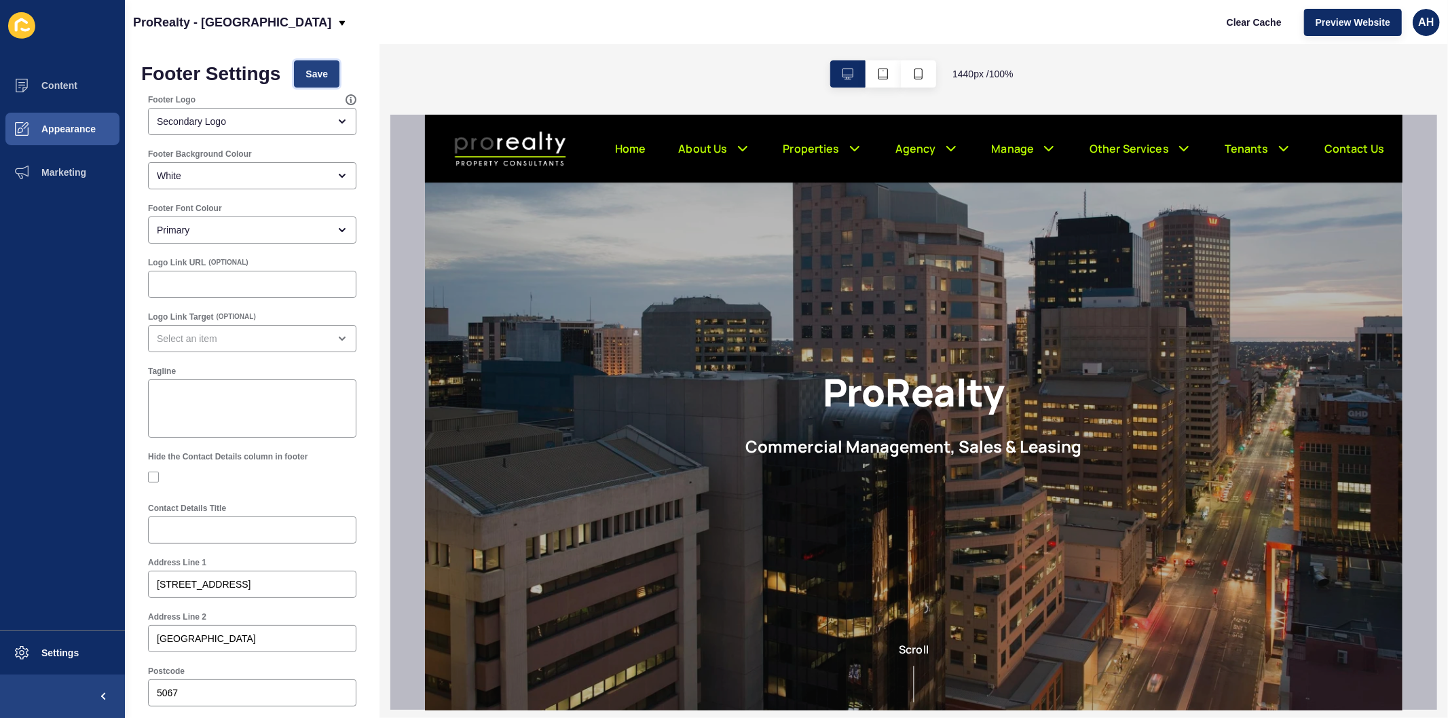
click at [314, 85] on button "Save" at bounding box center [316, 73] width 45 height 27
click at [1257, 23] on span "Clear Cache" at bounding box center [1254, 23] width 55 height 14
click at [84, 64] on button "Content" at bounding box center [62, 85] width 125 height 43
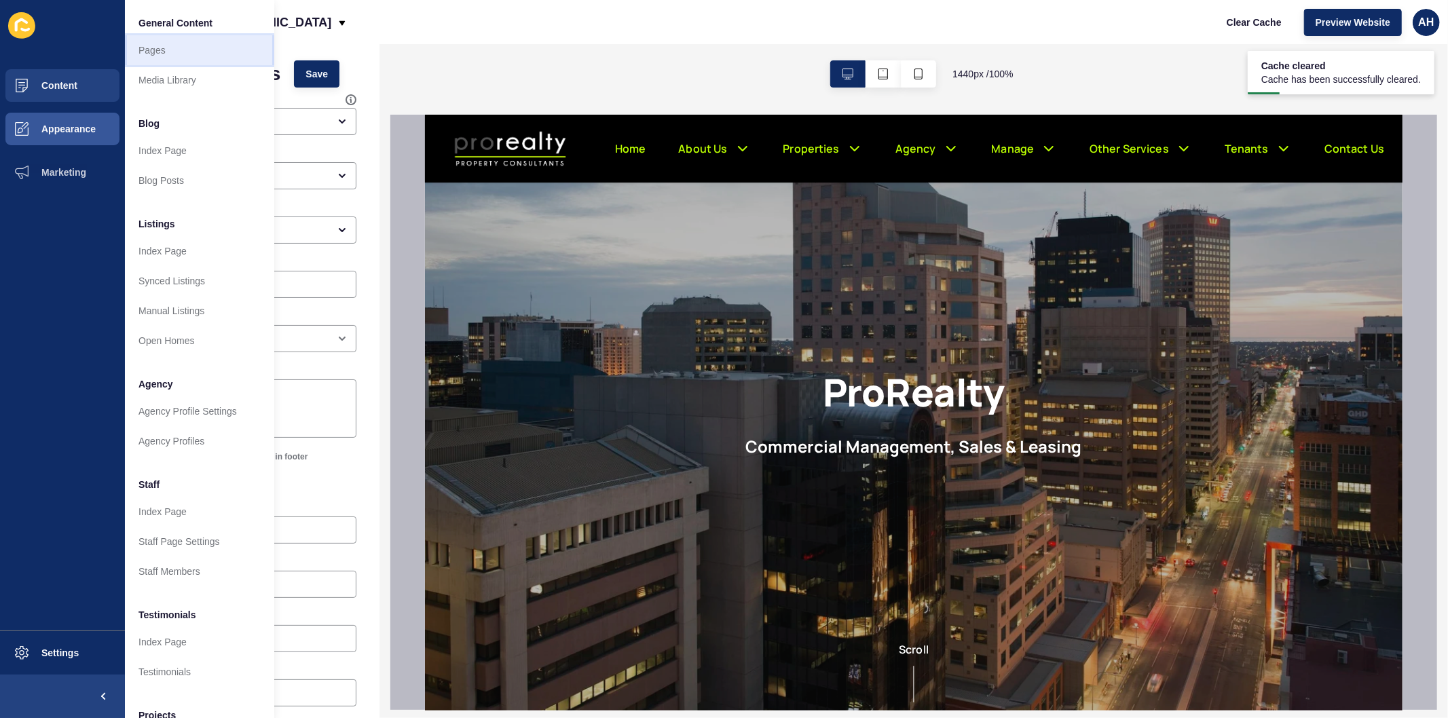
click at [138, 43] on link "Pages" at bounding box center [199, 50] width 149 height 30
